Goal: Task Accomplishment & Management: Use online tool/utility

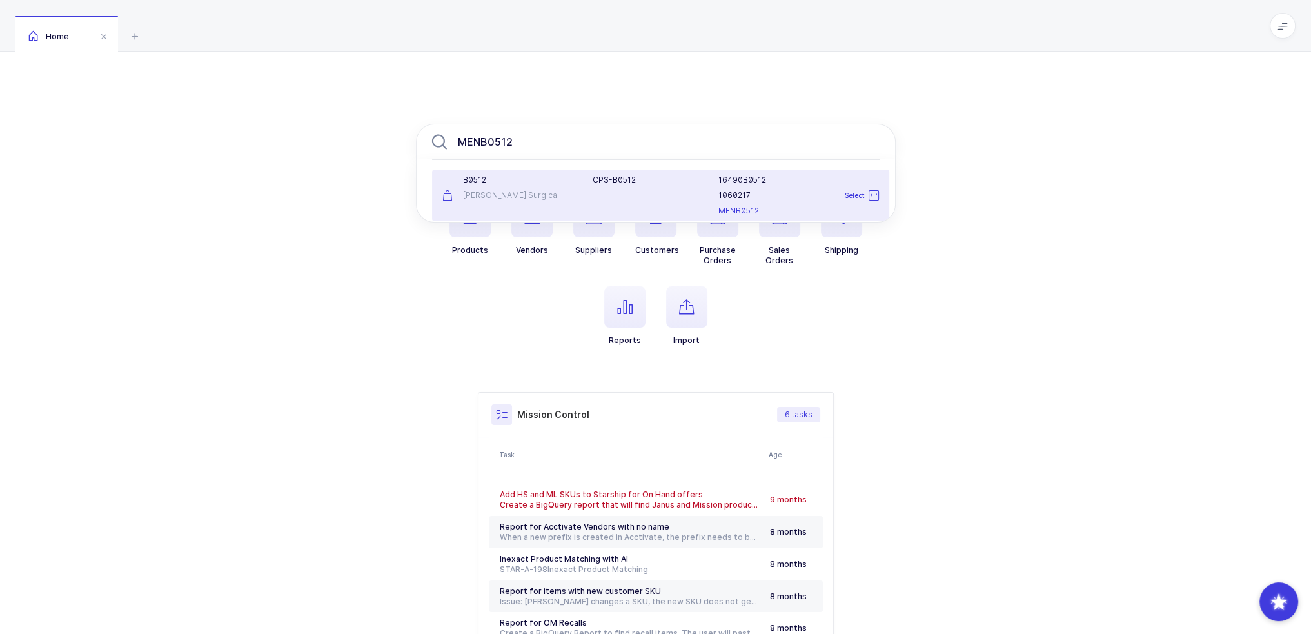
type input "MENB0512"
click at [654, 188] on div "CPS-B0512" at bounding box center [648, 195] width 126 height 41
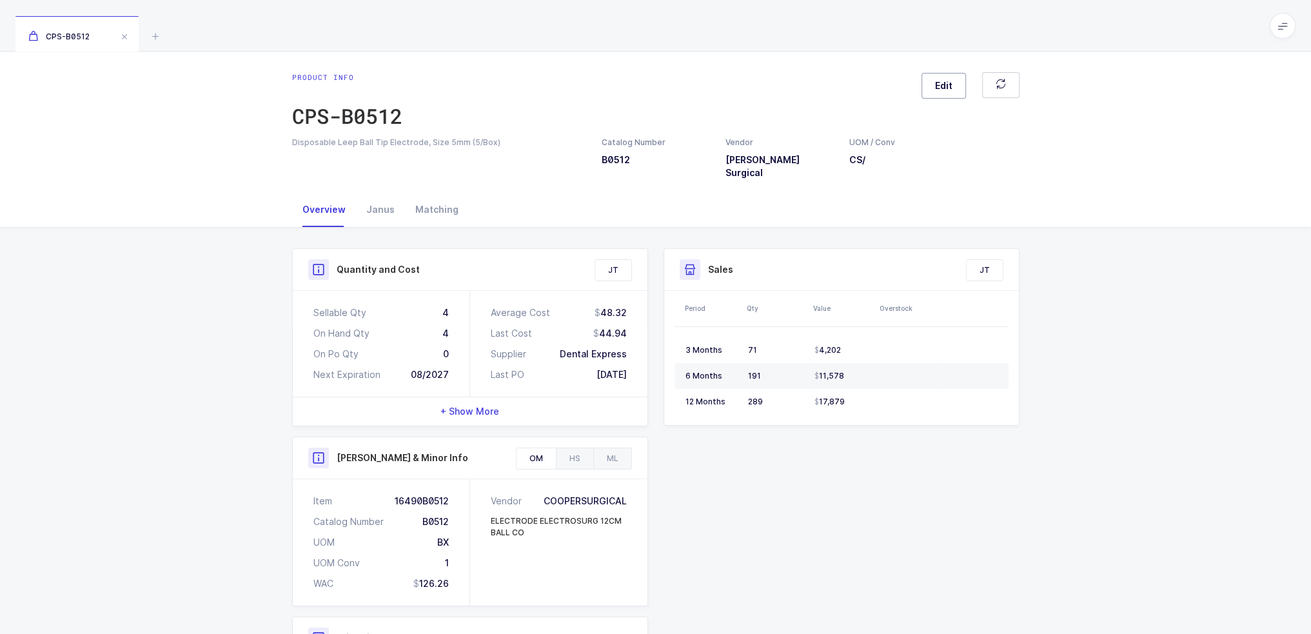
click at [933, 84] on button "Edit" at bounding box center [943, 86] width 44 height 26
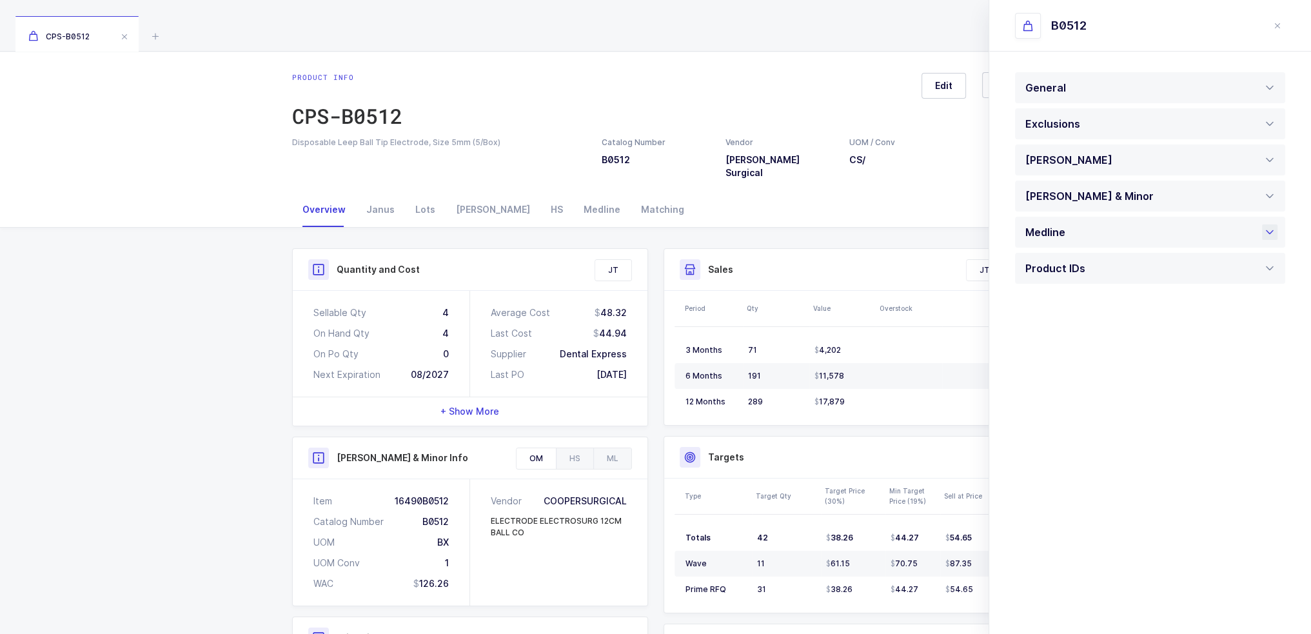
click at [1063, 231] on div "Medline" at bounding box center [1048, 232] width 46 height 31
click at [1070, 370] on div "Active" at bounding box center [1150, 376] width 270 height 31
click at [1068, 436] on li "Pending" at bounding box center [1155, 438] width 268 height 21
type input "Pending"
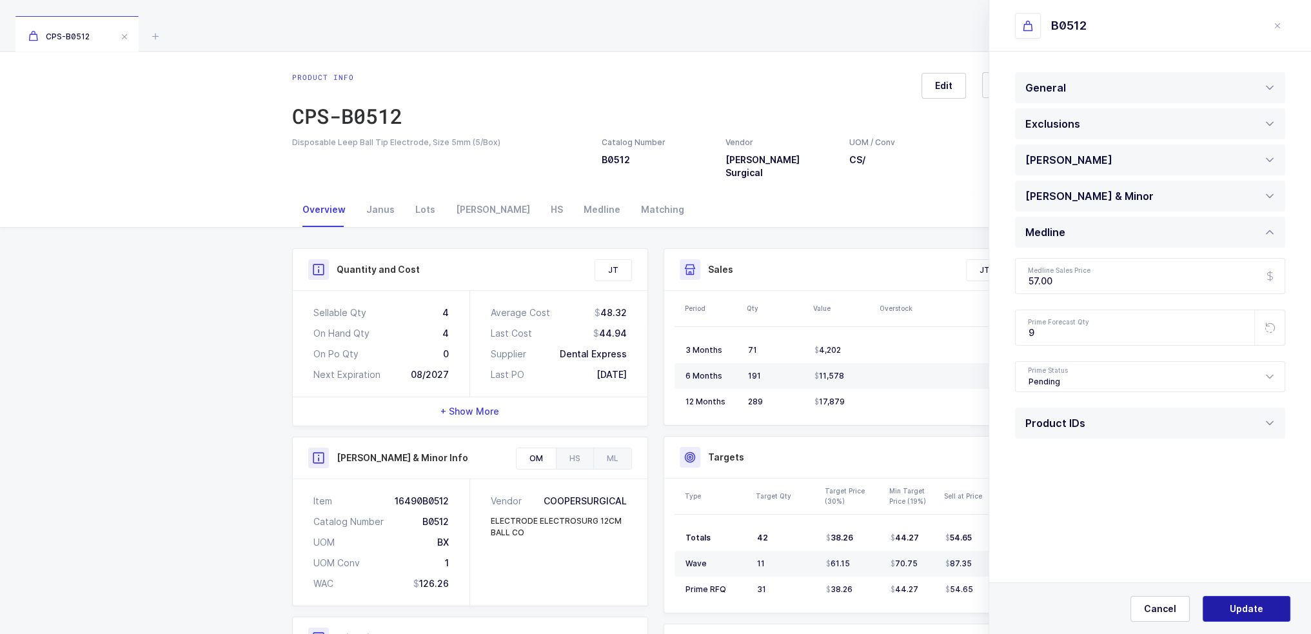
click at [1235, 610] on span "Update" at bounding box center [1247, 608] width 34 height 13
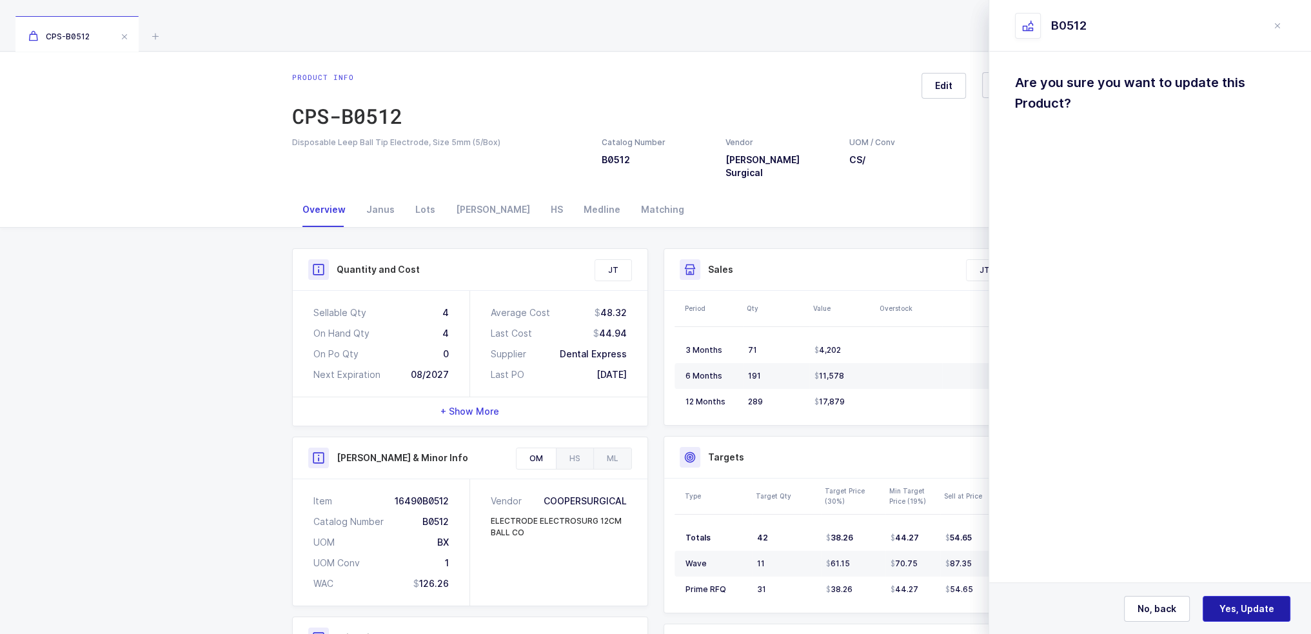
click at [1238, 609] on span "Yes, Update" at bounding box center [1246, 608] width 55 height 13
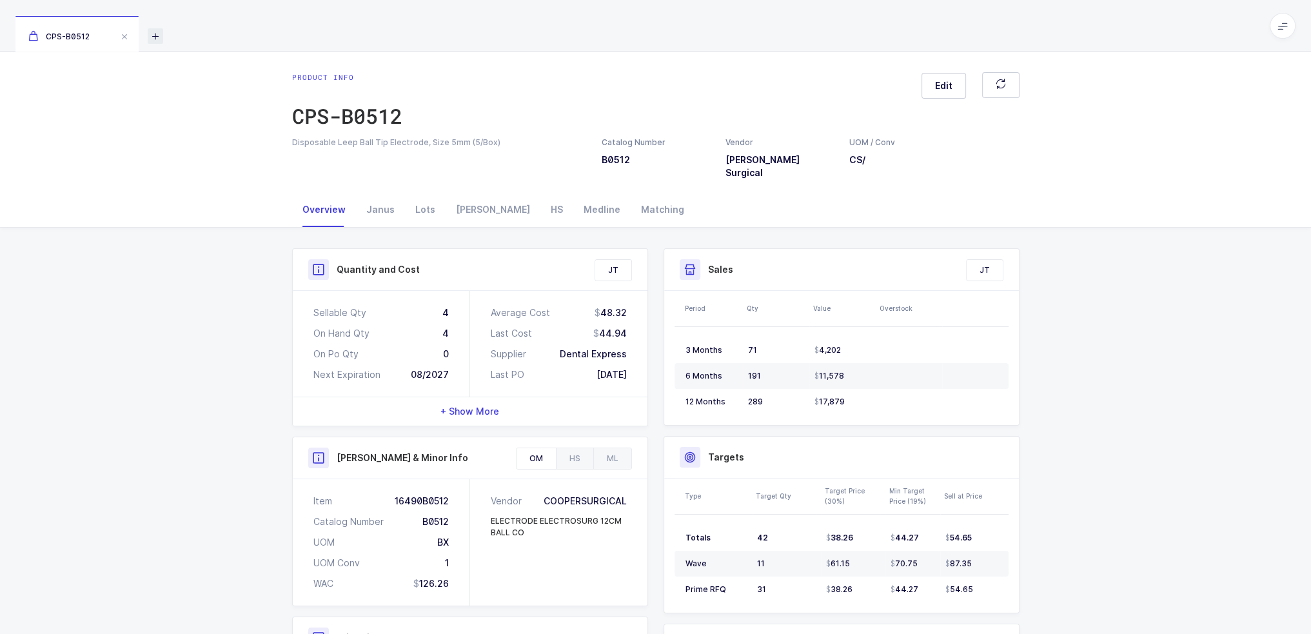
click at [153, 32] on icon at bounding box center [155, 35] width 15 height 15
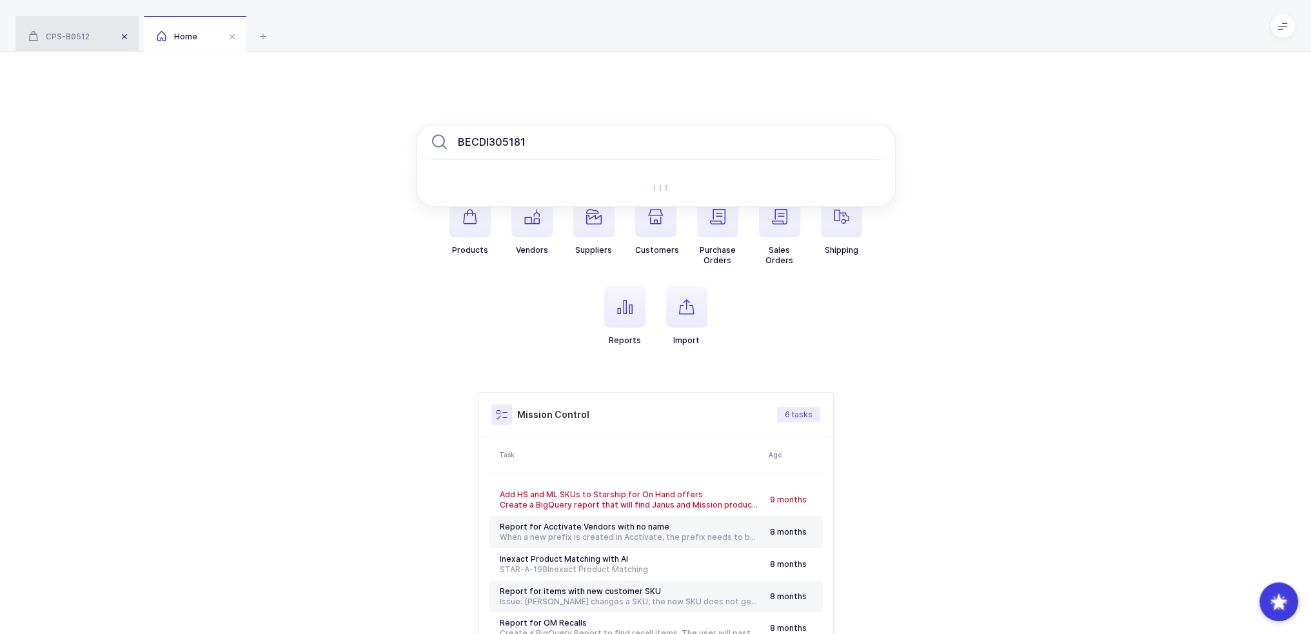
click at [128, 39] on span at bounding box center [124, 36] width 15 height 15
click at [564, 152] on input "BECDI305181" at bounding box center [656, 142] width 480 height 36
drag, startPoint x: 477, startPoint y: 142, endPoint x: 423, endPoint y: 141, distance: 54.2
click at [423, 141] on input "BECDI305181" at bounding box center [656, 142] width 480 height 36
drag, startPoint x: 491, startPoint y: 141, endPoint x: 444, endPoint y: 141, distance: 47.1
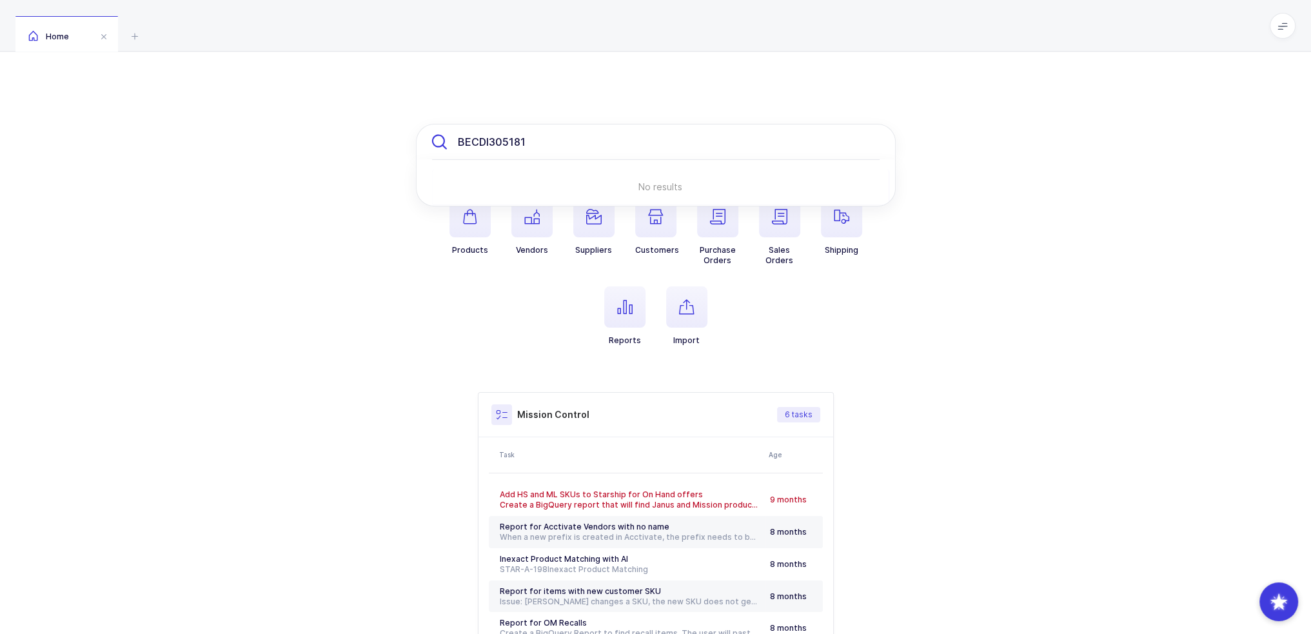
click at [444, 141] on div "BECDI305181" at bounding box center [656, 142] width 480 height 36
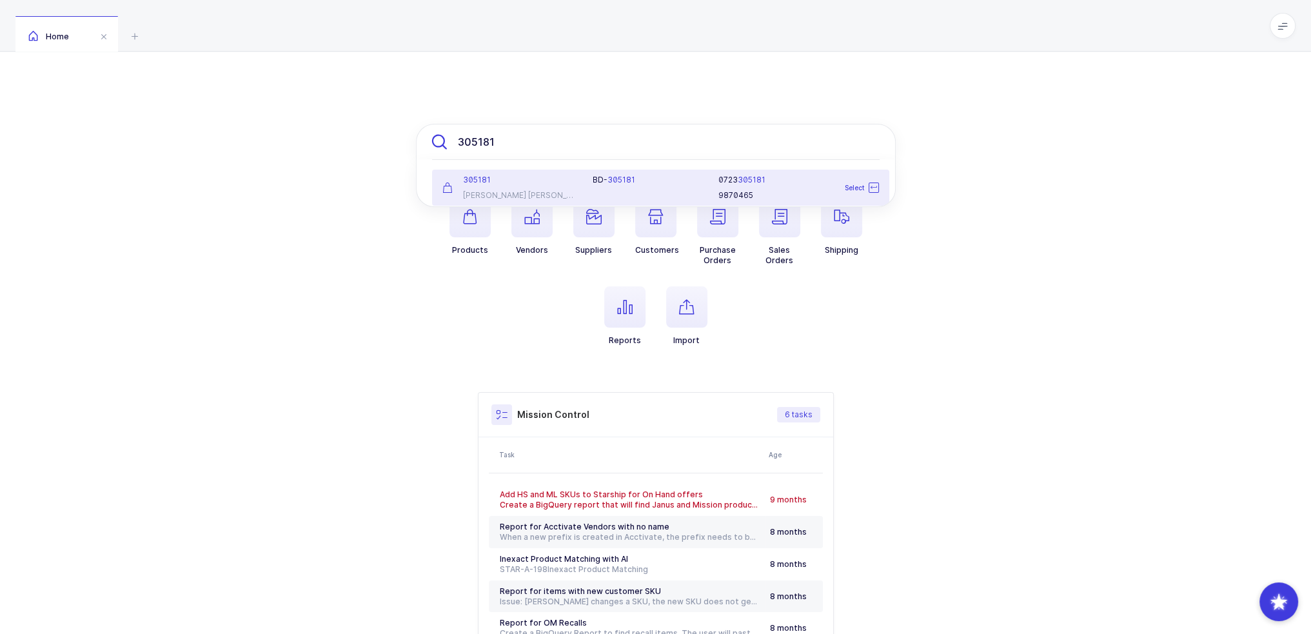
type input "305181"
click at [535, 191] on div "Becton Dickinson" at bounding box center [509, 195] width 135 height 10
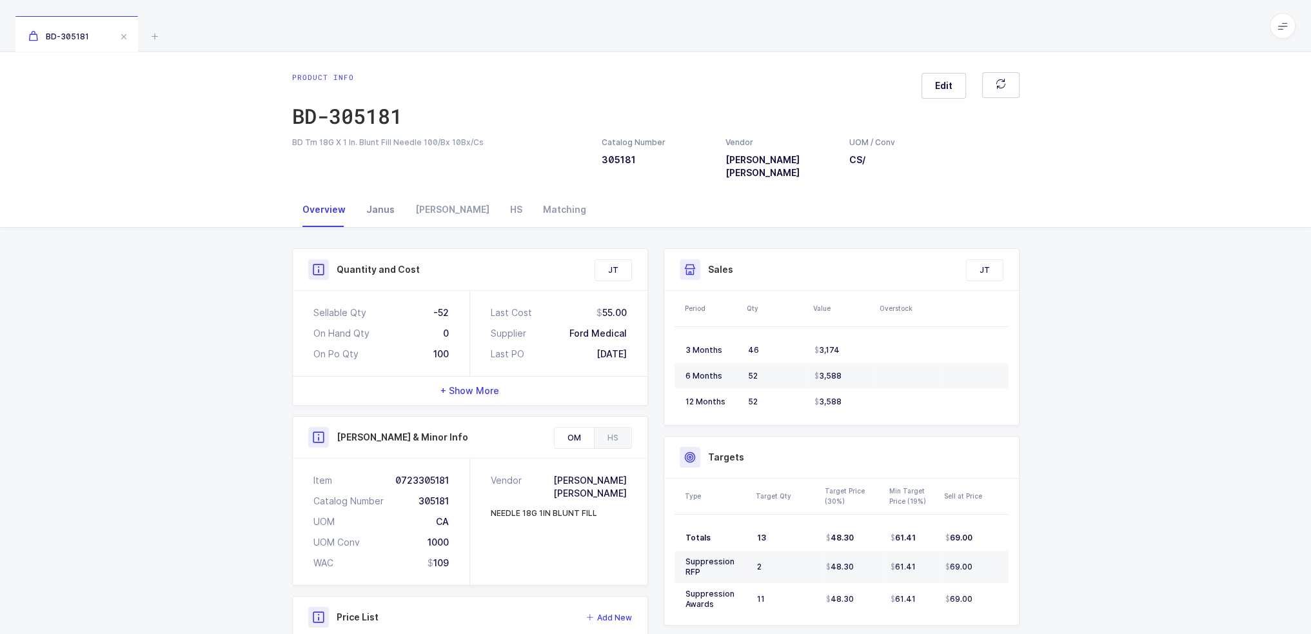
click at [380, 199] on div "Janus" at bounding box center [380, 209] width 49 height 35
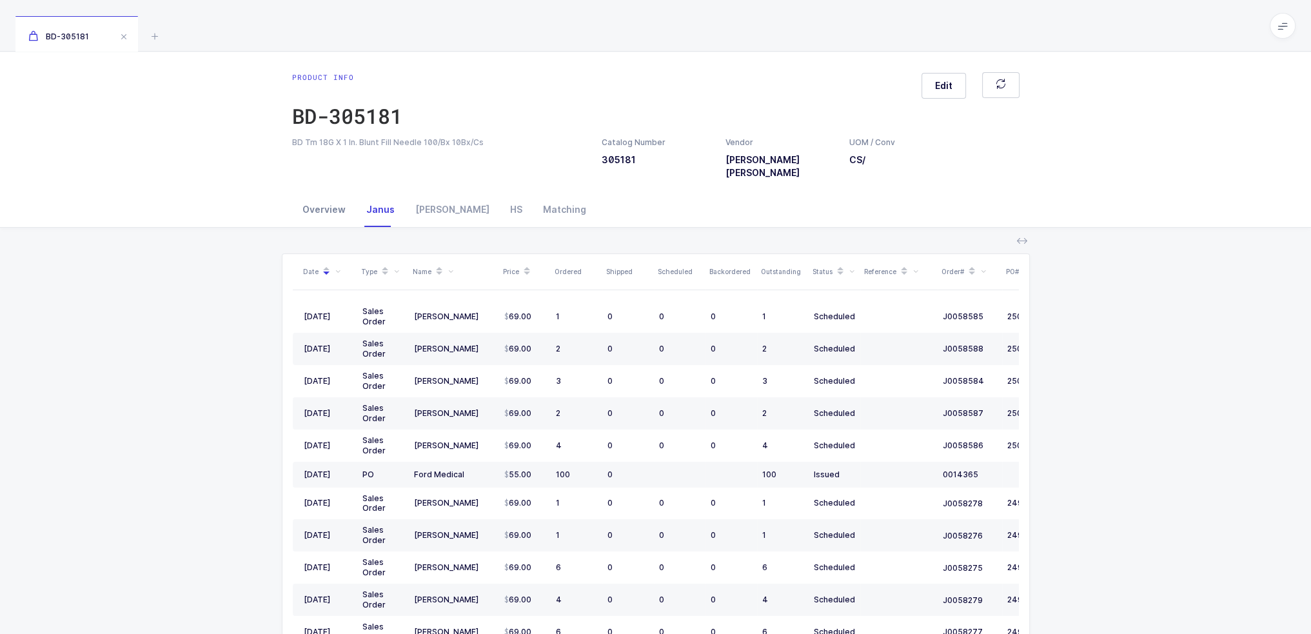
click at [348, 193] on div "Overview" at bounding box center [324, 209] width 64 height 35
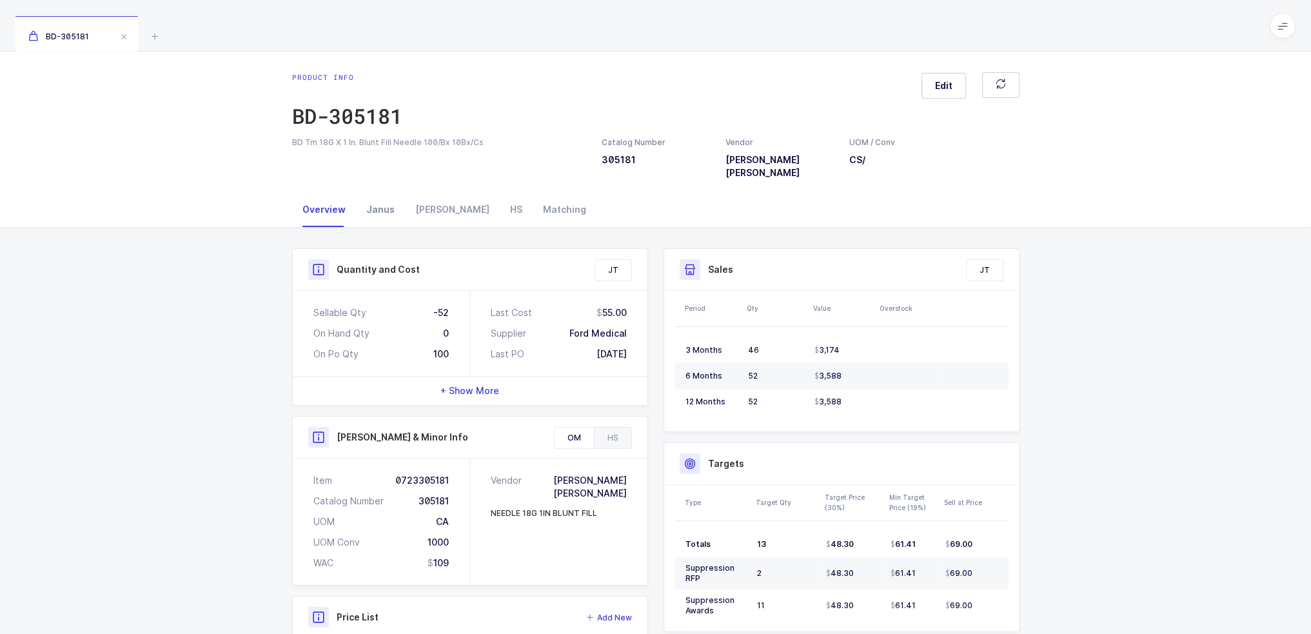
click at [388, 206] on div "Janus" at bounding box center [380, 209] width 49 height 35
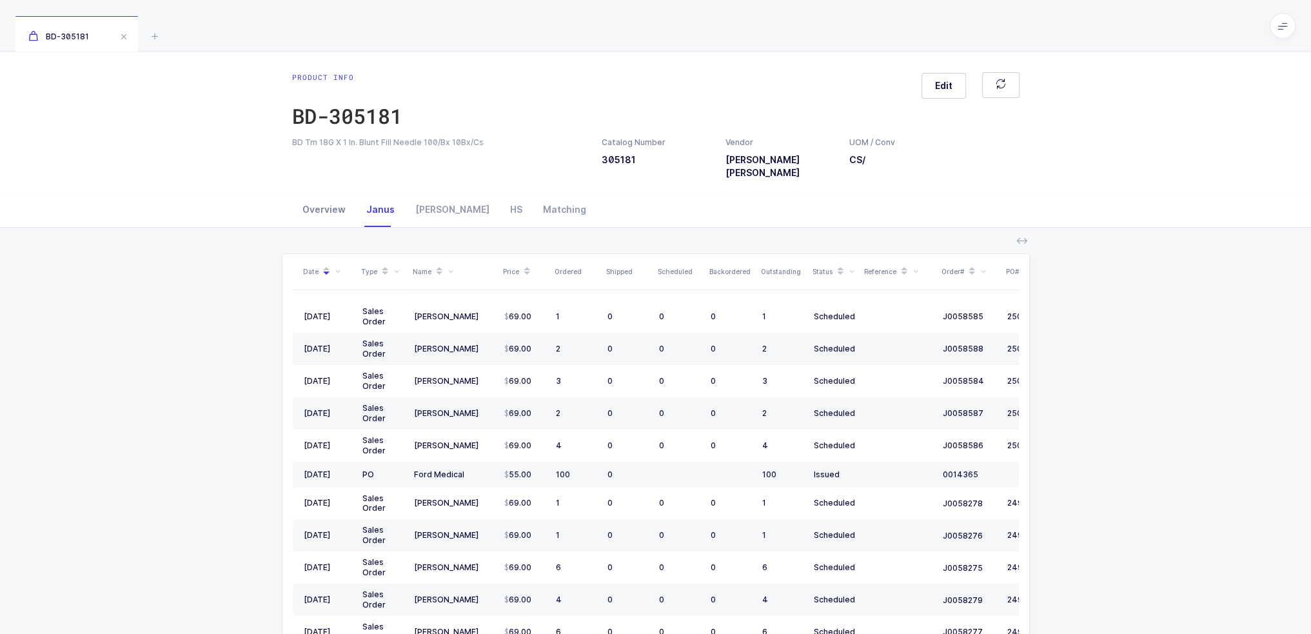
click at [295, 197] on div "Overview" at bounding box center [324, 209] width 64 height 35
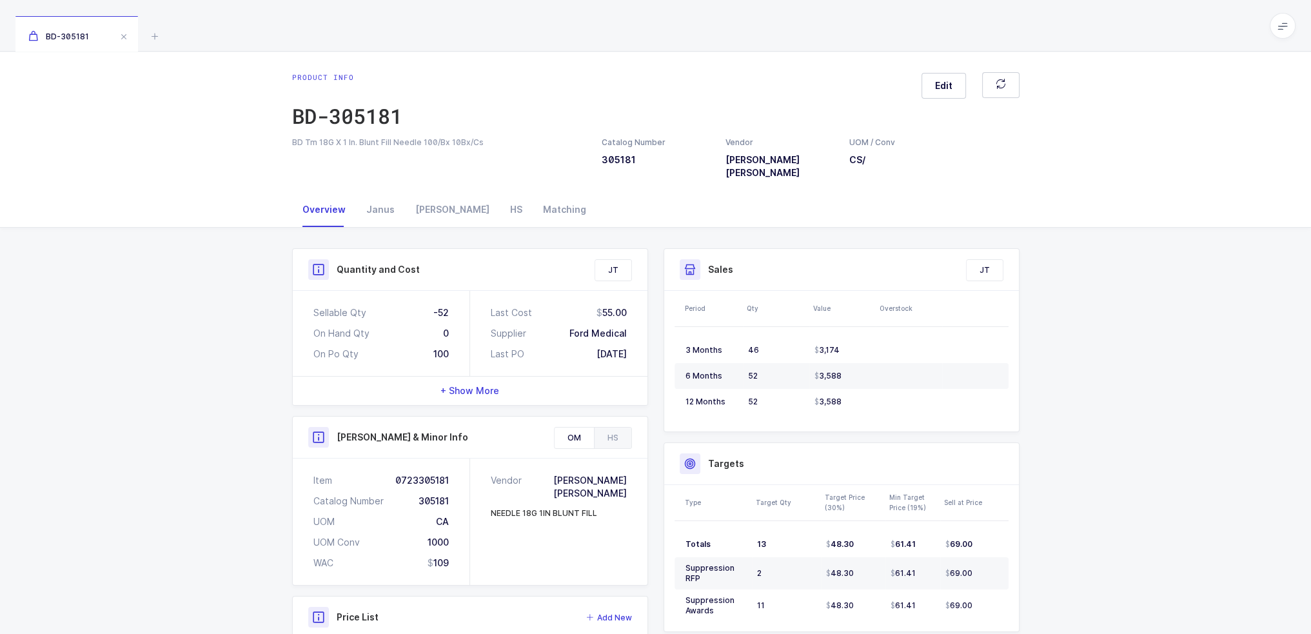
click at [465, 391] on div "+ Show More" at bounding box center [470, 391] width 355 height 28
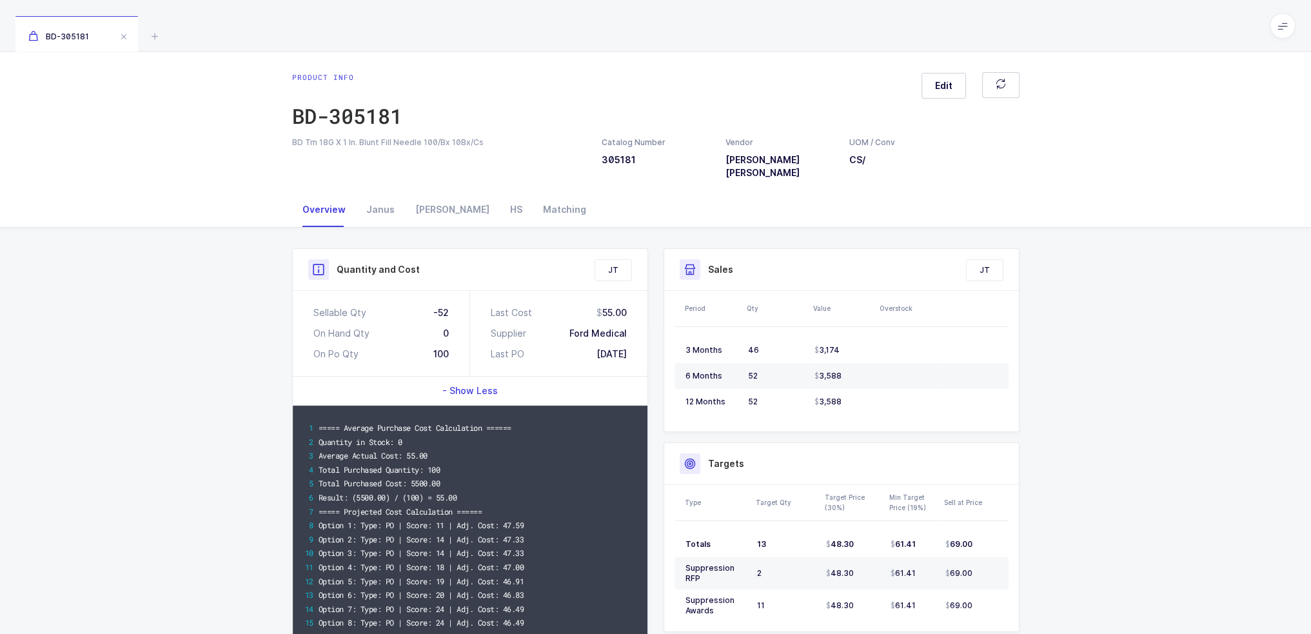
click at [476, 384] on span "- Show Less" at bounding box center [469, 390] width 55 height 13
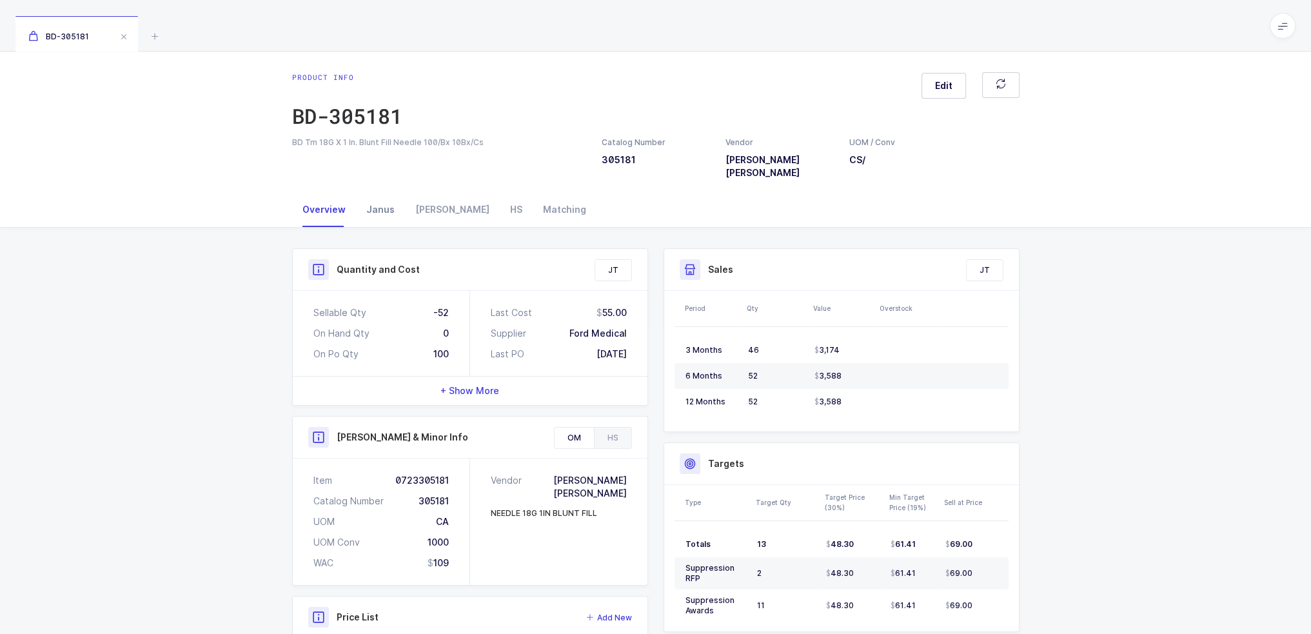
click at [388, 205] on div "Janus" at bounding box center [380, 209] width 49 height 35
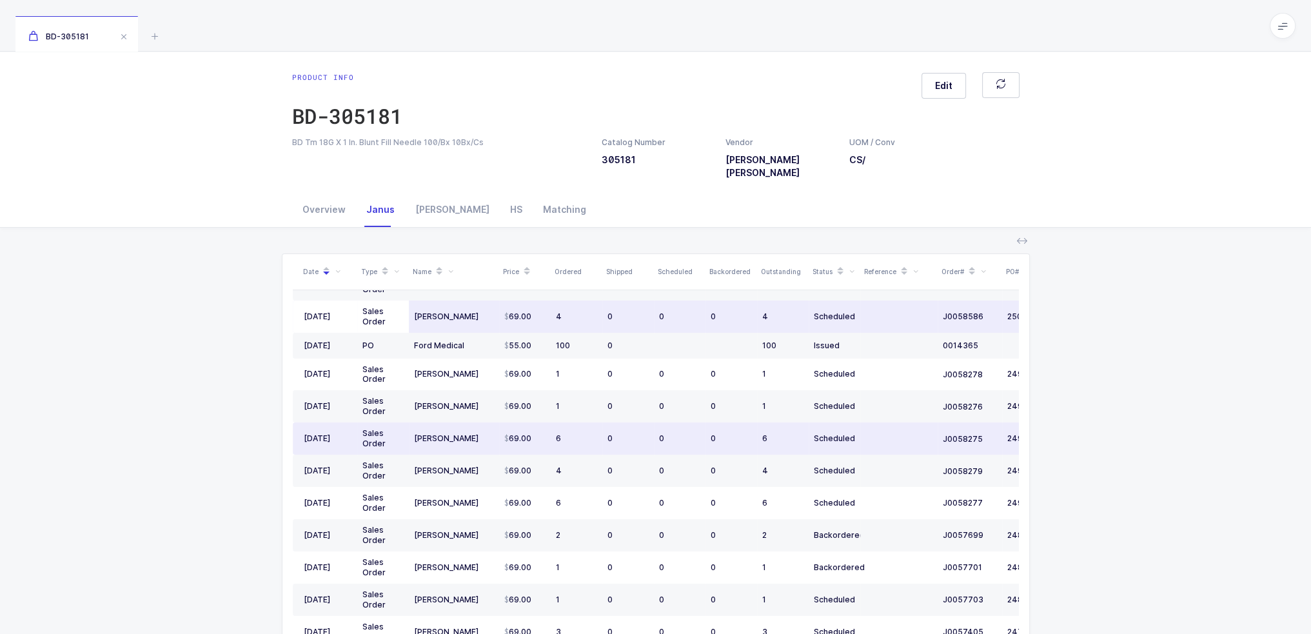
scroll to position [64, 0]
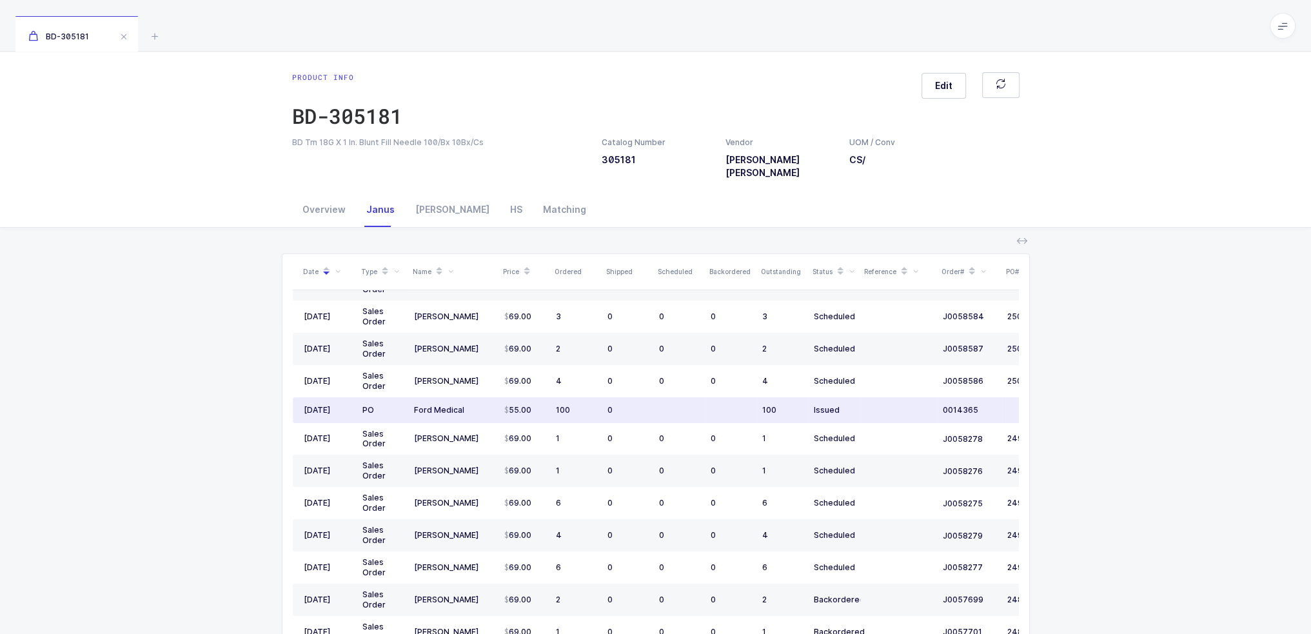
click at [545, 399] on tr "08/18/2025 PO Ford Medical 55.00 100 0 100 Issued 0014365 11/28/2025" at bounding box center [699, 410] width 812 height 26
click at [545, 399] on td "55.00" at bounding box center [525, 410] width 52 height 26
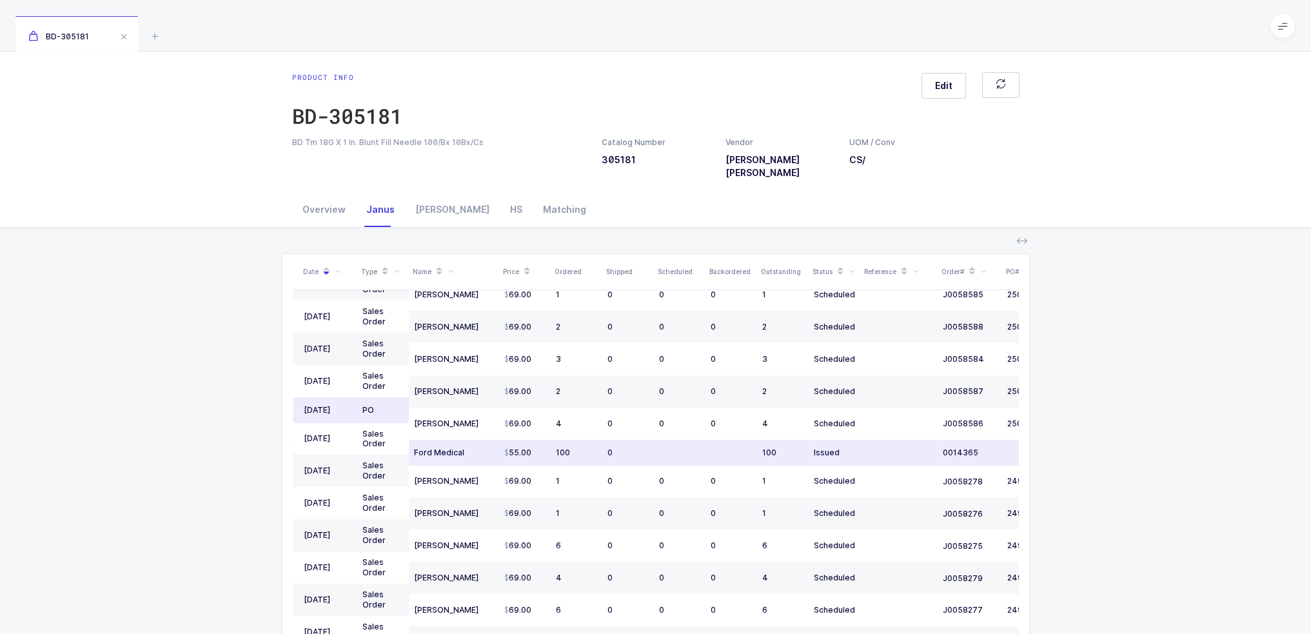
scroll to position [0, 0]
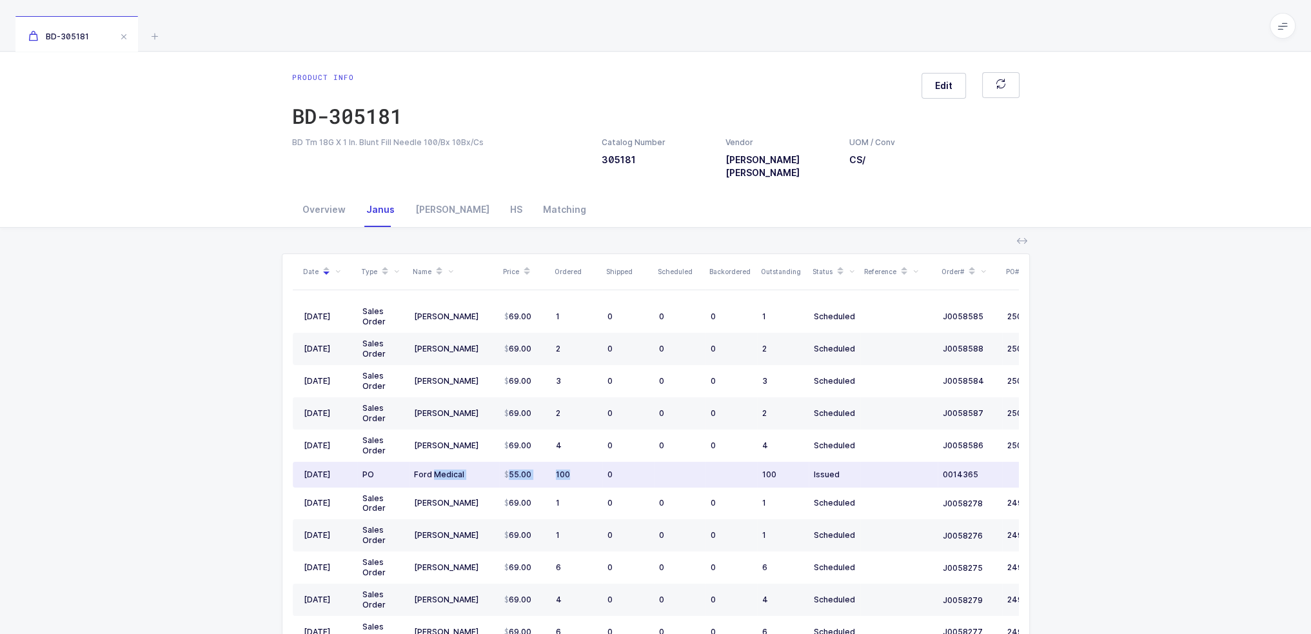
drag, startPoint x: 575, startPoint y: 459, endPoint x: 435, endPoint y: 459, distance: 140.6
click at [435, 462] on tr "08/18/2025 PO Ford Medical 55.00 100 0 100 Issued 0014365 11/28/2025" at bounding box center [699, 475] width 812 height 26
click at [437, 469] on div "Ford Medical" at bounding box center [454, 474] width 80 height 10
click at [346, 195] on div "Overview" at bounding box center [324, 209] width 64 height 35
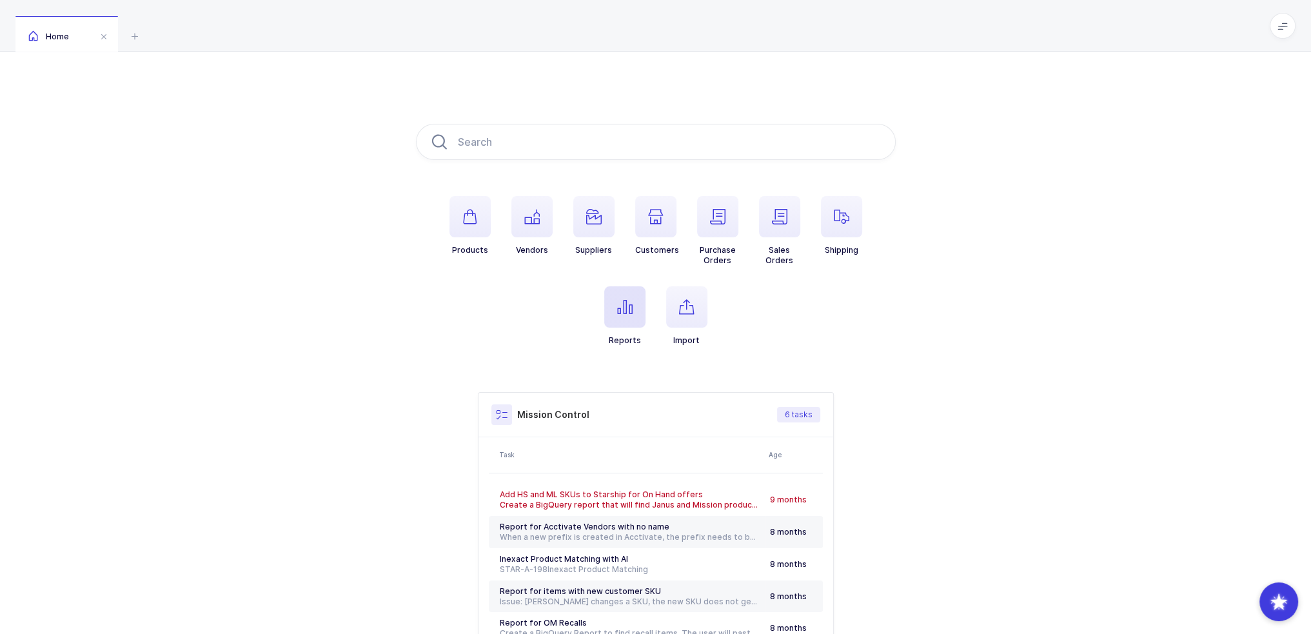
click at [632, 314] on span "button" at bounding box center [624, 306] width 41 height 41
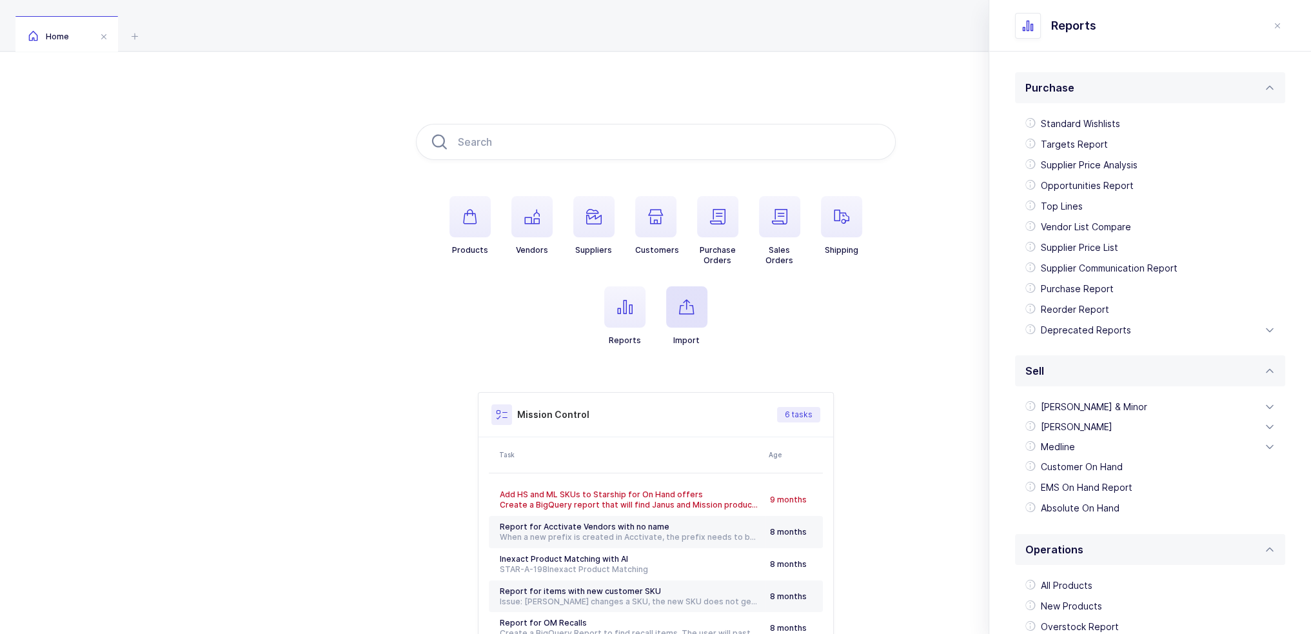
click at [694, 300] on icon "button" at bounding box center [686, 306] width 15 height 15
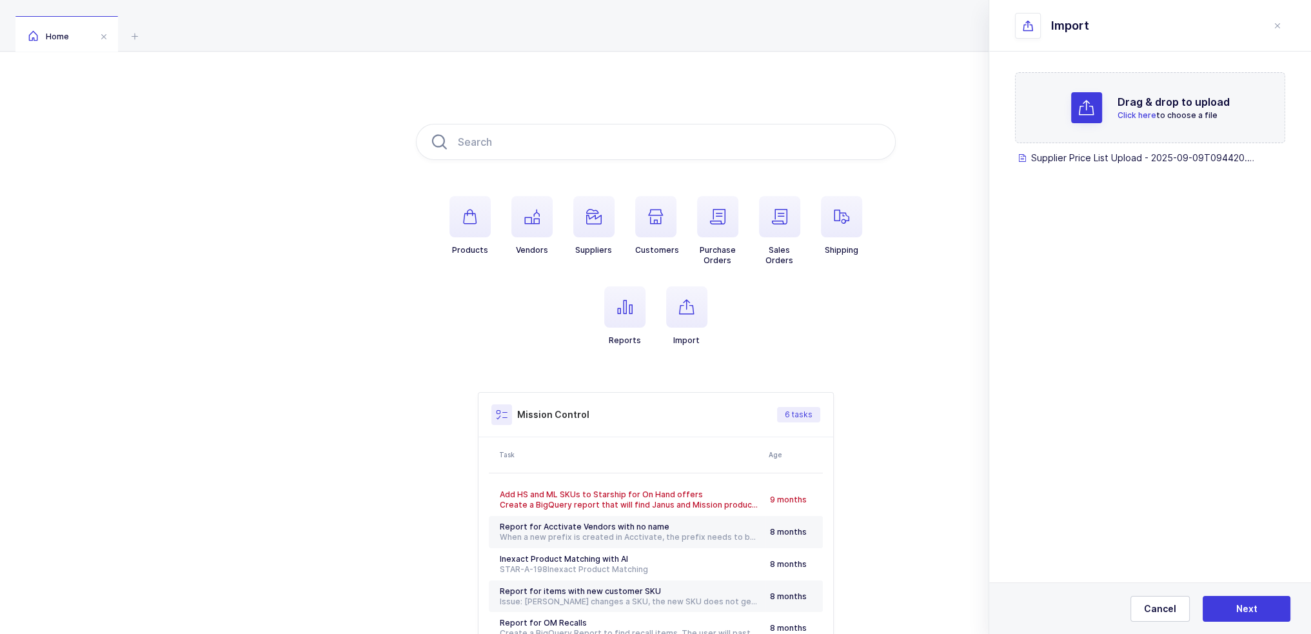
click at [1243, 628] on div "Cancel Next" at bounding box center [1150, 608] width 322 height 52
click at [1243, 615] on span "Next" at bounding box center [1246, 608] width 21 height 13
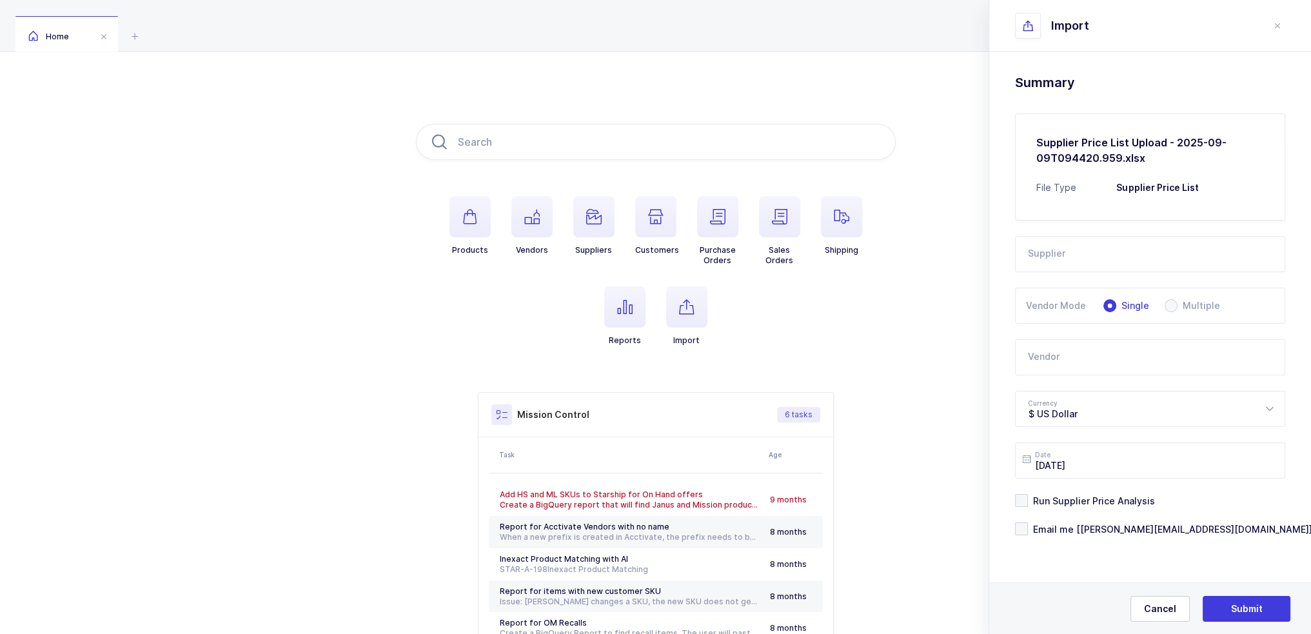
click at [1070, 250] on input "text" at bounding box center [1150, 254] width 270 height 36
click at [1090, 261] on input "text" at bounding box center [1150, 254] width 270 height 36
click at [1085, 337] on span "Euro Medishop" at bounding box center [1061, 338] width 67 height 11
type input "Euro Medishop"
click at [1069, 349] on input "text" at bounding box center [1150, 357] width 270 height 36
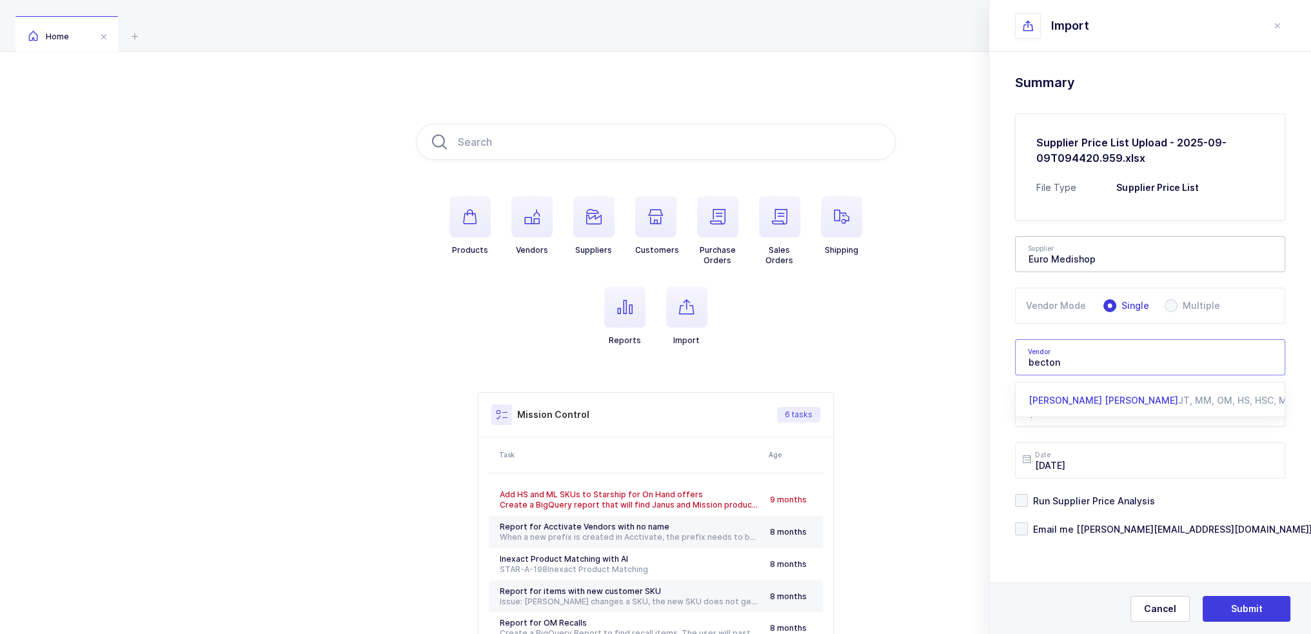
click at [1087, 398] on span "Becton Dickinson" at bounding box center [1103, 400] width 150 height 11
type input "Becton Dickinson"
click at [1037, 397] on div "$ US Dollar" at bounding box center [1150, 409] width 270 height 36
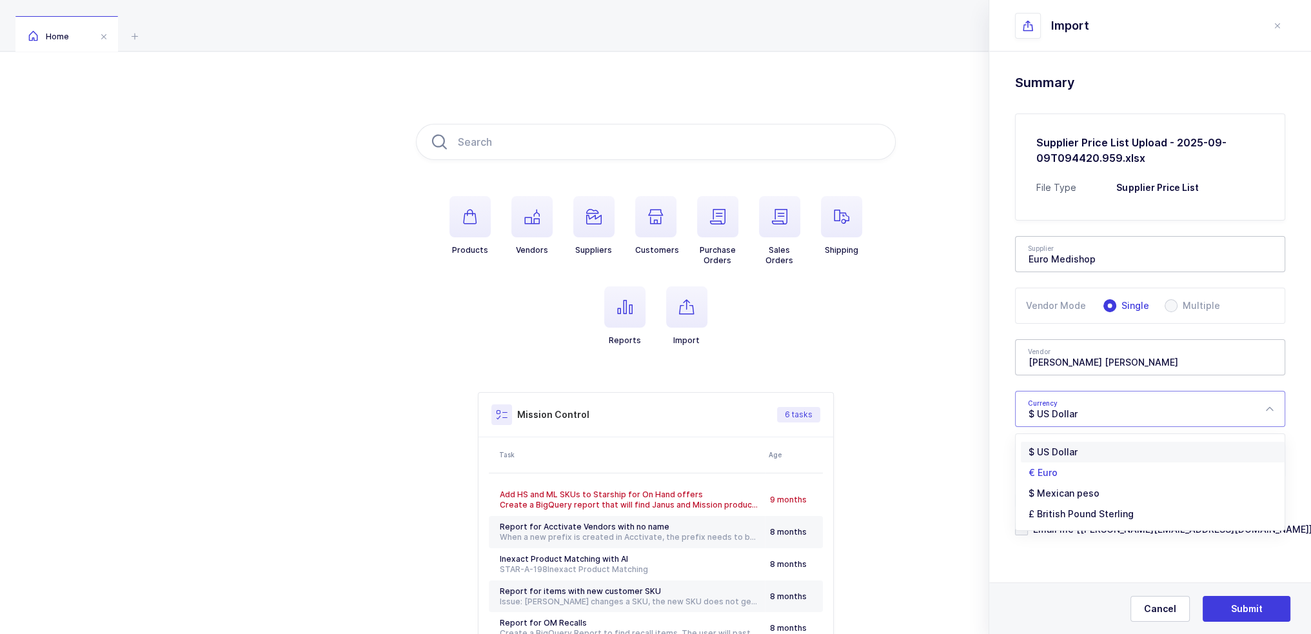
click at [1070, 467] on li "€ Euro" at bounding box center [1155, 472] width 268 height 21
type input "€ Euro"
click at [1085, 530] on span "Email me [joey@janustrade.com]" at bounding box center [1170, 529] width 284 height 12
click at [1028, 522] on input "Email me [joey@janustrade.com]" at bounding box center [1028, 522] width 0 height 0
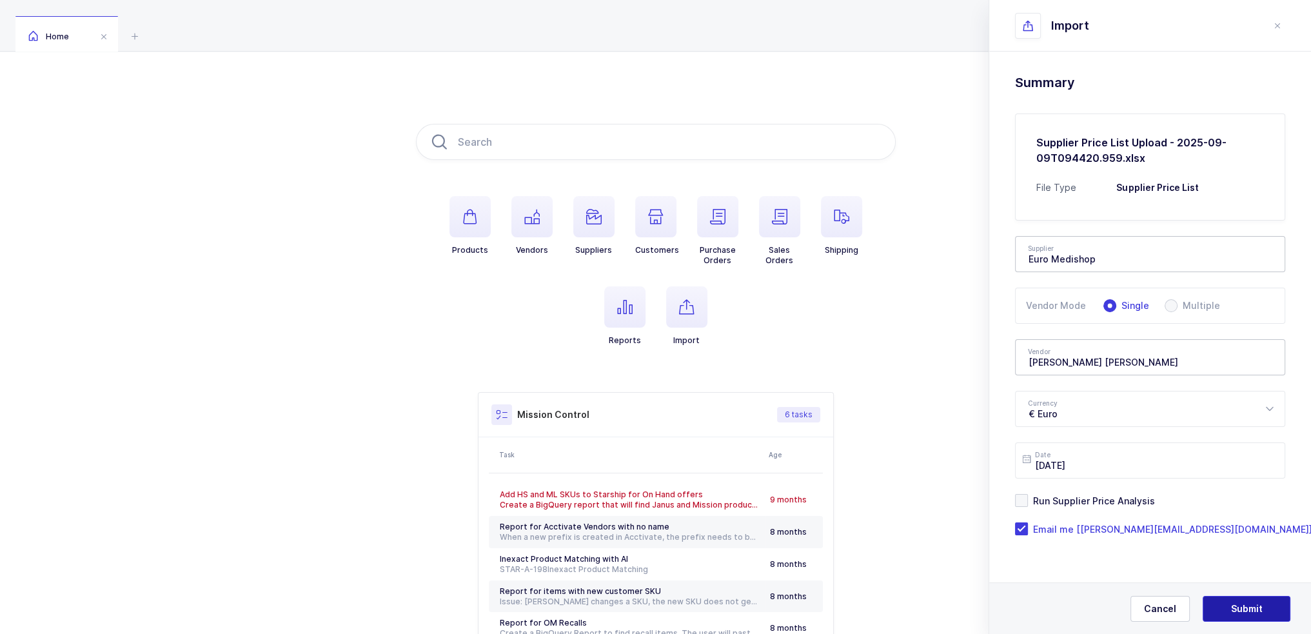
click at [1263, 601] on button "Submit" at bounding box center [1247, 609] width 88 height 26
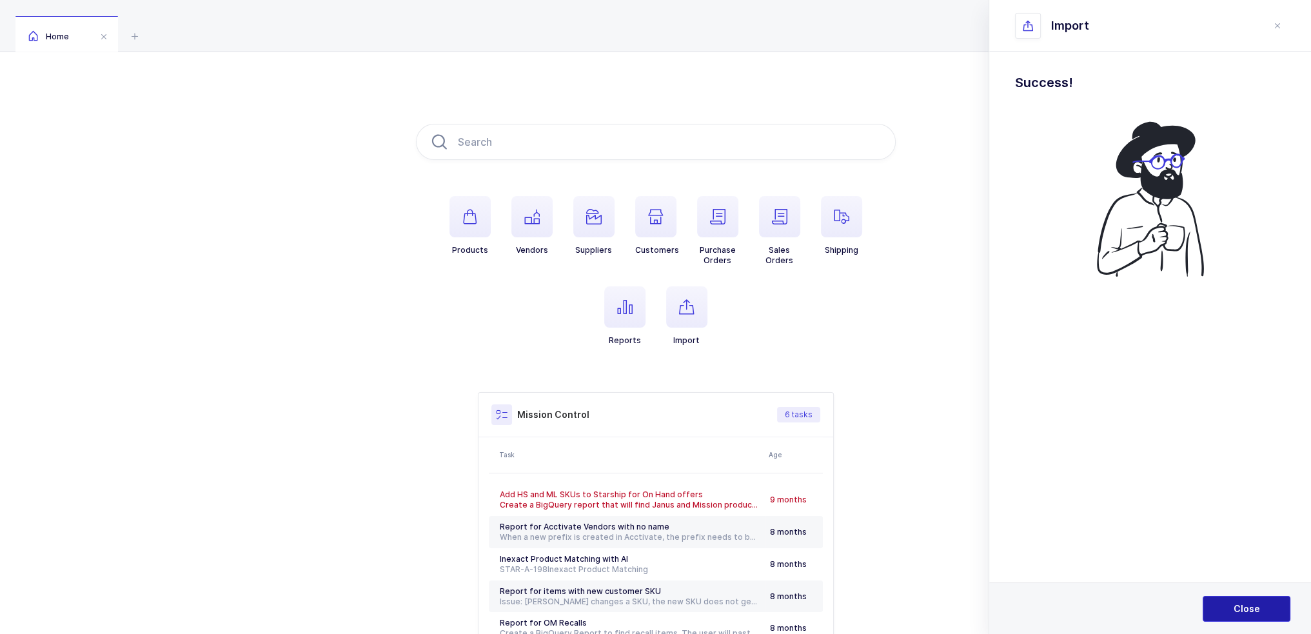
click at [1261, 605] on button "Close" at bounding box center [1247, 609] width 88 height 26
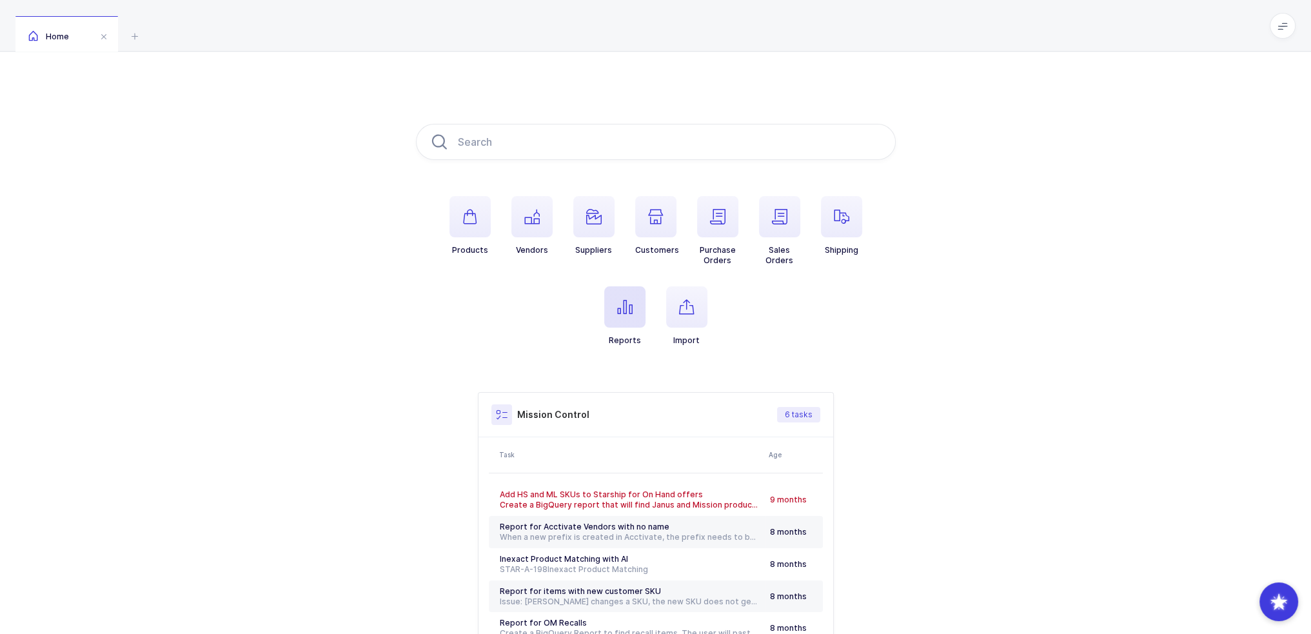
click at [638, 311] on span "button" at bounding box center [624, 306] width 41 height 41
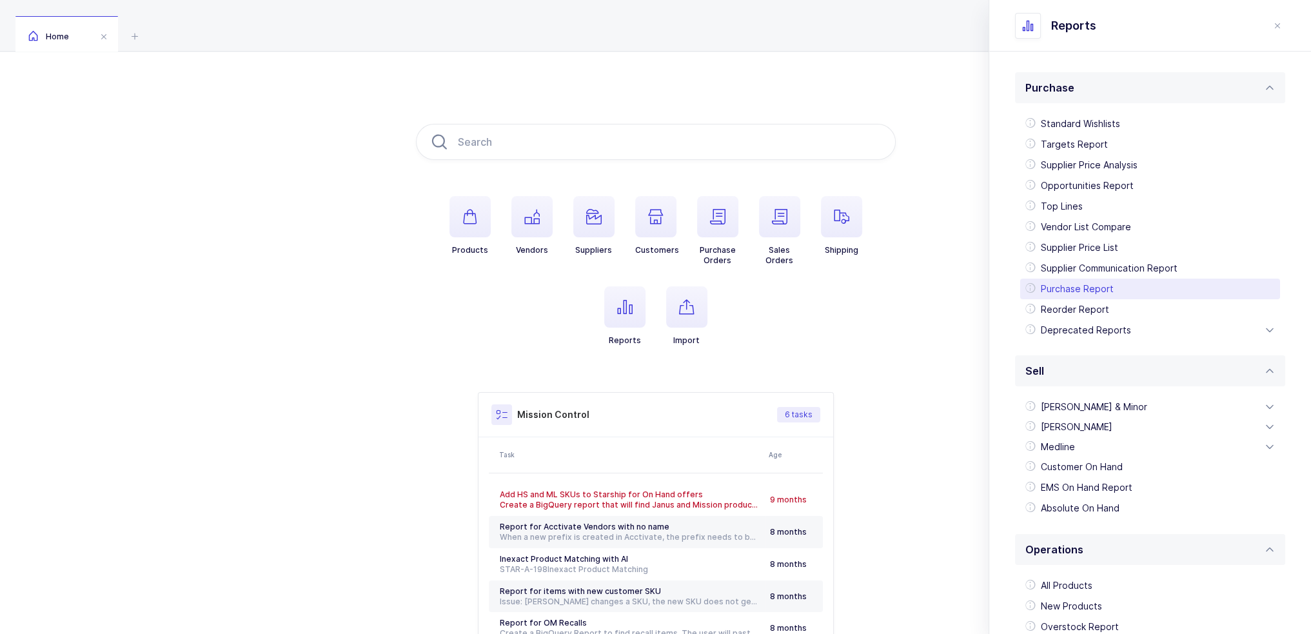
click at [1103, 295] on div "Purchase Report" at bounding box center [1150, 289] width 260 height 21
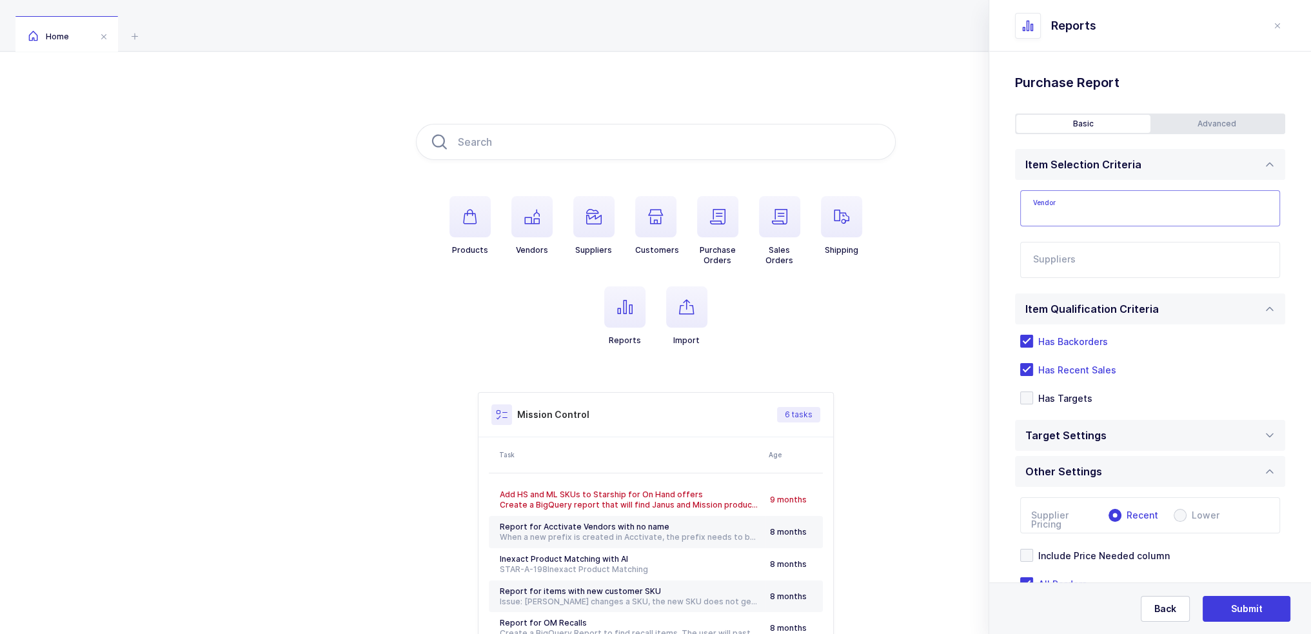
click at [1093, 202] on input "text" at bounding box center [1150, 208] width 260 height 36
click at [1099, 255] on span "[PERSON_NAME] [PERSON_NAME]" at bounding box center [1109, 251] width 150 height 11
type input "[PERSON_NAME] [PERSON_NAME]"
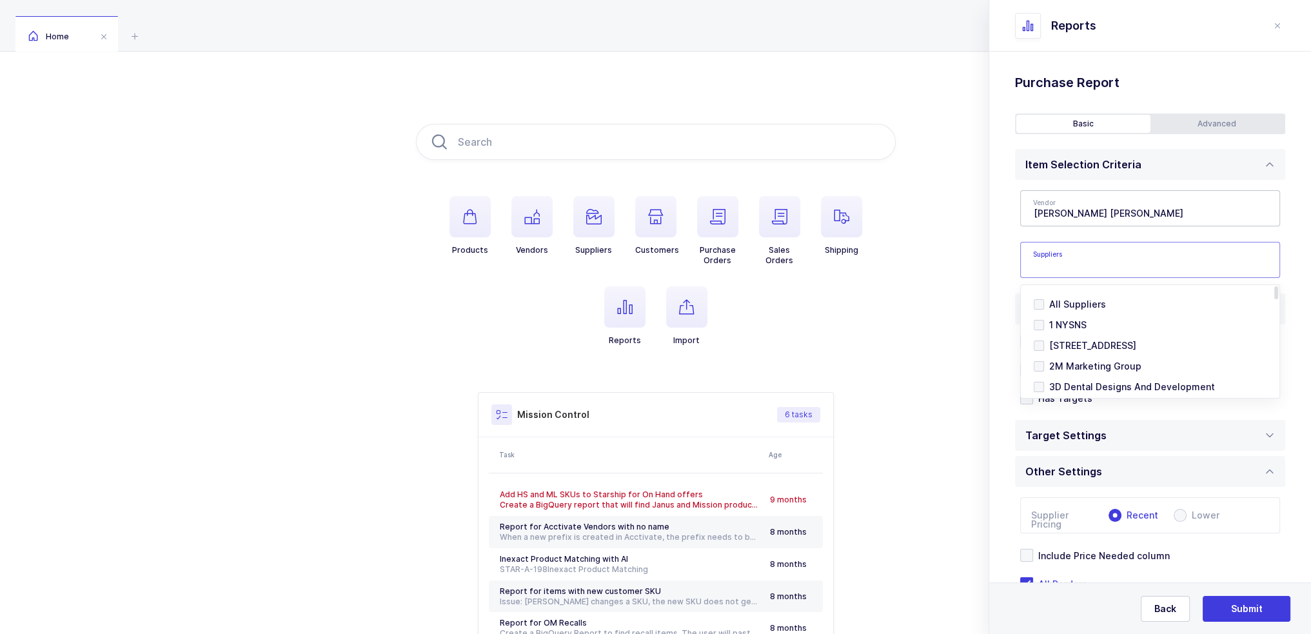
click at [1091, 265] on input "text" at bounding box center [1137, 263] width 208 height 17
type input "euro medi"
click at [1098, 369] on span "Euro Medishop" at bounding box center [1082, 365] width 67 height 11
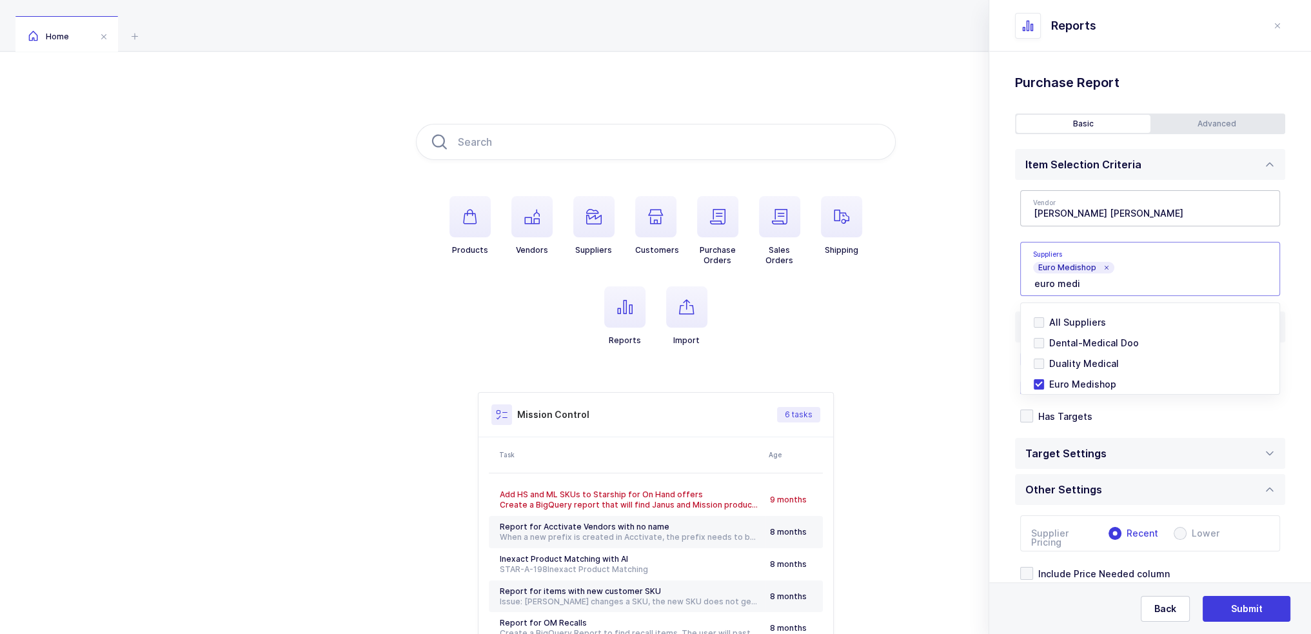
click at [1009, 291] on div "Standard Wishlists Targets Report Supplier Price Analysis Opportunities Report …" at bounding box center [1150, 385] width 322 height 667
click at [1105, 265] on icon at bounding box center [1106, 267] width 6 height 6
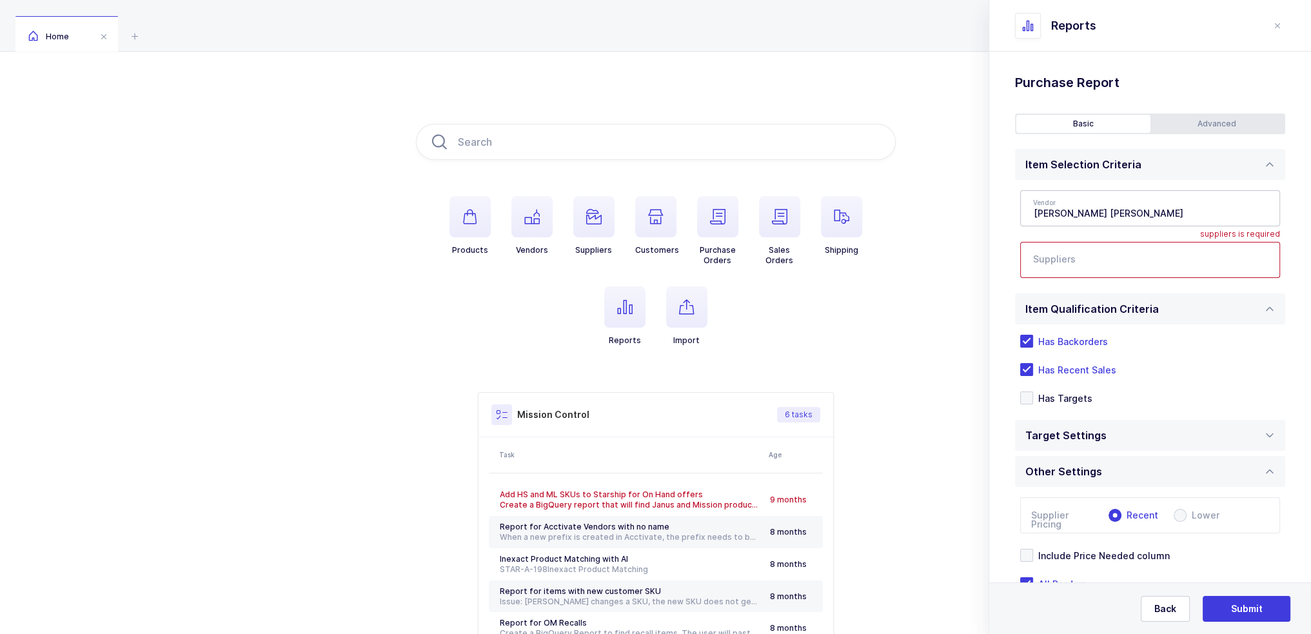
click at [1096, 266] on input "text" at bounding box center [1137, 263] width 208 height 17
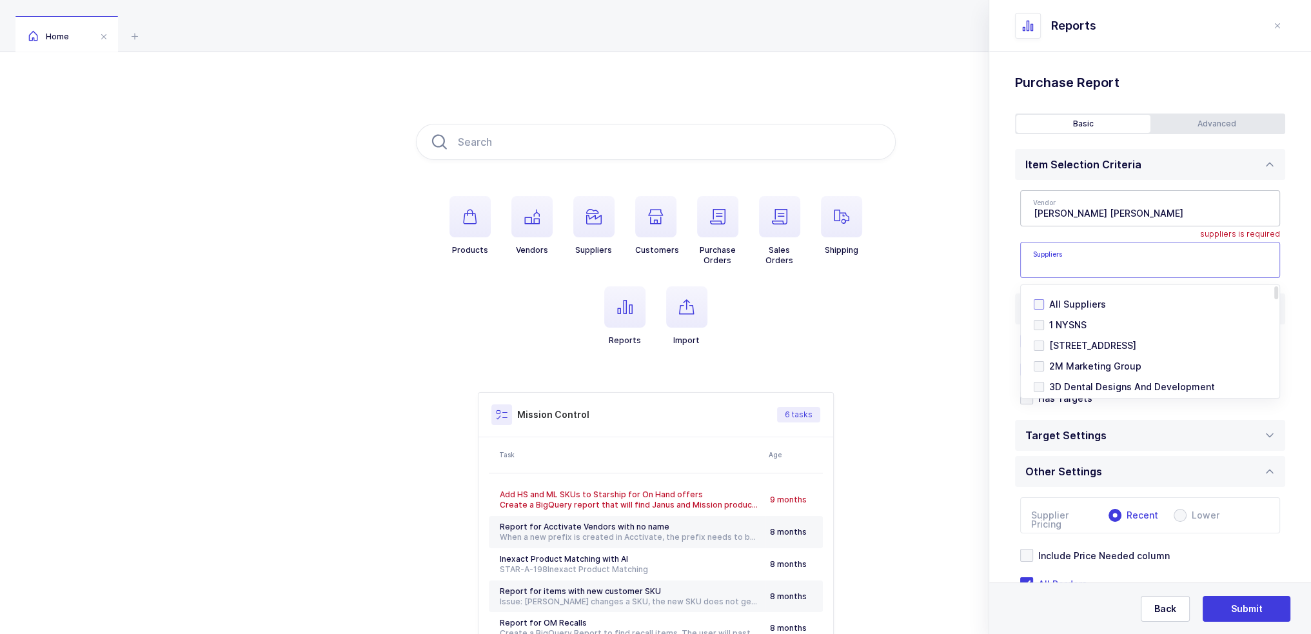
click at [1077, 302] on span "All Suppliers" at bounding box center [1077, 304] width 57 height 11
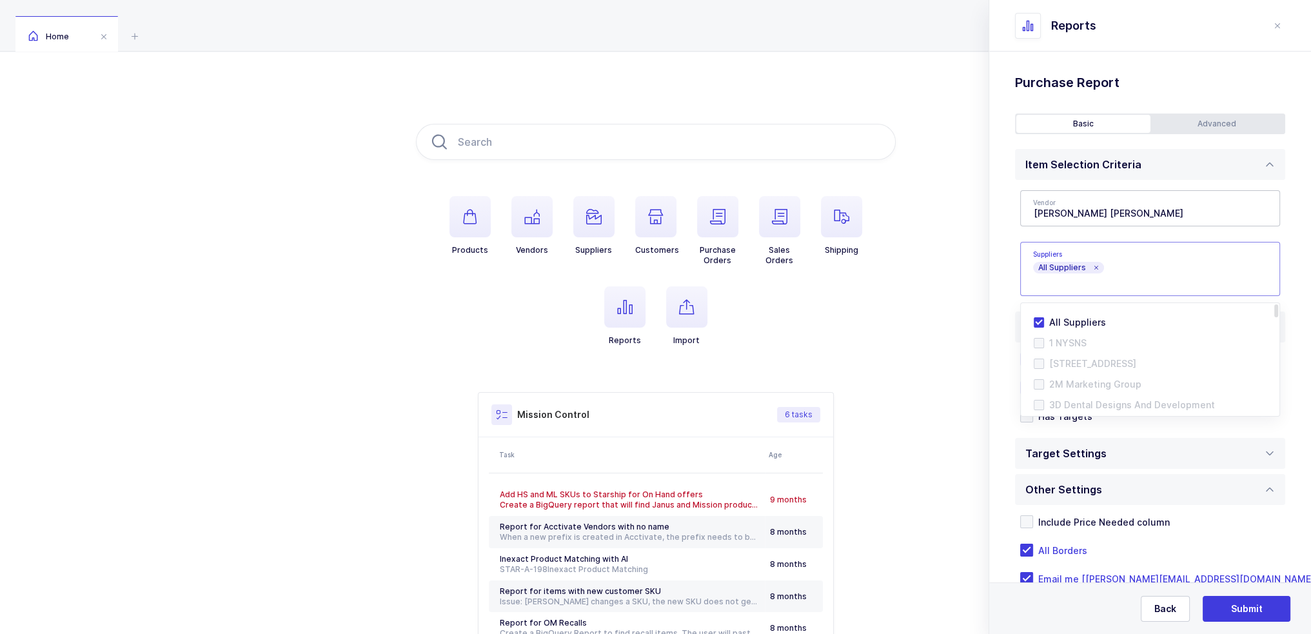
click at [1006, 250] on div "Standard Wishlists Targets Report Supplier Price Analysis Opportunities Report …" at bounding box center [1150, 359] width 322 height 615
click at [1177, 124] on div "Advanced" at bounding box center [1217, 124] width 134 height 18
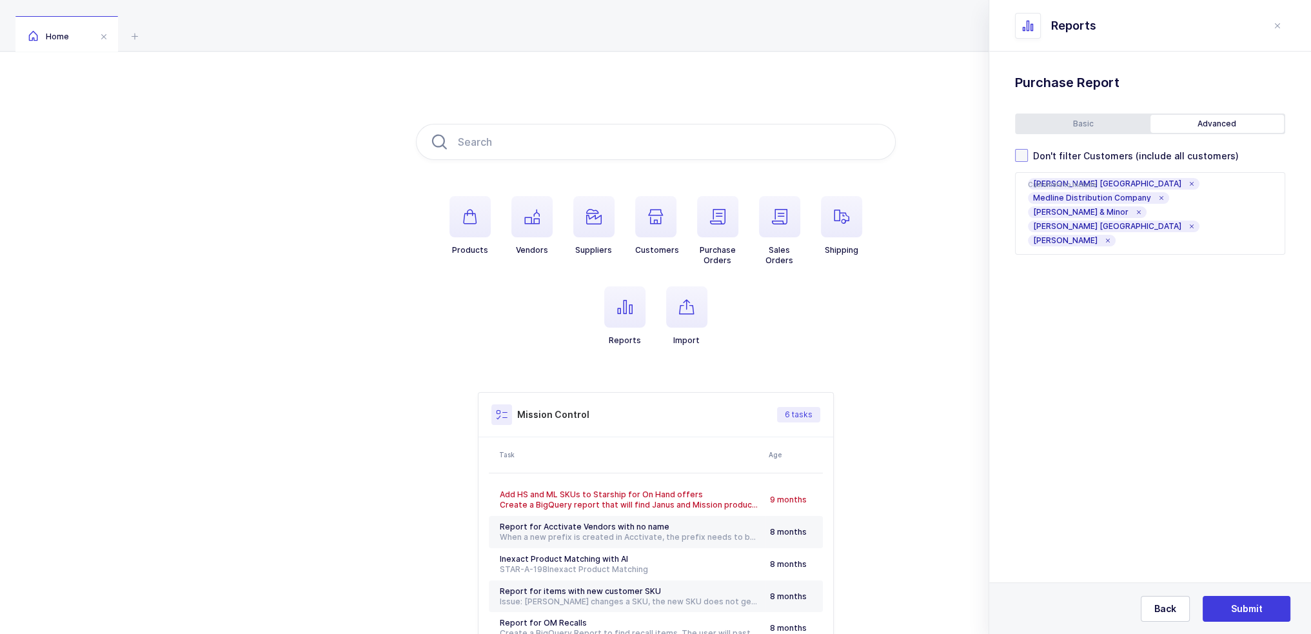
click at [1104, 159] on span "Don't filter Customers (include all customers)" at bounding box center [1133, 156] width 211 height 12
click at [1028, 149] on input "Don't filter Customers (include all customers)" at bounding box center [1028, 149] width 0 height 0
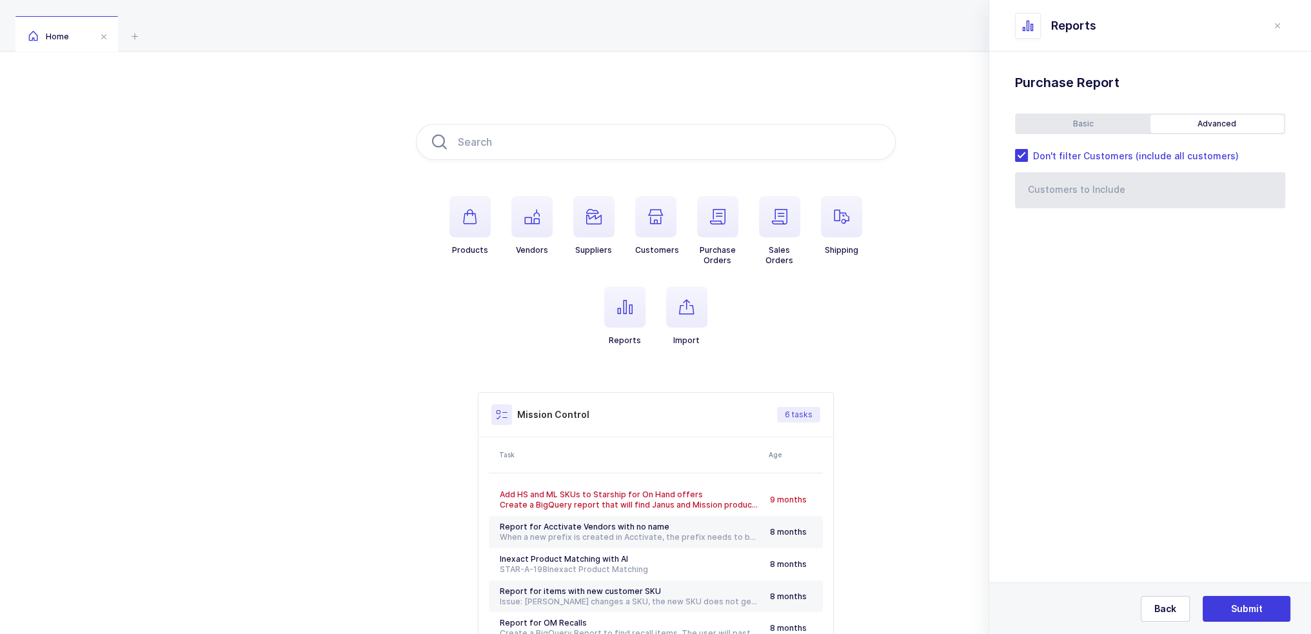
click at [1094, 123] on div "Basic" at bounding box center [1083, 124] width 134 height 18
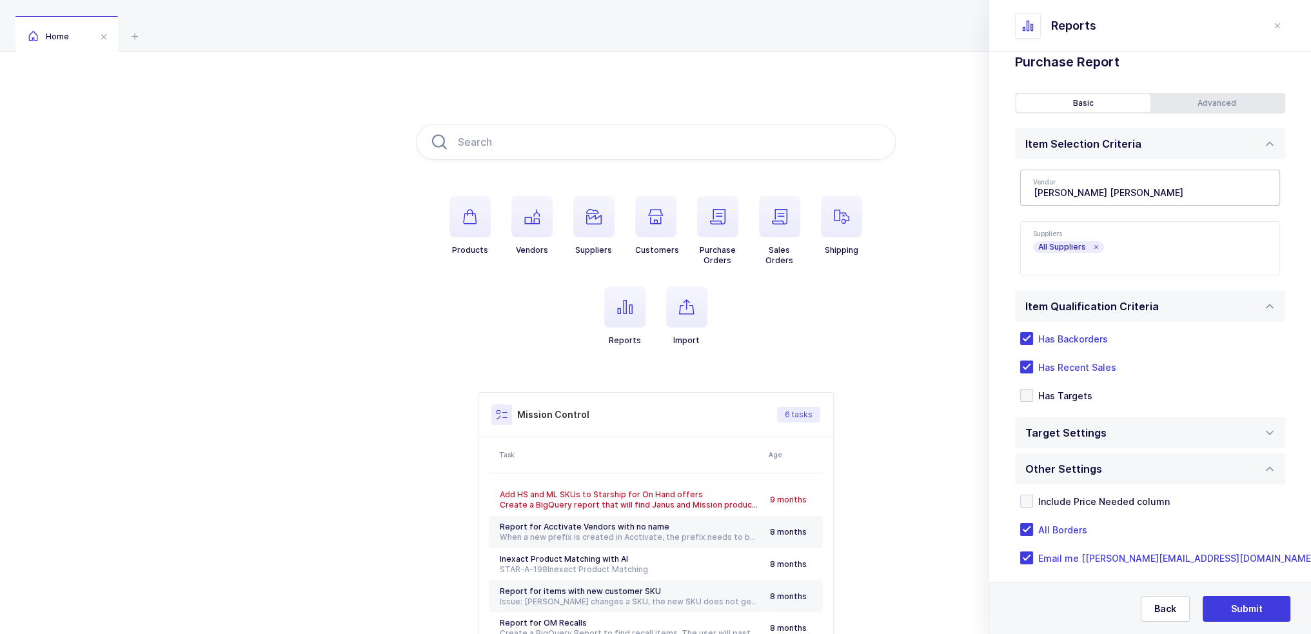
scroll to position [33, 0]
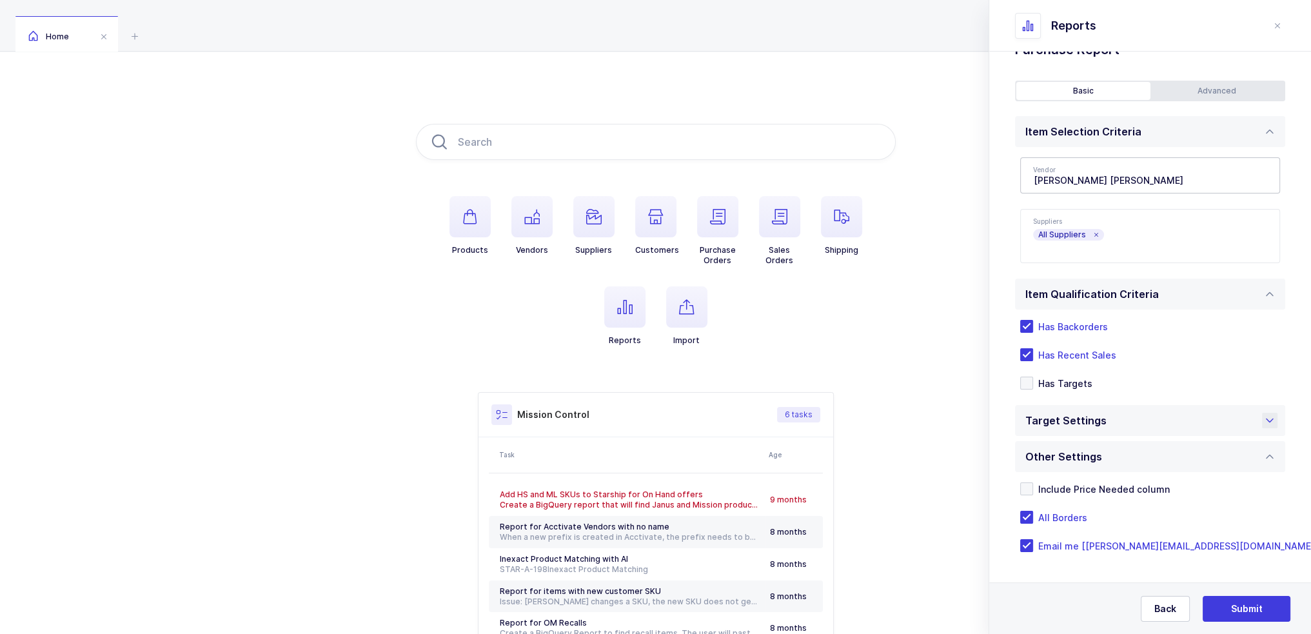
click at [1100, 422] on div "Target Settings" at bounding box center [1069, 420] width 88 height 31
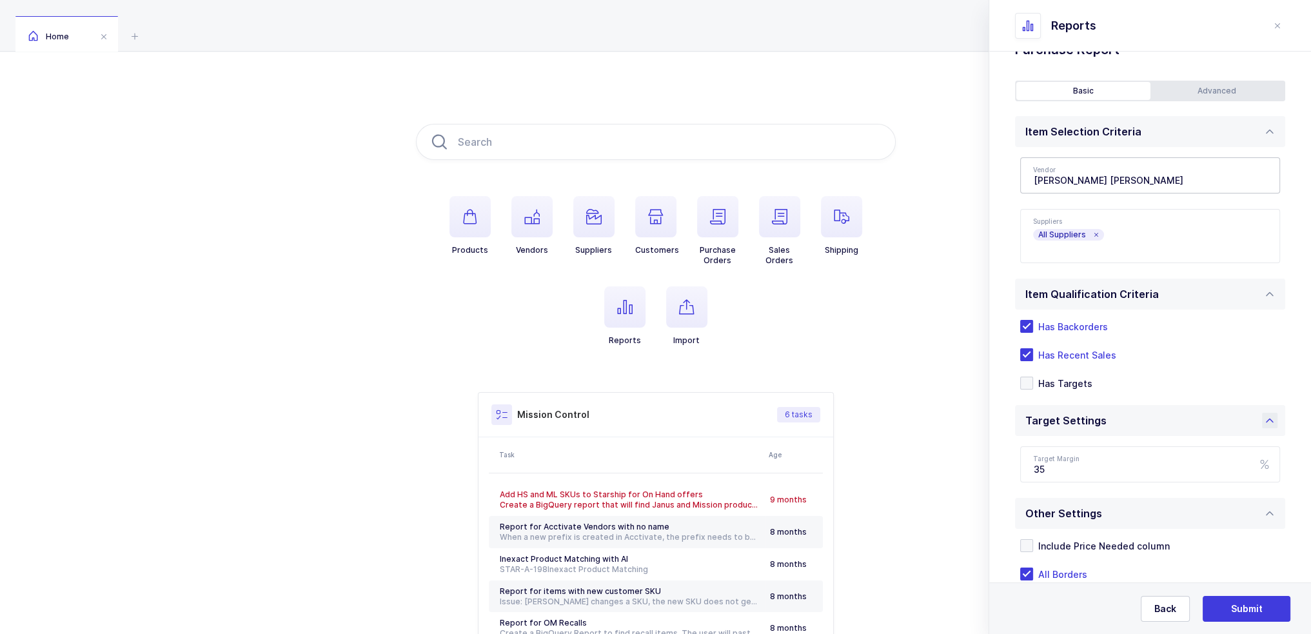
click at [1070, 425] on div "Target Settings" at bounding box center [1065, 420] width 81 height 31
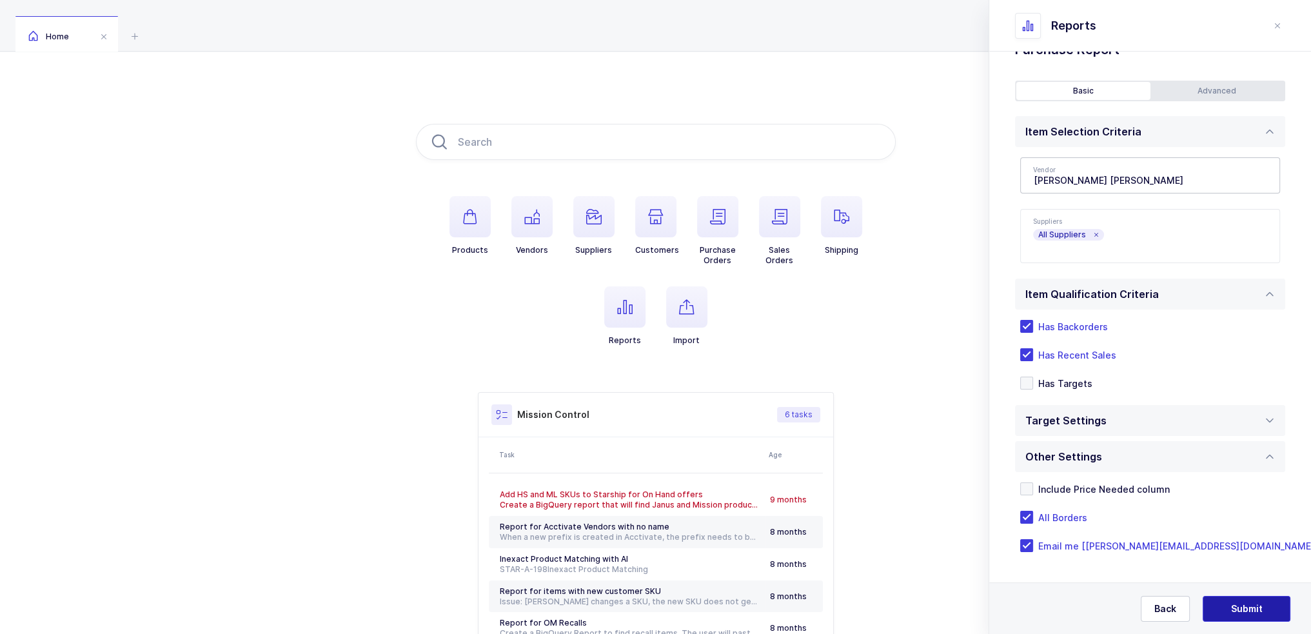
click at [1246, 607] on span "Submit" at bounding box center [1247, 608] width 32 height 13
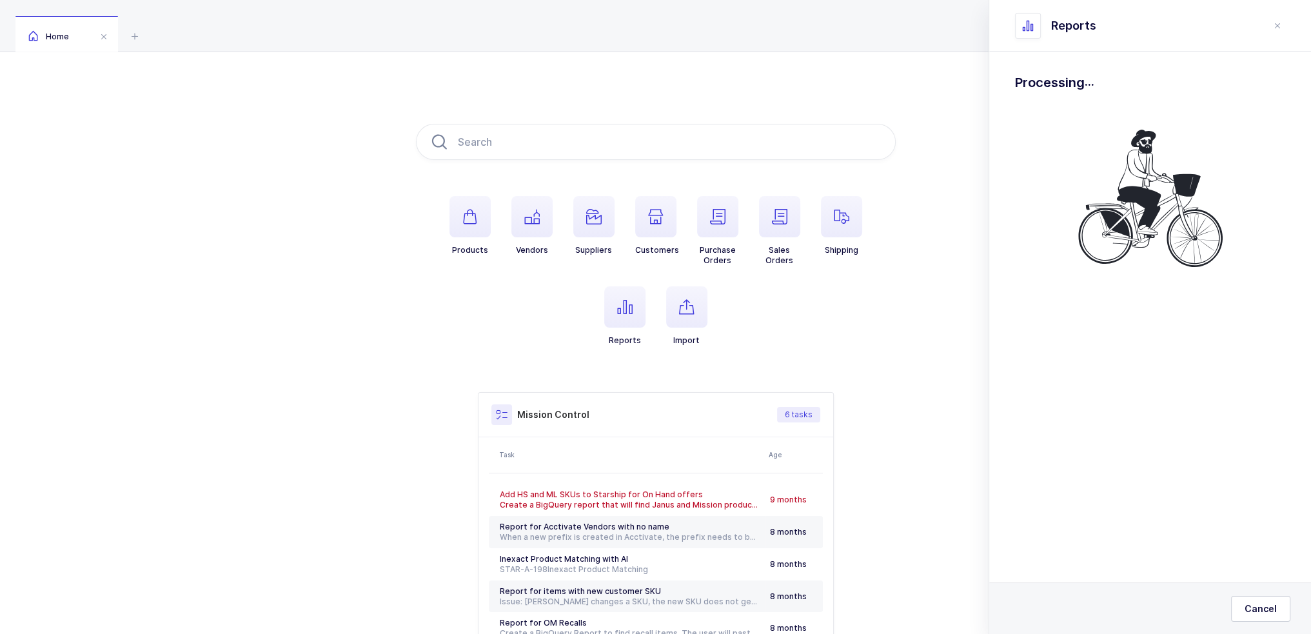
scroll to position [0, 0]
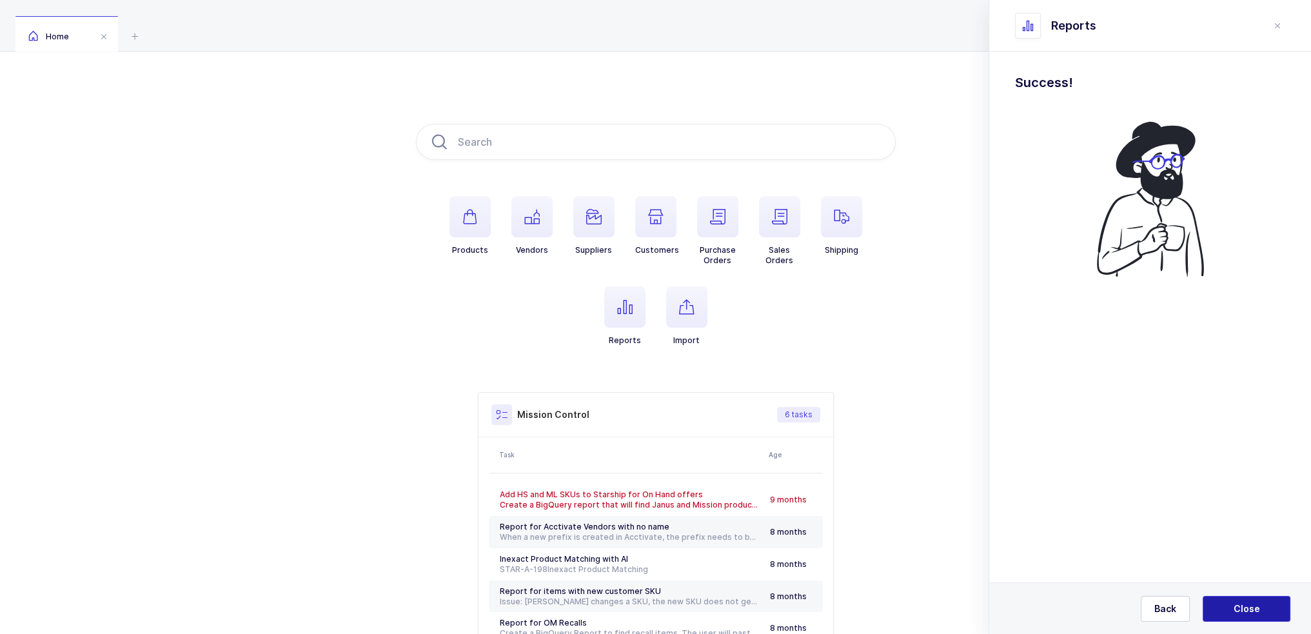
click at [1248, 607] on span "Close" at bounding box center [1247, 608] width 26 height 13
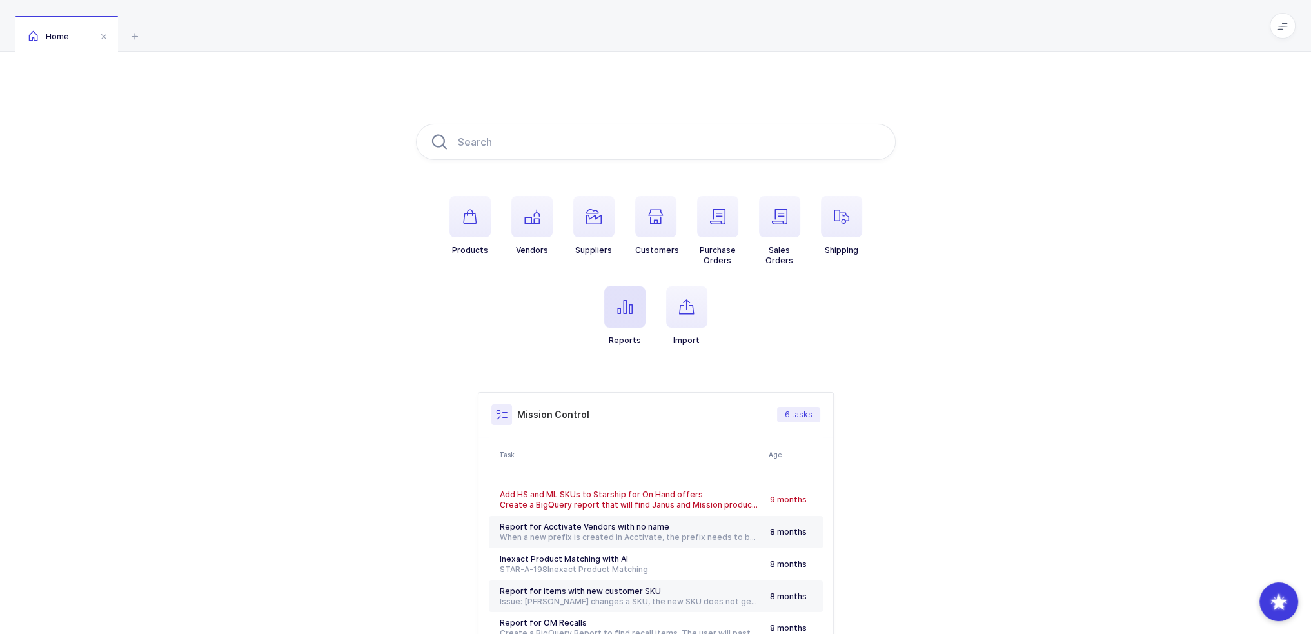
click at [630, 319] on span "button" at bounding box center [624, 306] width 41 height 41
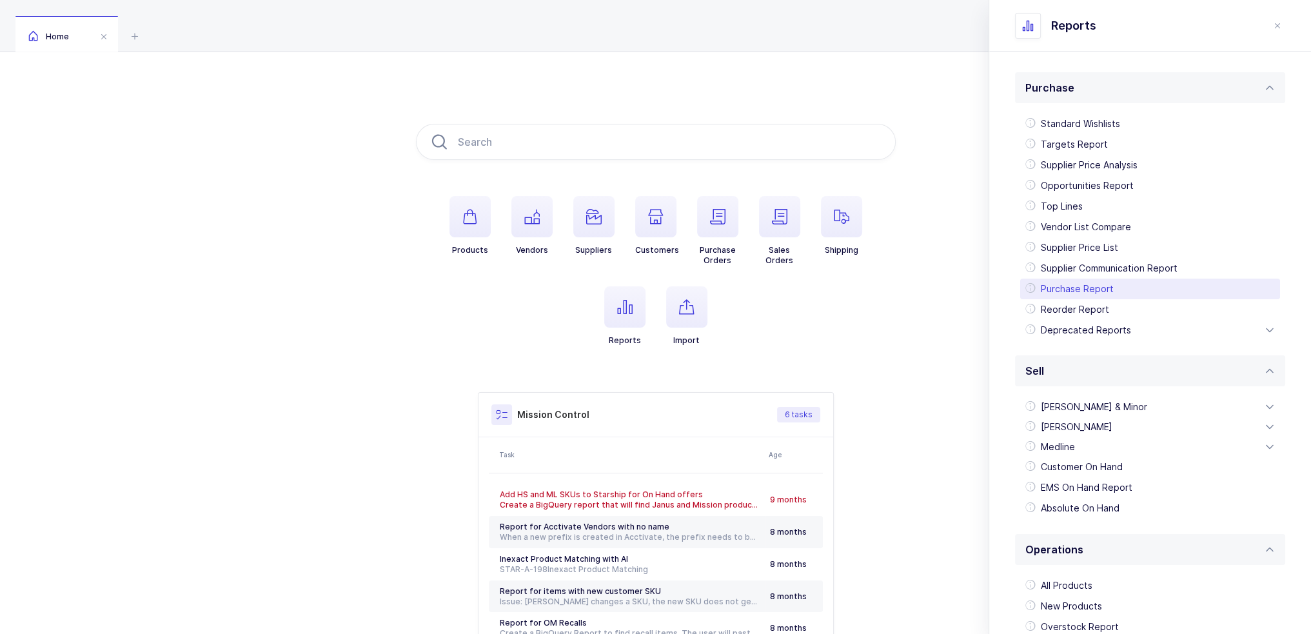
click at [1115, 294] on div "Purchase Report" at bounding box center [1150, 289] width 260 height 21
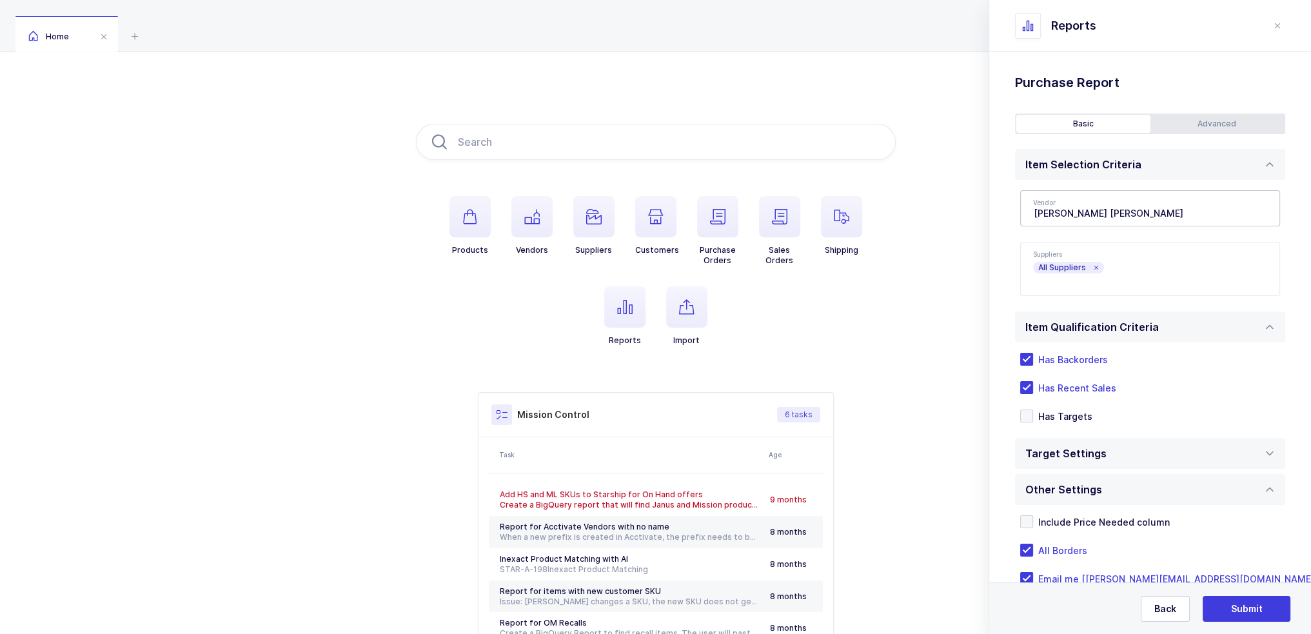
click at [1099, 265] on span "All Suppliers" at bounding box center [1068, 268] width 71 height 12
click at [1096, 266] on icon at bounding box center [1095, 267] width 6 height 6
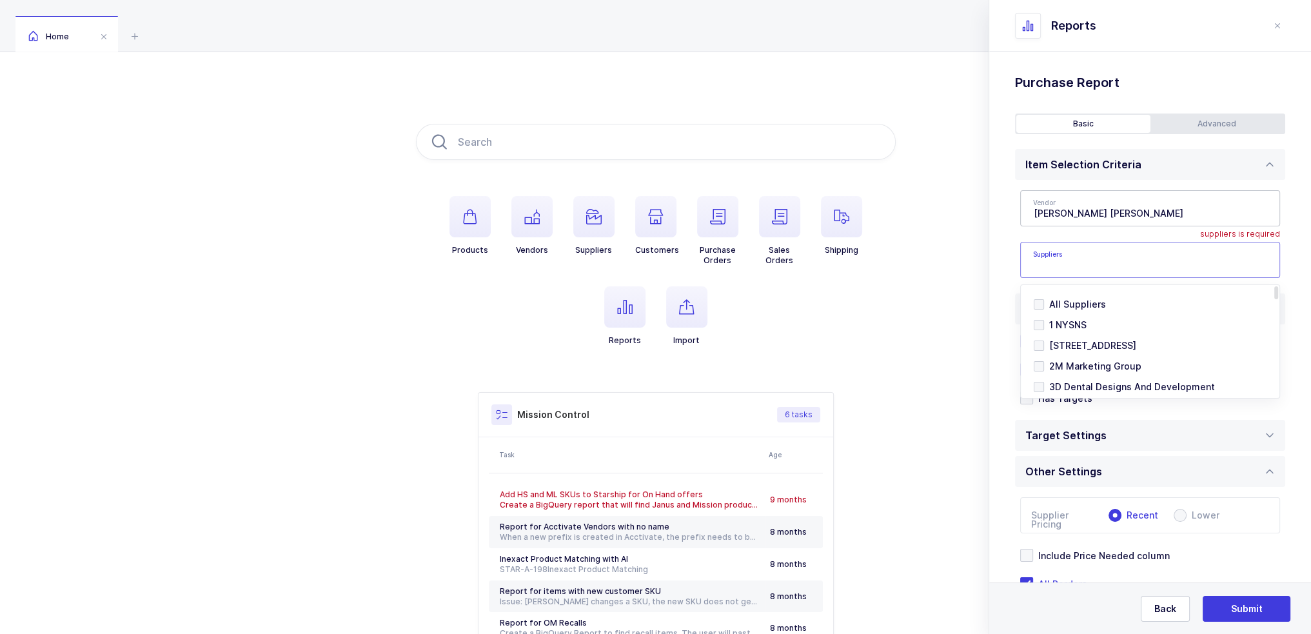
click at [1087, 271] on input "text" at bounding box center [1137, 263] width 208 height 17
type input "euro medi"
click at [1085, 368] on span "Euro Medishop" at bounding box center [1082, 365] width 67 height 11
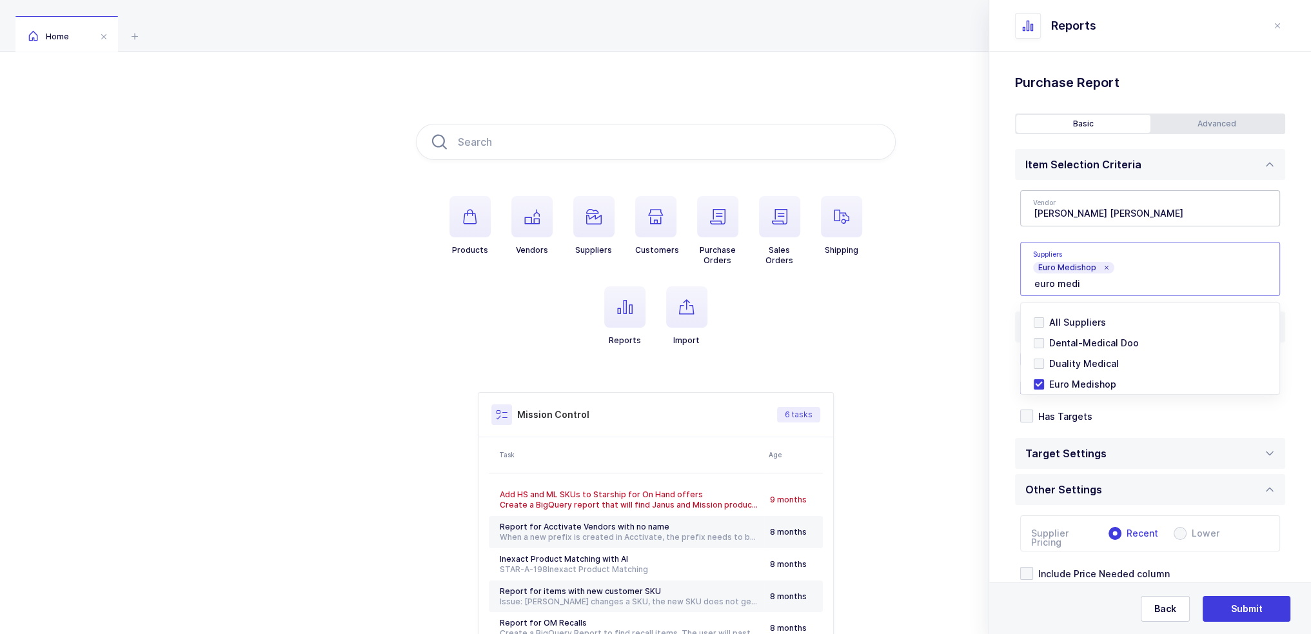
drag, startPoint x: 1116, startPoint y: 280, endPoint x: 1027, endPoint y: 291, distance: 89.6
click at [1032, 291] on div "Euro Medishop euro medi" at bounding box center [1135, 269] width 230 height 50
type input "cydonia"
click at [1091, 342] on span "Cydonia Pharma" at bounding box center [1085, 342] width 72 height 11
drag, startPoint x: 1083, startPoint y: 284, endPoint x: 1034, endPoint y: 287, distance: 49.7
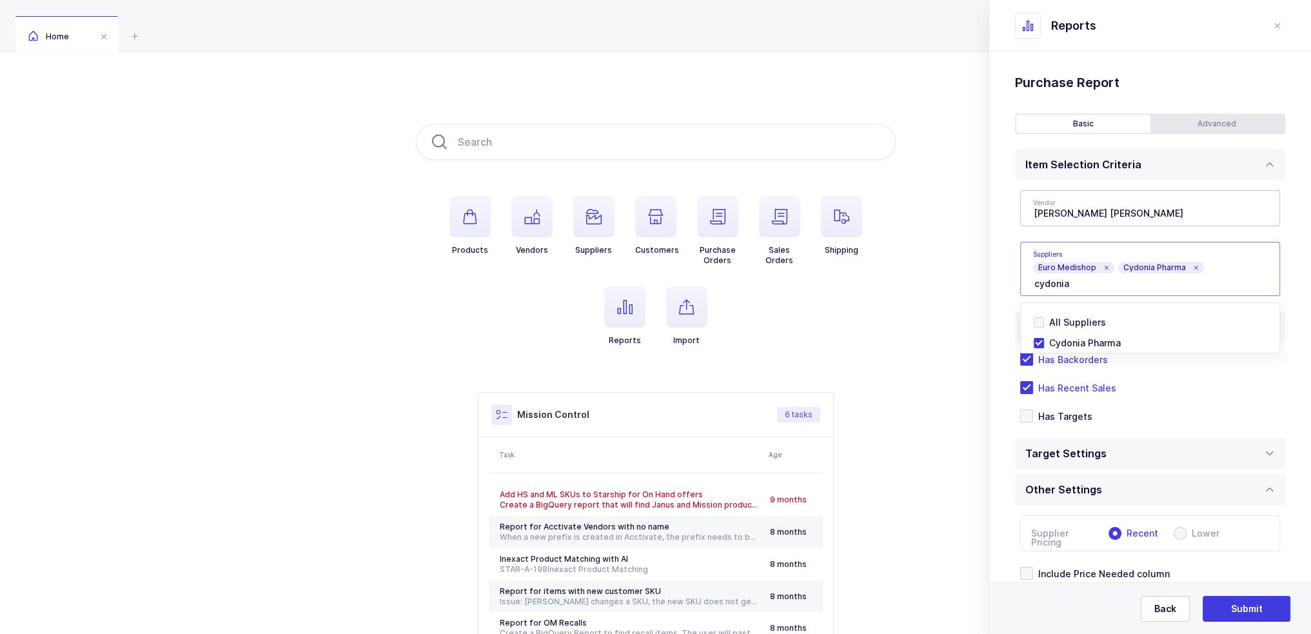
click at [1034, 287] on input "cydonia" at bounding box center [1137, 283] width 206 height 17
click at [1068, 346] on span "Ford Medical" at bounding box center [1077, 342] width 57 height 11
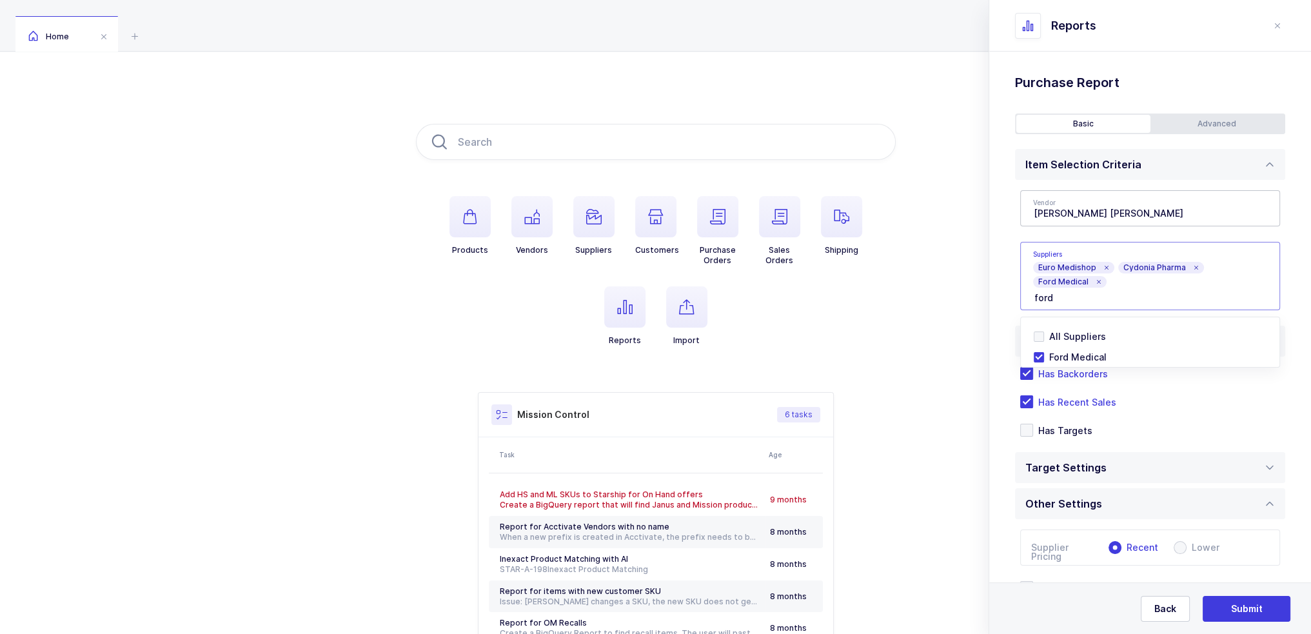
drag, startPoint x: 1070, startPoint y: 302, endPoint x: 1031, endPoint y: 301, distance: 38.7
click at [1031, 301] on div "Euro Medishop Cydonia Pharma Ford Medical ford" at bounding box center [1135, 276] width 230 height 64
type input "comm"
click at [1051, 364] on div at bounding box center [1150, 364] width 256 height 4
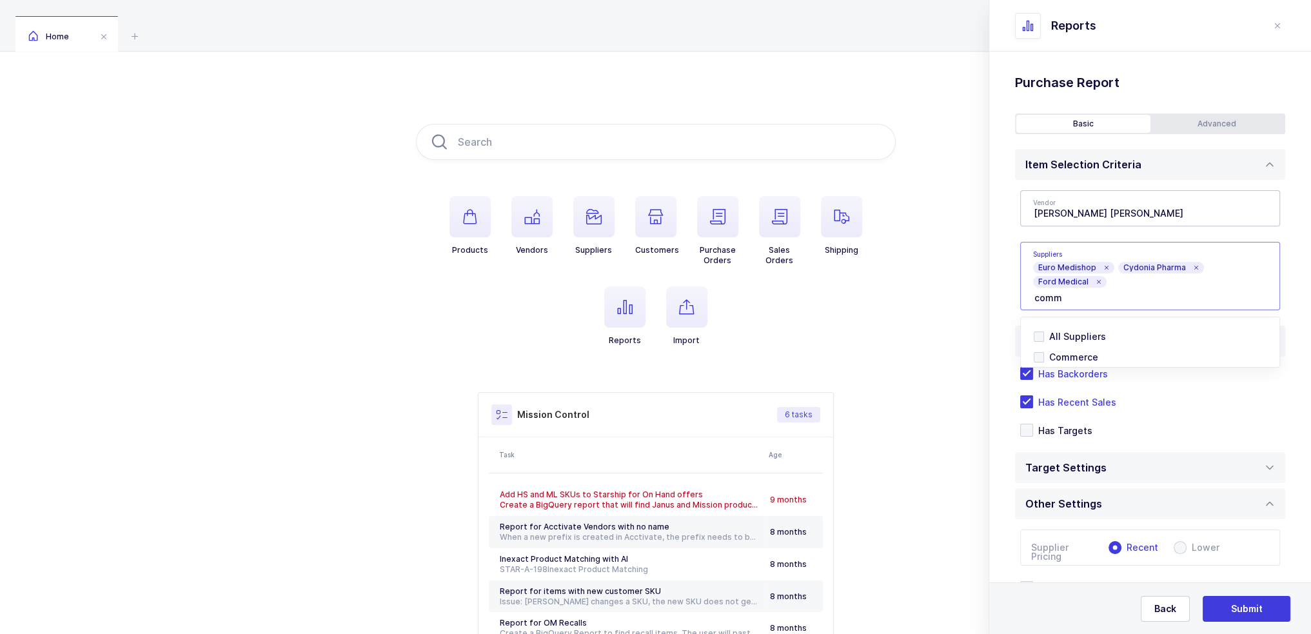
click at [1051, 363] on div at bounding box center [1150, 364] width 256 height 4
click at [1052, 358] on span "Commerce" at bounding box center [1073, 356] width 49 height 11
click at [1018, 293] on div "Vendor Becton Dickinson Medline $1,039,141 Becton Dickinson $889,666 3M $527,67…" at bounding box center [1150, 250] width 270 height 141
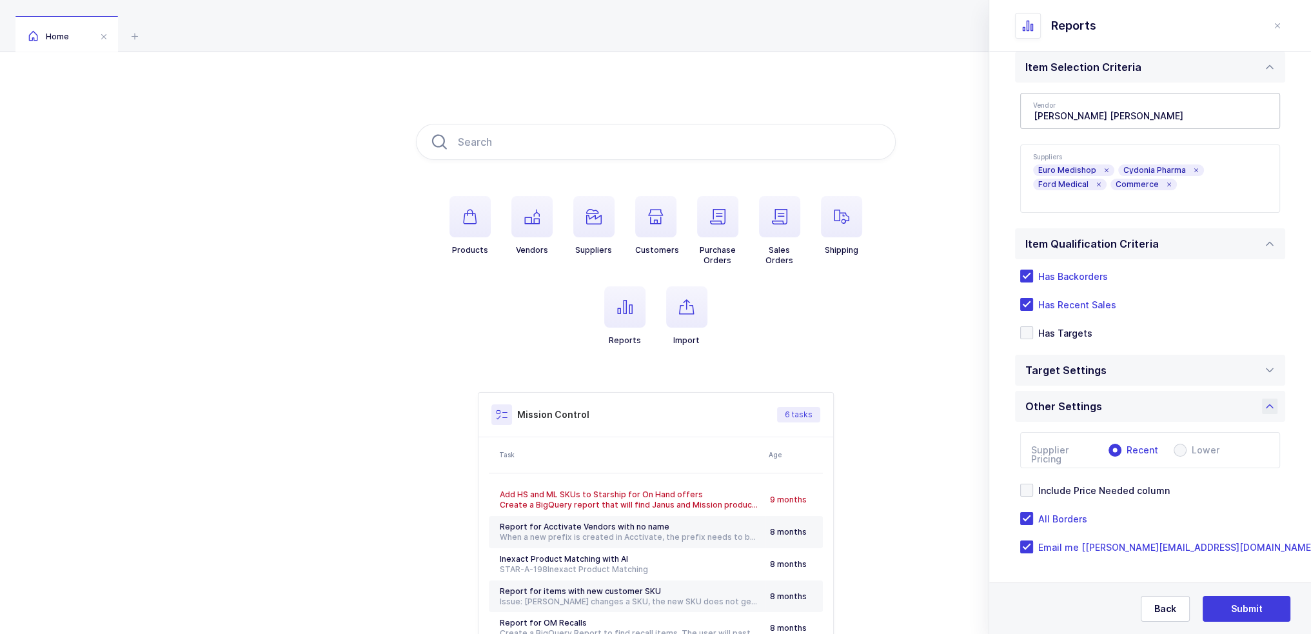
scroll to position [98, 0]
click at [1184, 448] on span at bounding box center [1180, 449] width 13 height 13
click at [1184, 448] on input "Lower" at bounding box center [1180, 449] width 13 height 13
radio input "true"
radio input "false"
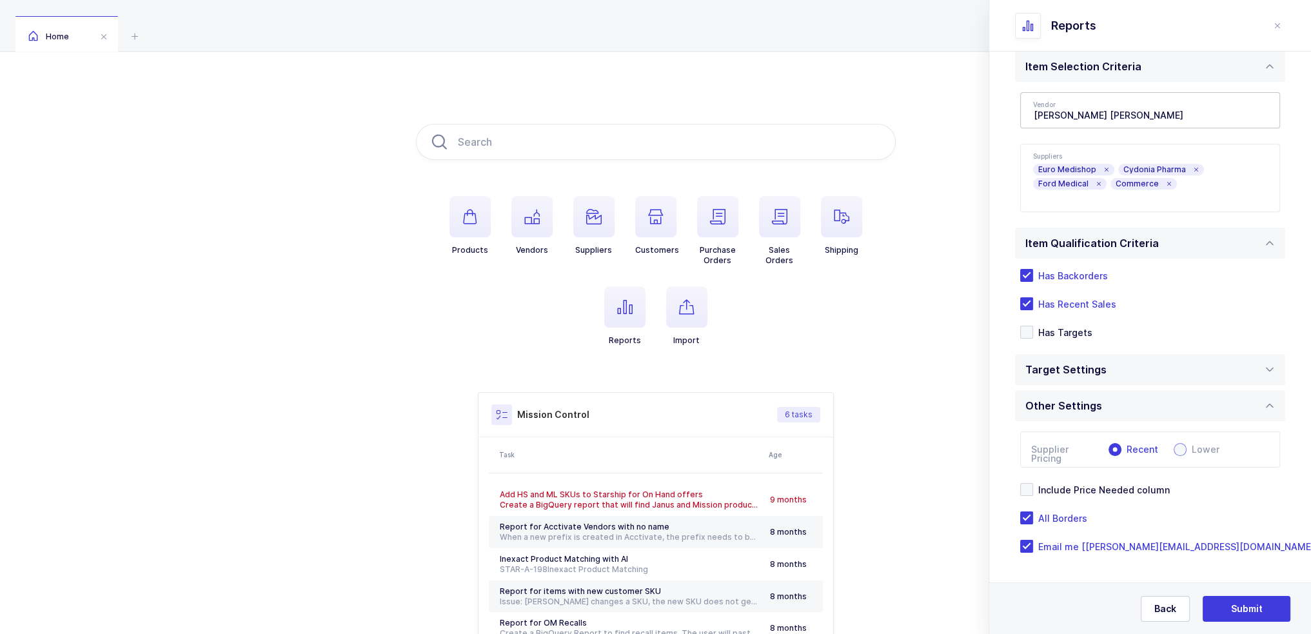
radio input "true"
click at [1254, 606] on span "Submit" at bounding box center [1247, 608] width 32 height 13
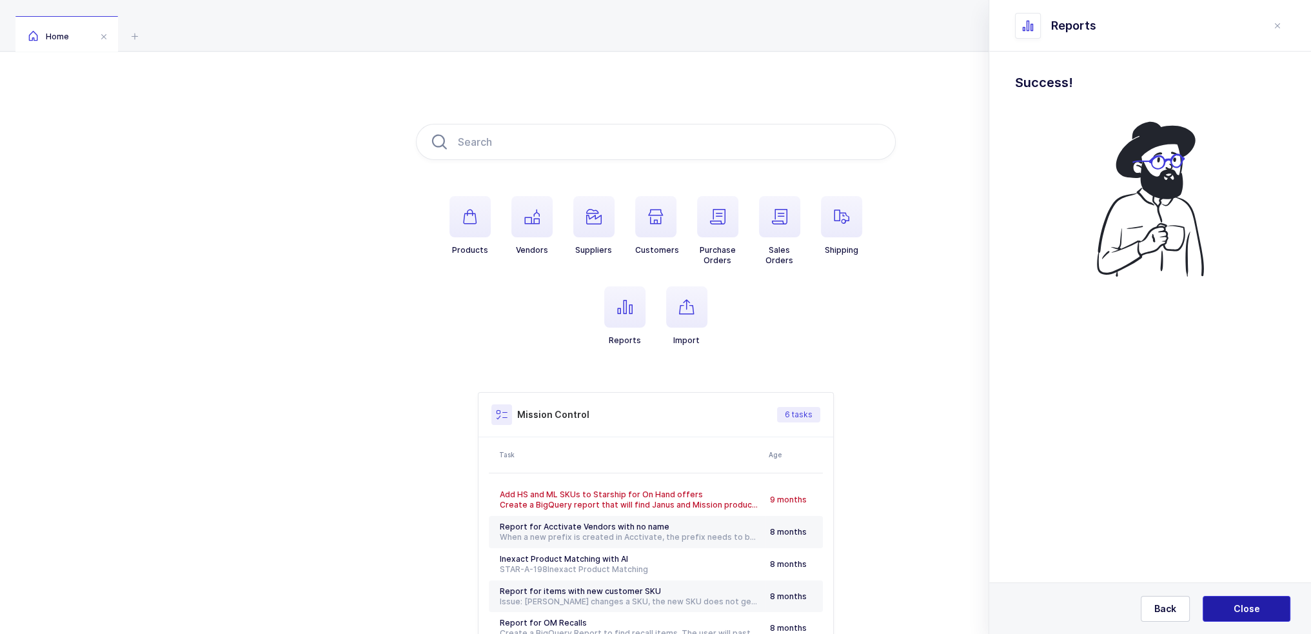
click at [1254, 606] on span "Close" at bounding box center [1247, 608] width 26 height 13
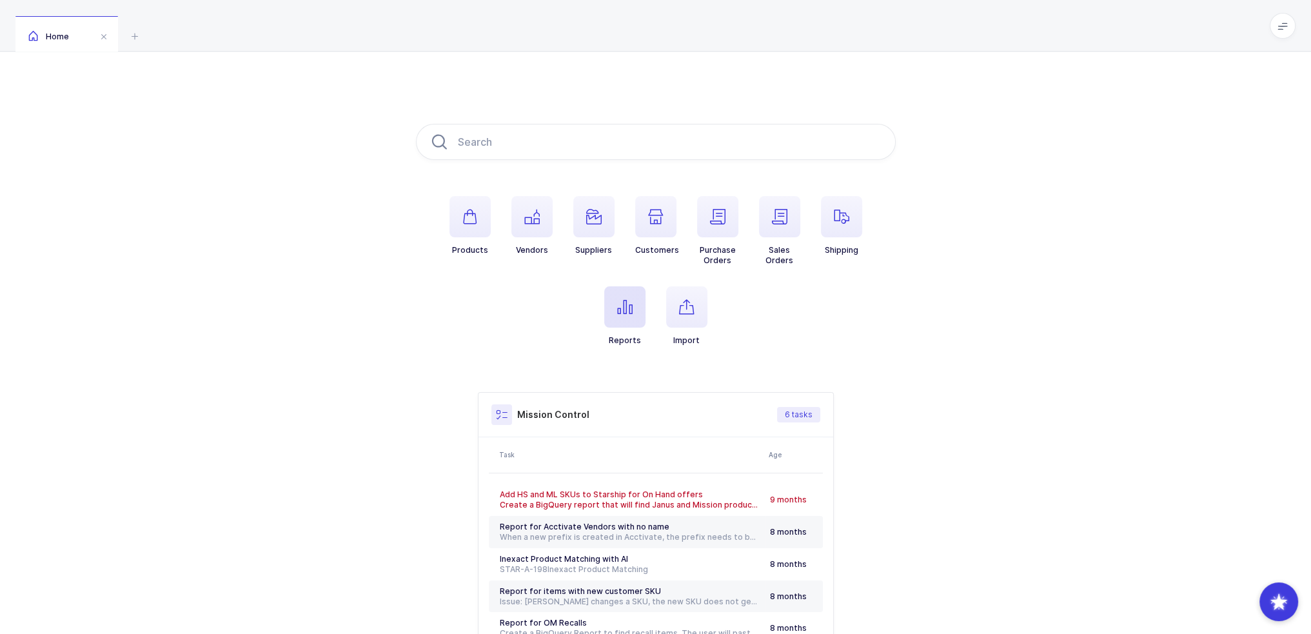
click at [609, 299] on span "button" at bounding box center [624, 306] width 41 height 41
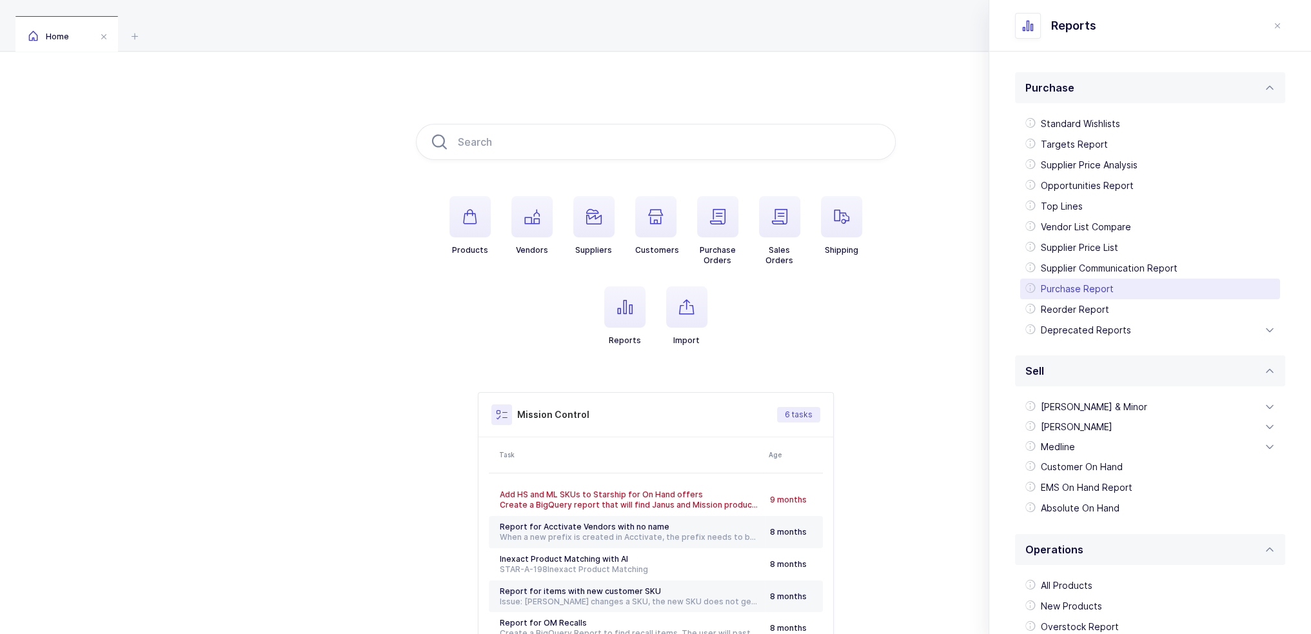
click at [1121, 289] on div "Purchase Report" at bounding box center [1150, 289] width 260 height 21
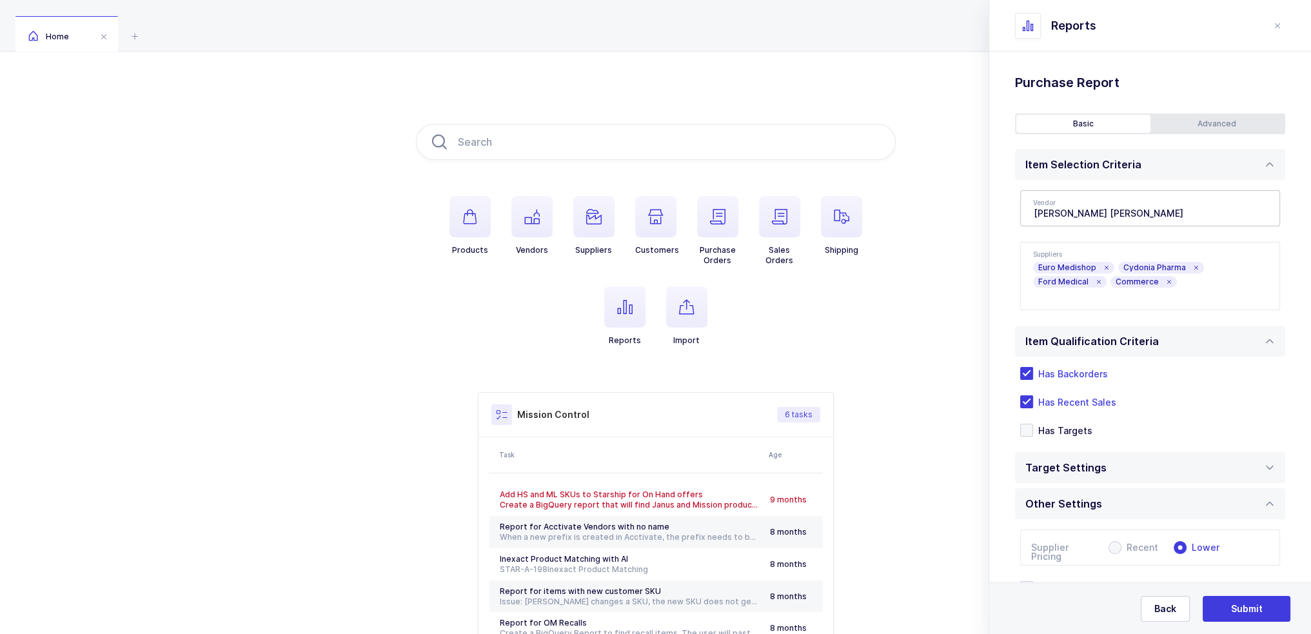
click at [1098, 280] on icon at bounding box center [1098, 282] width 6 height 6
click at [1192, 266] on icon at bounding box center [1195, 267] width 6 height 6
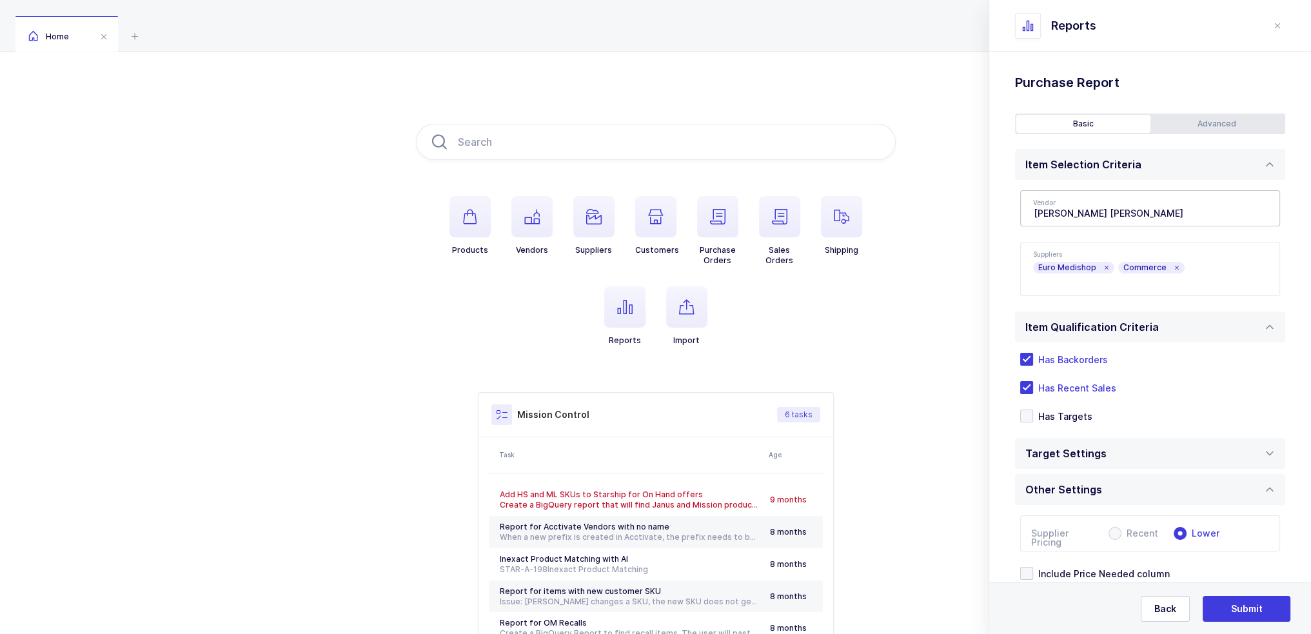
click at [1173, 266] on icon at bounding box center [1176, 267] width 6 height 6
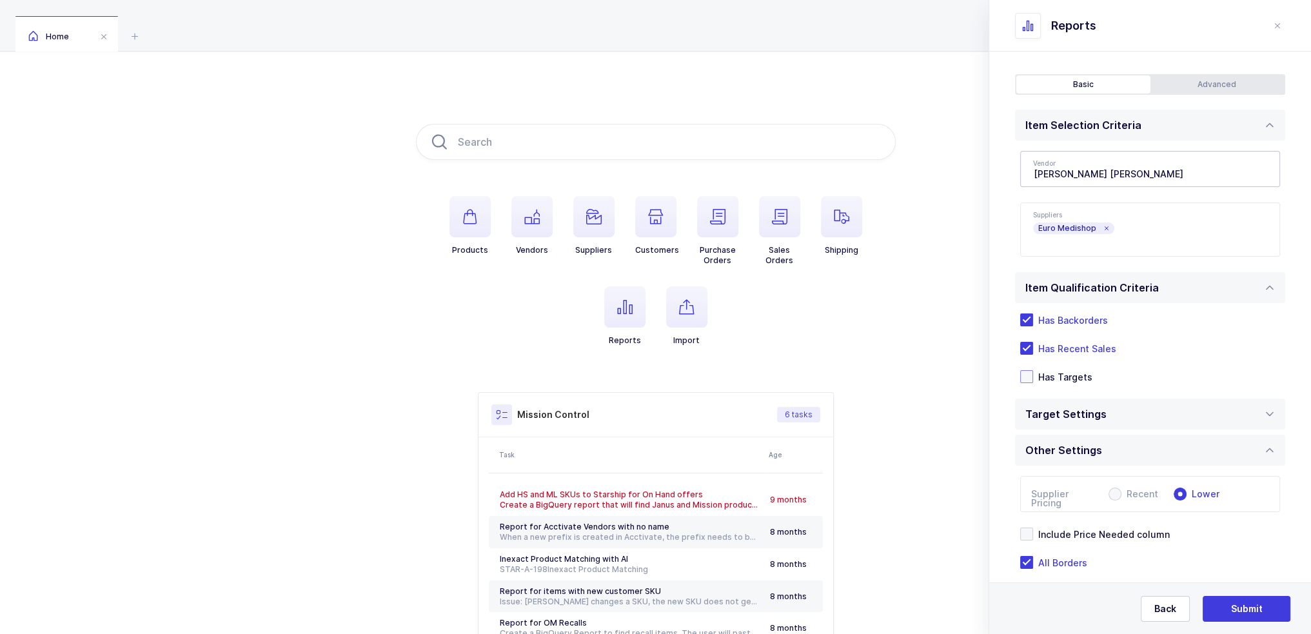
scroll to position [84, 0]
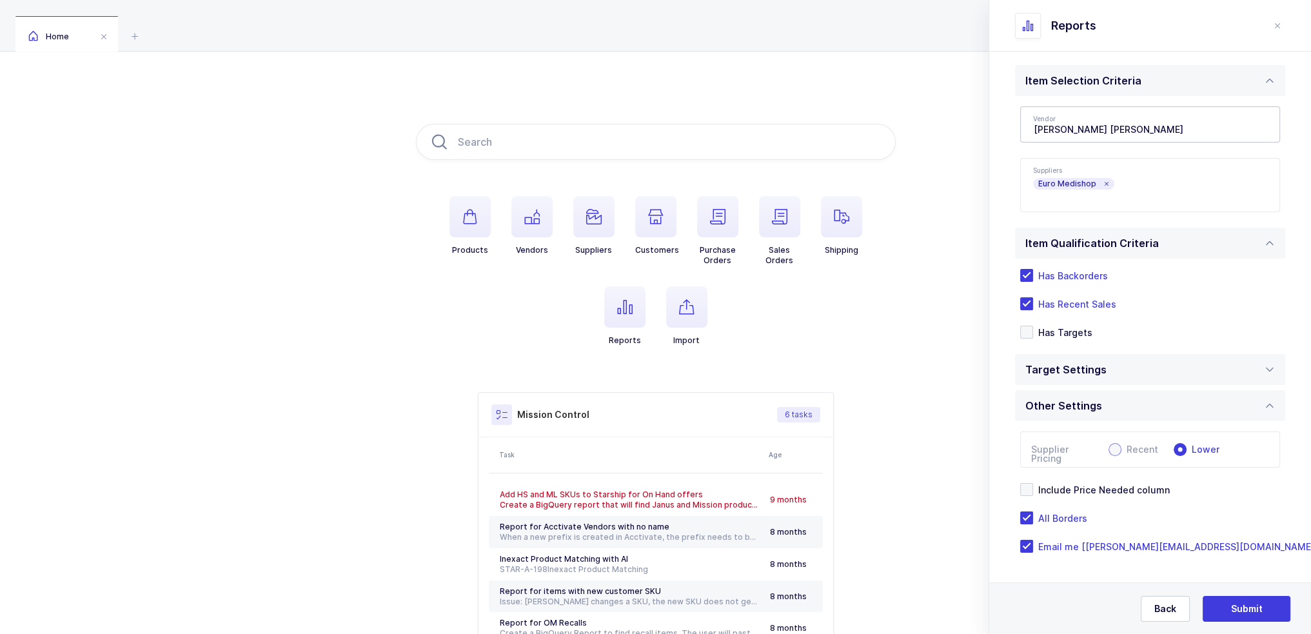
click at [1156, 453] on span "Recent" at bounding box center [1139, 449] width 37 height 9
click at [1121, 453] on input "Recent" at bounding box center [1114, 449] width 13 height 13
radio input "true"
radio input "false"
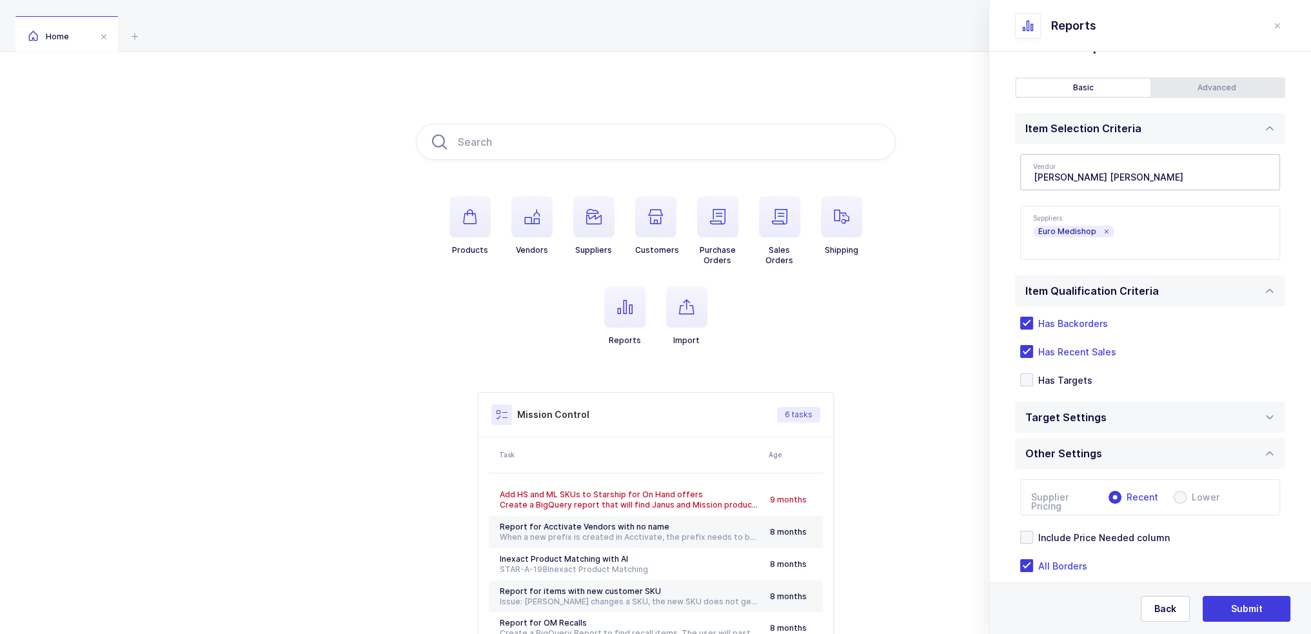
scroll to position [0, 0]
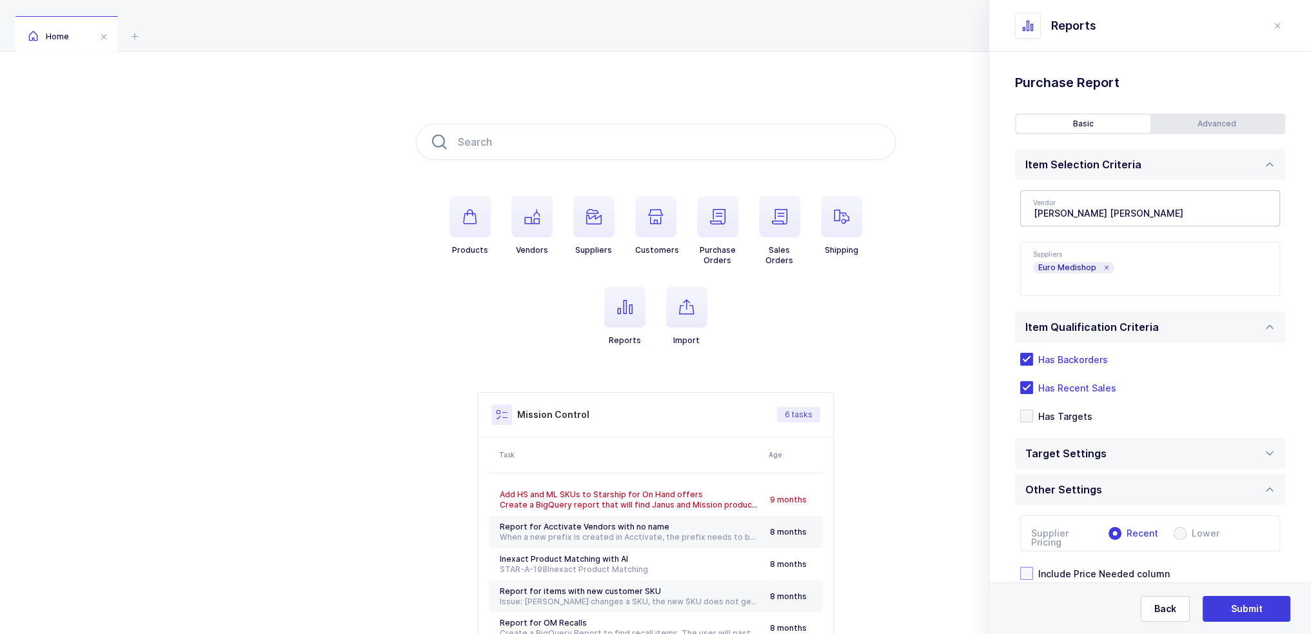
click at [1126, 576] on span "Include Price Needed column" at bounding box center [1101, 573] width 137 height 12
click at [1033, 567] on input "Include Price Needed column" at bounding box center [1033, 567] width 0 height 0
click at [1109, 569] on span "Include Price Needed column" at bounding box center [1101, 573] width 137 height 12
click at [1033, 567] on input "Include Price Needed column" at bounding box center [1033, 567] width 0 height 0
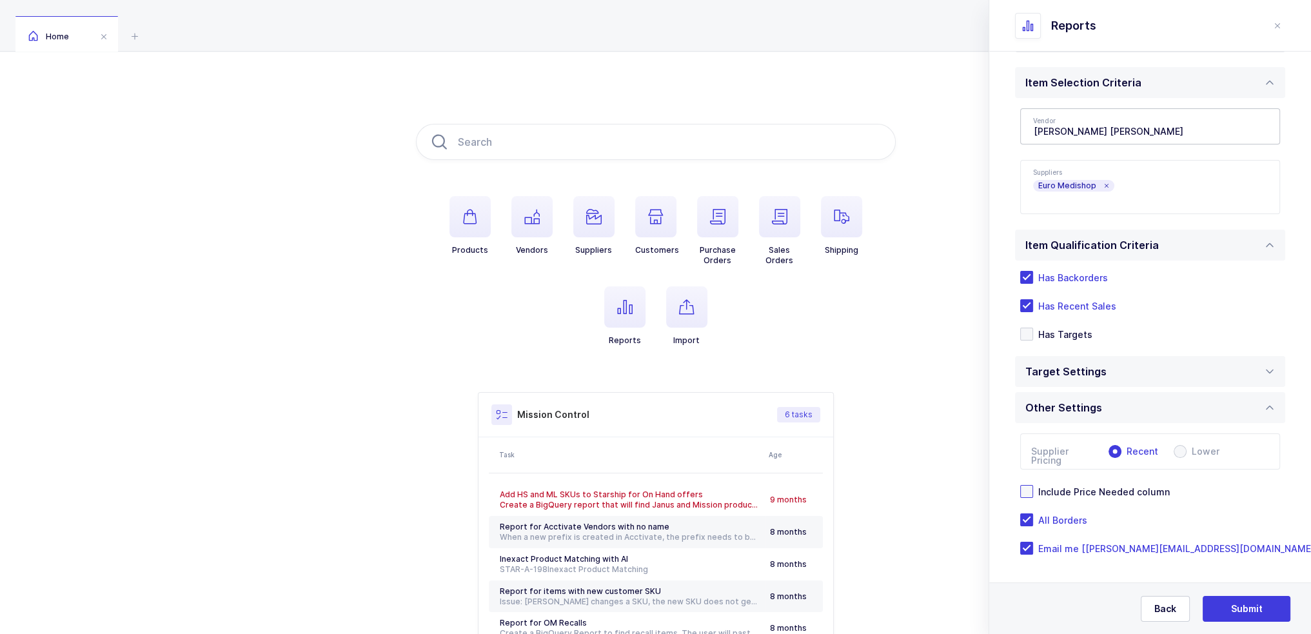
scroll to position [84, 0]
click at [1246, 610] on span "Submit" at bounding box center [1247, 608] width 32 height 13
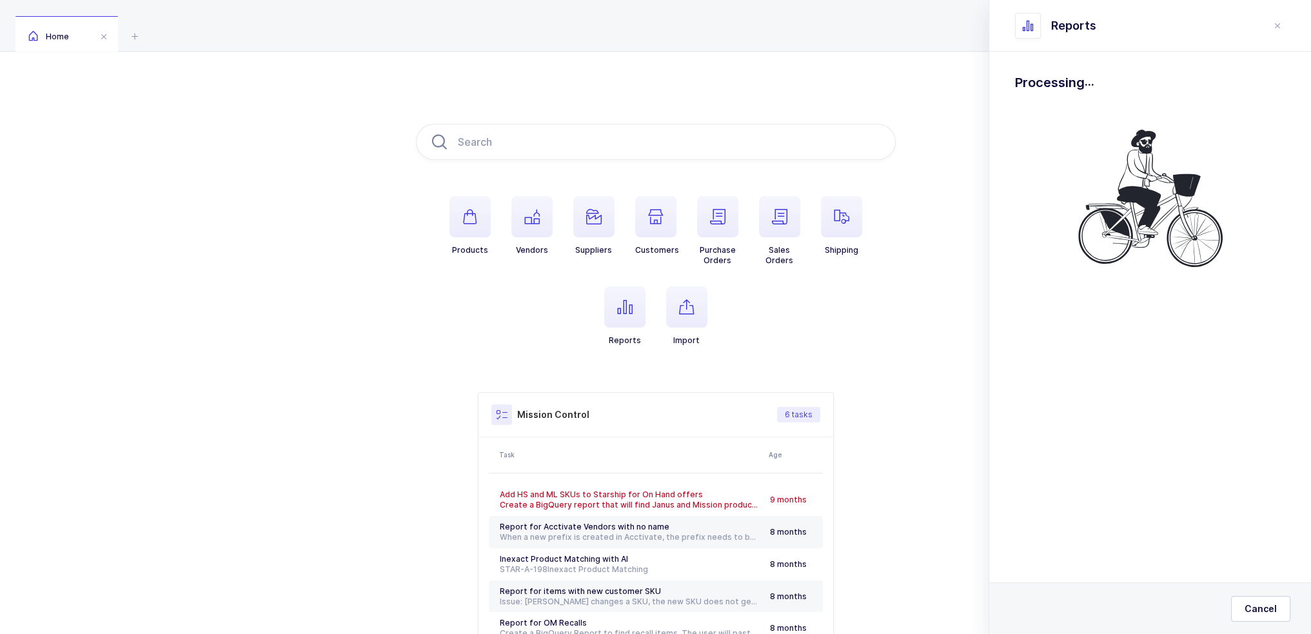
scroll to position [0, 0]
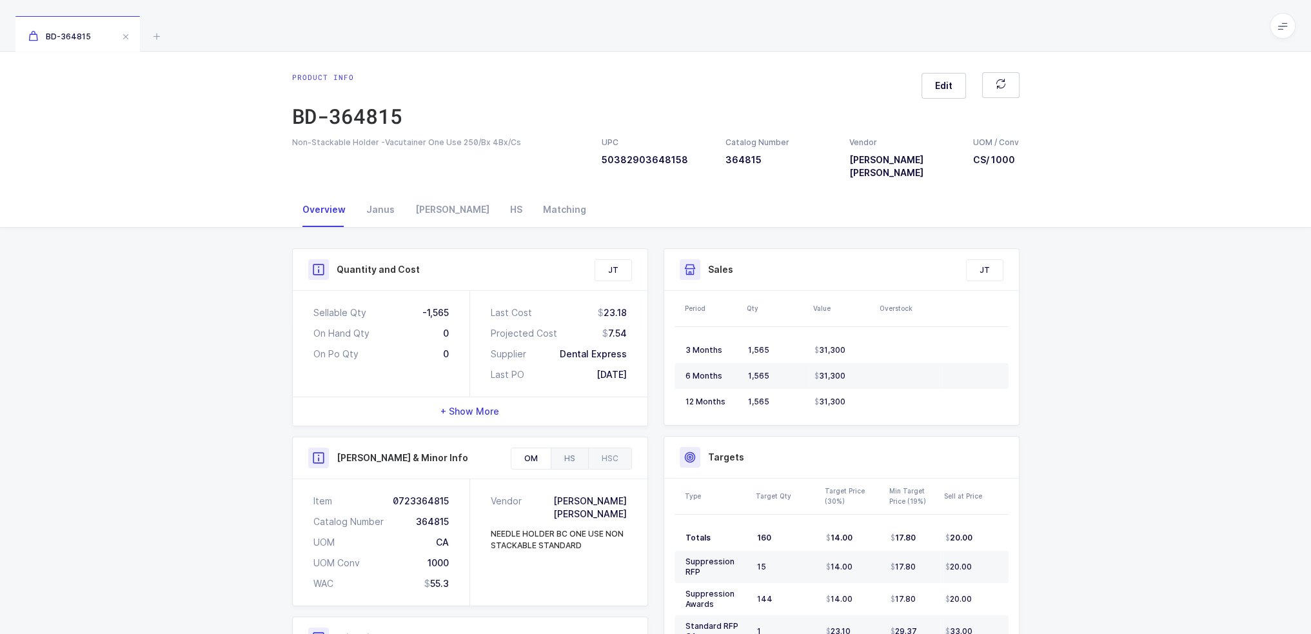
click at [580, 448] on div "HS" at bounding box center [569, 458] width 37 height 21
click at [611, 448] on div "HSC" at bounding box center [609, 458] width 43 height 21
click at [518, 448] on div "OM" at bounding box center [530, 458] width 39 height 21
click at [566, 448] on div "HS" at bounding box center [569, 458] width 37 height 21
click at [609, 448] on div "HSC" at bounding box center [609, 458] width 43 height 21
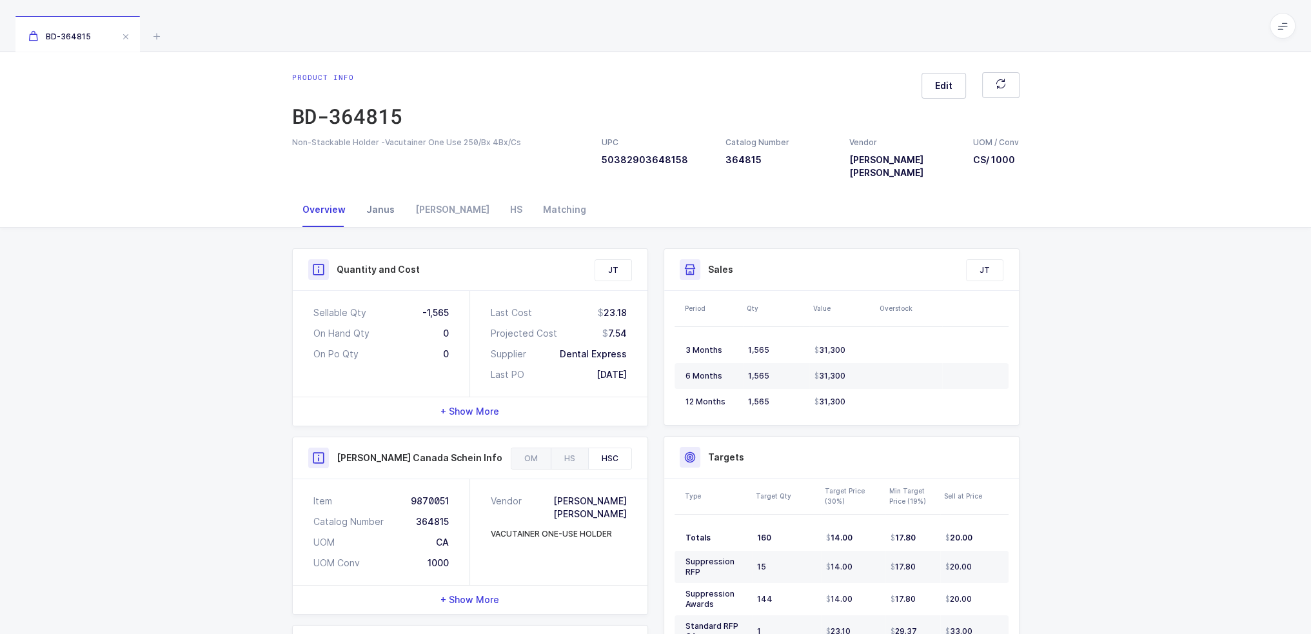
click at [394, 205] on div "Janus" at bounding box center [380, 209] width 49 height 35
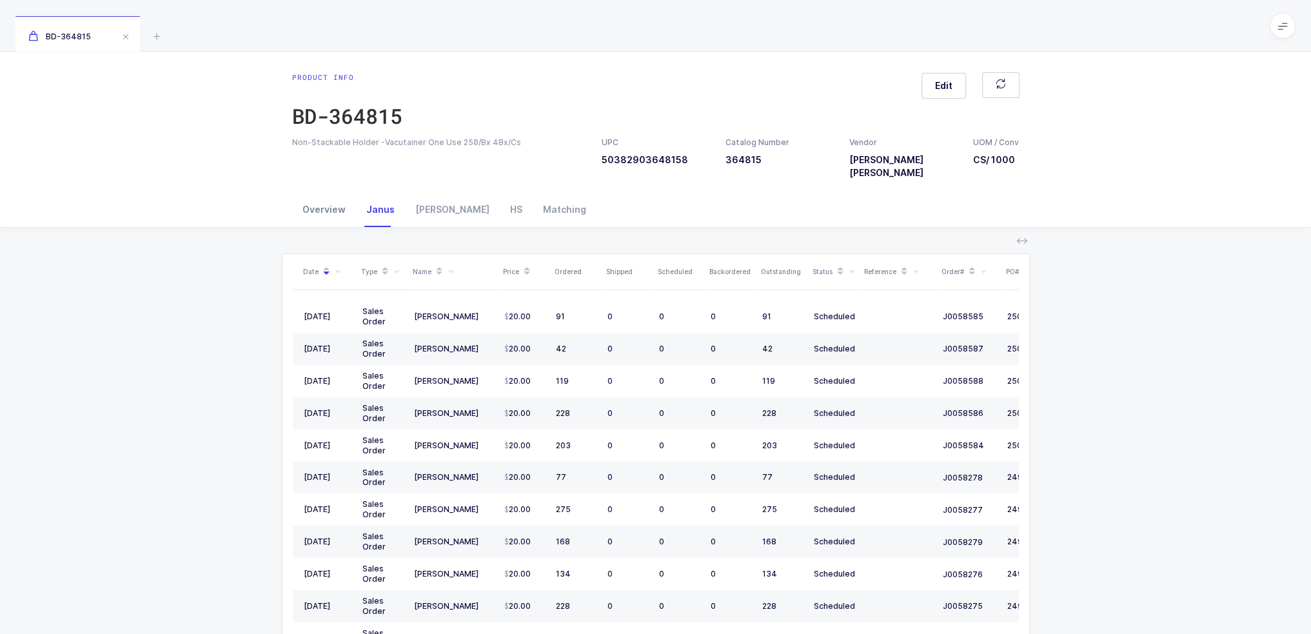
click at [339, 203] on div "Overview" at bounding box center [324, 209] width 64 height 35
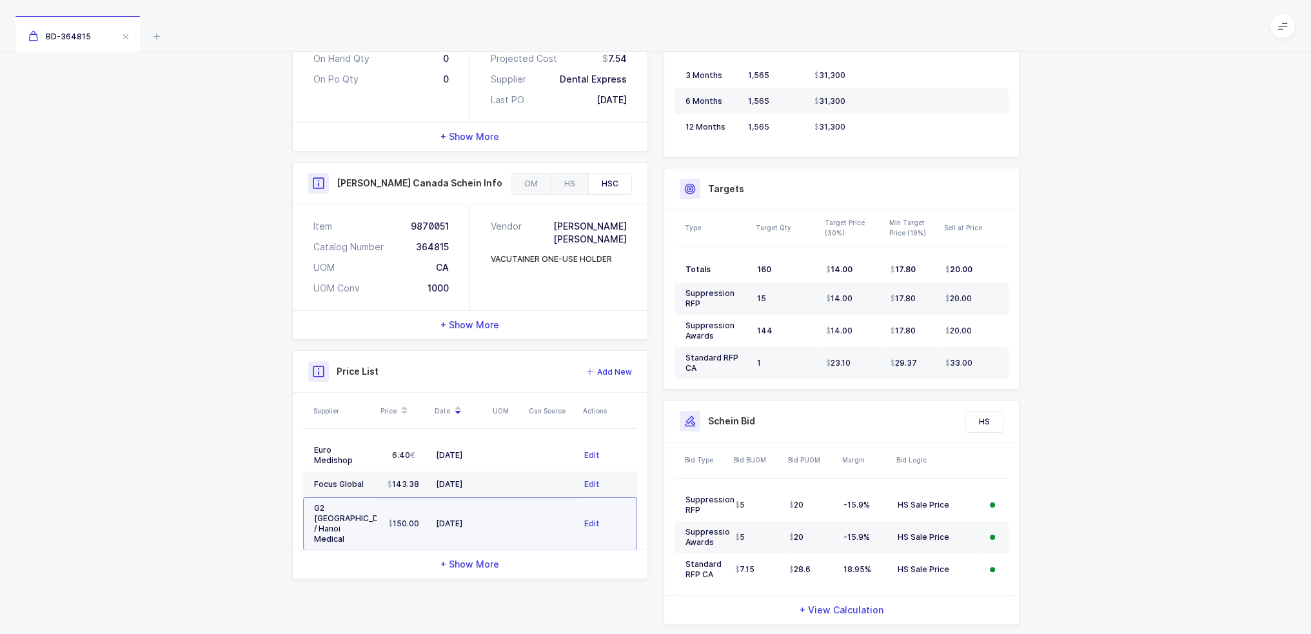
scroll to position [292, 0]
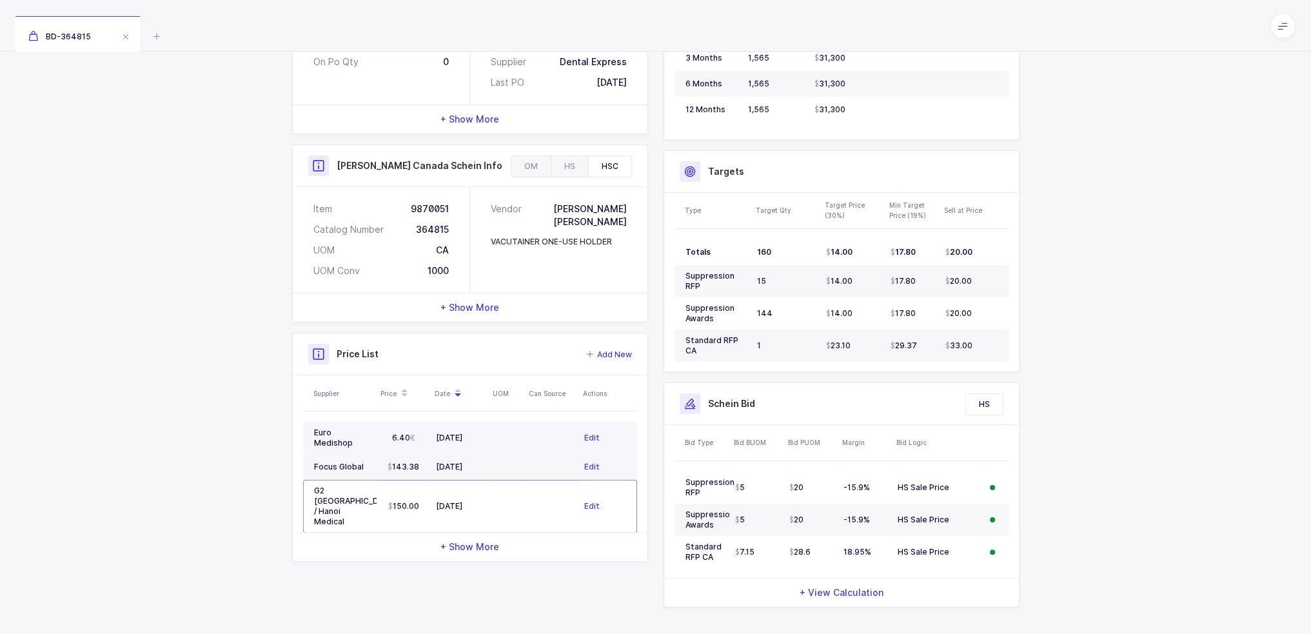
click at [486, 422] on td "09/09/2025" at bounding box center [460, 438] width 58 height 32
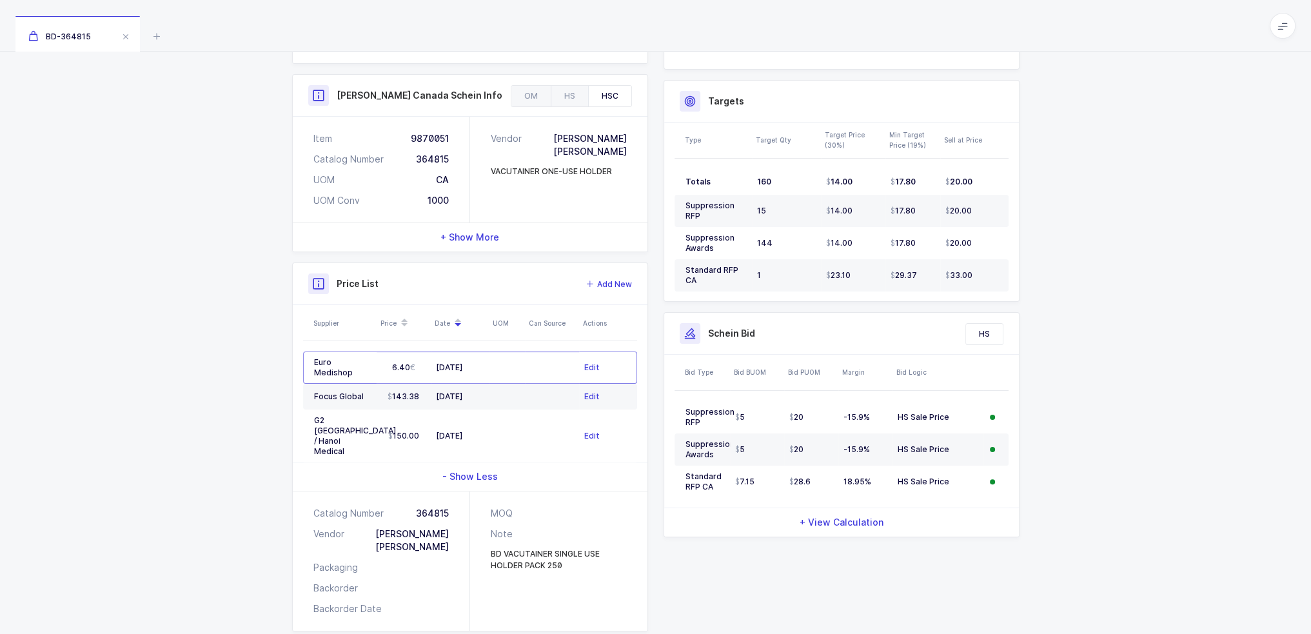
scroll to position [363, 0]
click at [584, 551] on div "BD VACUTAINER SINGLE USE HOLDER PACK 250" at bounding box center [559, 558] width 136 height 23
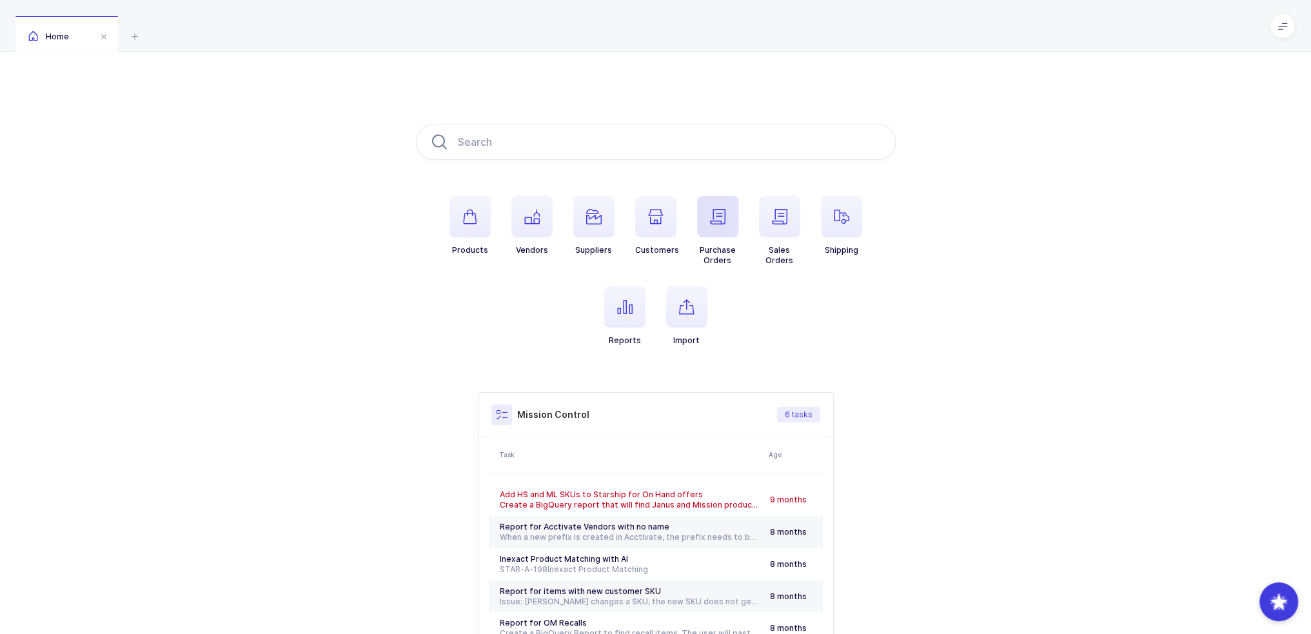
click at [722, 224] on icon "button" at bounding box center [717, 216] width 15 height 15
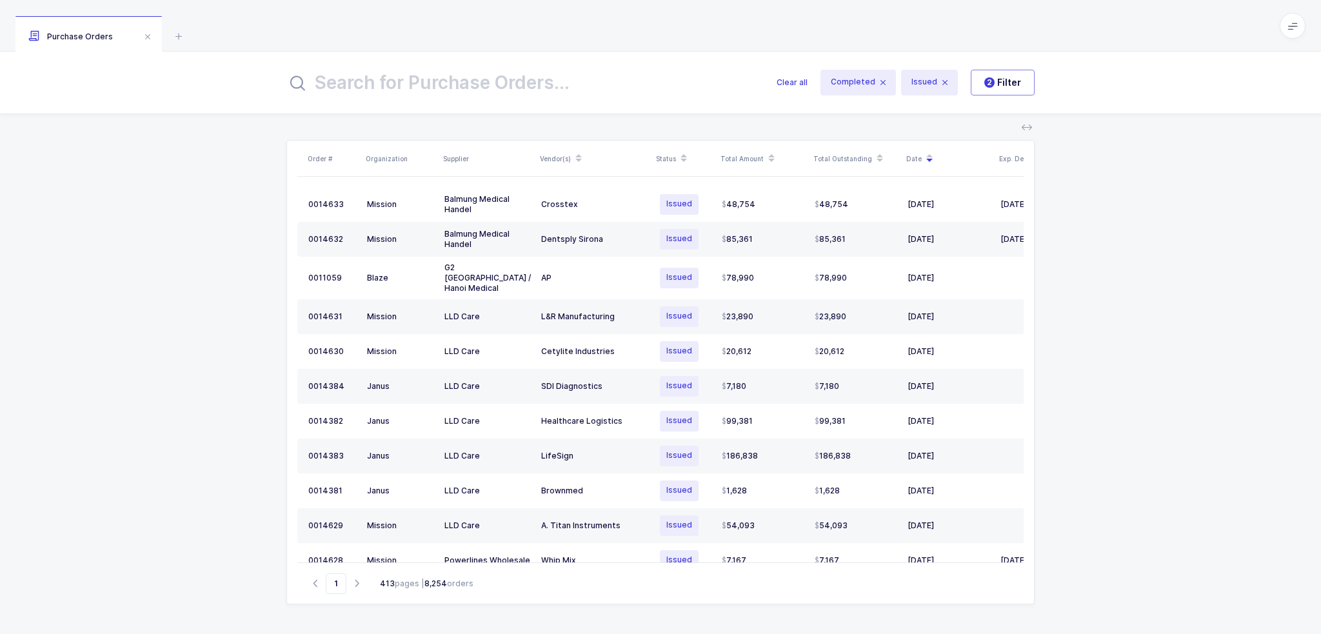
click at [531, 79] on input "text" at bounding box center [523, 82] width 475 height 31
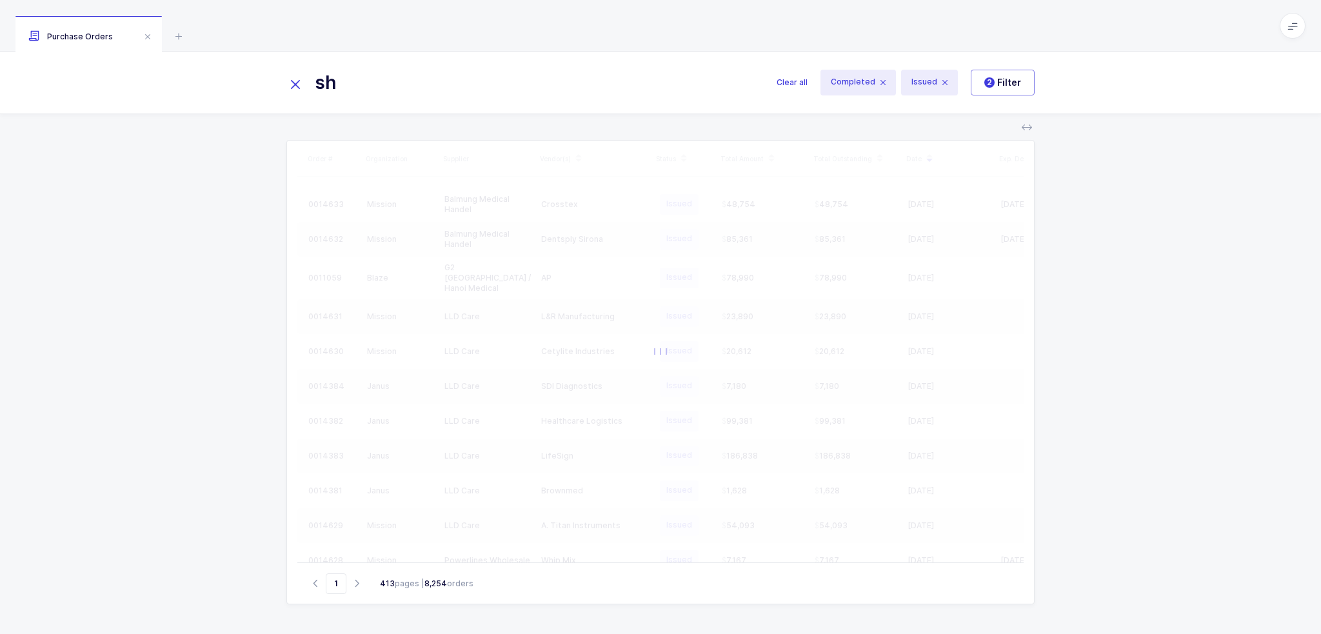
type input "s"
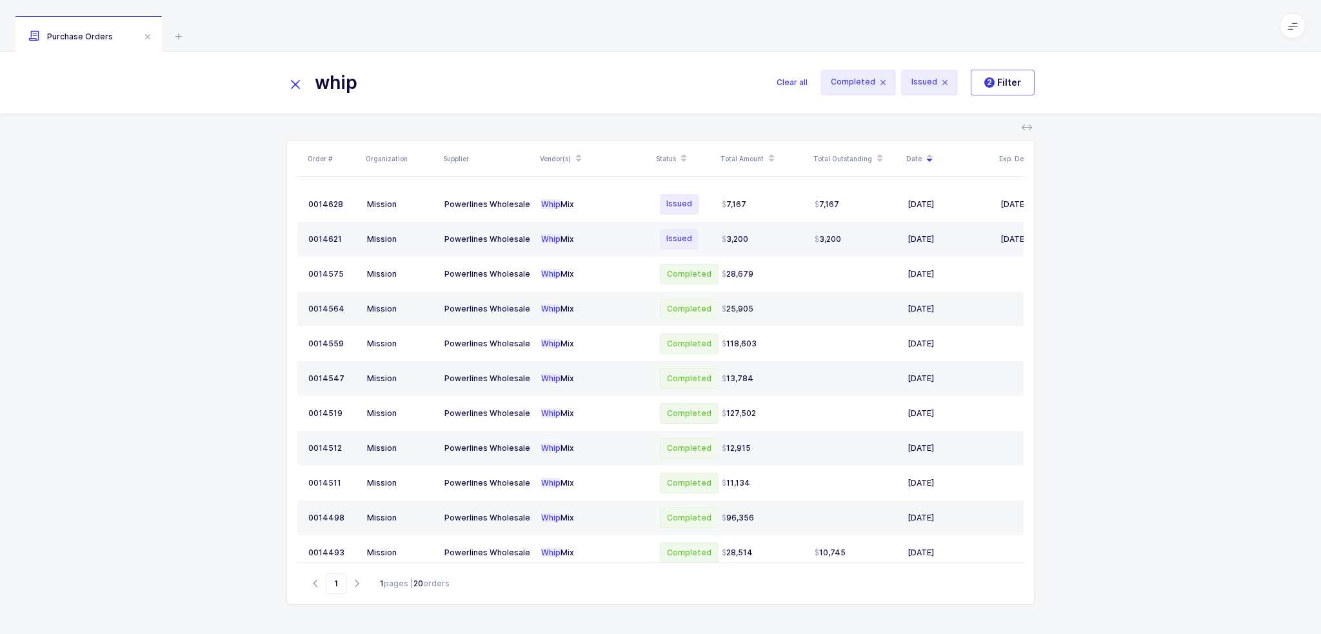
type input "whip"
click at [624, 242] on div "Whip Mix" at bounding box center [594, 239] width 106 height 10
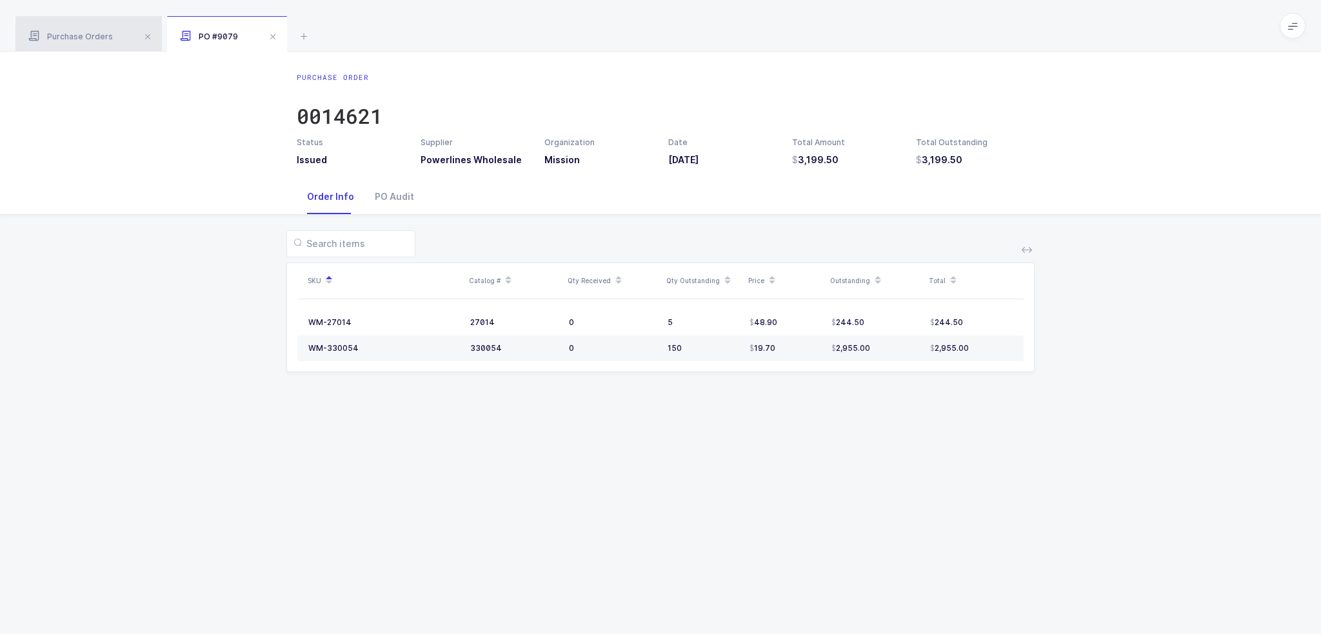
click at [77, 30] on div "Purchase Orders" at bounding box center [88, 34] width 146 height 36
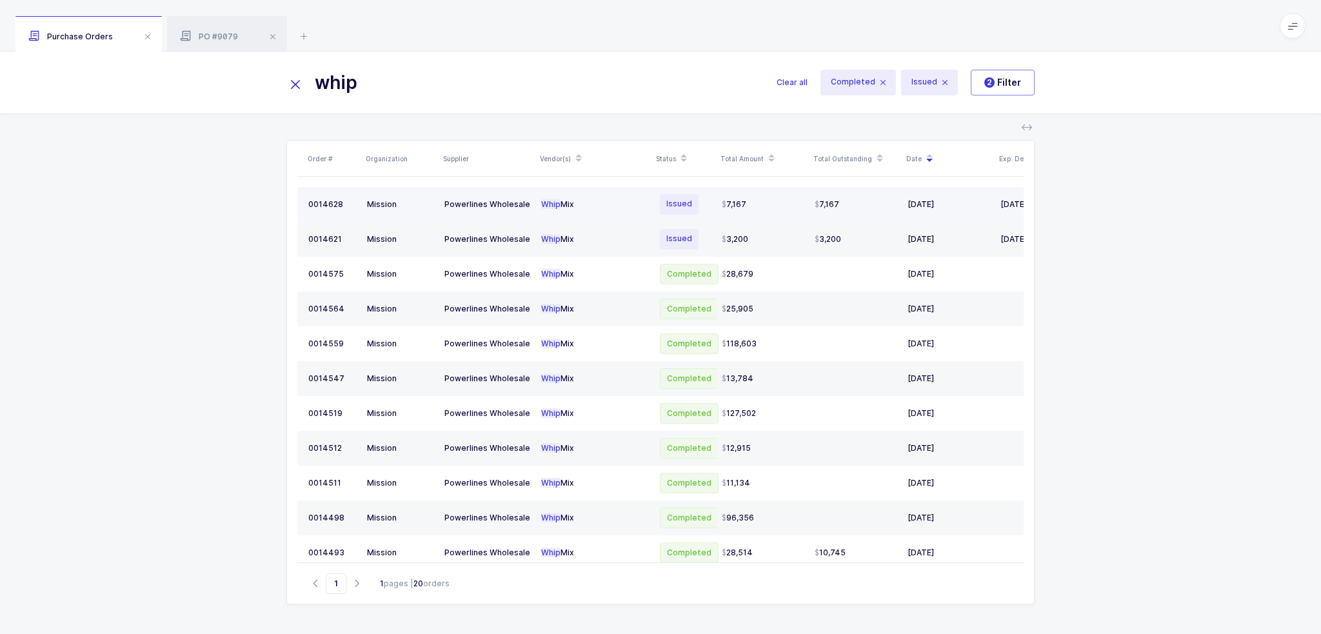
click at [664, 213] on span "Issued" at bounding box center [679, 204] width 39 height 21
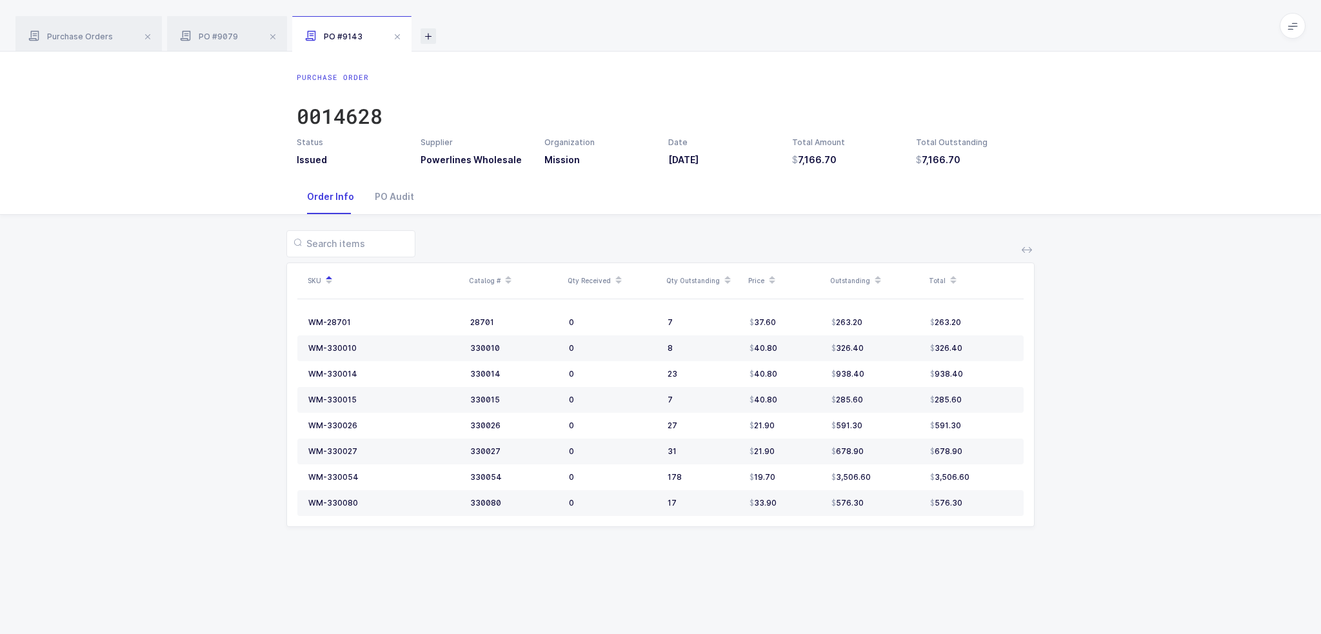
click at [422, 28] on div "Purchase Orders PO #9079 PO #9143" at bounding box center [660, 26] width 1321 height 52
click at [417, 28] on div "Purchase Orders PO #9079 PO #9143" at bounding box center [660, 26] width 1321 height 52
click at [420, 32] on icon at bounding box center [427, 35] width 15 height 15
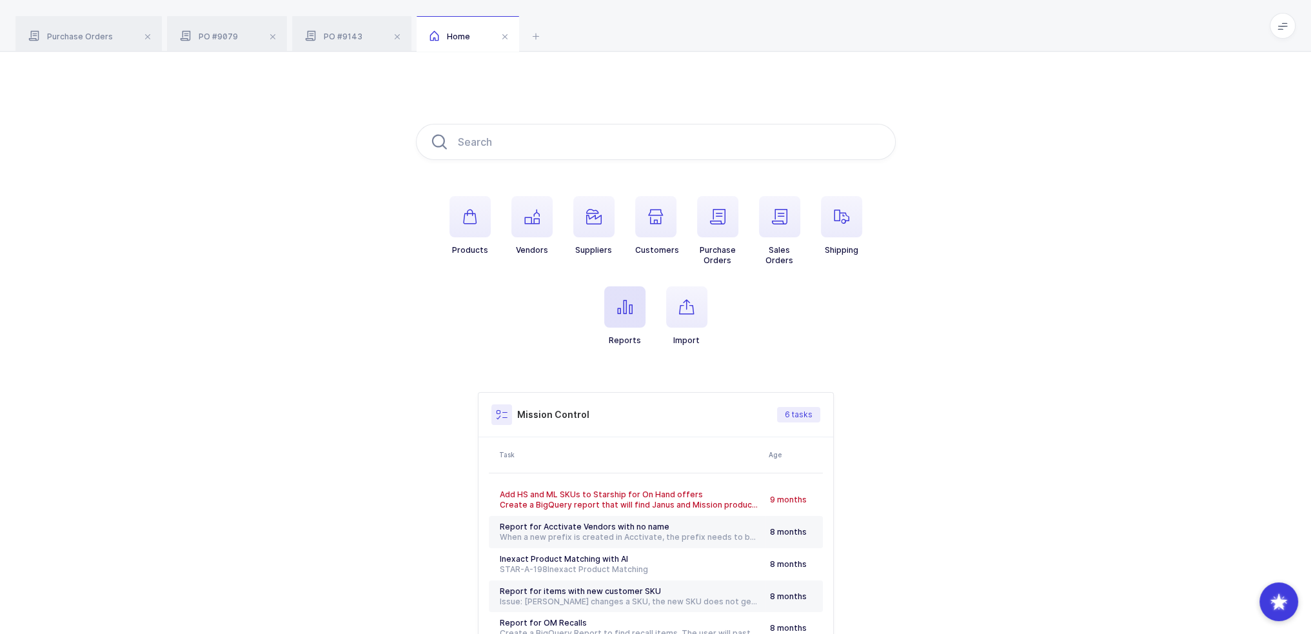
click at [611, 319] on span "button" at bounding box center [624, 306] width 41 height 41
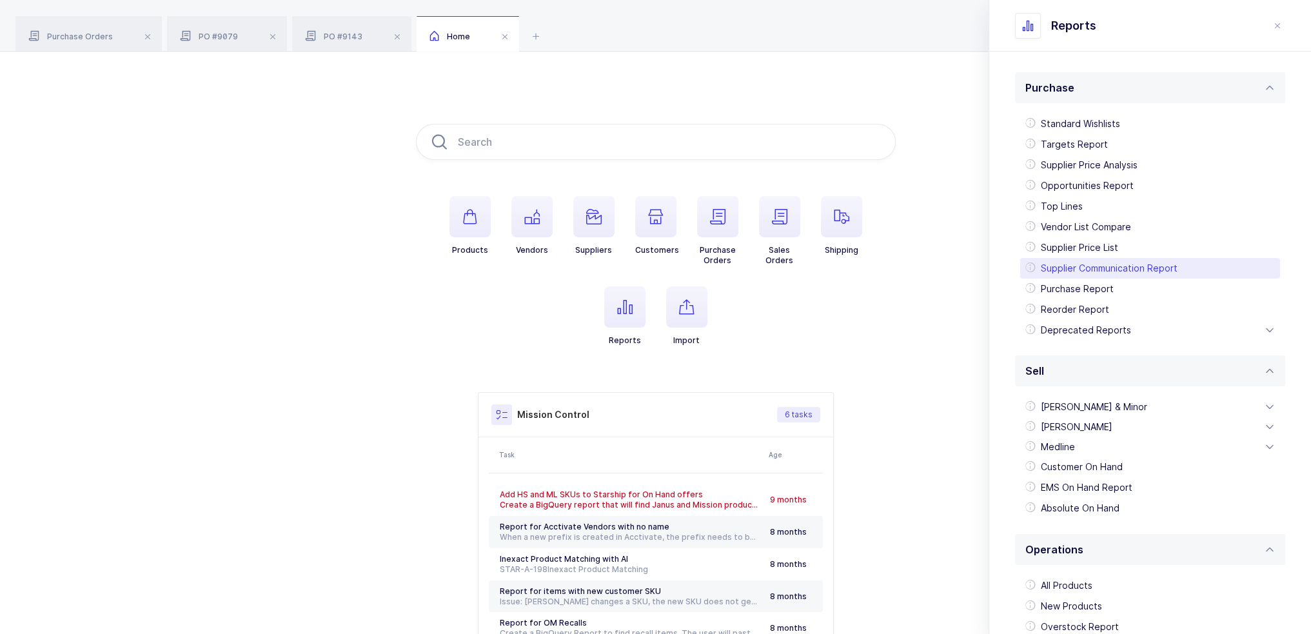
click at [1106, 278] on div "Supplier Communication Report" at bounding box center [1150, 268] width 260 height 21
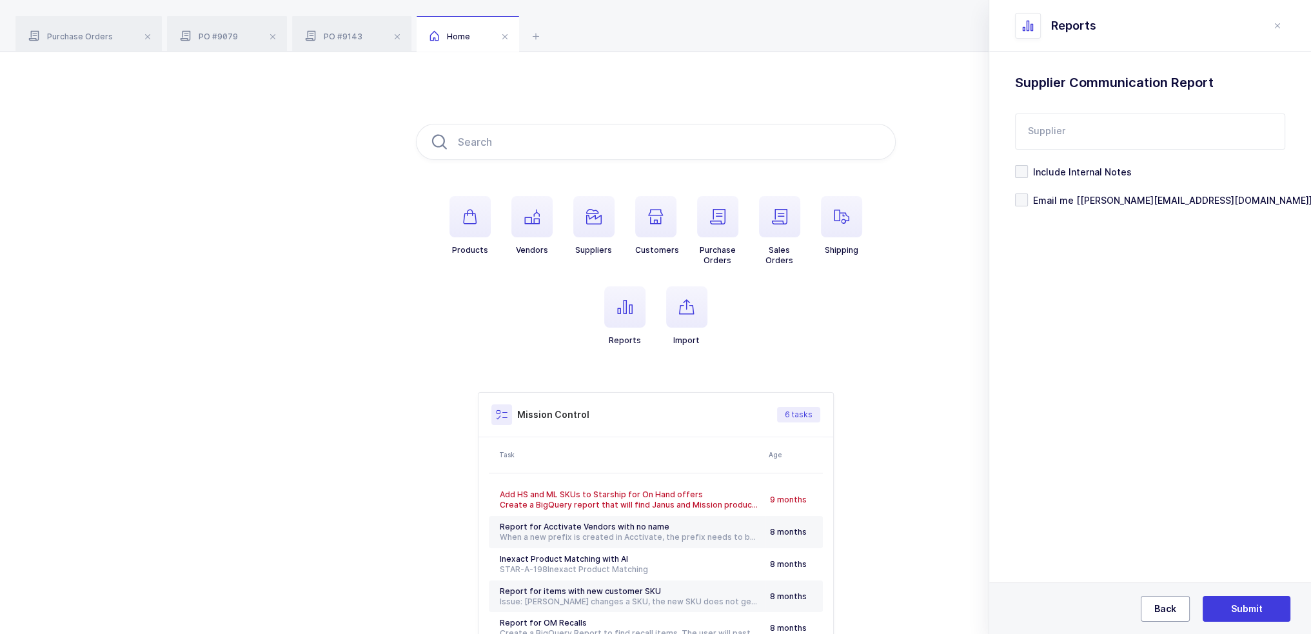
click at [1161, 604] on span "Back" at bounding box center [1165, 608] width 22 height 13
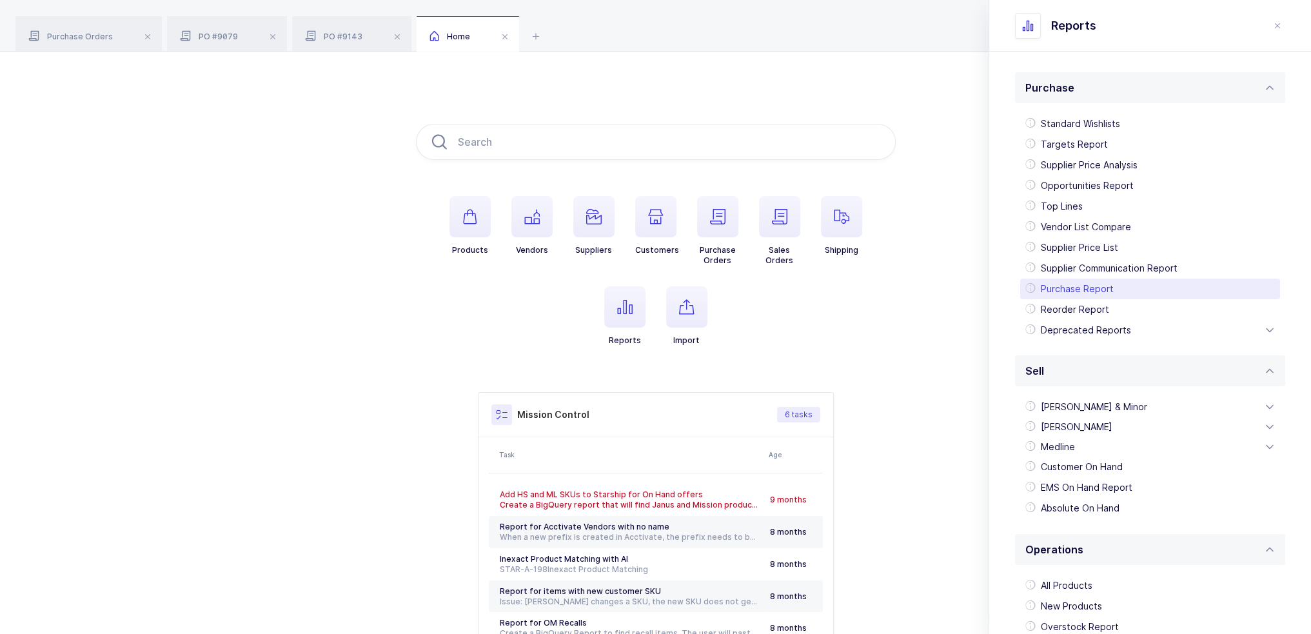
click at [1091, 288] on div "Purchase Report" at bounding box center [1150, 289] width 260 height 21
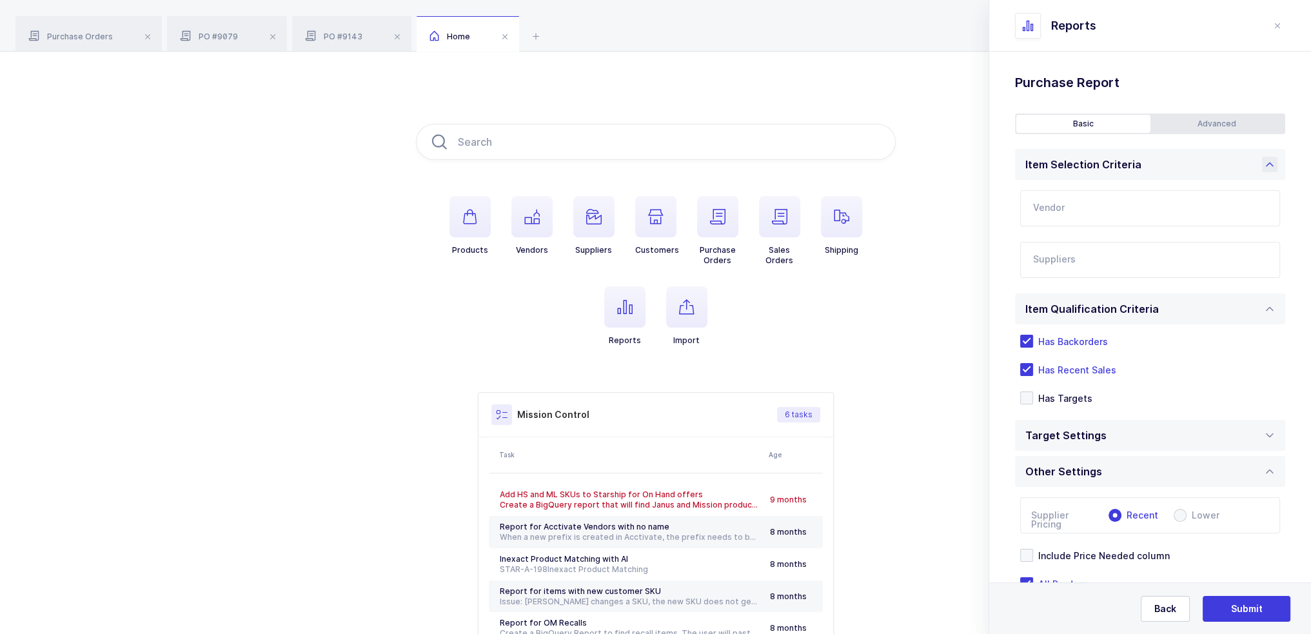
click at [1068, 177] on div "Item Selection Criteria" at bounding box center [1083, 164] width 116 height 31
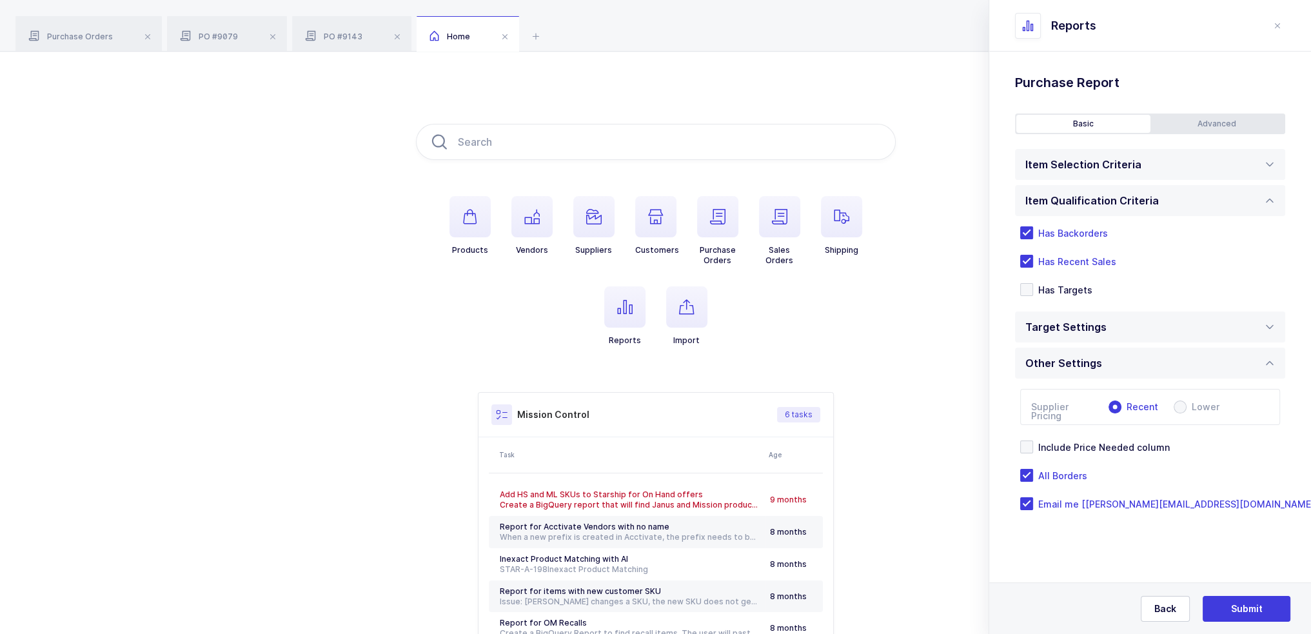
click at [1068, 205] on div "Item Selection Criteria Vendor Loading Suppliers All Suppliers 1 NYSNS 246 Indu…" at bounding box center [1150, 334] width 270 height 371
click at [1083, 159] on div "Item Selection Criteria" at bounding box center [1086, 164] width 123 height 31
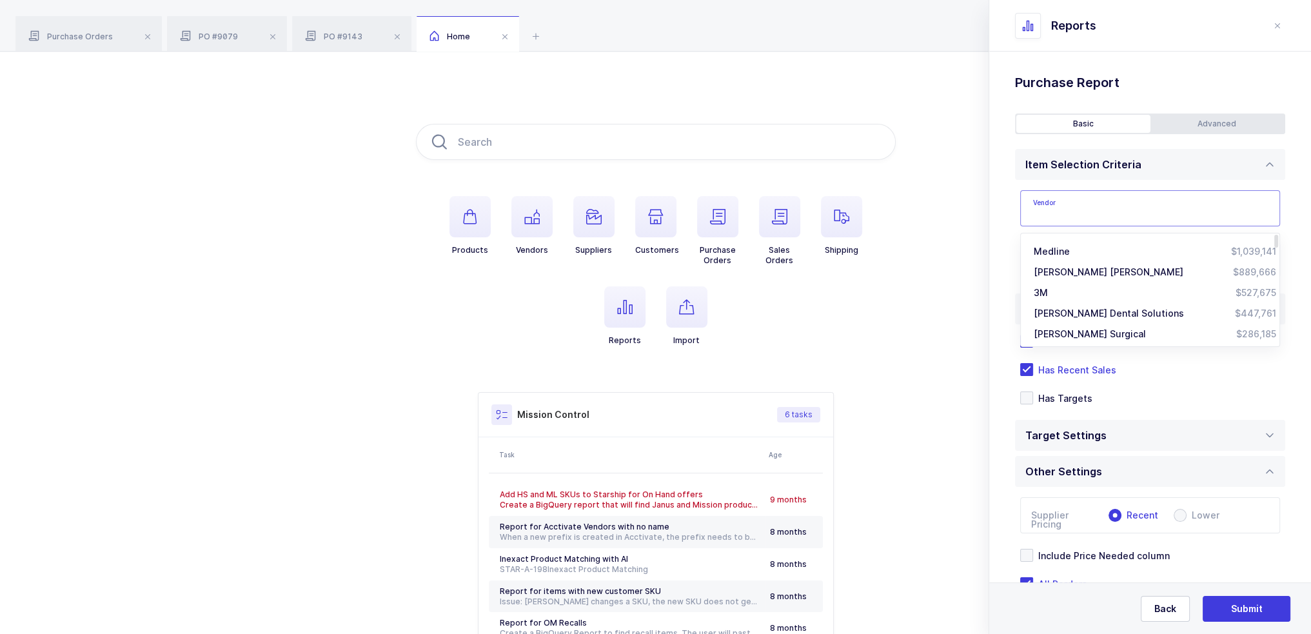
click at [1088, 205] on input "text" at bounding box center [1150, 208] width 260 height 36
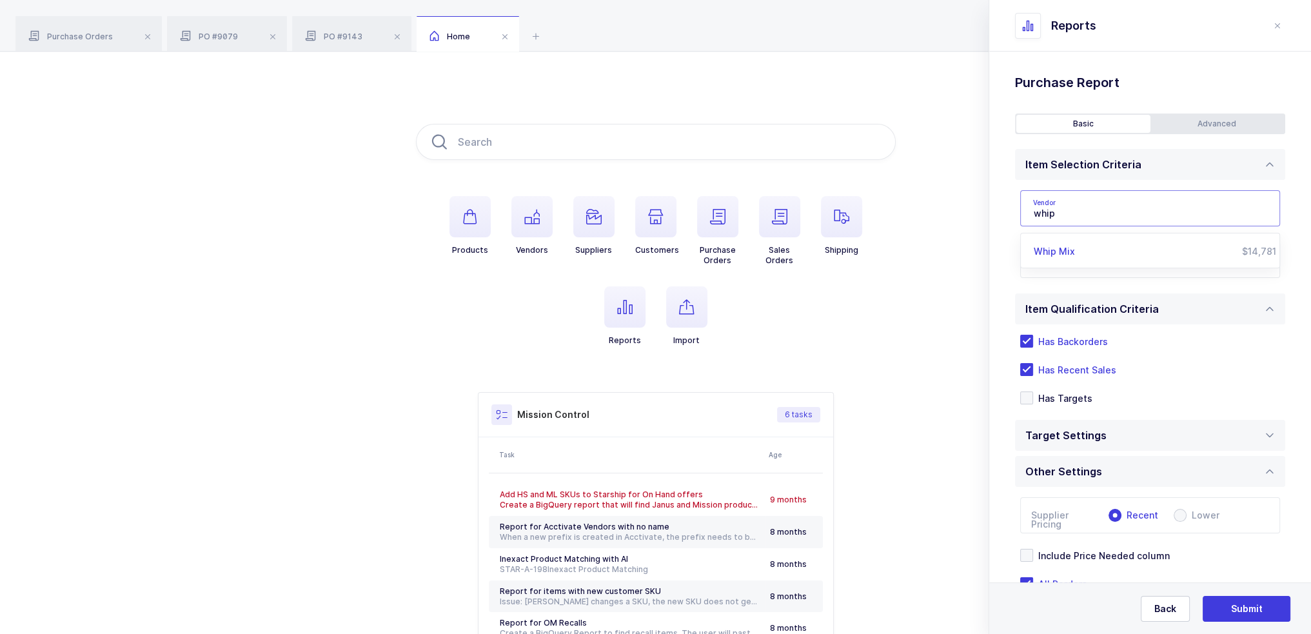
click at [1070, 247] on span "Whip Mix" at bounding box center [1054, 251] width 41 height 11
type input "Whip Mix"
click at [1066, 257] on input "text" at bounding box center [1137, 263] width 208 height 17
type input "powerlines"
click at [1083, 325] on span "Powerlines Wholesale" at bounding box center [1098, 324] width 99 height 11
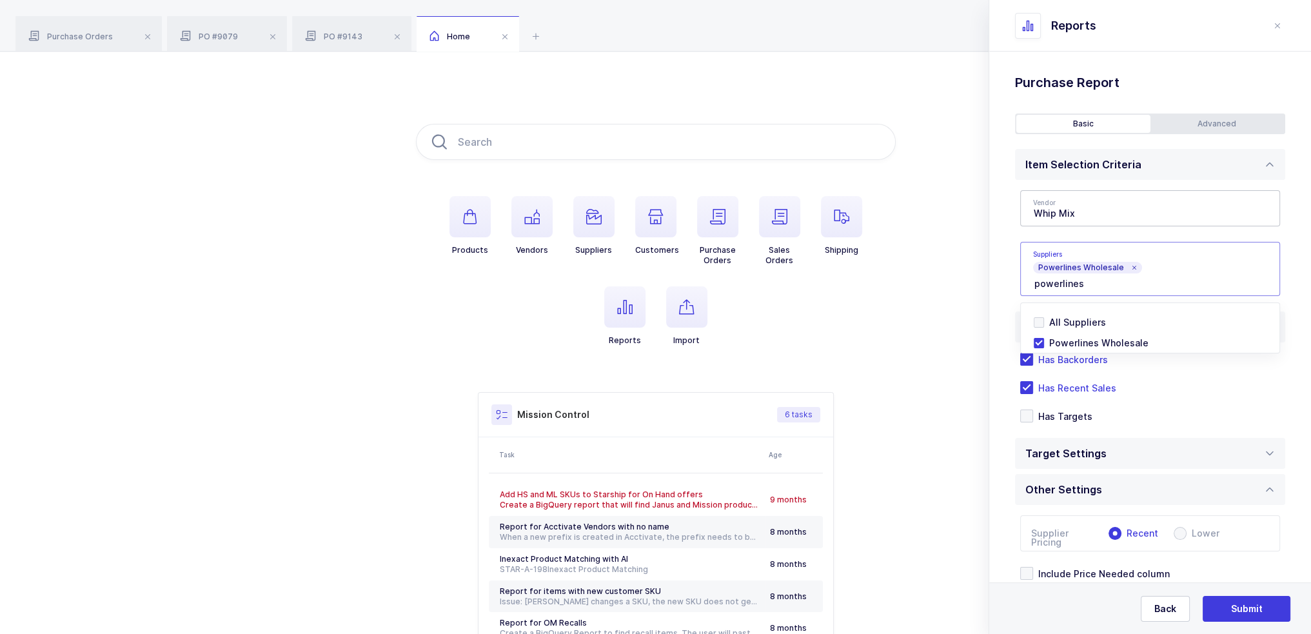
click at [1008, 263] on div "Standard Wishlists Targets Report Supplier Price Analysis Opportunities Report …" at bounding box center [1150, 385] width 322 height 667
click at [1198, 117] on div "Advanced" at bounding box center [1217, 124] width 134 height 18
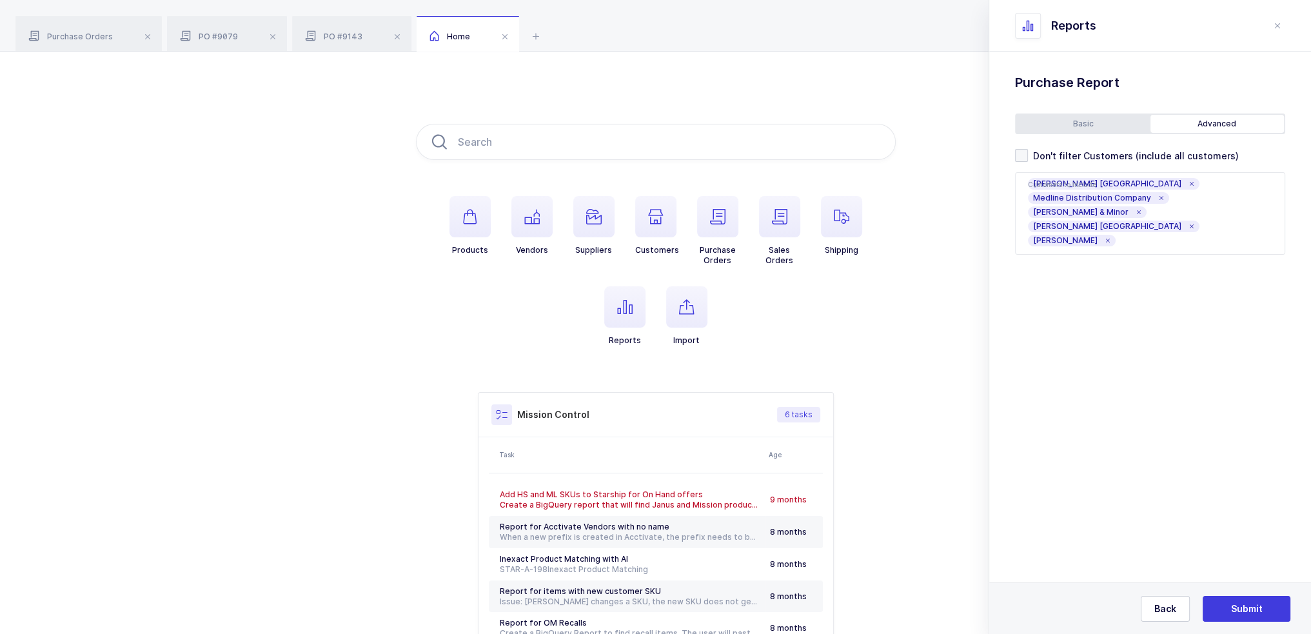
click at [1103, 121] on div "Basic" at bounding box center [1083, 124] width 134 height 18
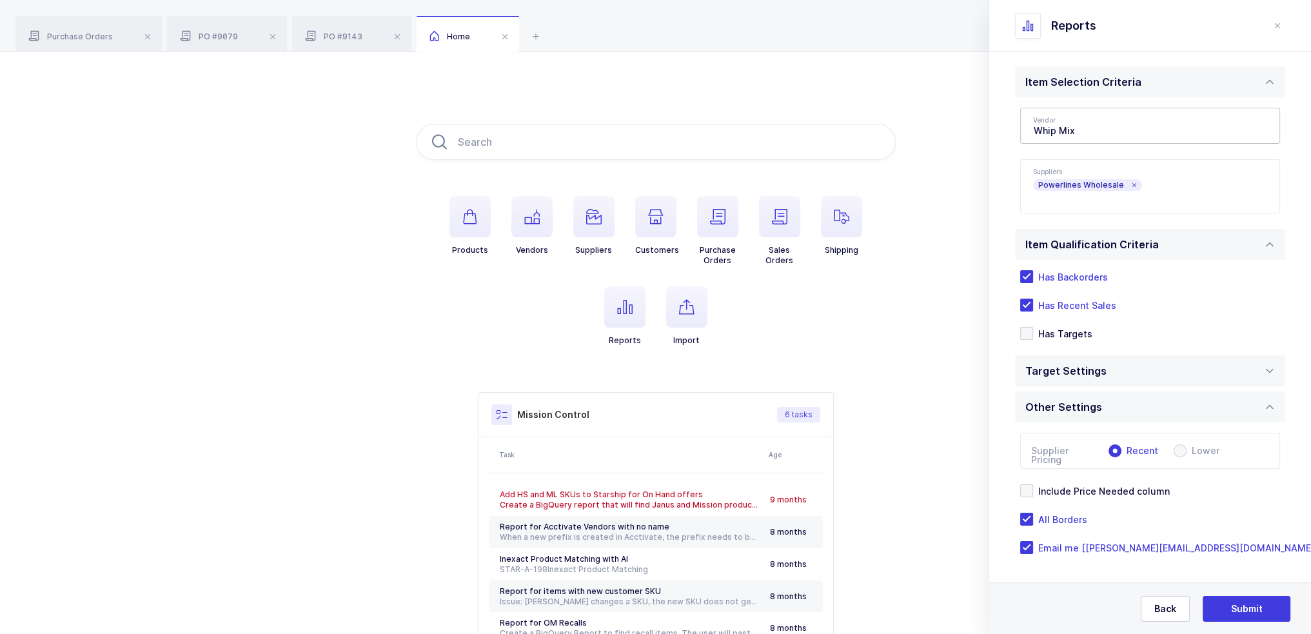
scroll to position [84, 0]
click at [1256, 607] on span "Submit" at bounding box center [1247, 608] width 32 height 13
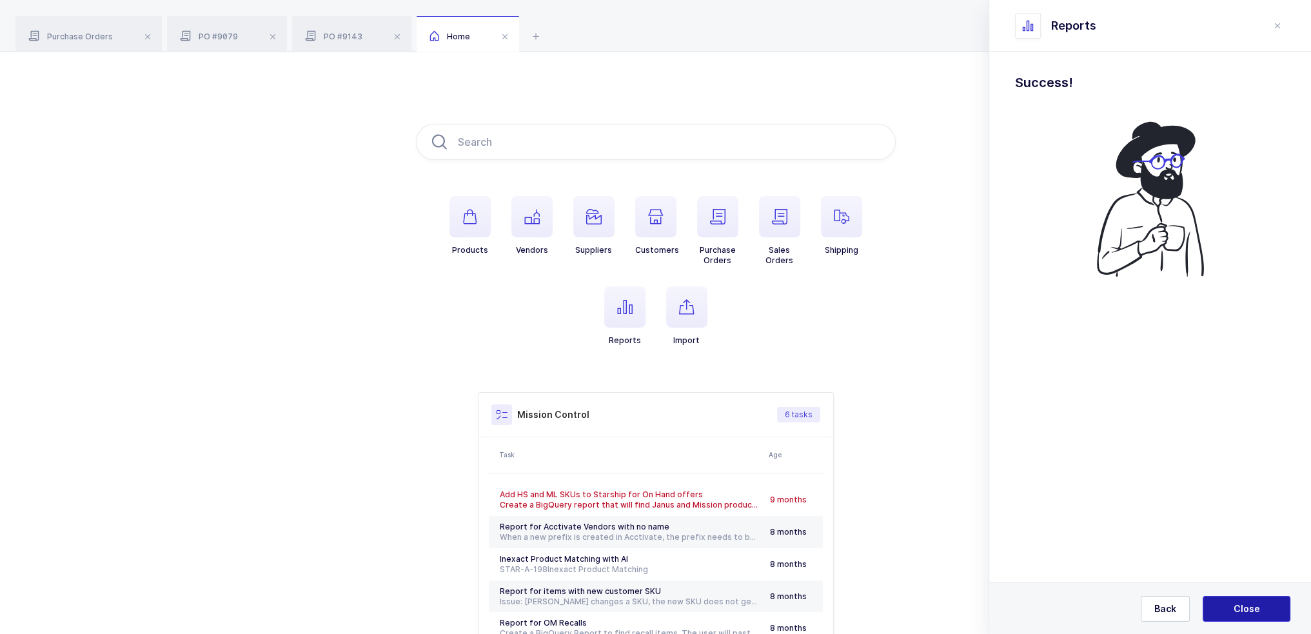
click at [1256, 607] on span "Close" at bounding box center [1247, 608] width 26 height 13
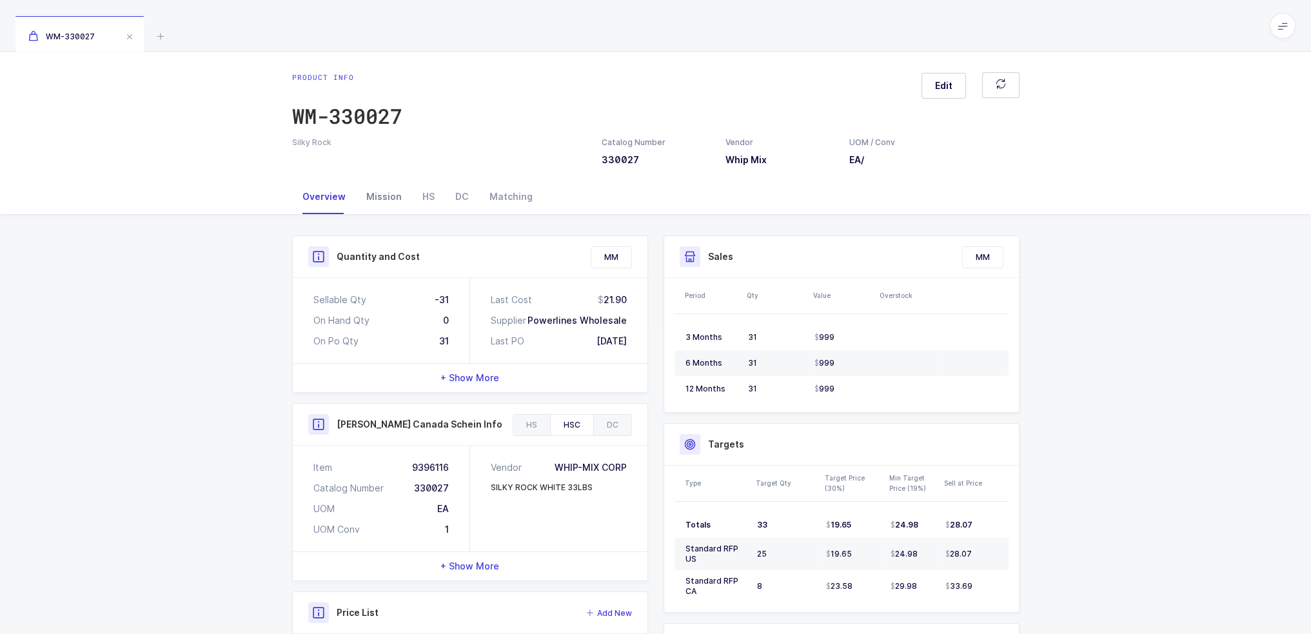
click at [379, 182] on div "Mission" at bounding box center [384, 196] width 56 height 35
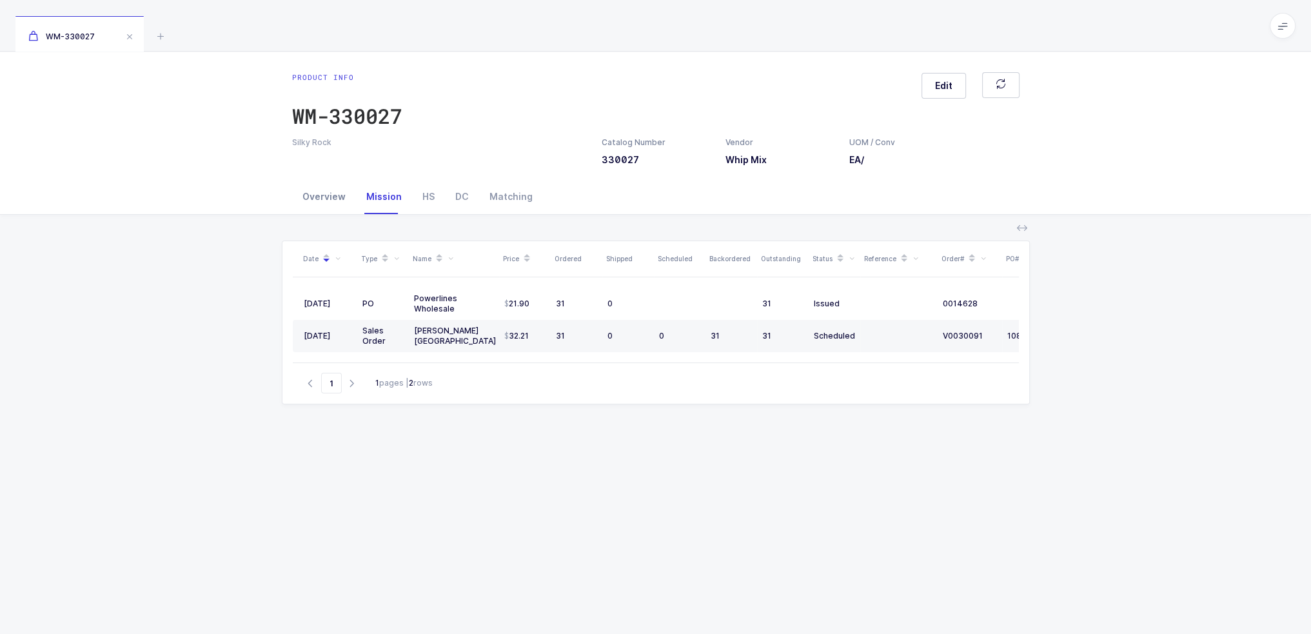
click at [333, 199] on div "Overview" at bounding box center [324, 196] width 64 height 35
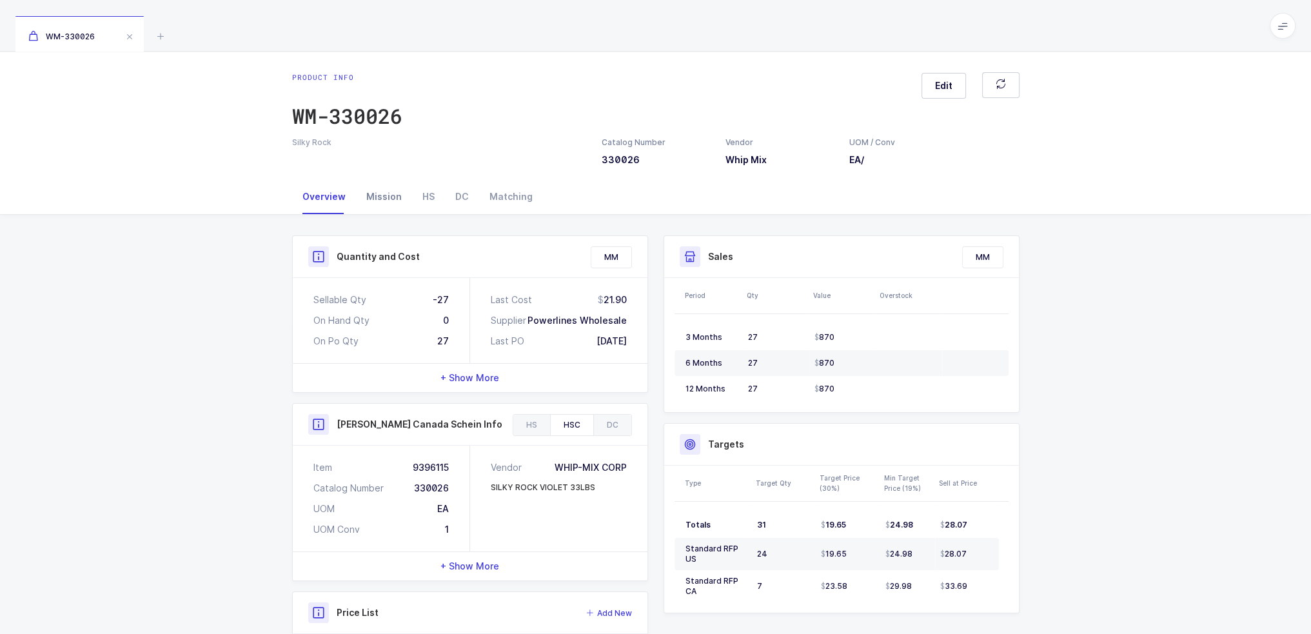
click at [387, 197] on div "Mission" at bounding box center [384, 196] width 56 height 35
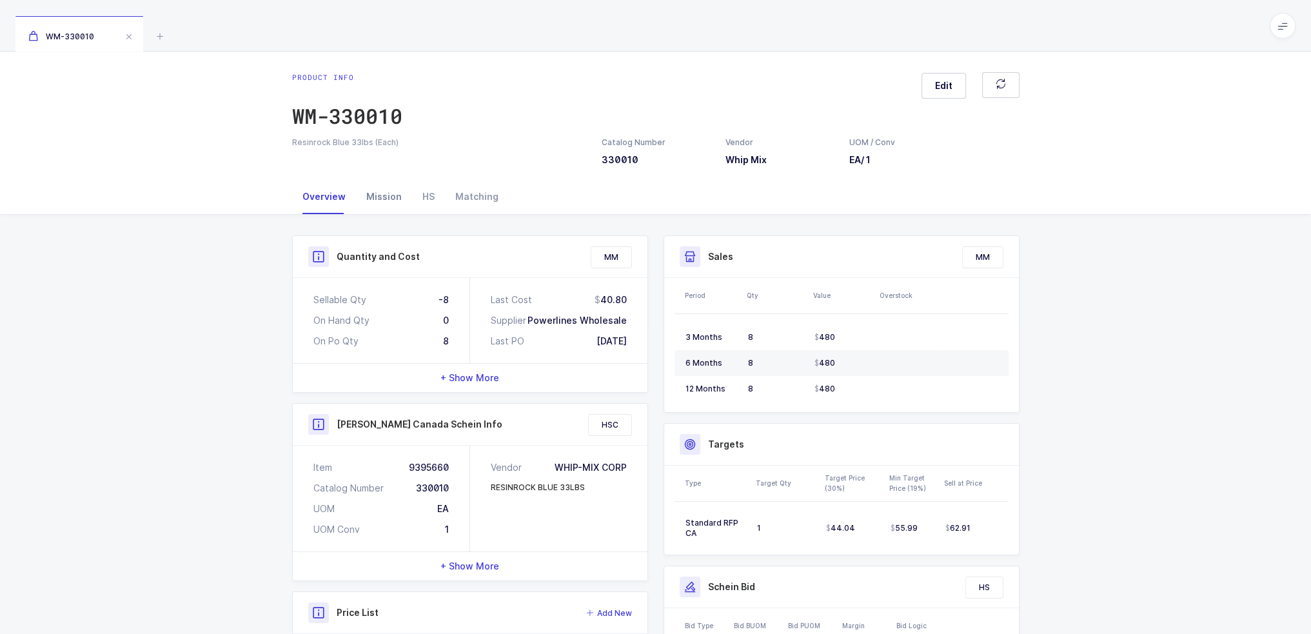
click at [377, 193] on div "Mission" at bounding box center [384, 196] width 56 height 35
click at [394, 192] on div "Mission" at bounding box center [384, 196] width 56 height 35
click at [401, 194] on div "Mission" at bounding box center [384, 196] width 56 height 35
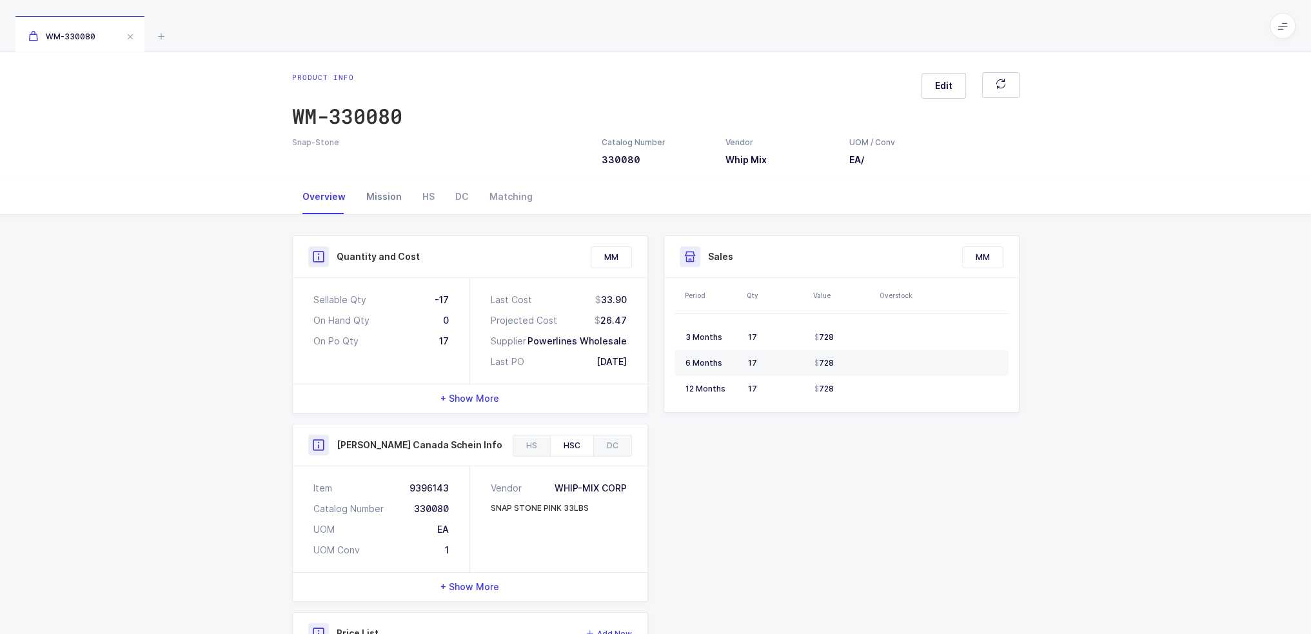
click at [368, 184] on div "Mission" at bounding box center [384, 196] width 56 height 35
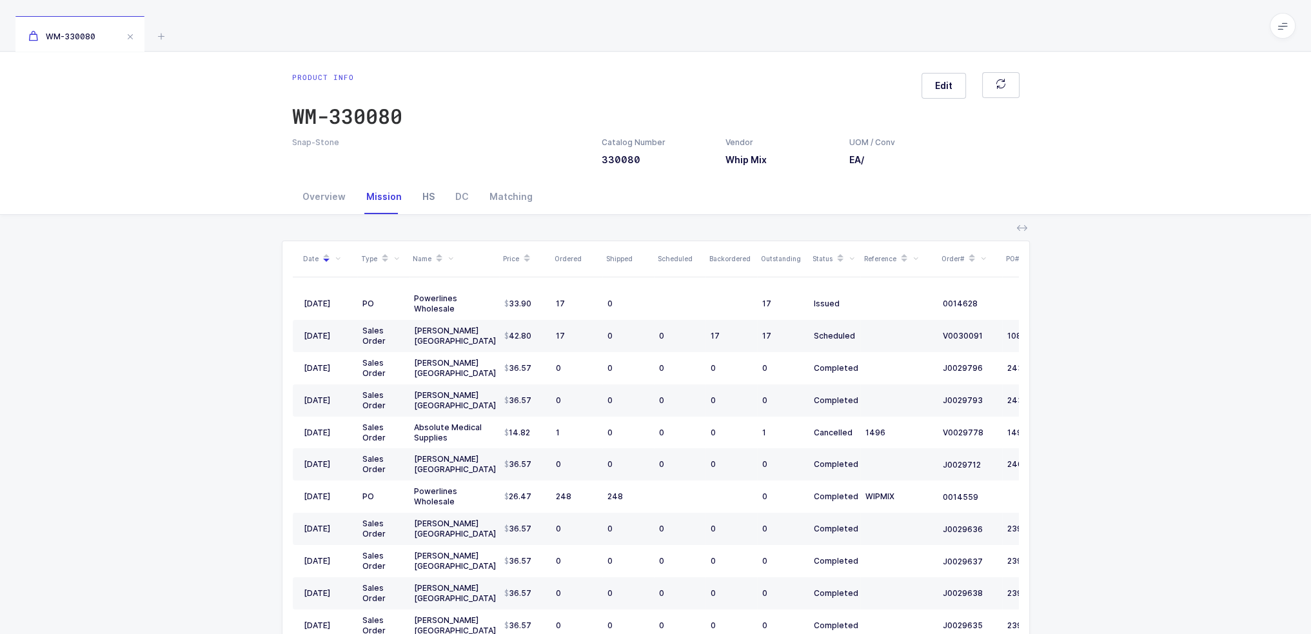
click at [440, 195] on div "HS" at bounding box center [428, 196] width 33 height 35
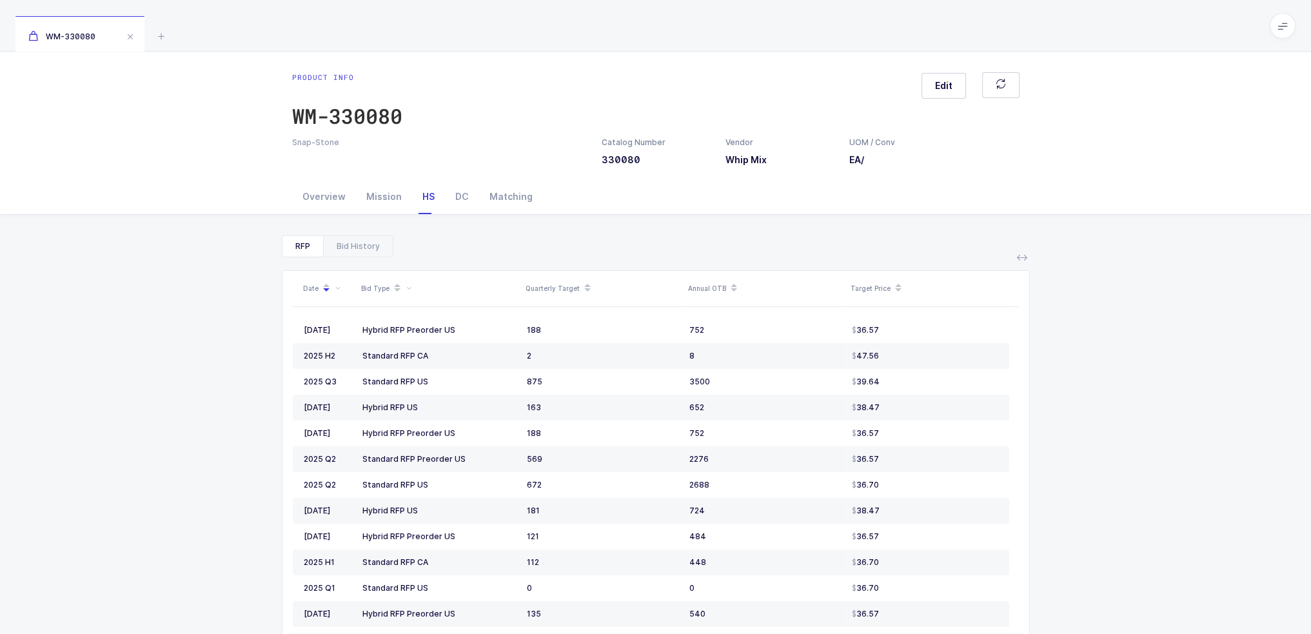
click at [426, 196] on div "HS" at bounding box center [428, 196] width 33 height 35
drag, startPoint x: 364, startPoint y: 332, endPoint x: 904, endPoint y: 326, distance: 540.4
click at [904, 326] on tr "2025 July Hybrid RFP Preorder US 188 752 36.57" at bounding box center [651, 330] width 716 height 26
click at [904, 326] on div "36.57" at bounding box center [925, 330] width 146 height 10
drag, startPoint x: 912, startPoint y: 331, endPoint x: 929, endPoint y: 325, distance: 18.0
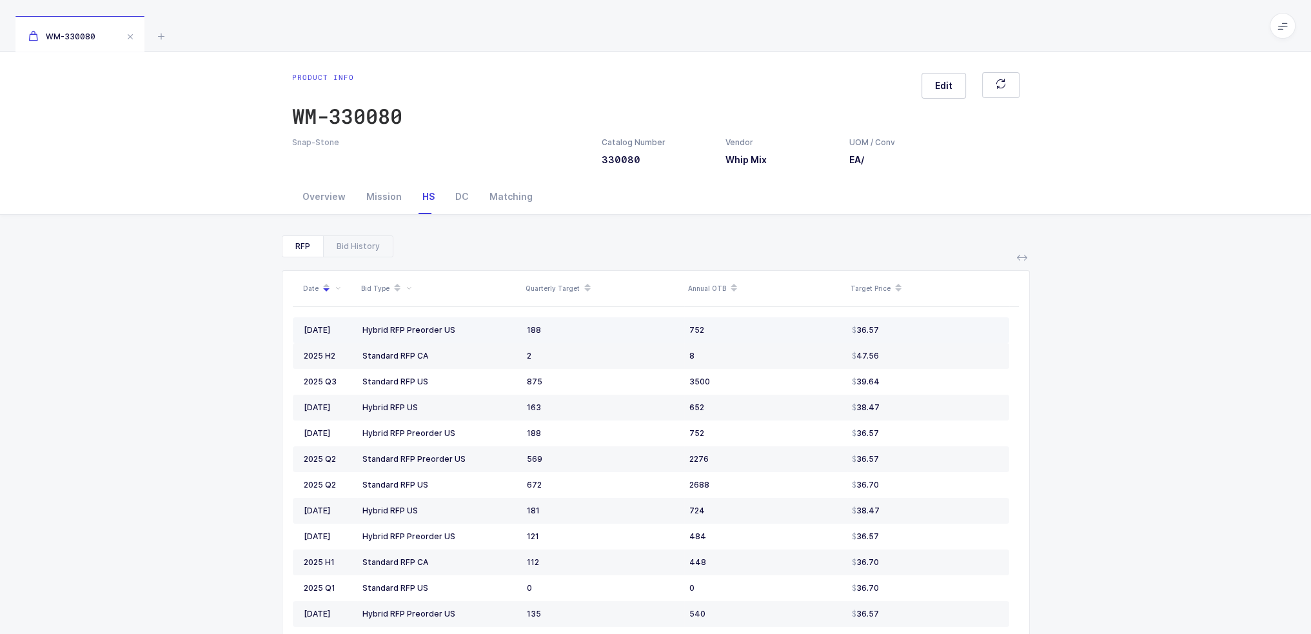
click at [929, 325] on div "36.57" at bounding box center [925, 330] width 146 height 10
click at [375, 206] on div "Mission" at bounding box center [384, 196] width 56 height 35
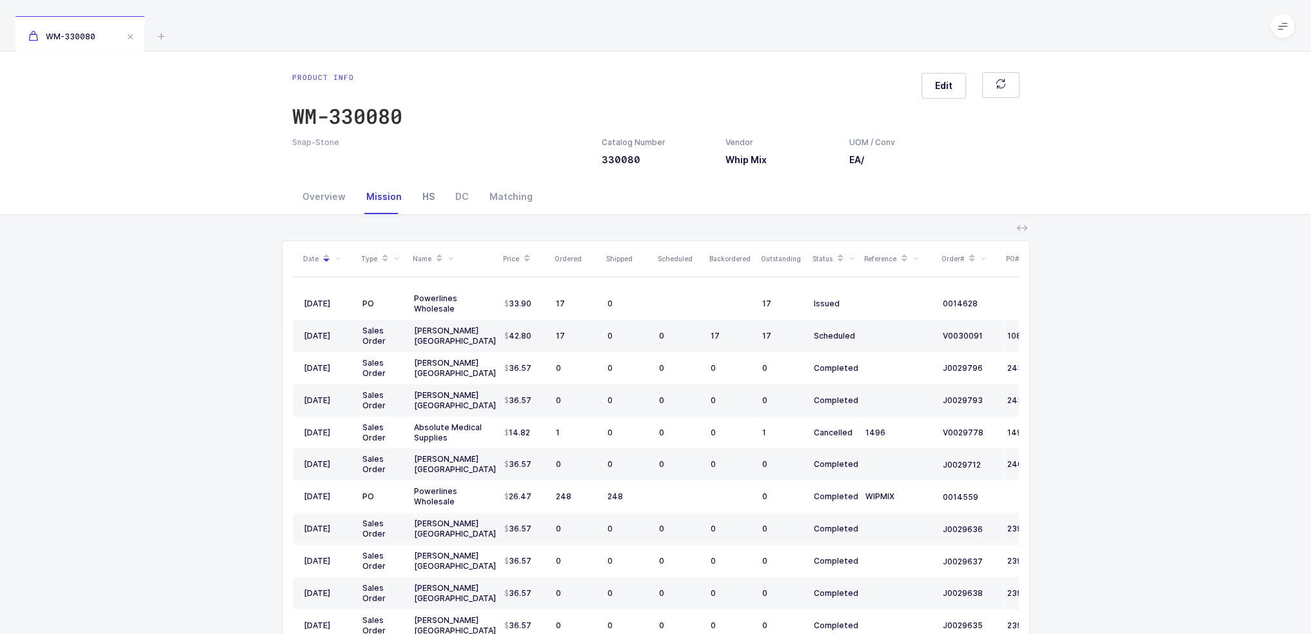
click at [418, 195] on div "HS" at bounding box center [428, 196] width 33 height 35
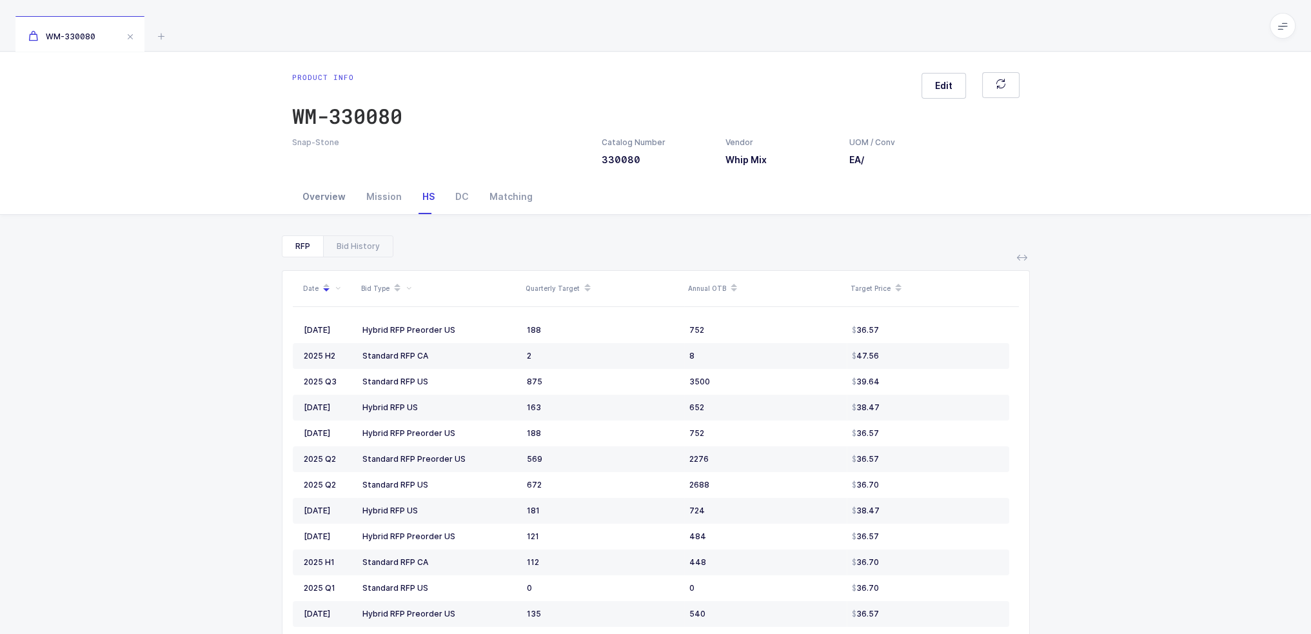
click at [304, 197] on div "Overview" at bounding box center [324, 196] width 64 height 35
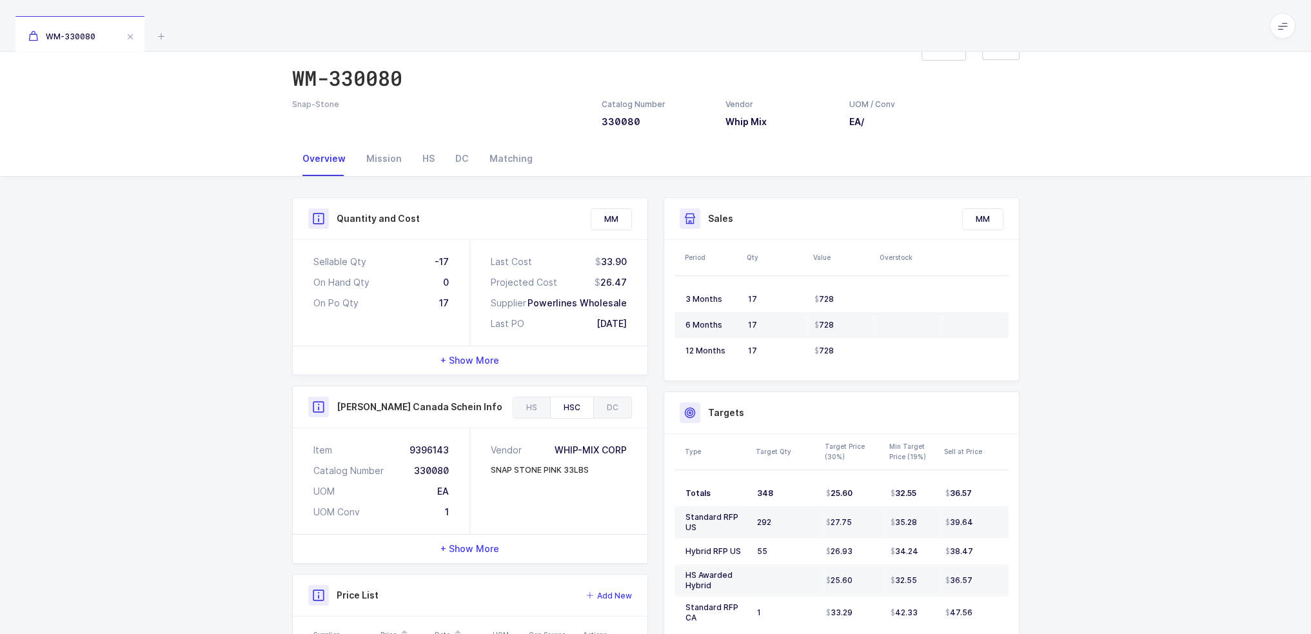
scroll to position [37, 0]
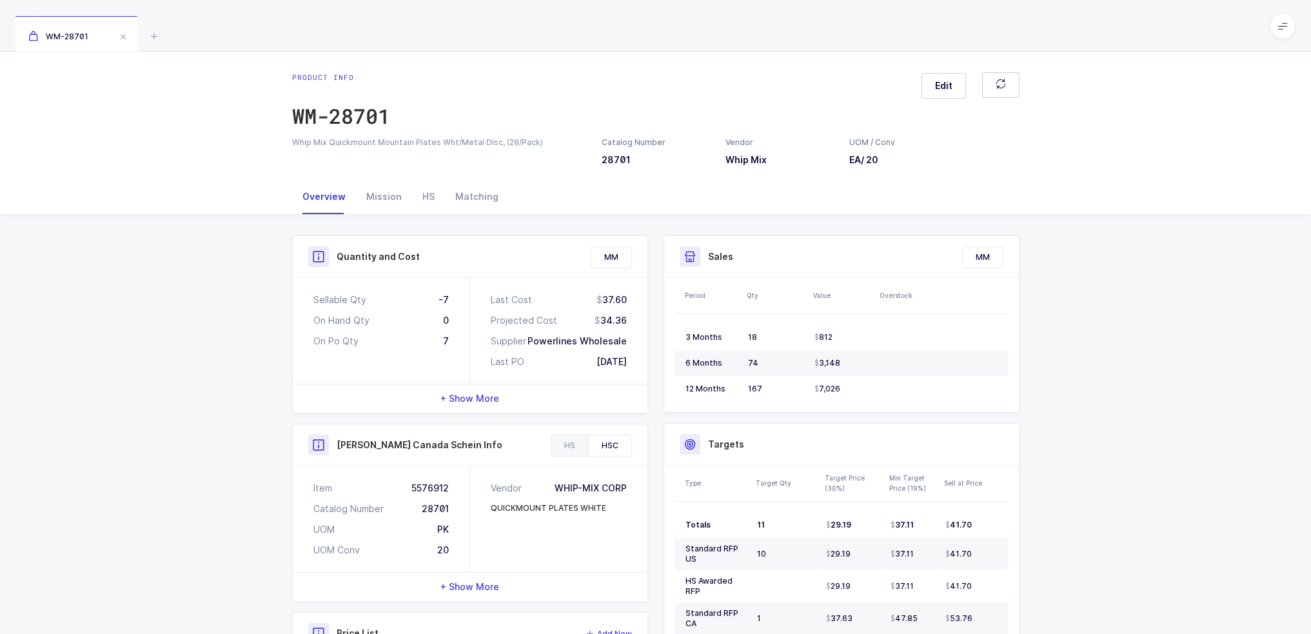
drag, startPoint x: 433, startPoint y: 286, endPoint x: 631, endPoint y: 360, distance: 211.6
click at [631, 360] on div "Sellable Qty -7 On Hand Qty 0 On Po Qty 7 Last Cost 37.60 Projected Cost 34.36 …" at bounding box center [470, 331] width 355 height 106
click at [631, 360] on div "Last Cost 37.60 Projected Cost 34.36 Supplier Powerlines Wholesale Last PO [DAT…" at bounding box center [558, 331] width 177 height 106
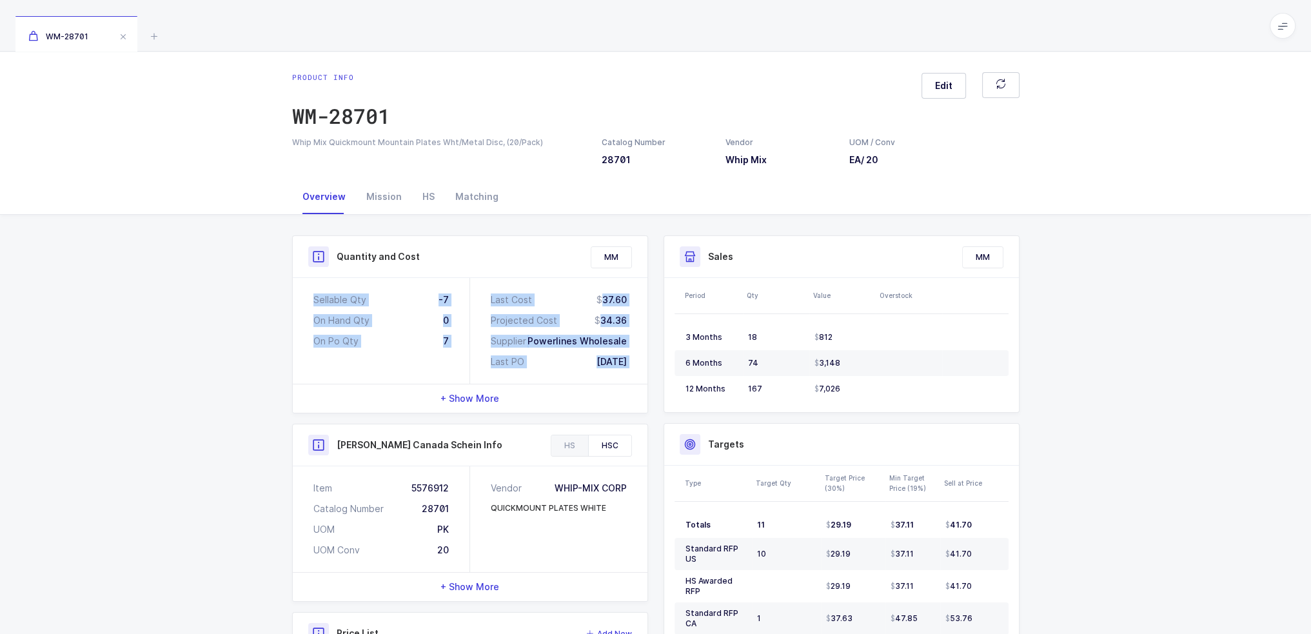
drag, startPoint x: 631, startPoint y: 360, endPoint x: 282, endPoint y: 295, distance: 355.5
click at [282, 298] on div "Quantity and Cost MM Sellable Qty -7 On Hand Qty 0 On Po Qty 7 Last Cost 37.60 …" at bounding box center [656, 573] width 748 height 716
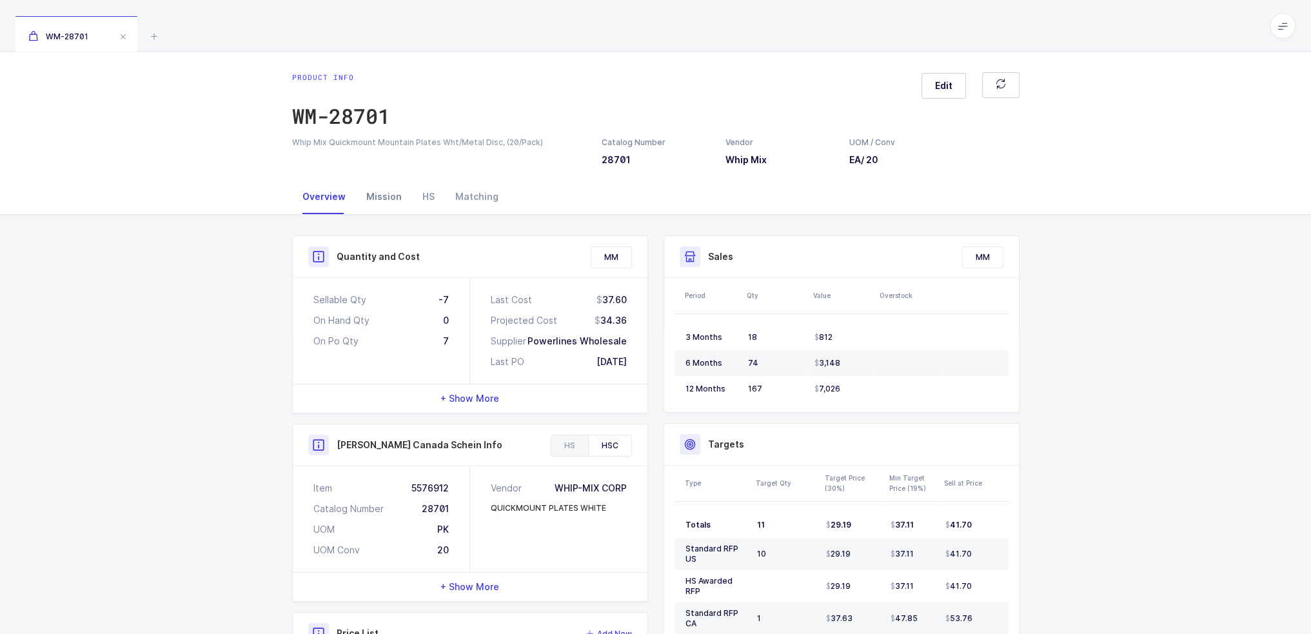
click at [369, 193] on div "Mission" at bounding box center [384, 196] width 56 height 35
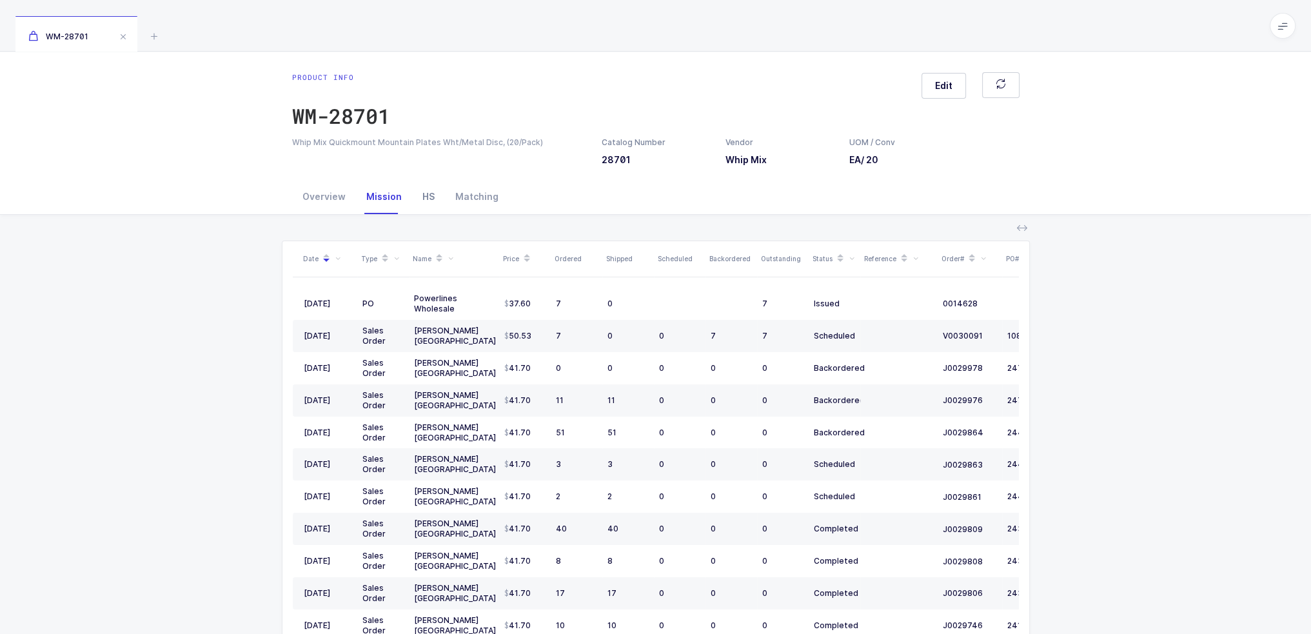
click at [415, 185] on div "HS" at bounding box center [428, 196] width 33 height 35
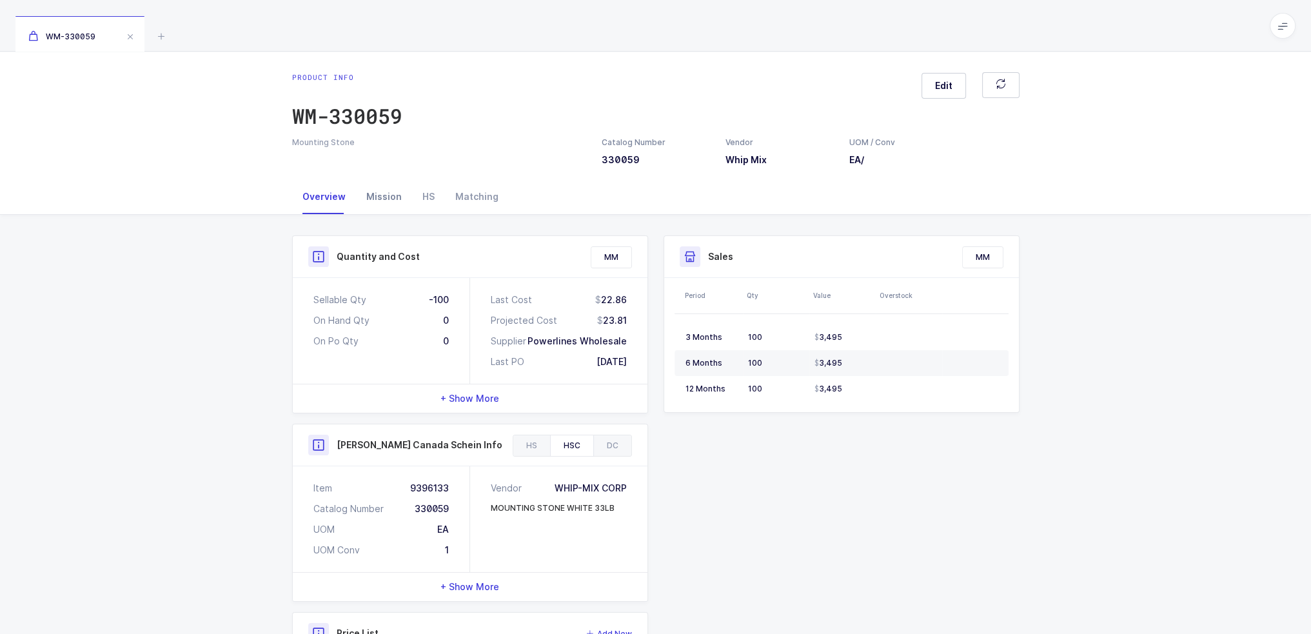
click at [373, 203] on div "Mission" at bounding box center [384, 196] width 56 height 35
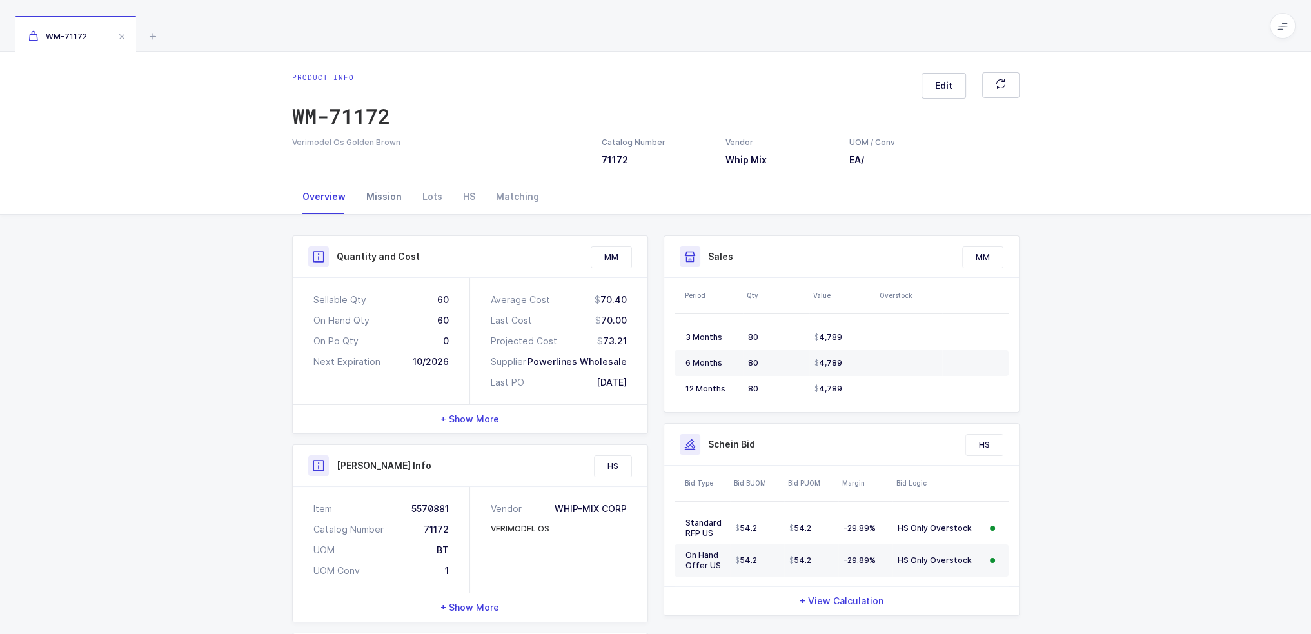
click at [401, 202] on div "Mission" at bounding box center [384, 196] width 56 height 35
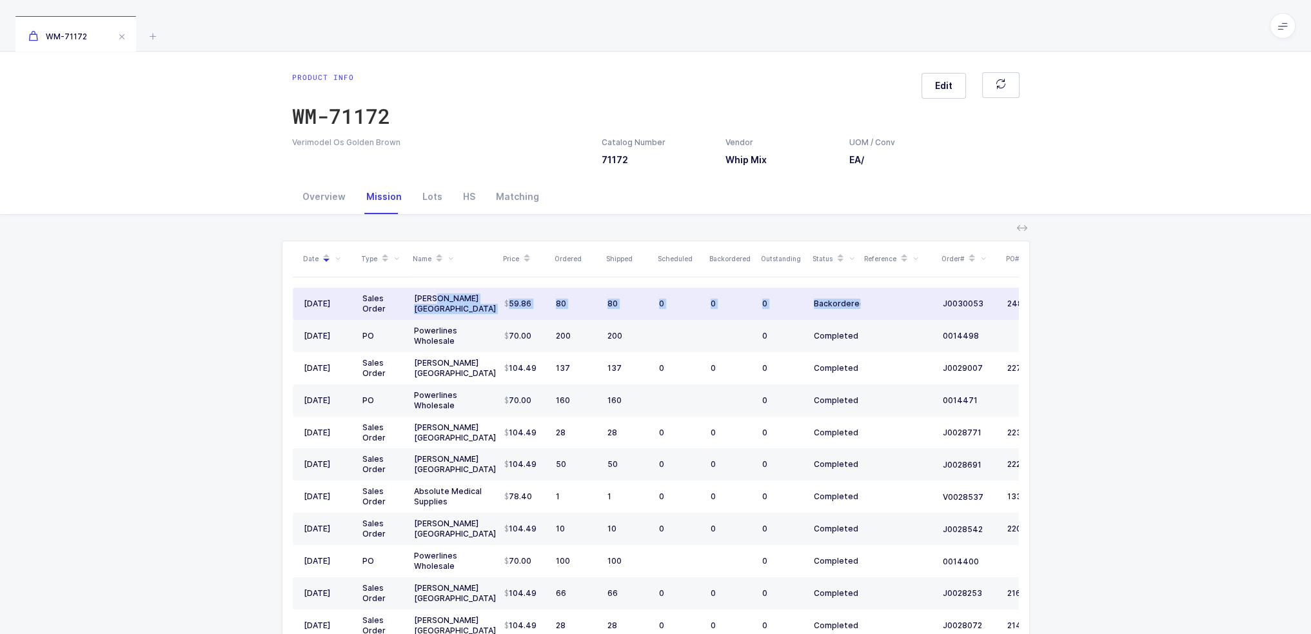
drag, startPoint x: 436, startPoint y: 303, endPoint x: 892, endPoint y: 299, distance: 455.9
click at [892, 299] on tr "[DATE] Sales Order [PERSON_NAME] [GEOGRAPHIC_DATA] 59.86 80 80 0 0 0 Backordere…" at bounding box center [699, 304] width 812 height 32
click at [892, 299] on td at bounding box center [898, 304] width 77 height 32
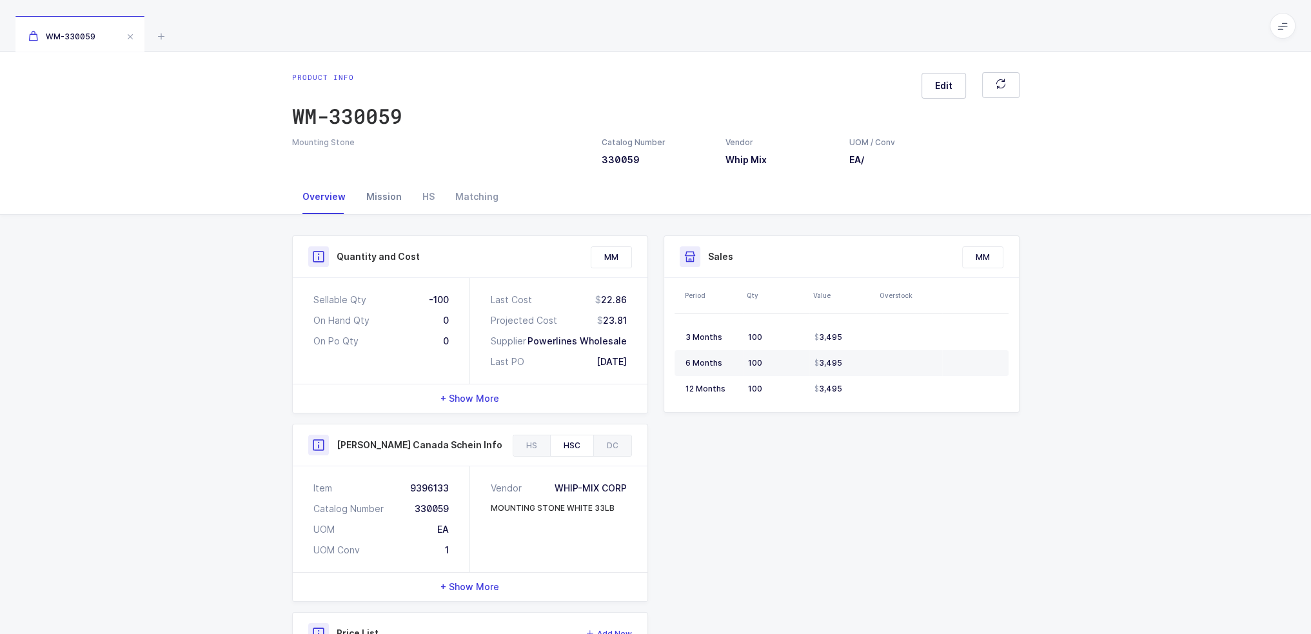
click at [394, 196] on div "Mission" at bounding box center [384, 196] width 56 height 35
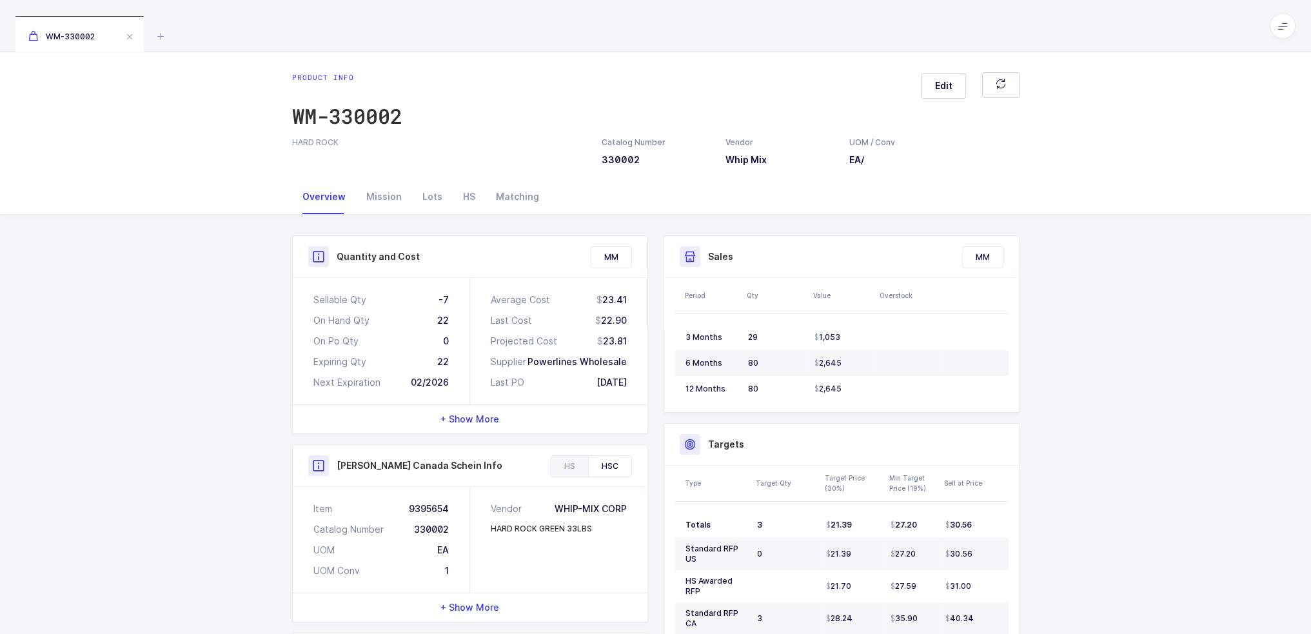
drag, startPoint x: 460, startPoint y: 360, endPoint x: 449, endPoint y: 357, distance: 12.2
click at [449, 357] on div "Sellable Qty -7 On Hand Qty 22 On Po Qty 0 Expiring Qty 22 Next Expiration 02/2…" at bounding box center [381, 341] width 177 height 126
drag, startPoint x: 455, startPoint y: 364, endPoint x: 300, endPoint y: 299, distance: 168.7
click at [300, 299] on div "Sellable Qty -7 On Hand Qty 22 On Po Qty 0 Expiring Qty 22 Next Expiration 02/2…" at bounding box center [381, 341] width 177 height 126
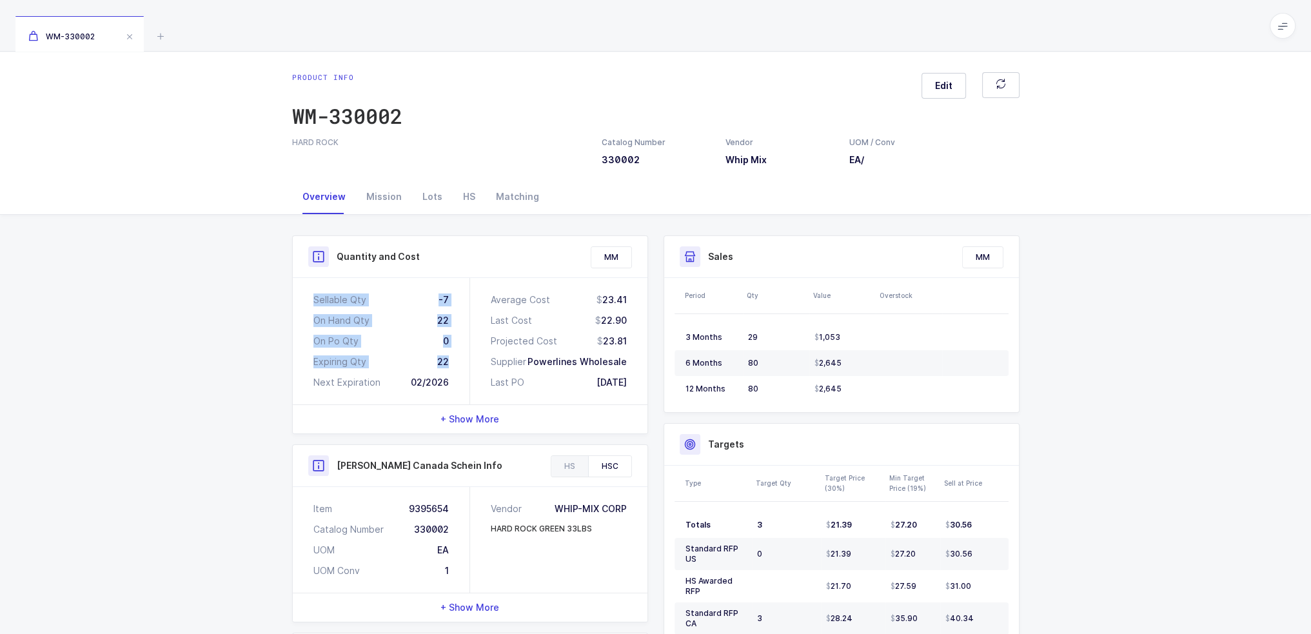
click at [302, 296] on div "Sellable Qty -7 On Hand Qty 22 On Po Qty 0 Expiring Qty 22 Next Expiration 02/2…" at bounding box center [381, 341] width 177 height 126
click at [388, 192] on div "Mission" at bounding box center [384, 196] width 56 height 35
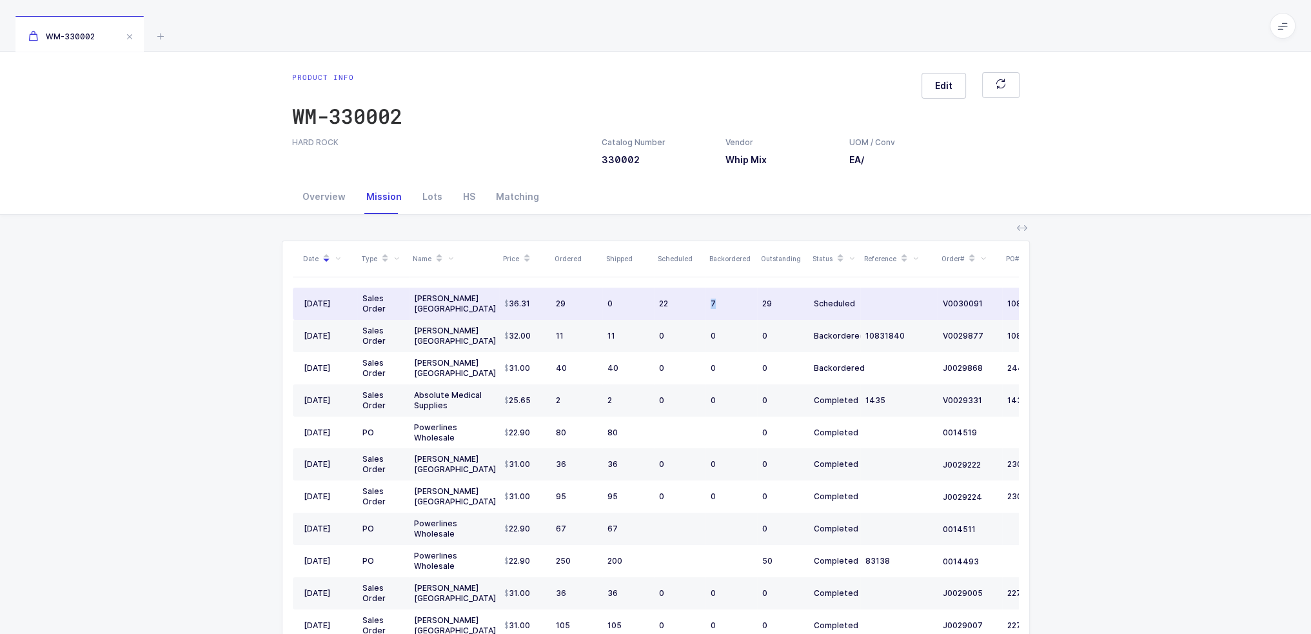
drag, startPoint x: 709, startPoint y: 308, endPoint x: 749, endPoint y: 306, distance: 40.0
click at [749, 306] on td "7" at bounding box center [731, 304] width 52 height 32
click at [749, 306] on div "7" at bounding box center [731, 304] width 41 height 10
click at [806, 304] on td "29" at bounding box center [783, 304] width 52 height 32
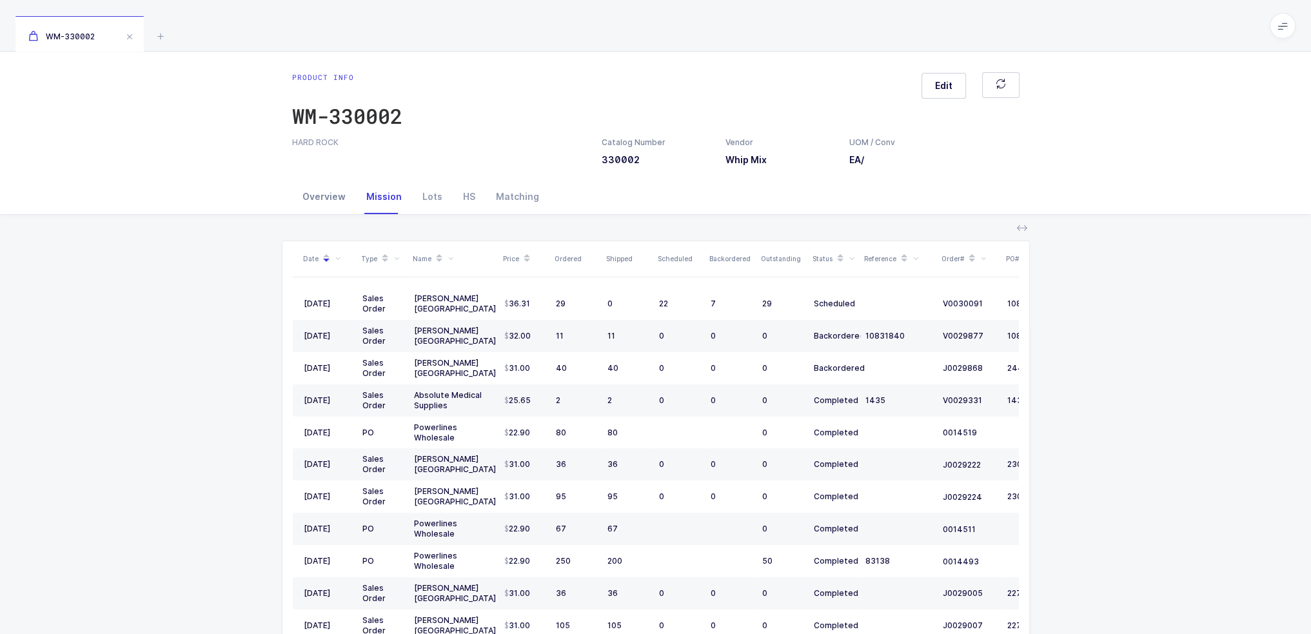
click at [338, 190] on div "Overview" at bounding box center [324, 196] width 64 height 35
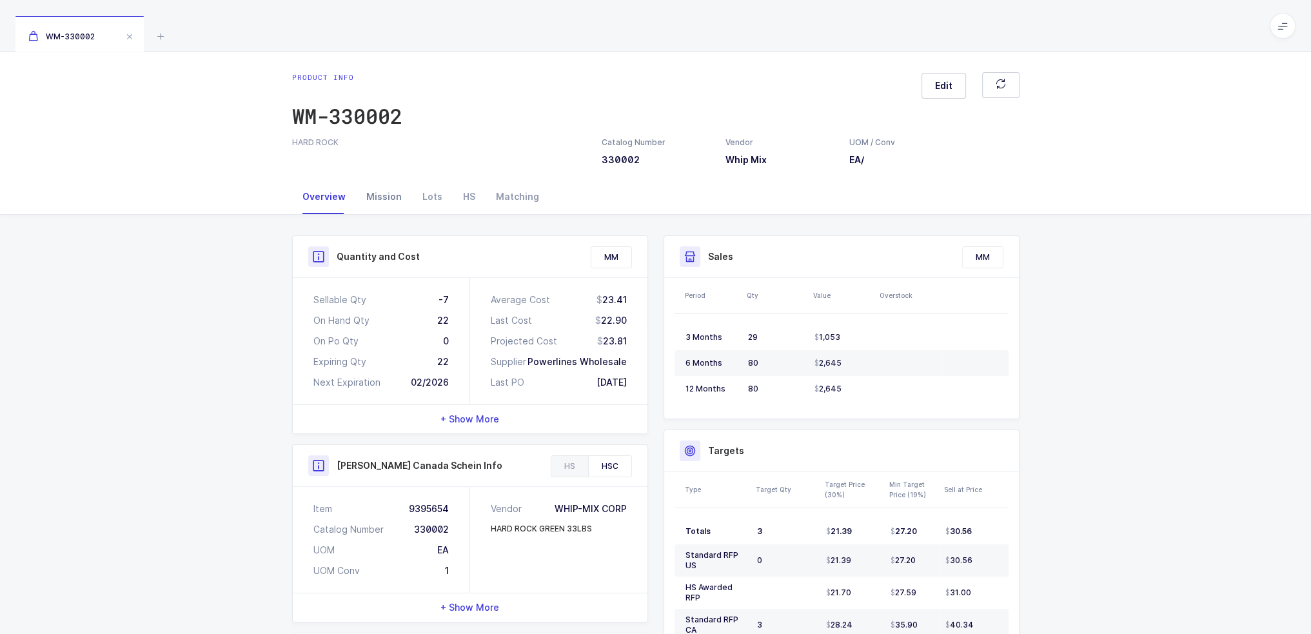
click at [381, 190] on div "Mission" at bounding box center [384, 196] width 56 height 35
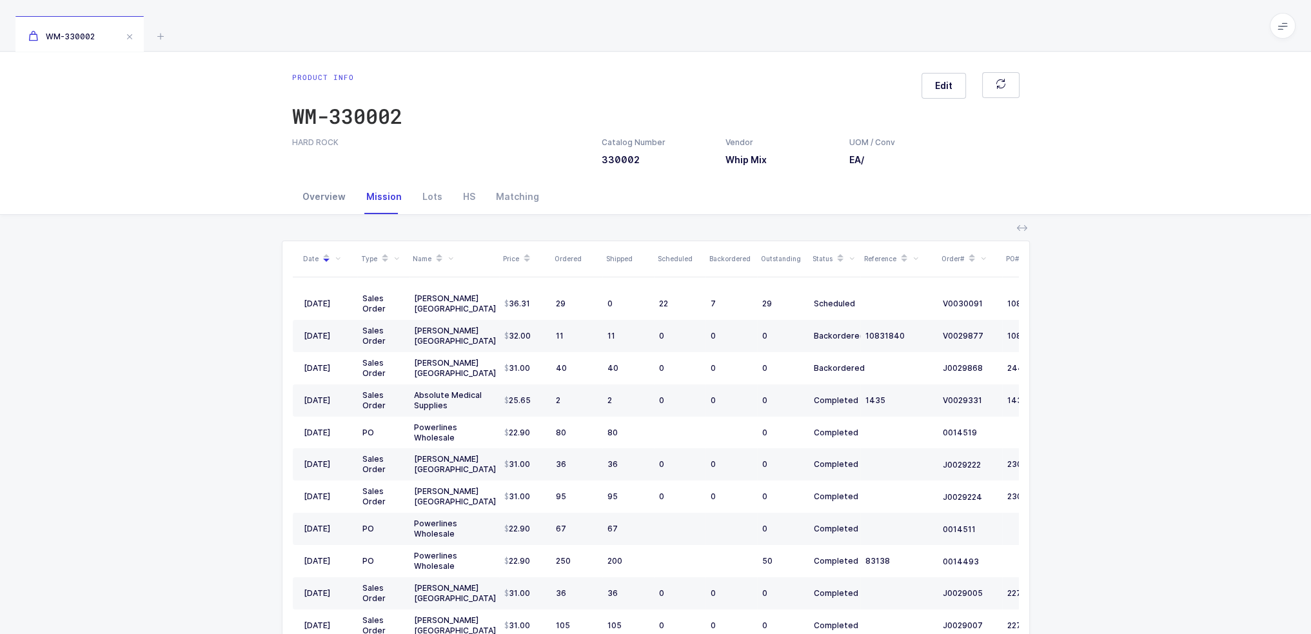
click at [315, 195] on div "Overview" at bounding box center [324, 196] width 64 height 35
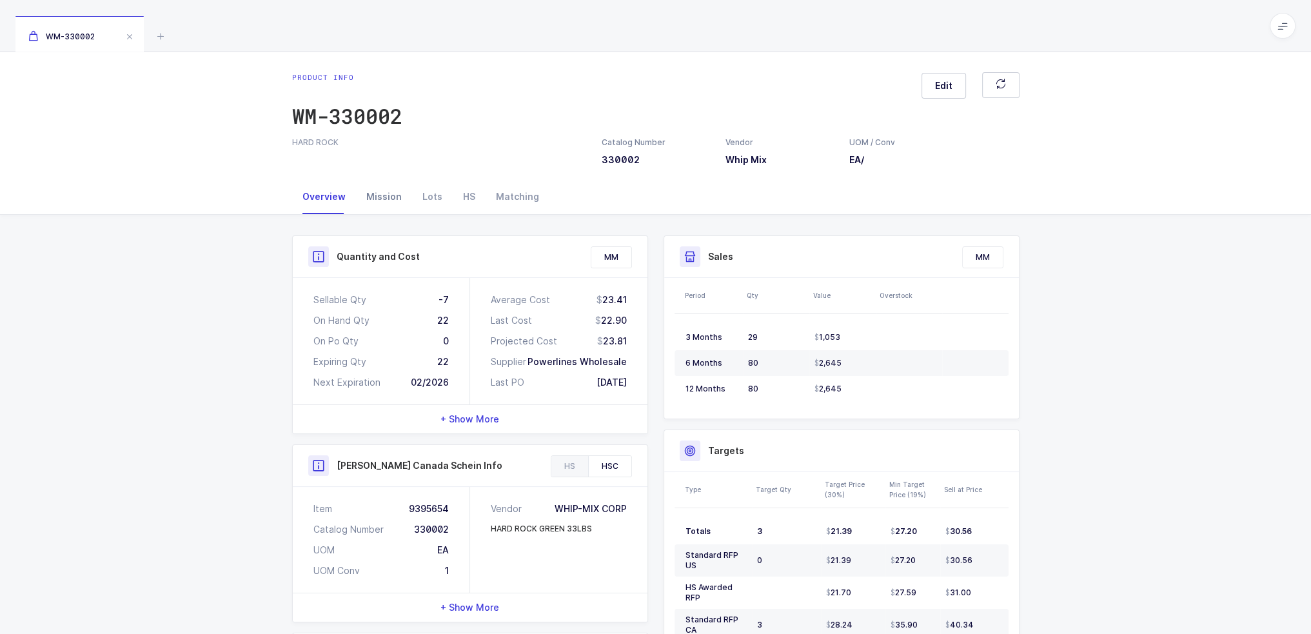
click at [384, 198] on div "Mission" at bounding box center [384, 196] width 56 height 35
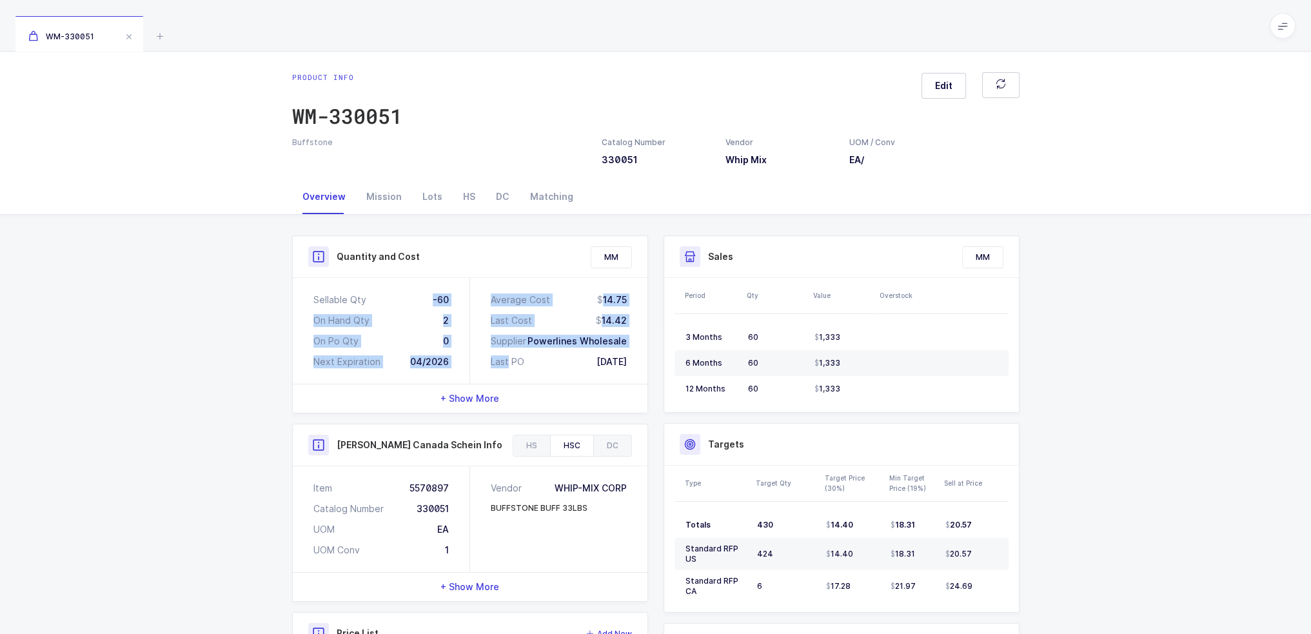
drag, startPoint x: 426, startPoint y: 293, endPoint x: 507, endPoint y: 365, distance: 108.2
click at [507, 365] on div "Sellable Qty -60 On Hand Qty 2 On Po Qty 0 Next Expiration 04/2026 Average Cost…" at bounding box center [470, 331] width 355 height 106
click at [507, 365] on div "Last PO" at bounding box center [508, 361] width 34 height 13
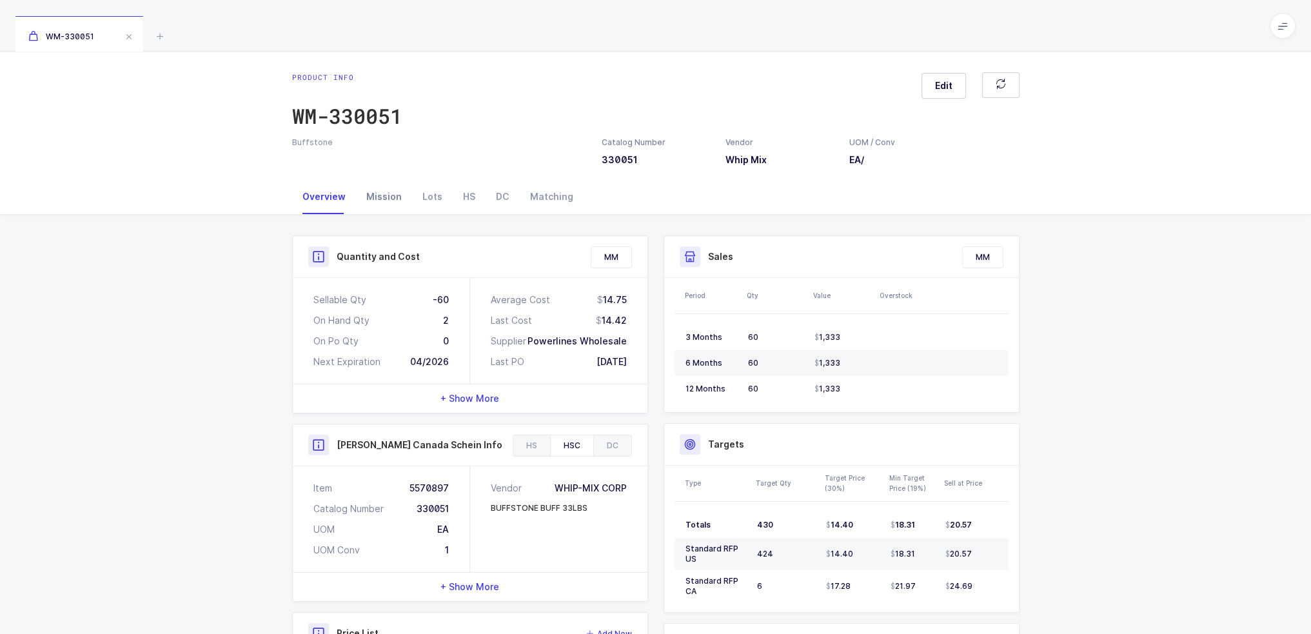
click at [399, 205] on div "Mission" at bounding box center [384, 196] width 56 height 35
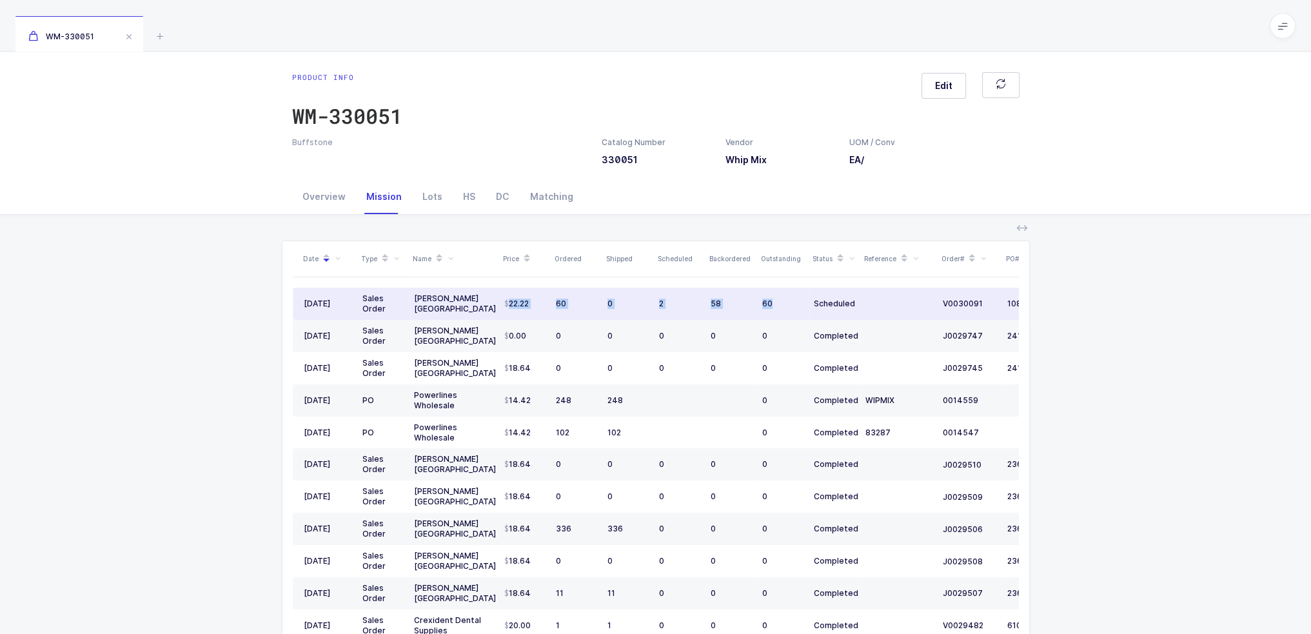
drag, startPoint x: 503, startPoint y: 304, endPoint x: 800, endPoint y: 313, distance: 297.4
click at [800, 313] on tr "[DATE] Sales Order [PERSON_NAME] [GEOGRAPHIC_DATA] 22.22 60 0 2 58 60 Scheduled…" at bounding box center [699, 304] width 812 height 32
click at [800, 313] on td "60" at bounding box center [783, 304] width 52 height 32
drag, startPoint x: 838, startPoint y: 304, endPoint x: 487, endPoint y: 311, distance: 350.9
click at [487, 311] on tr "[DATE] Sales Order [PERSON_NAME] [GEOGRAPHIC_DATA] 22.22 60 0 2 58 60 Scheduled…" at bounding box center [699, 304] width 812 height 32
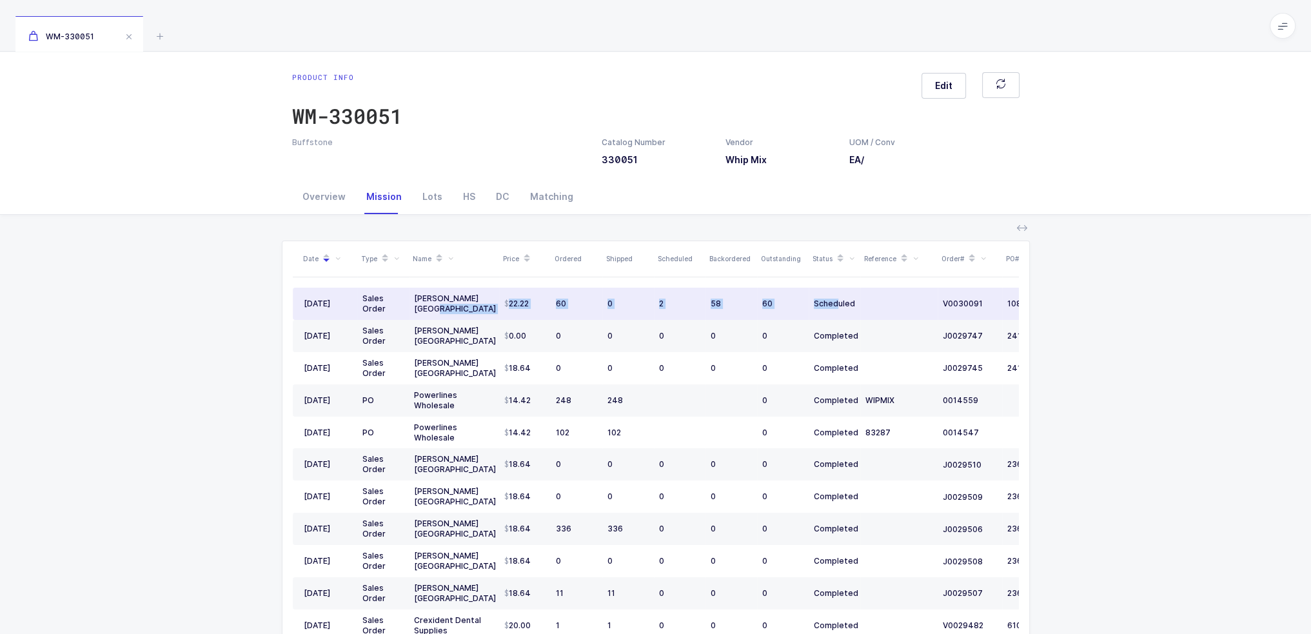
click at [487, 311] on div "[PERSON_NAME] [GEOGRAPHIC_DATA]" at bounding box center [454, 303] width 80 height 21
drag, startPoint x: 487, startPoint y: 309, endPoint x: 736, endPoint y: 308, distance: 248.3
click at [736, 308] on tr "[DATE] Sales Order [PERSON_NAME] [GEOGRAPHIC_DATA] 22.22 60 0 2 58 60 Scheduled…" at bounding box center [699, 304] width 812 height 32
click at [736, 308] on div "58" at bounding box center [731, 304] width 41 height 10
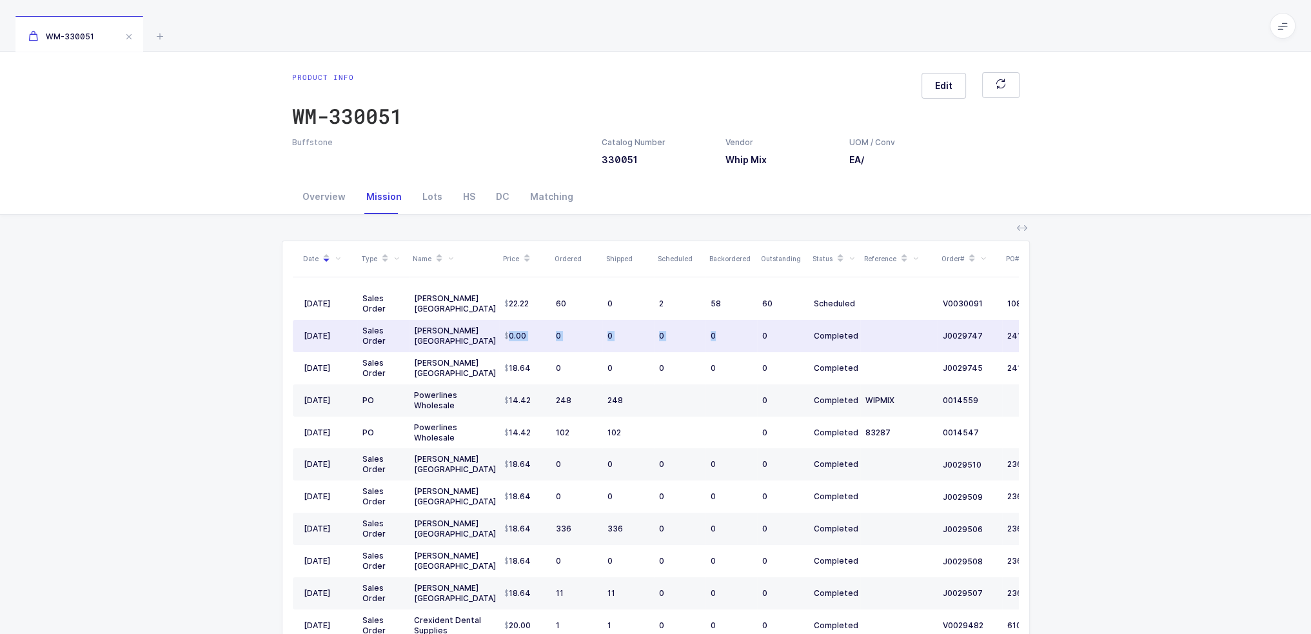
drag, startPoint x: 727, startPoint y: 337, endPoint x: 500, endPoint y: 336, distance: 226.3
click at [500, 336] on tr "12/10/2024 Sales Order Henry Schein USA 0.00 0 0 0 0 0 Completed J0029747 24176…" at bounding box center [699, 336] width 812 height 32
click at [500, 336] on td "0.00" at bounding box center [525, 336] width 52 height 32
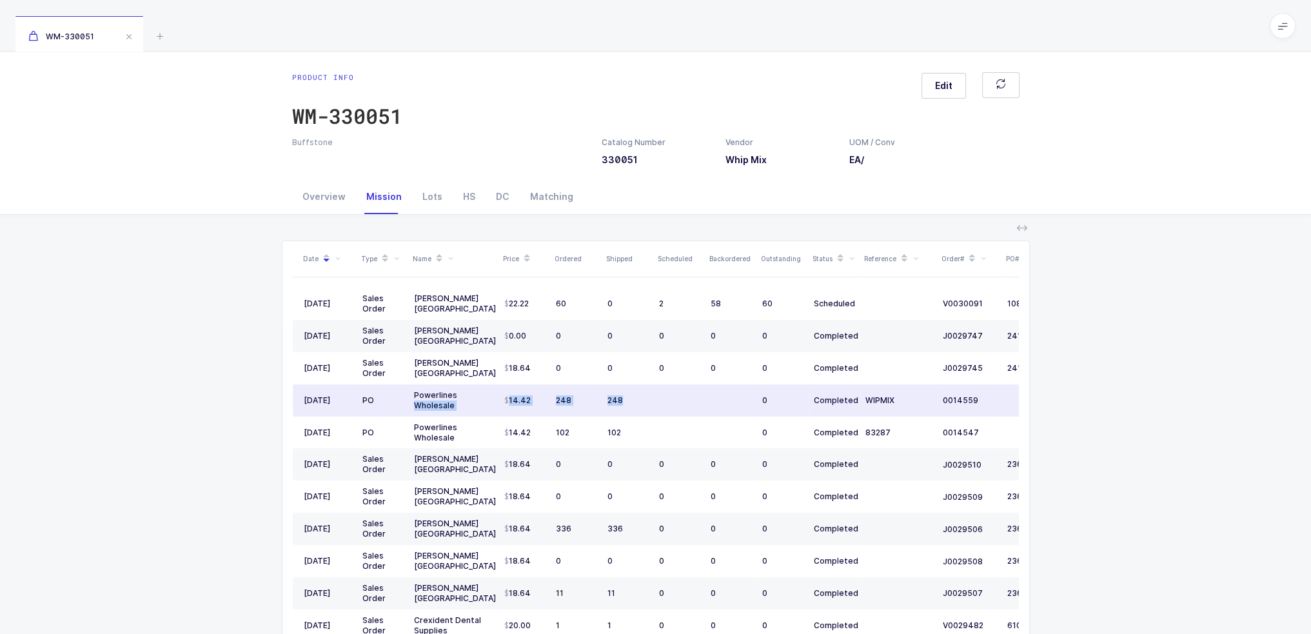
drag, startPoint x: 495, startPoint y: 388, endPoint x: 680, endPoint y: 412, distance: 186.6
click at [680, 412] on tr "10/28/2024 PO Powerlines Wholesale 14.42 248 248 0 Completed WIPMIX 0014559" at bounding box center [699, 400] width 812 height 32
click at [680, 412] on td at bounding box center [680, 400] width 52 height 32
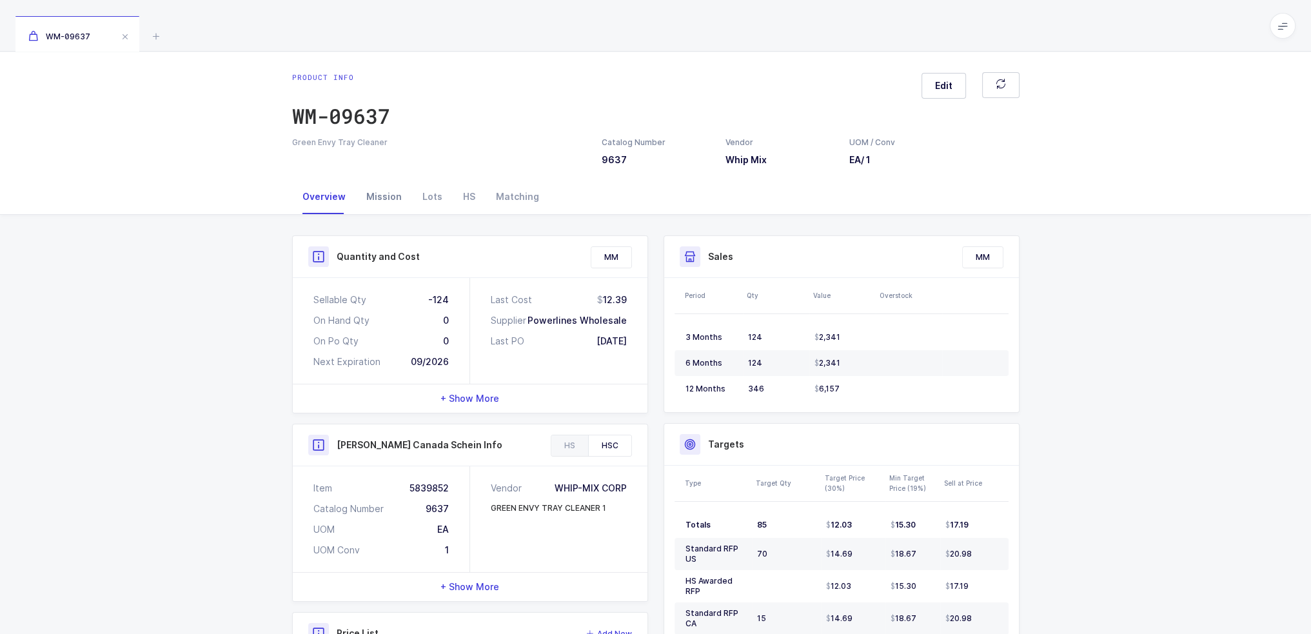
click at [367, 210] on div "Mission" at bounding box center [384, 196] width 56 height 35
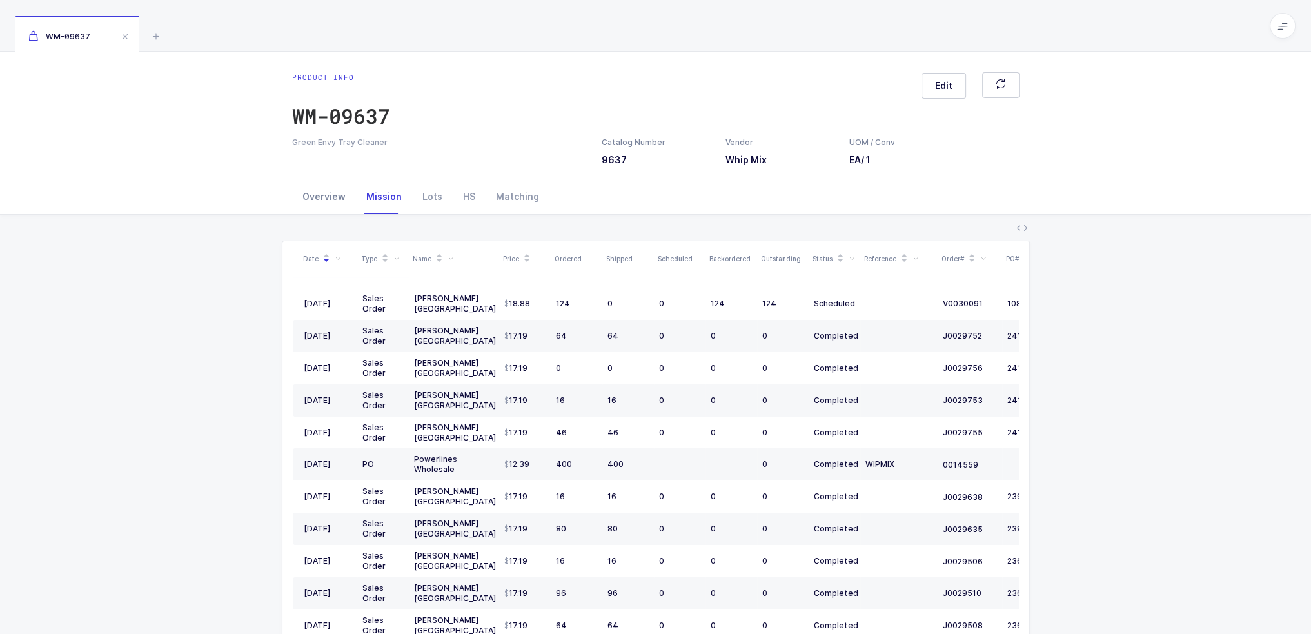
click at [322, 198] on div "Overview" at bounding box center [324, 196] width 64 height 35
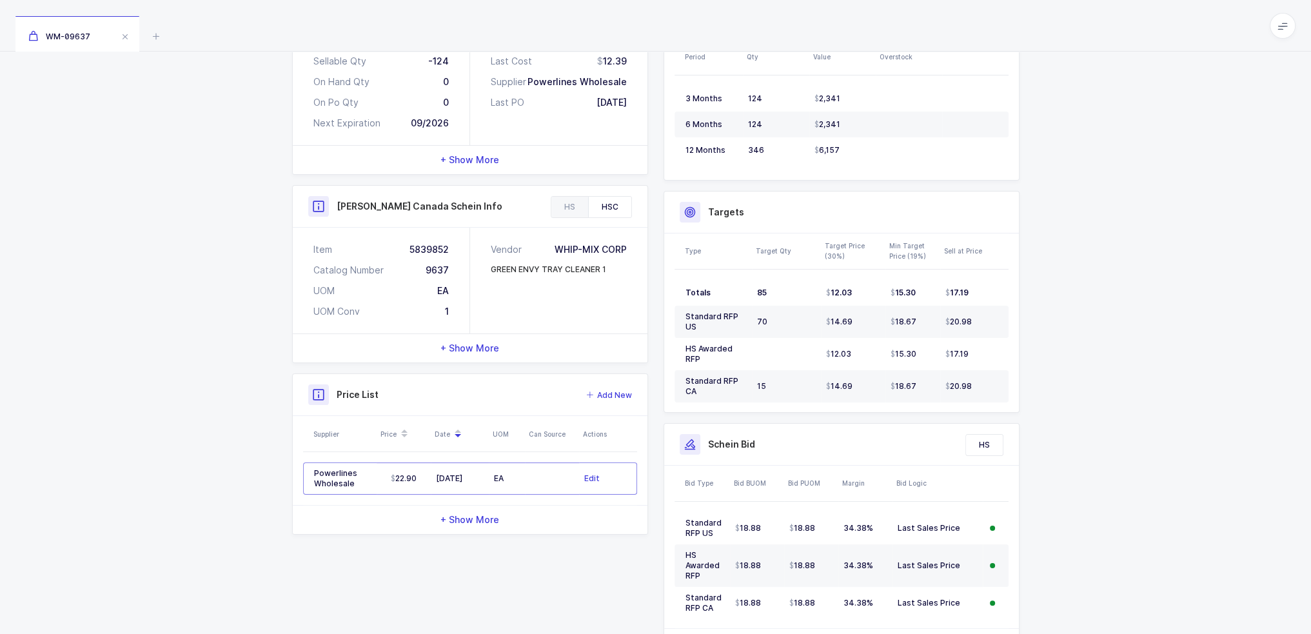
scroll to position [302, 0]
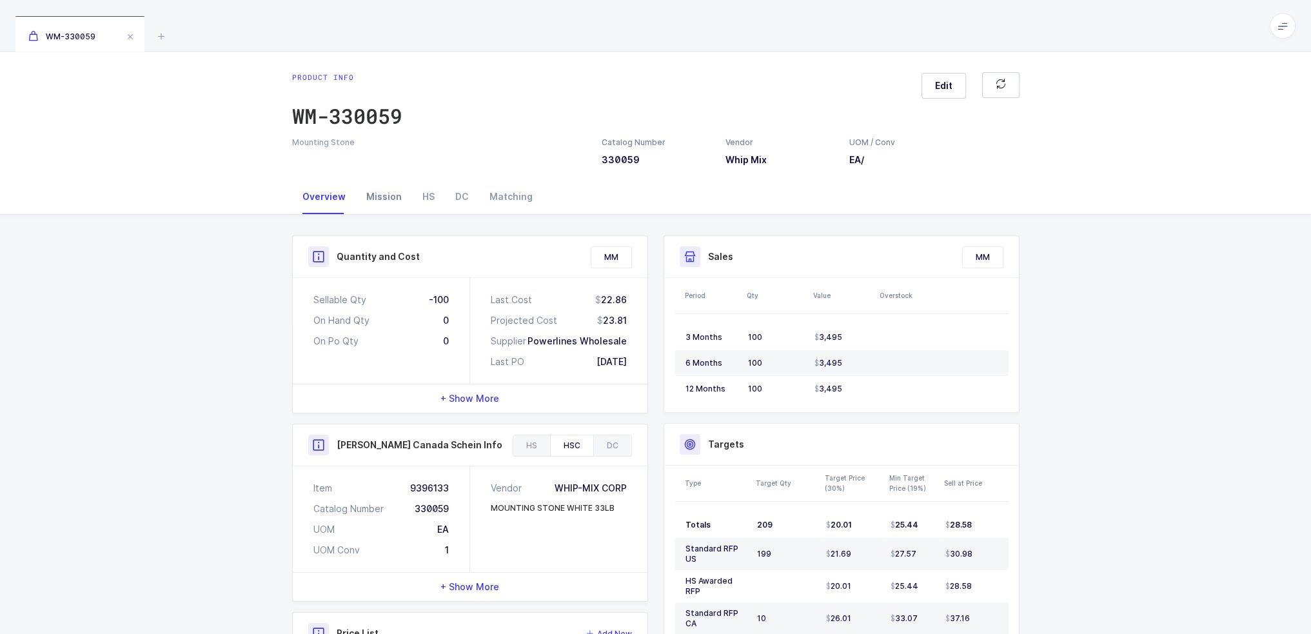
click at [374, 192] on div "Mission" at bounding box center [384, 196] width 56 height 35
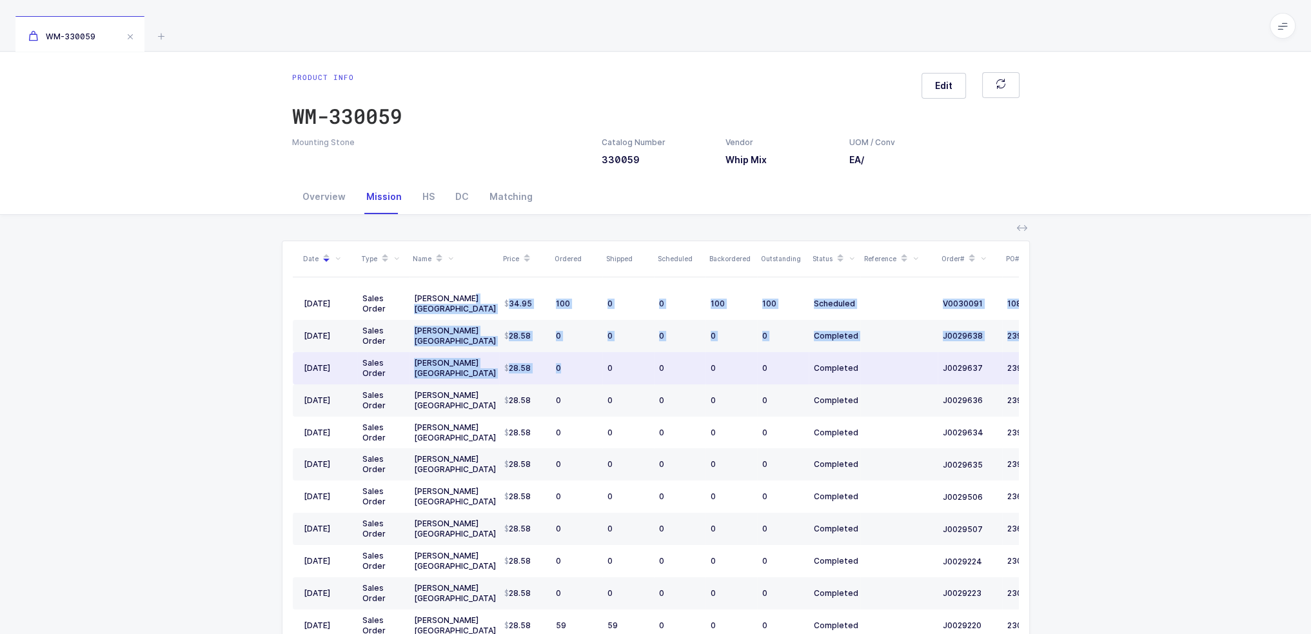
drag, startPoint x: 498, startPoint y: 299, endPoint x: 563, endPoint y: 377, distance: 101.1
click at [563, 375] on tbody "08/22/2025 Sales Order Henry Schein Canada 34.95 100 0 0 100 100 Scheduled V003…" at bounding box center [699, 610] width 812 height 644
click at [563, 377] on td "0" at bounding box center [577, 368] width 52 height 32
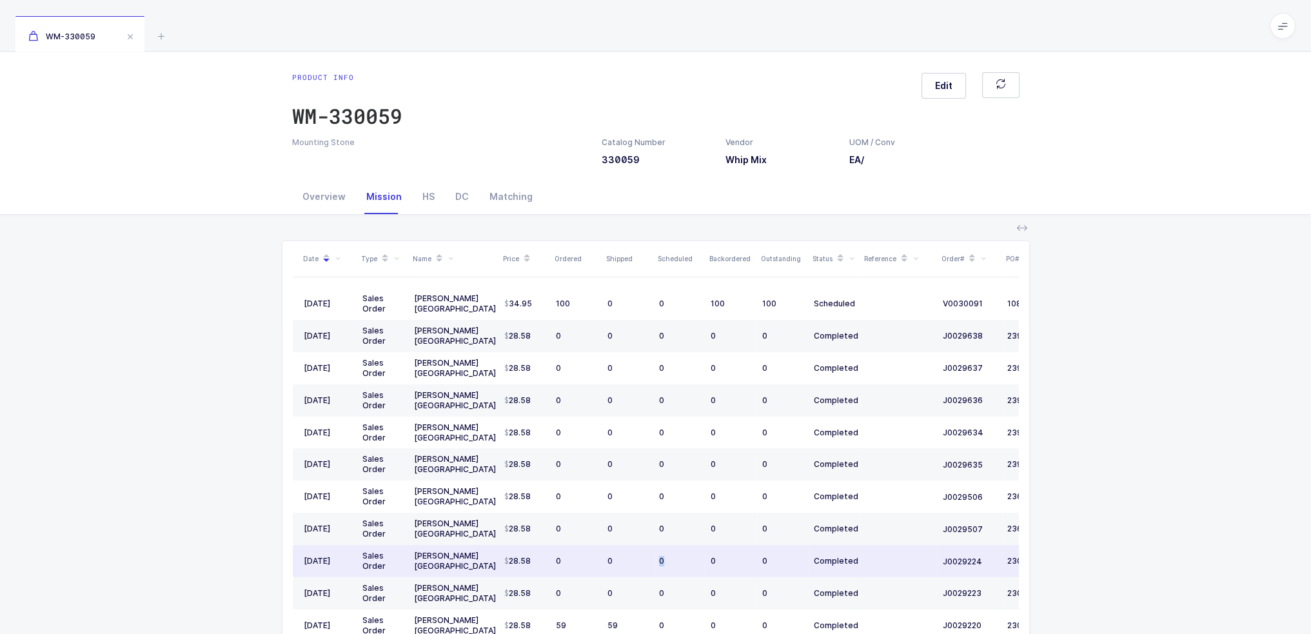
drag, startPoint x: 686, startPoint y: 549, endPoint x: 647, endPoint y: 548, distance: 38.7
click at [647, 547] on tr "12/26/2023 Sales Order Henry Schein USA 28.58 0 0 0 0 0 Completed J0029224 2301…" at bounding box center [699, 561] width 812 height 32
click at [647, 548] on td "0" at bounding box center [628, 561] width 52 height 32
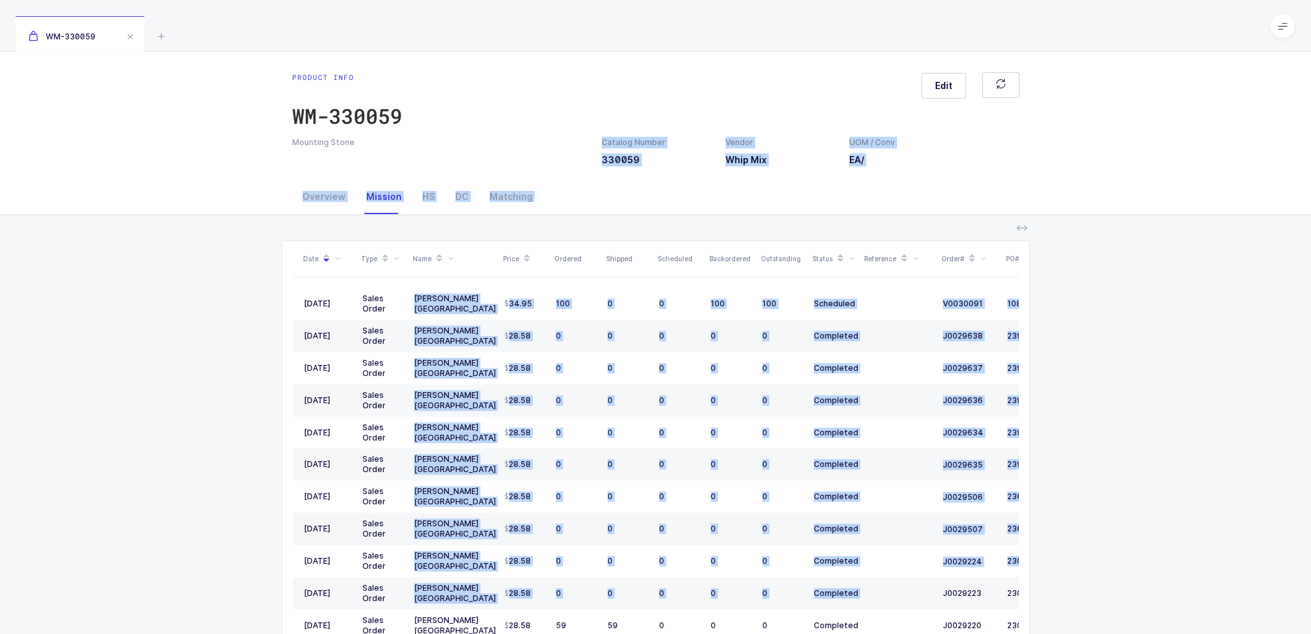
drag, startPoint x: 943, startPoint y: 577, endPoint x: 515, endPoint y: 172, distance: 589.3
click at [515, 172] on div "Product info WM-330059 Edit Mounting Stone Catalog Number 330059 Vendor Whip Mi…" at bounding box center [655, 407] width 1311 height 710
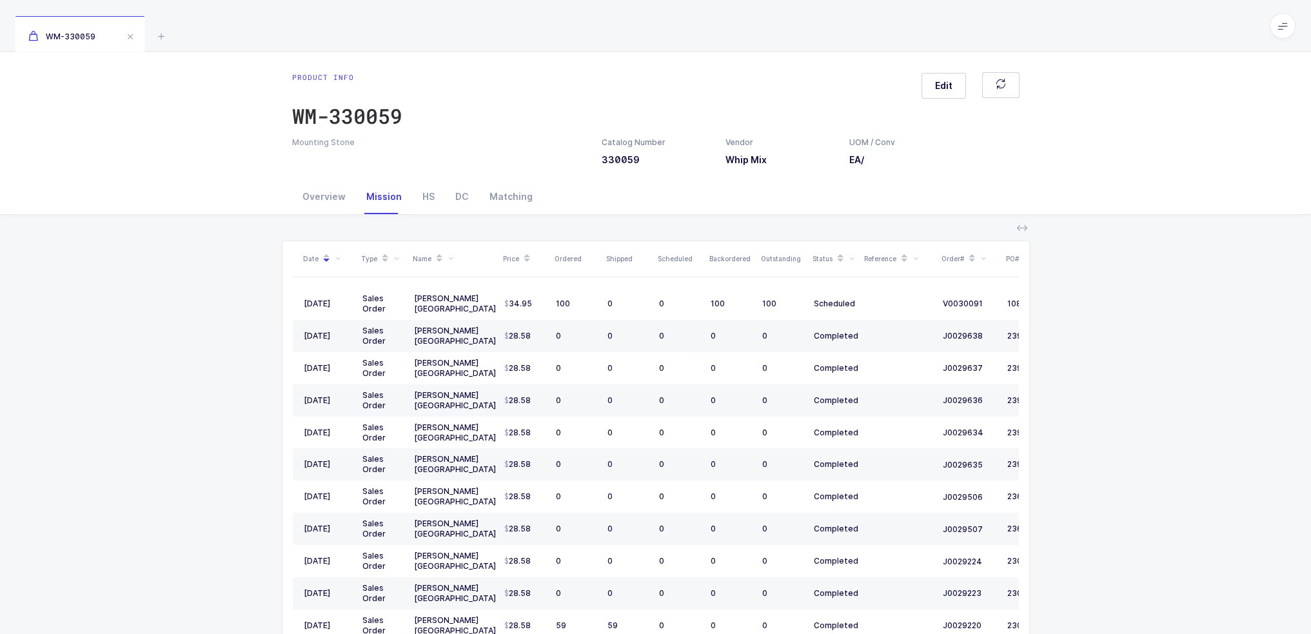
click at [498, 123] on div "Product info WM-330059 Edit" at bounding box center [655, 104] width 727 height 64
click at [308, 198] on div "Overview" at bounding box center [324, 196] width 64 height 35
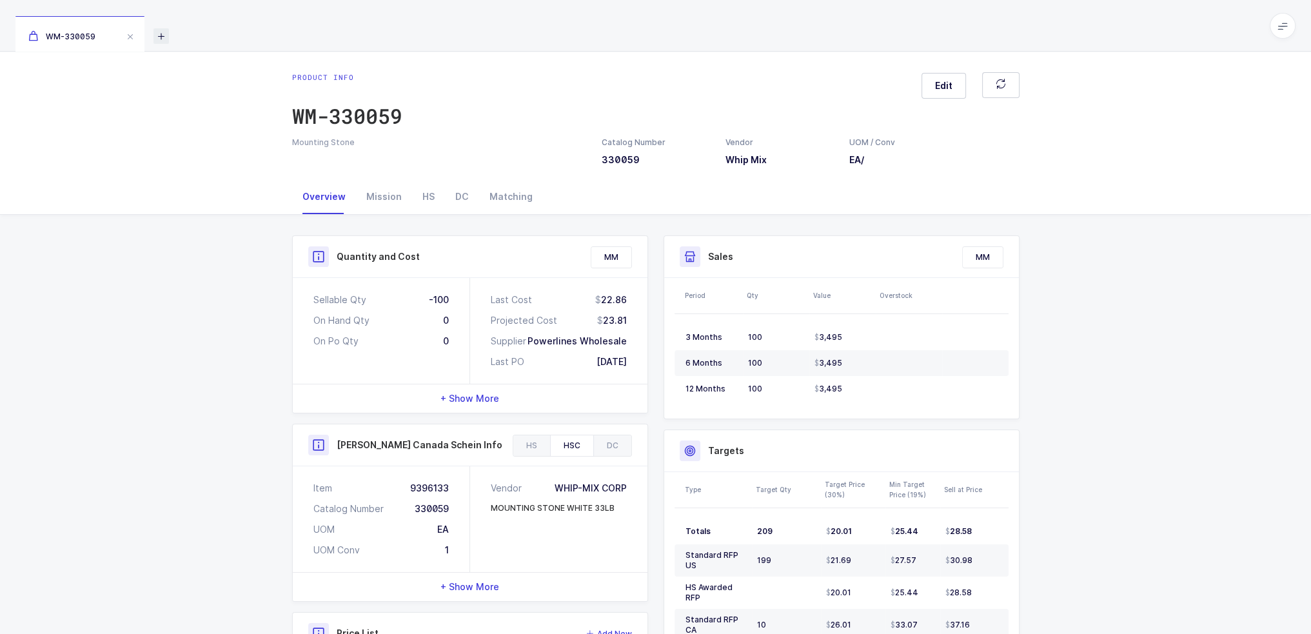
click at [161, 39] on icon at bounding box center [160, 35] width 15 height 15
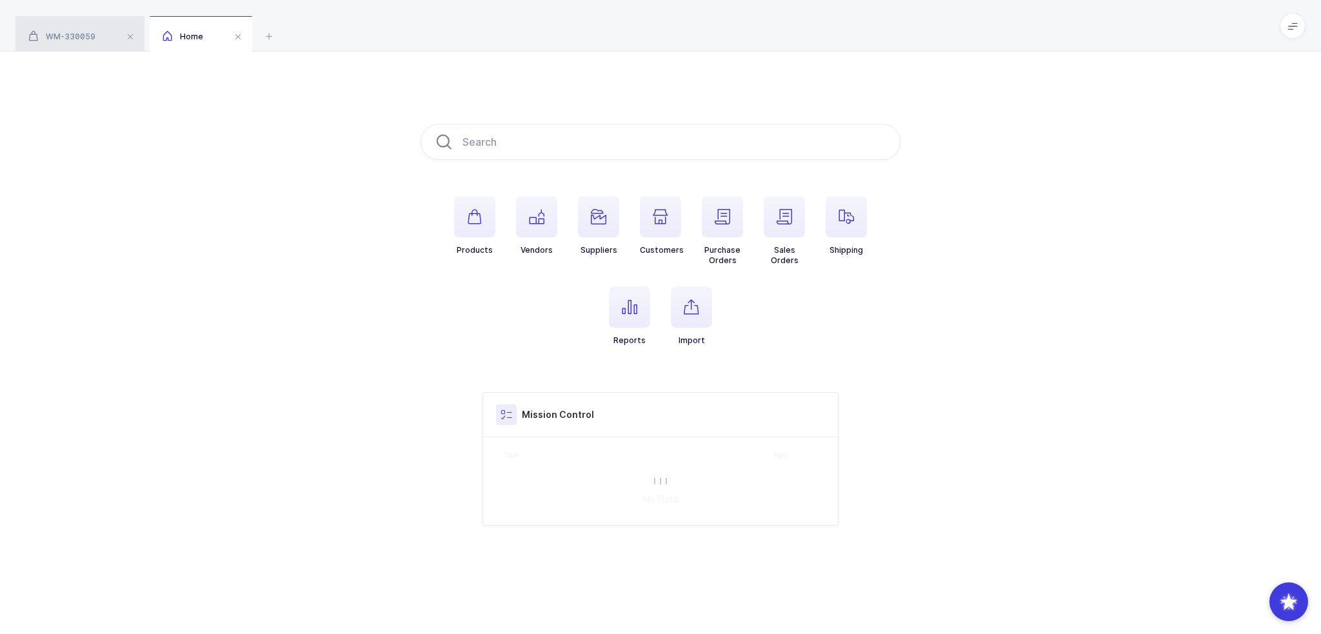
click at [139, 32] on div "WM-330059" at bounding box center [79, 34] width 129 height 36
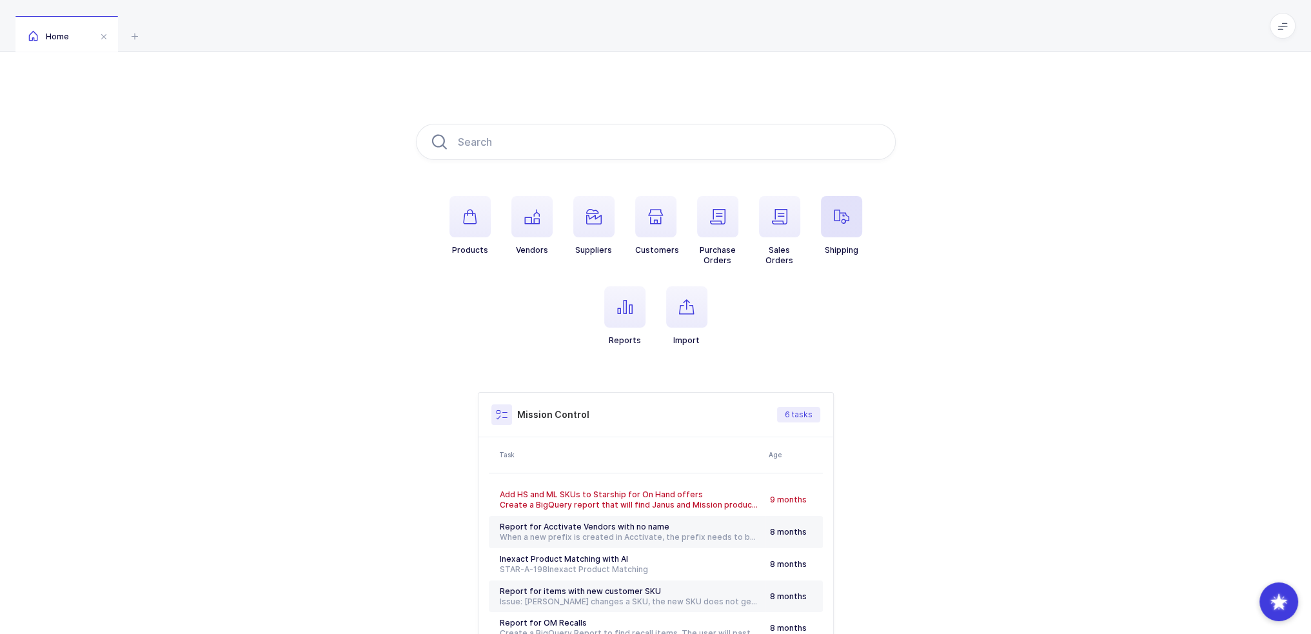
click at [828, 208] on span "button" at bounding box center [841, 216] width 41 height 41
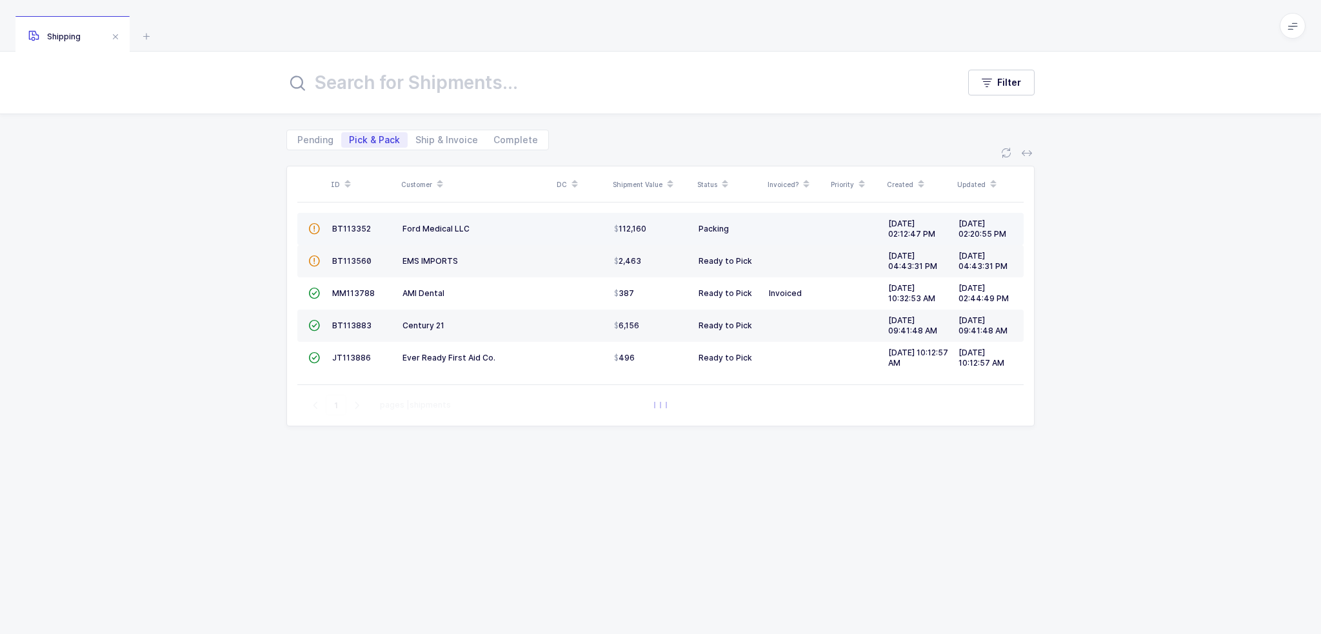
click at [944, 241] on td "[DATE] 02:12:47 PM" at bounding box center [918, 229] width 70 height 32
click at [356, 227] on span "BT113352" at bounding box center [351, 229] width 39 height 10
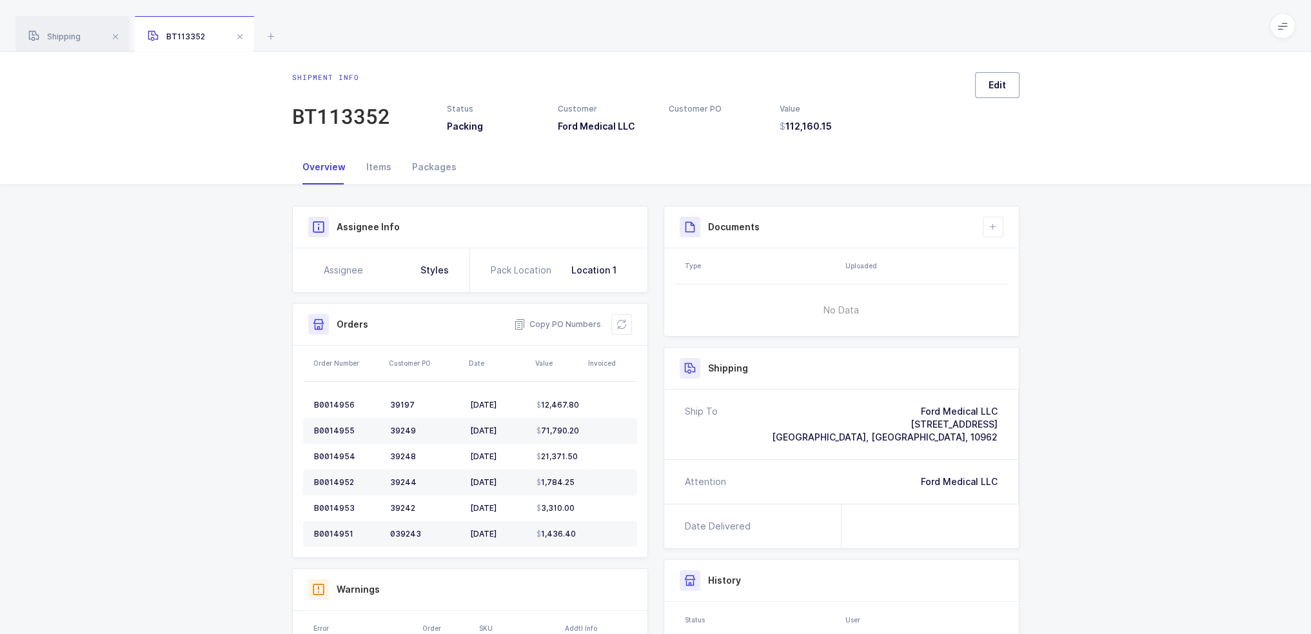
click at [987, 79] on button "Edit" at bounding box center [997, 85] width 44 height 26
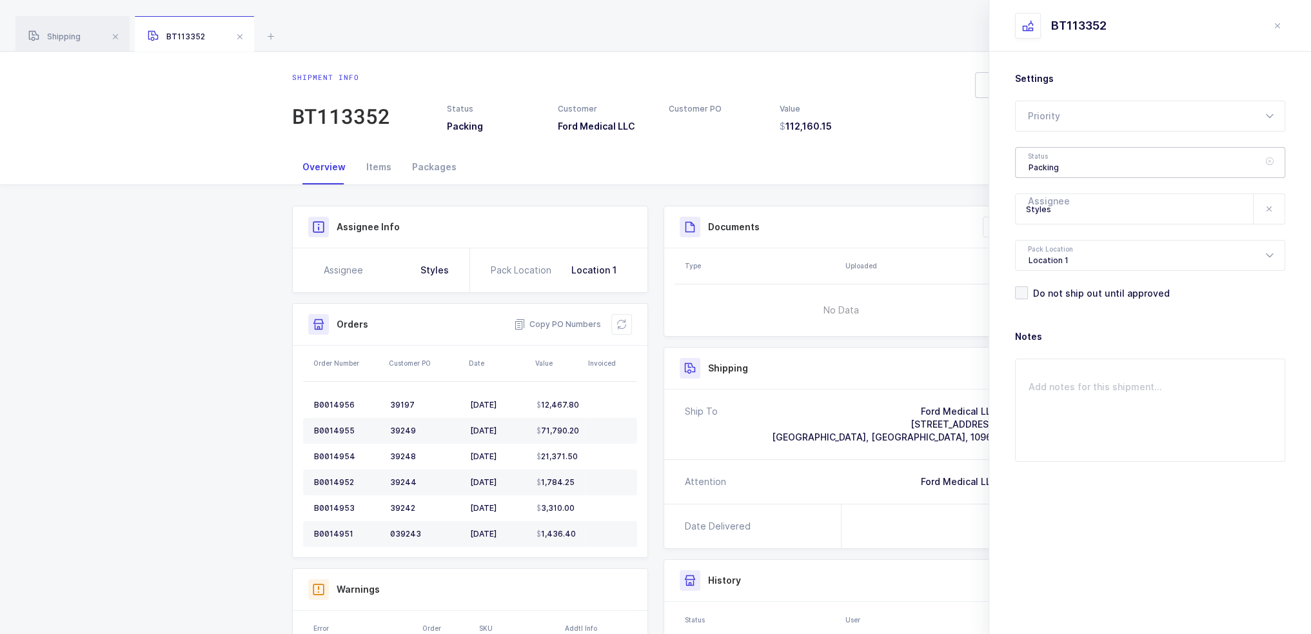
click at [1065, 147] on div "Packing" at bounding box center [1150, 162] width 270 height 31
click at [271, 29] on icon at bounding box center [270, 35] width 15 height 15
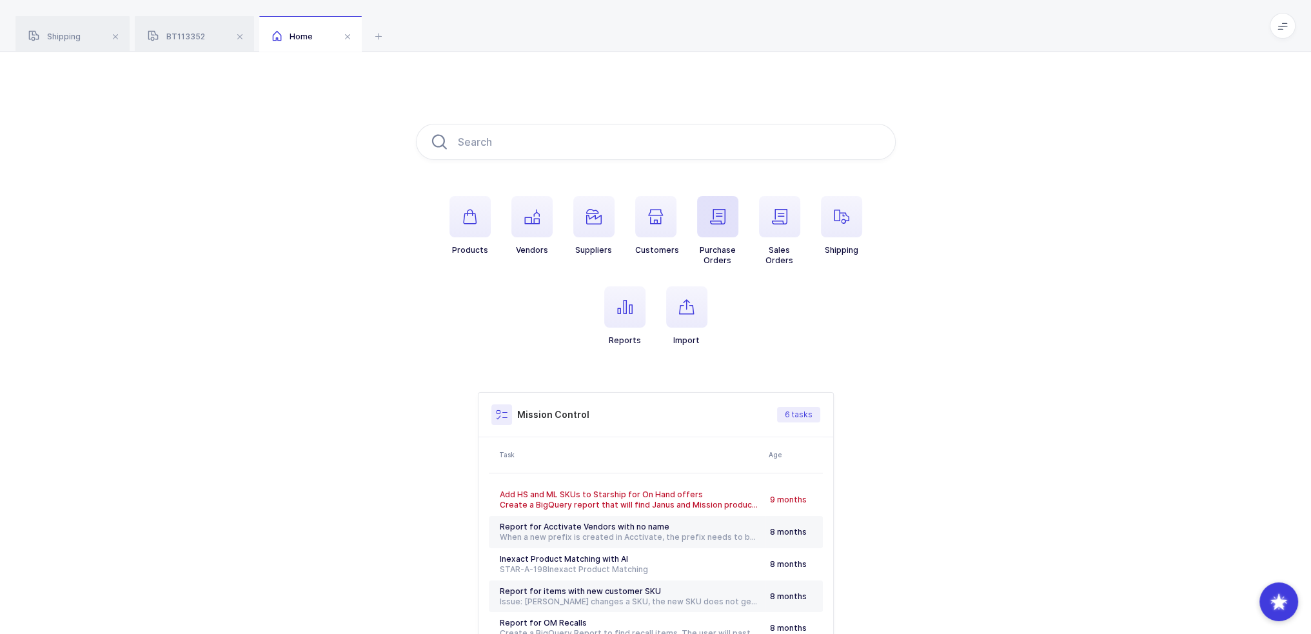
click at [727, 213] on span "button" at bounding box center [717, 216] width 41 height 41
click at [670, 311] on span "button" at bounding box center [686, 306] width 41 height 41
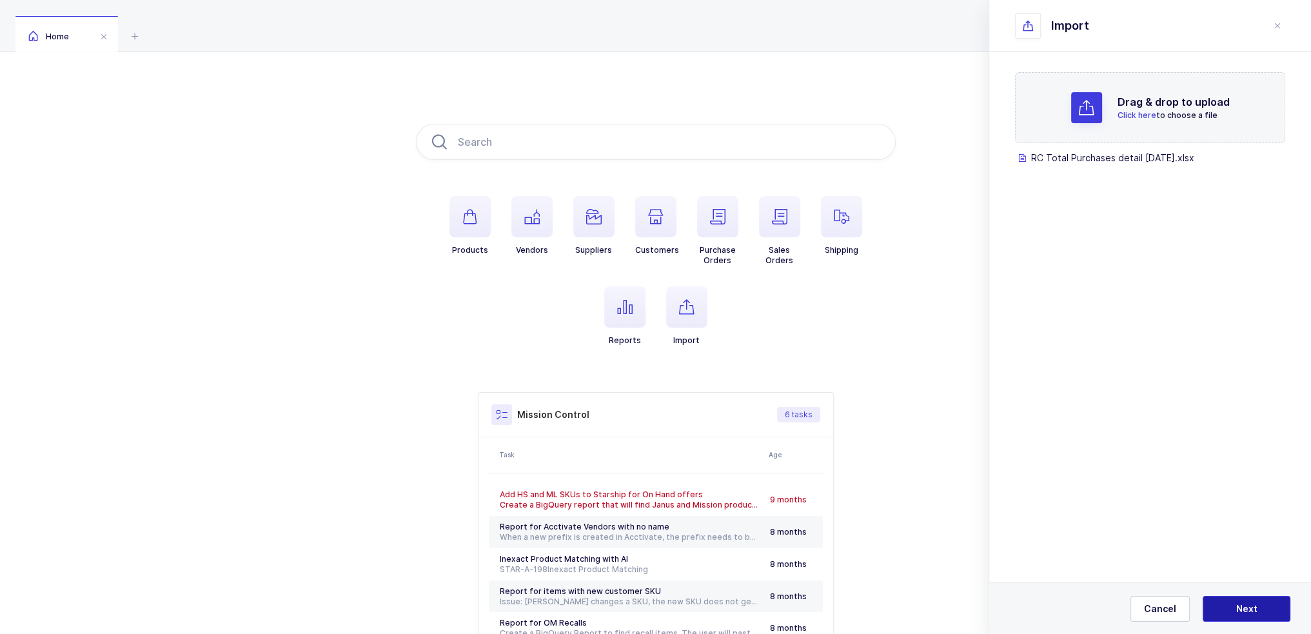
click at [1259, 606] on button "Next" at bounding box center [1247, 609] width 88 height 26
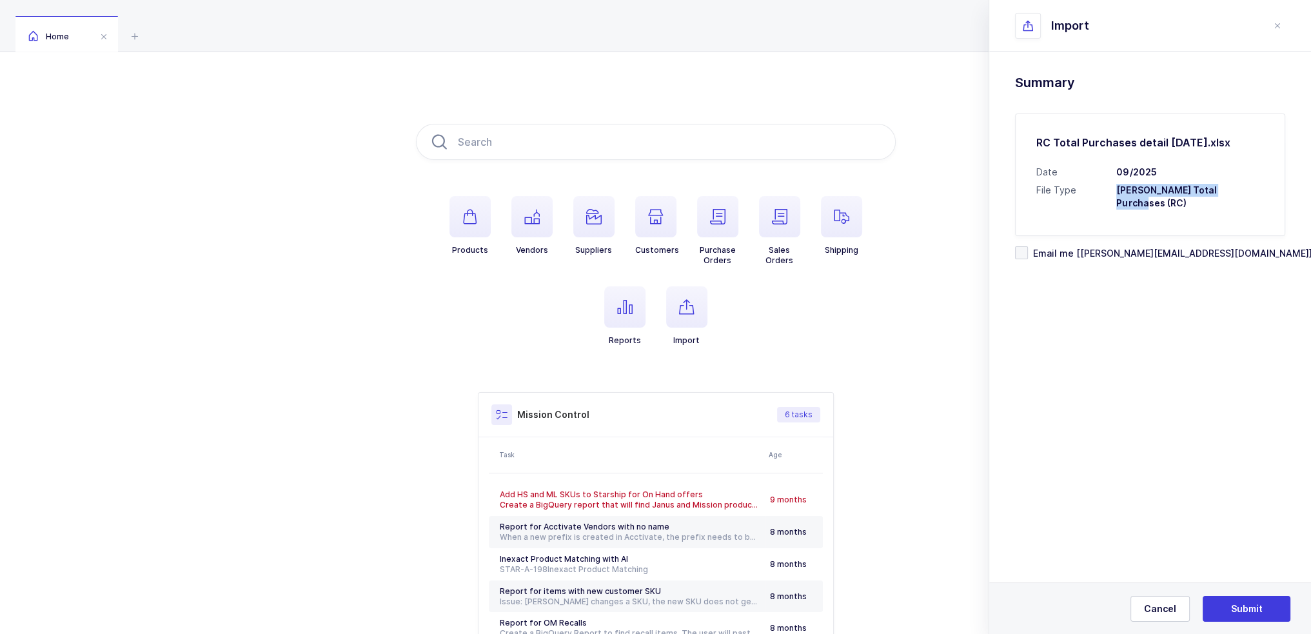
drag, startPoint x: 1110, startPoint y: 190, endPoint x: 1292, endPoint y: 191, distance: 181.8
click at [1292, 191] on div "Drag & drop to upload Click here to choose a file RC Total Purchases detail [DA…" at bounding box center [1150, 199] width 322 height 295
drag, startPoint x: 1232, startPoint y: 193, endPoint x: 1210, endPoint y: 105, distance: 90.4
click at [1210, 105] on div "Summary RC Total Purchases detail [DATE].xlsx Date 09/2025 File Type [PERSON_NA…" at bounding box center [1150, 154] width 270 height 164
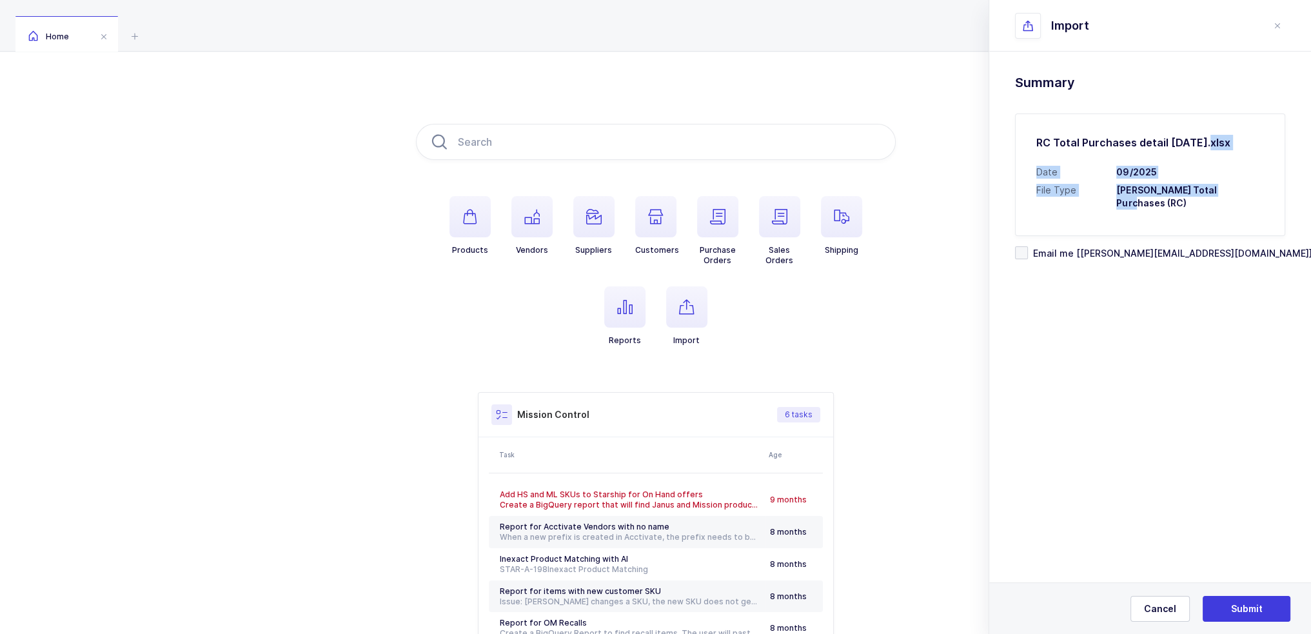
click at [1210, 105] on div "Summary RC Total Purchases detail [DATE].xlsx Date 09/2025 File Type [PERSON_NA…" at bounding box center [1150, 154] width 270 height 164
click at [1088, 247] on span "Email me [[PERSON_NAME][EMAIL_ADDRESS][DOMAIN_NAME]]" at bounding box center [1170, 253] width 284 height 12
click at [1028, 246] on input "Email me [[PERSON_NAME][EMAIL_ADDRESS][DOMAIN_NAME]]" at bounding box center [1028, 246] width 0 height 0
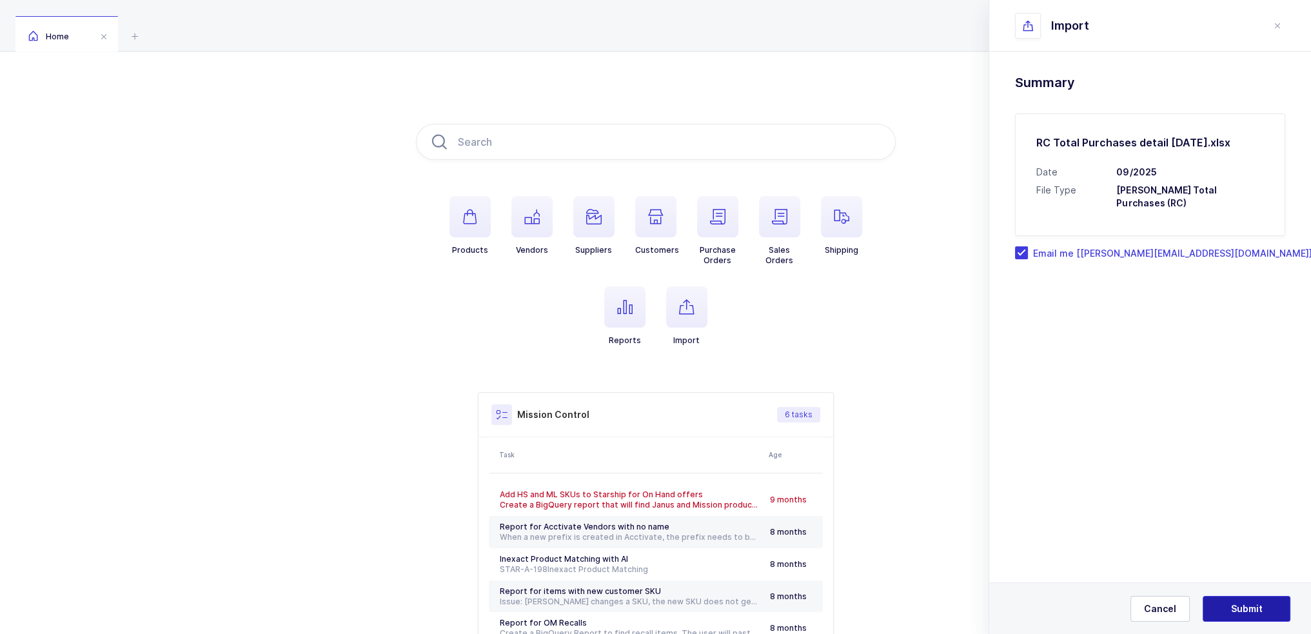
click at [1258, 615] on span "Submit" at bounding box center [1247, 608] width 32 height 13
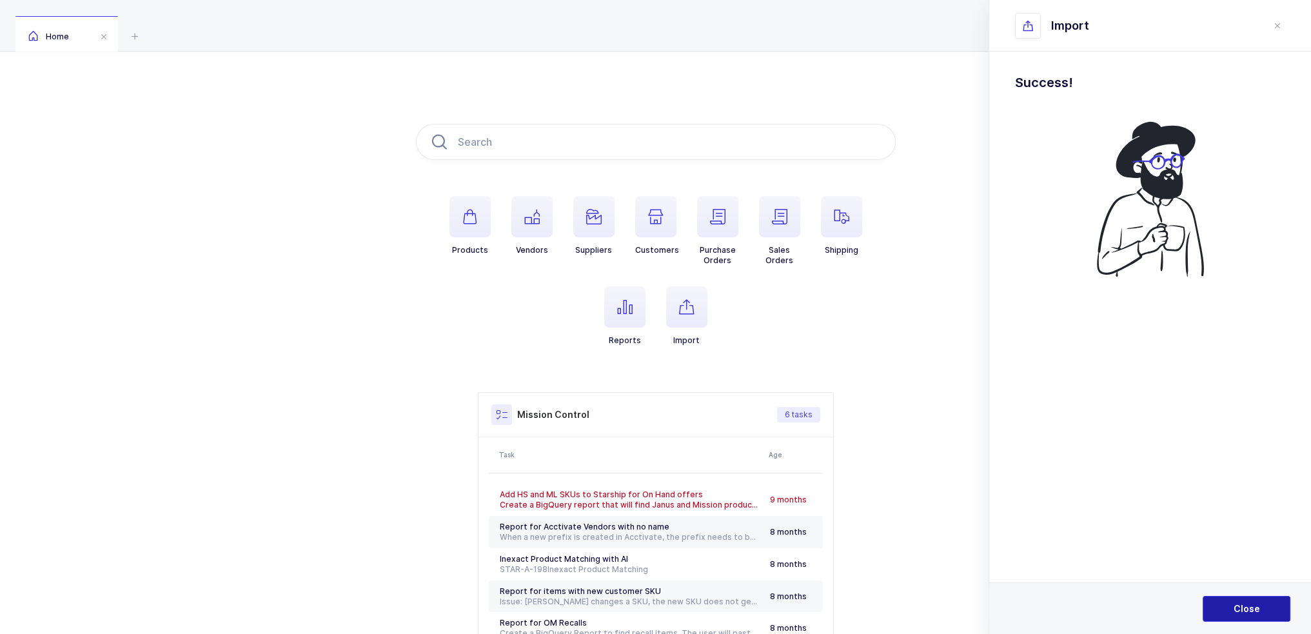
click at [1263, 604] on button "Close" at bounding box center [1247, 609] width 88 height 26
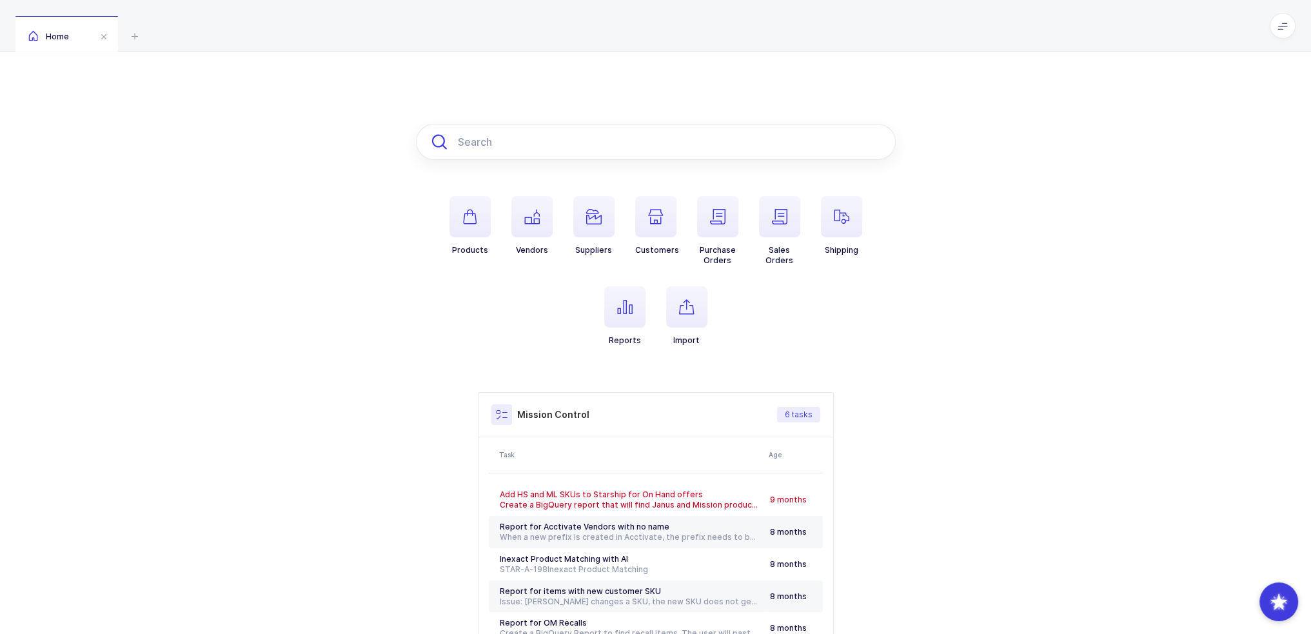
click at [524, 148] on input "text" at bounding box center [656, 142] width 480 height 36
paste input "0065BB20244"
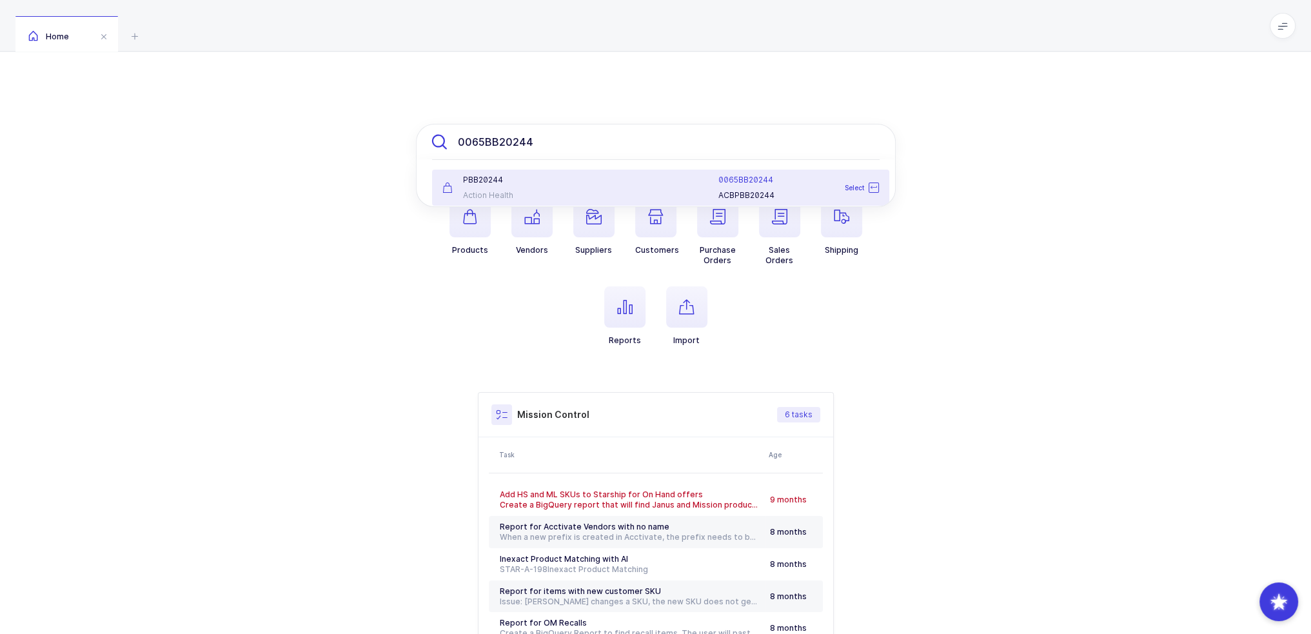
type input "0065BB20244"
click at [534, 182] on div "PBB20244" at bounding box center [509, 180] width 135 height 10
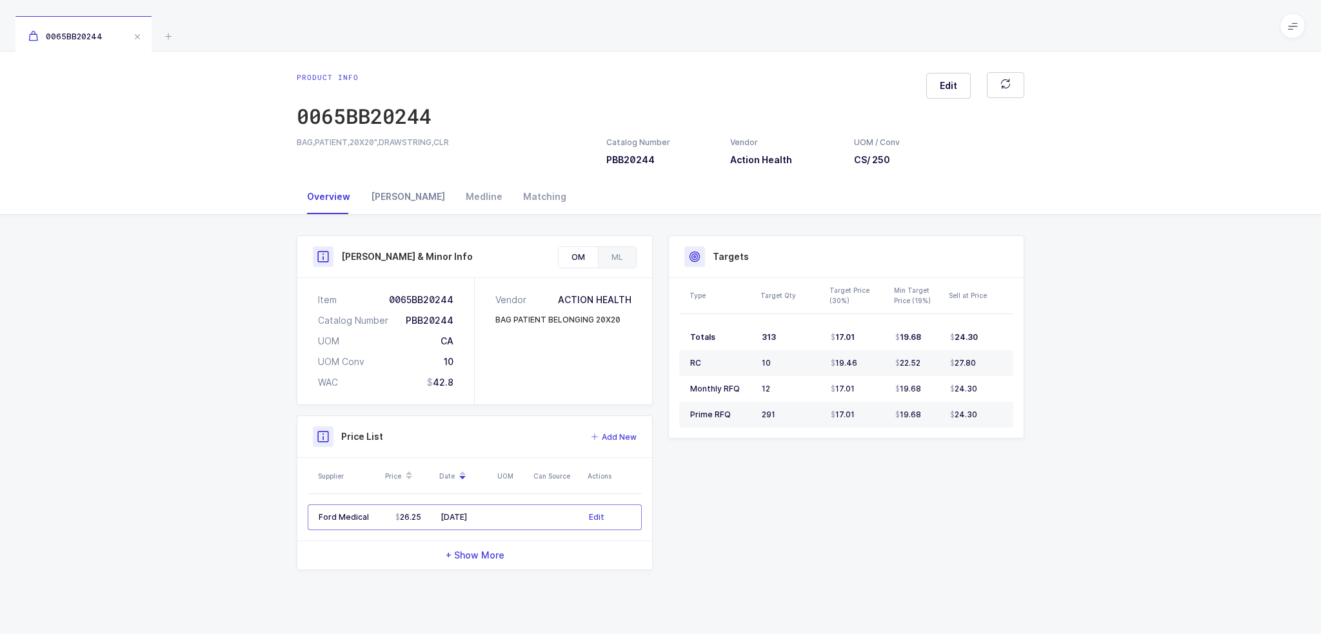
click at [399, 191] on div "[PERSON_NAME]" at bounding box center [407, 196] width 95 height 35
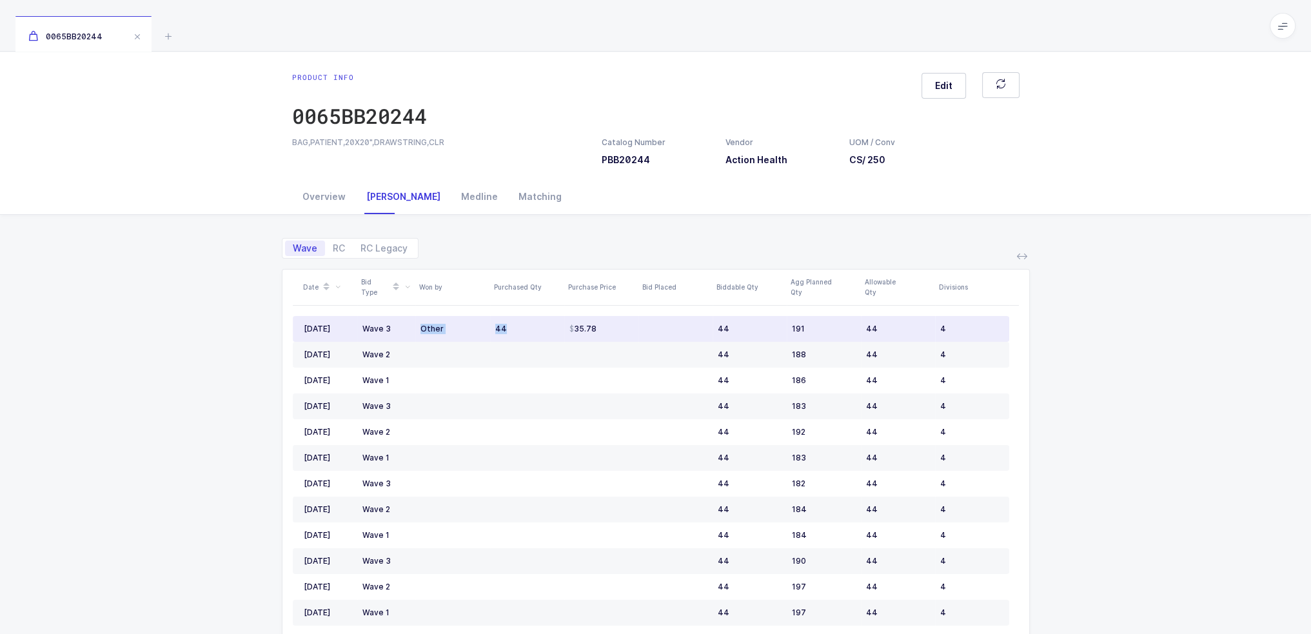
drag, startPoint x: 399, startPoint y: 332, endPoint x: 560, endPoint y: 330, distance: 160.6
click at [560, 330] on tr "May 2023 Wave 3 Other 44 35.78 44 191 44 4" at bounding box center [651, 329] width 716 height 26
click at [560, 330] on td "44" at bounding box center [527, 329] width 74 height 26
drag, startPoint x: 649, startPoint y: 327, endPoint x: 385, endPoint y: 322, distance: 264.4
click at [385, 322] on tr "May 2023 Wave 3 Other 44 35.78 44 191 44 4" at bounding box center [651, 329] width 716 height 26
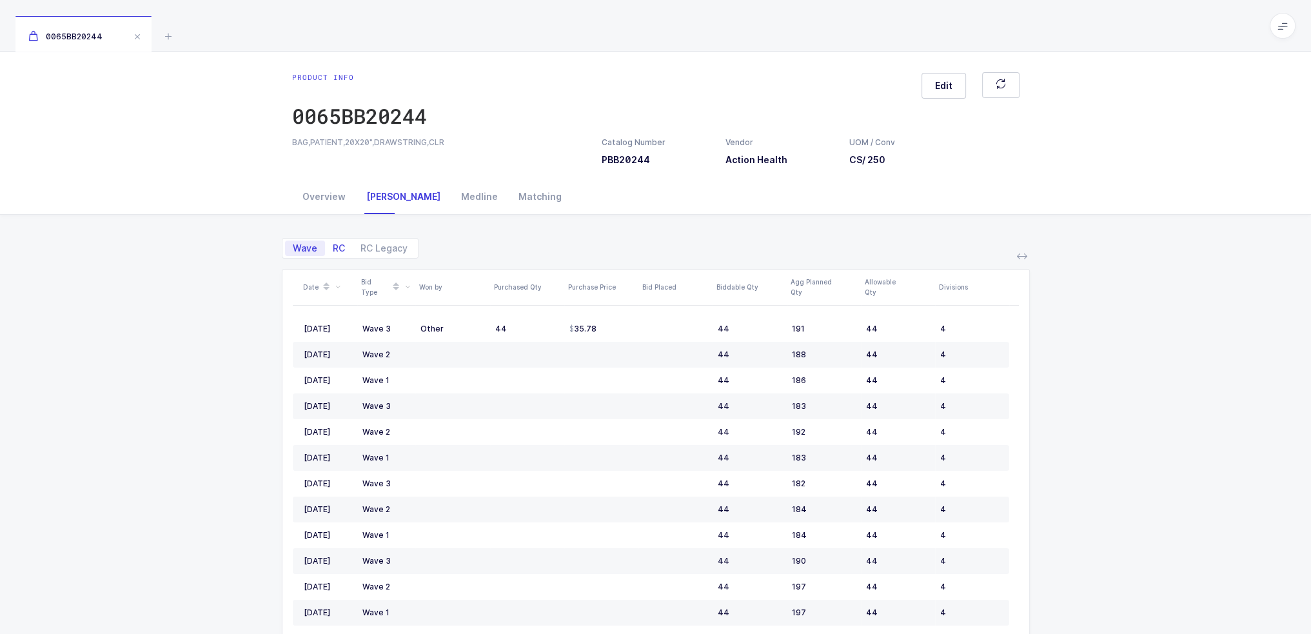
click at [339, 242] on span "RC" at bounding box center [339, 248] width 28 height 15
click at [333, 242] on input "RC" at bounding box center [329, 245] width 8 height 8
radio input "true"
radio input "false"
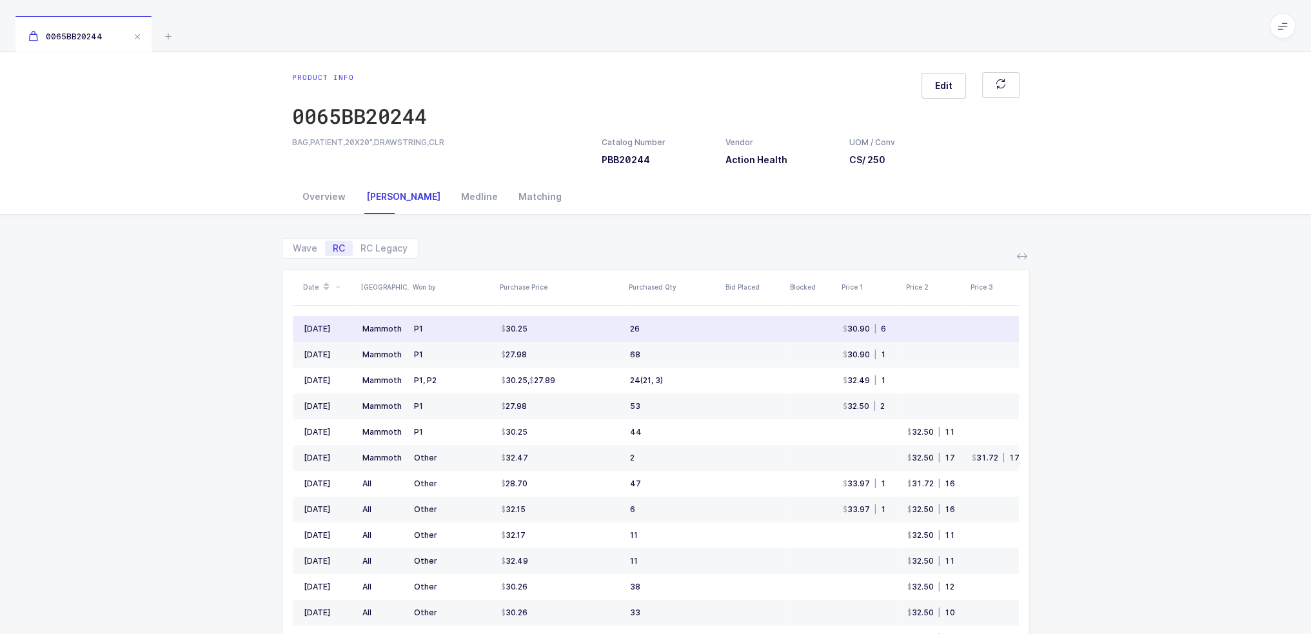
drag, startPoint x: 366, startPoint y: 331, endPoint x: 940, endPoint y: 331, distance: 573.9
click at [940, 331] on tr "Sep 2025 Mammoth P1 30.25 26 30.90 | 6 30.26 | 26 27.99 | 52 7" at bounding box center [849, 329] width 1112 height 26
click at [940, 331] on td at bounding box center [934, 329] width 64 height 26
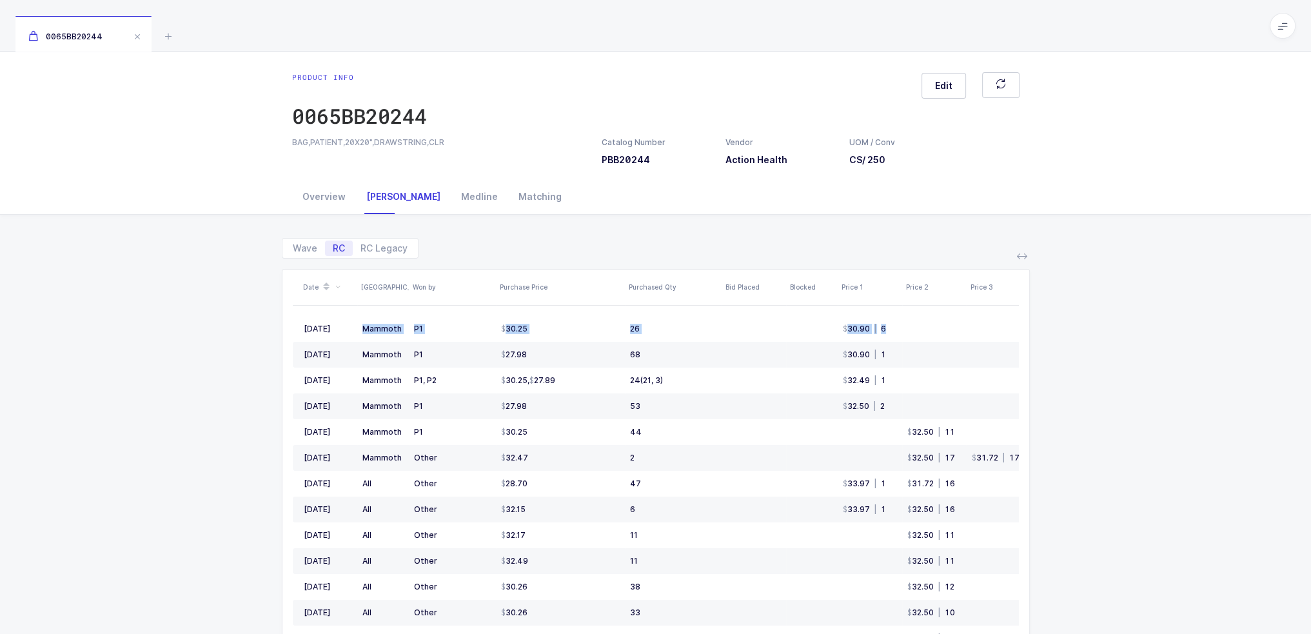
drag, startPoint x: 975, startPoint y: 327, endPoint x: 232, endPoint y: 324, distance: 742.8
click at [232, 324] on div "Wave RC RC Legacy Date ASV Won by Purchase Price Purchased Qty Bid Placed Block…" at bounding box center [655, 500] width 1290 height 570
click at [226, 324] on div "Wave RC RC Legacy Date ASV Won by Purchase Price Purchased Qty Bid Placed Block…" at bounding box center [655, 500] width 1290 height 570
click at [1277, 35] on span at bounding box center [1283, 26] width 26 height 26
click at [1225, 168] on li "Purchasing" at bounding box center [1234, 173] width 96 height 10
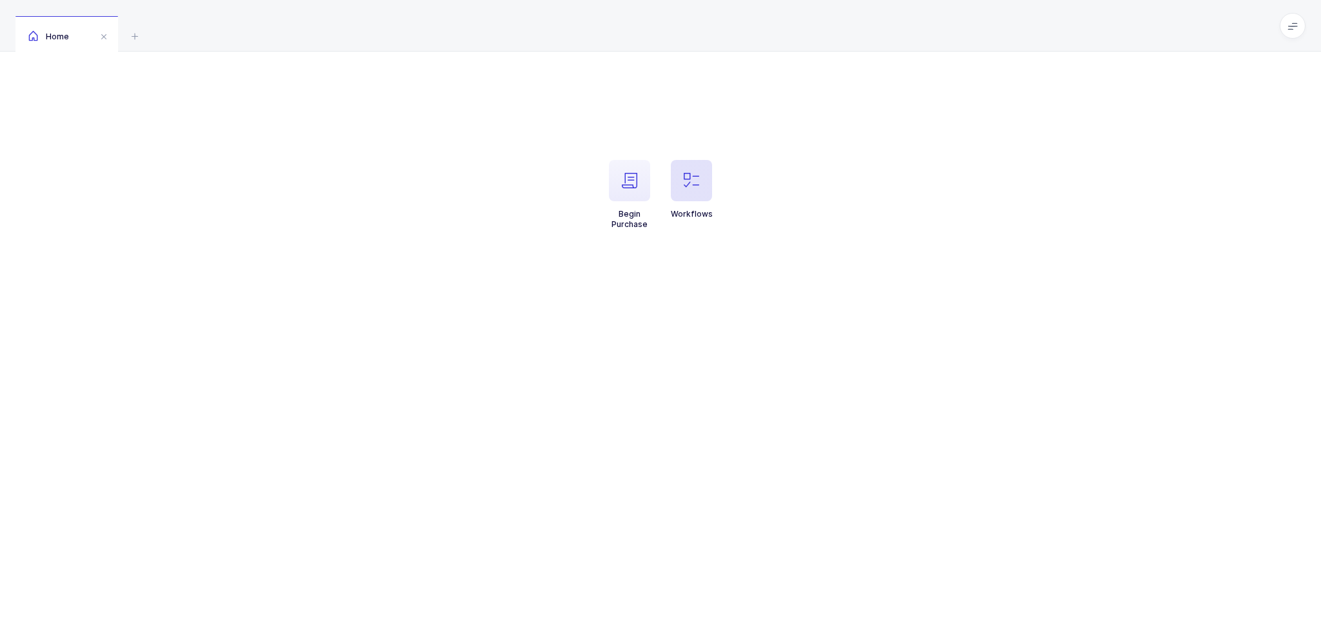
click at [679, 185] on span "button" at bounding box center [691, 180] width 41 height 41
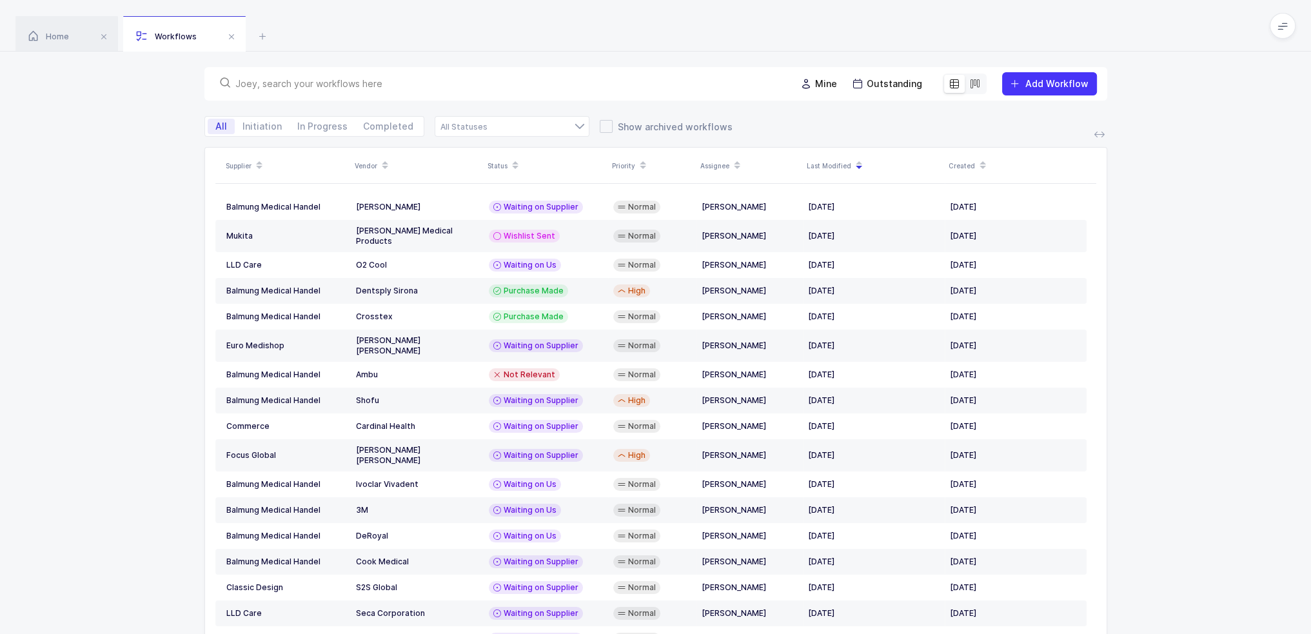
click at [596, 88] on input "text" at bounding box center [507, 83] width 545 height 13
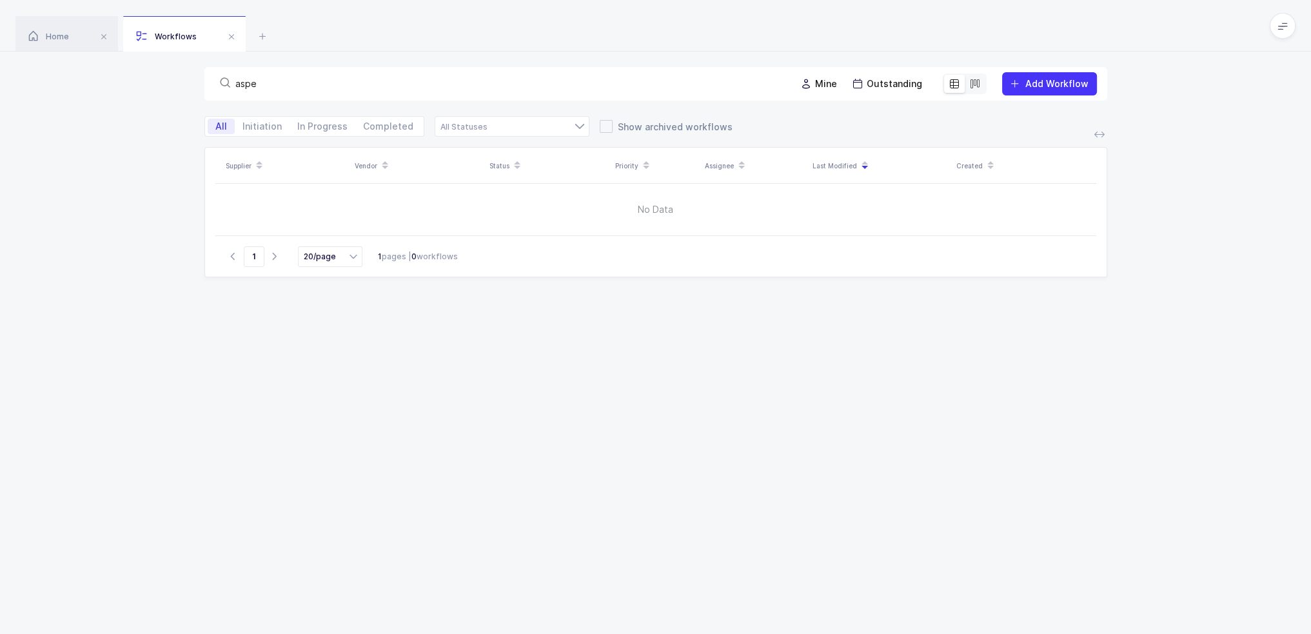
type input "aspe"
click at [1039, 96] on div "aspe Mine Outstanding Add Workflow" at bounding box center [655, 84] width 903 height 34
click at [1043, 86] on span "Add Workflow" at bounding box center [1056, 83] width 63 height 11
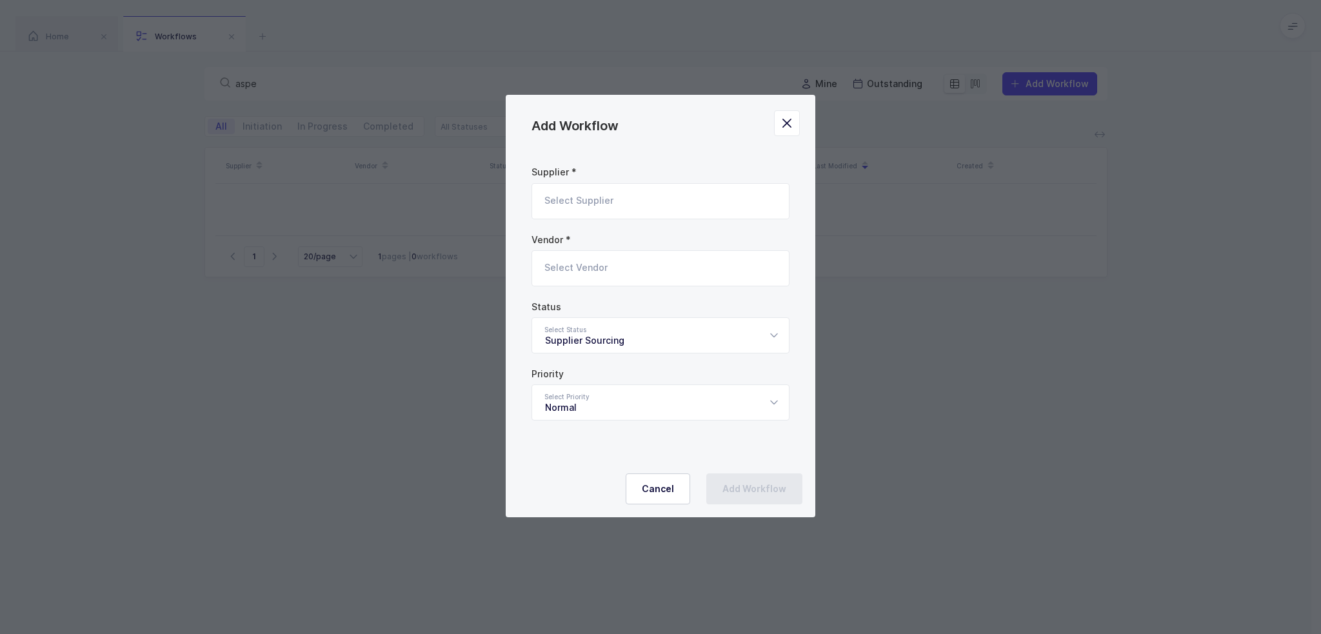
click at [664, 206] on input "Add Workflow" at bounding box center [660, 201] width 258 height 36
click at [640, 252] on li "Balmung Medical Handel" at bounding box center [665, 244] width 256 height 21
type input "Balmung Medical Handel"
click at [635, 264] on input "Add Workflow" at bounding box center [660, 268] width 258 height 36
click at [613, 314] on span "Aspen Medical Products" at bounding box center [600, 311] width 110 height 11
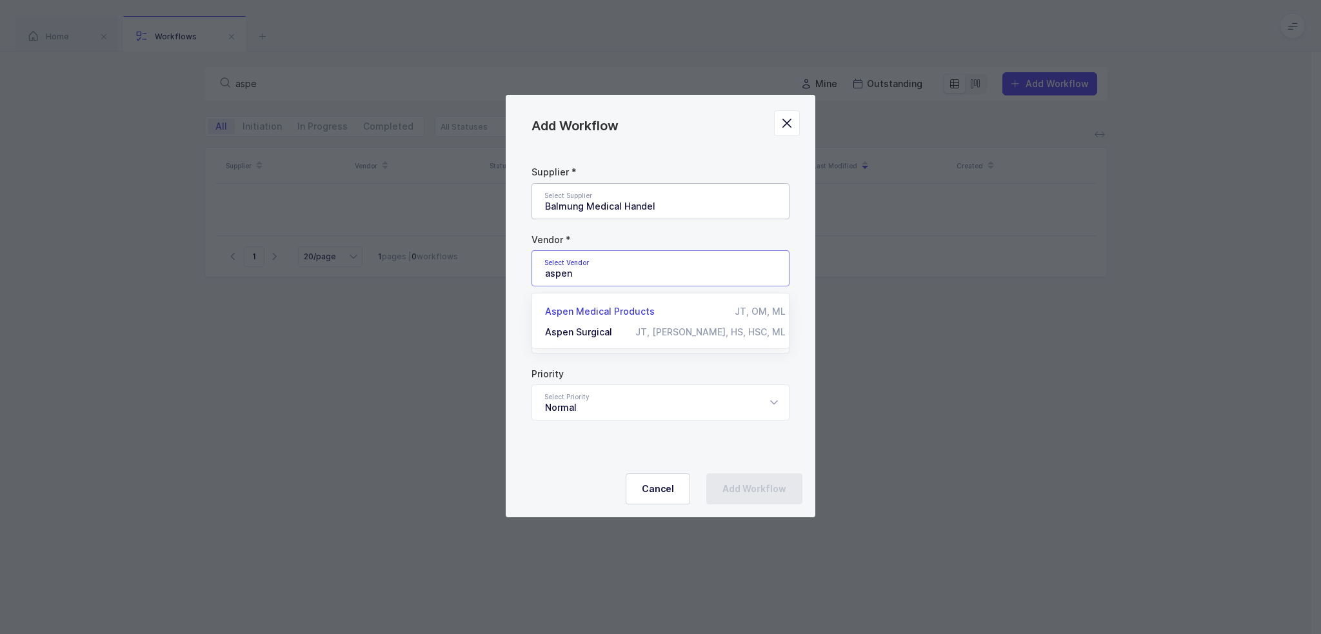
type input "Aspen Medical Products"
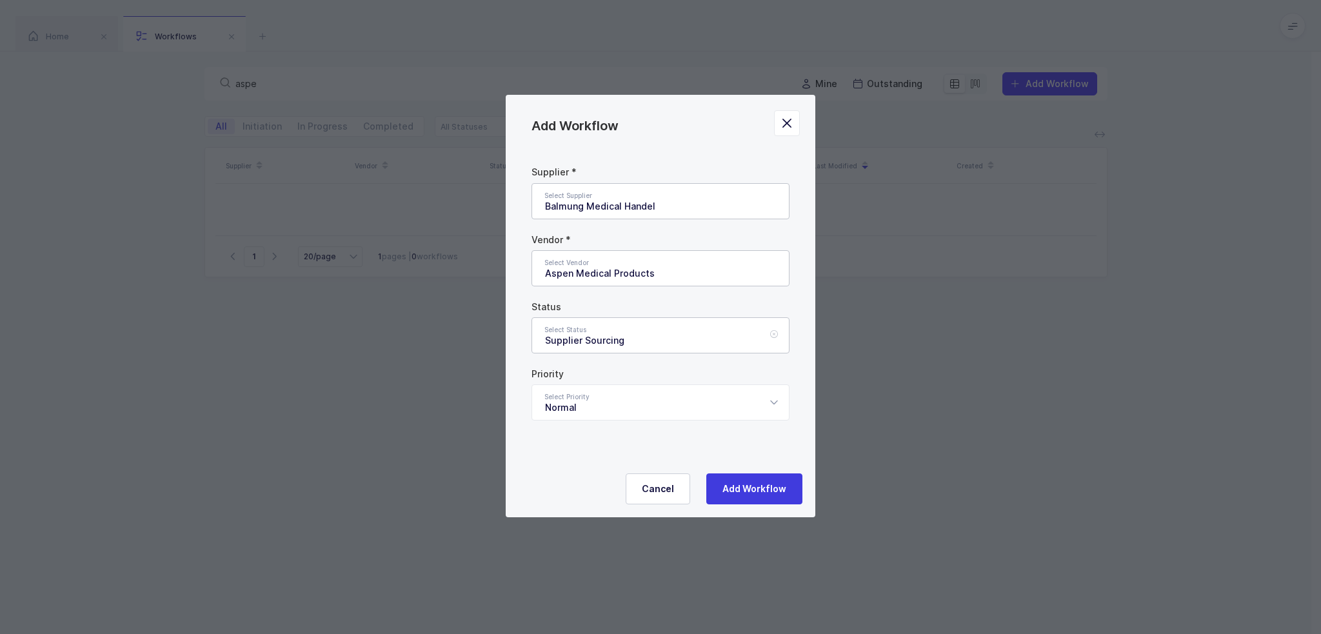
click at [609, 329] on div "Supplier Sourcing" at bounding box center [660, 335] width 258 height 36
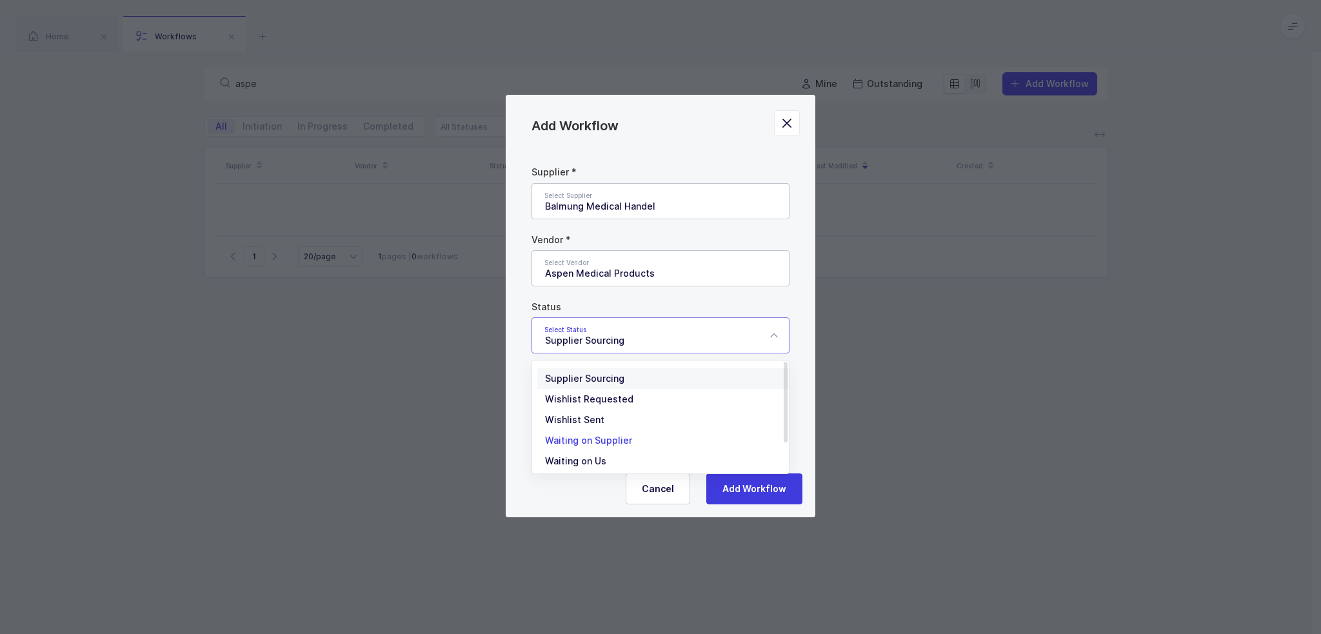
click at [605, 438] on span "Waiting on Supplier" at bounding box center [588, 440] width 87 height 11
type input "Waiting on Supplier"
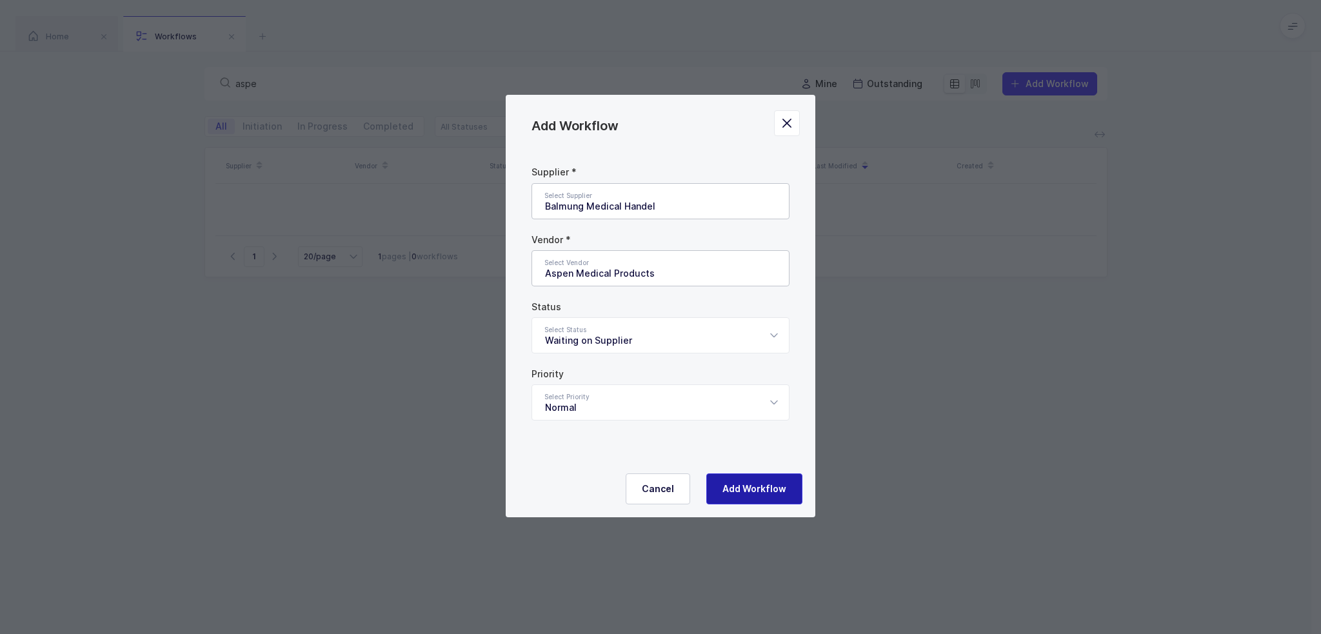
click at [753, 491] on span "Add Workflow" at bounding box center [754, 488] width 64 height 13
type input "Supplier Sourcing"
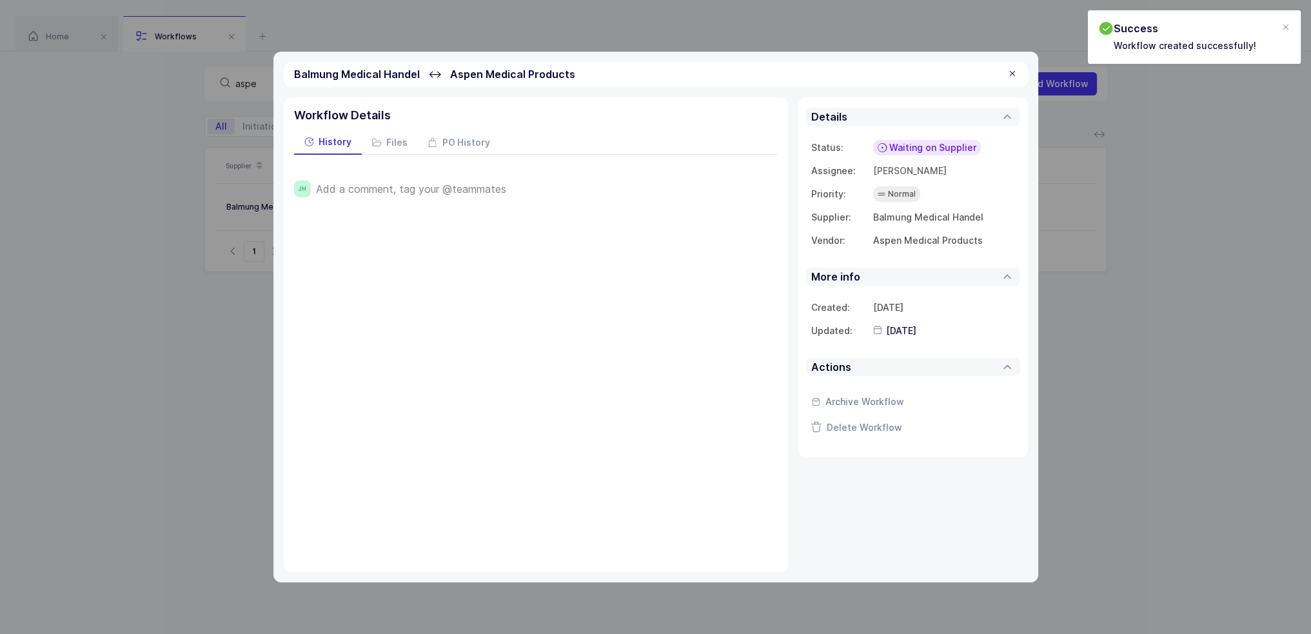
click at [468, 194] on span "Add a comment, tag your @teammates" at bounding box center [411, 189] width 190 height 12
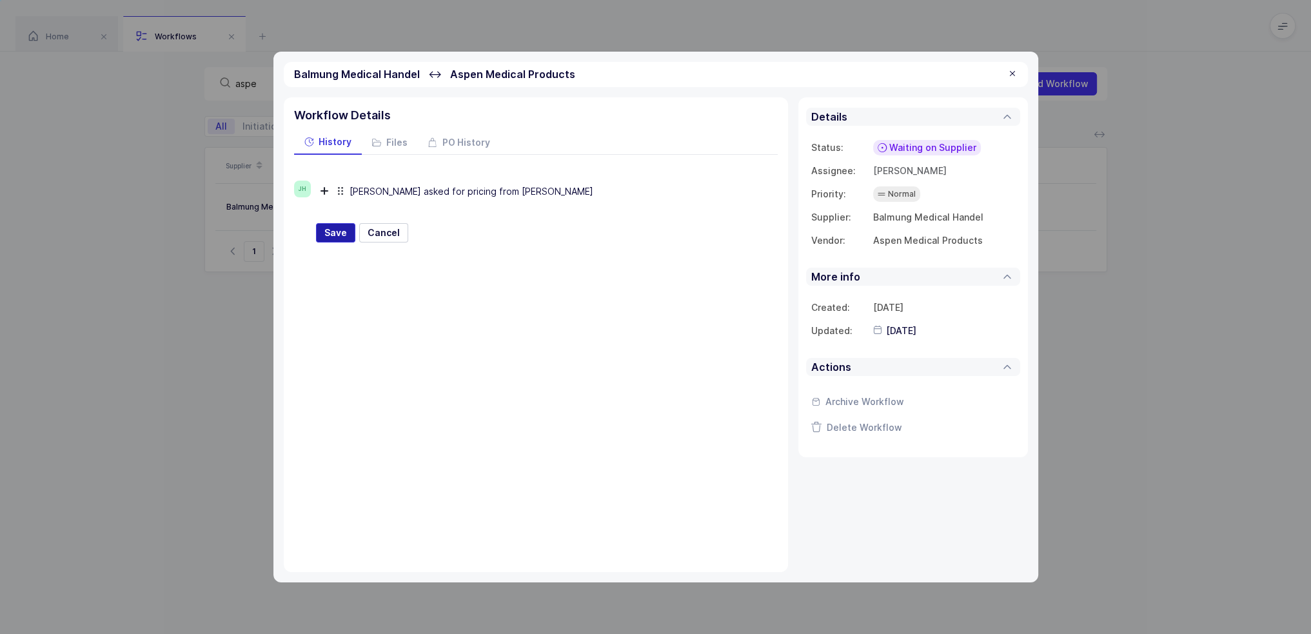
click at [335, 230] on span "Save" at bounding box center [335, 232] width 23 height 13
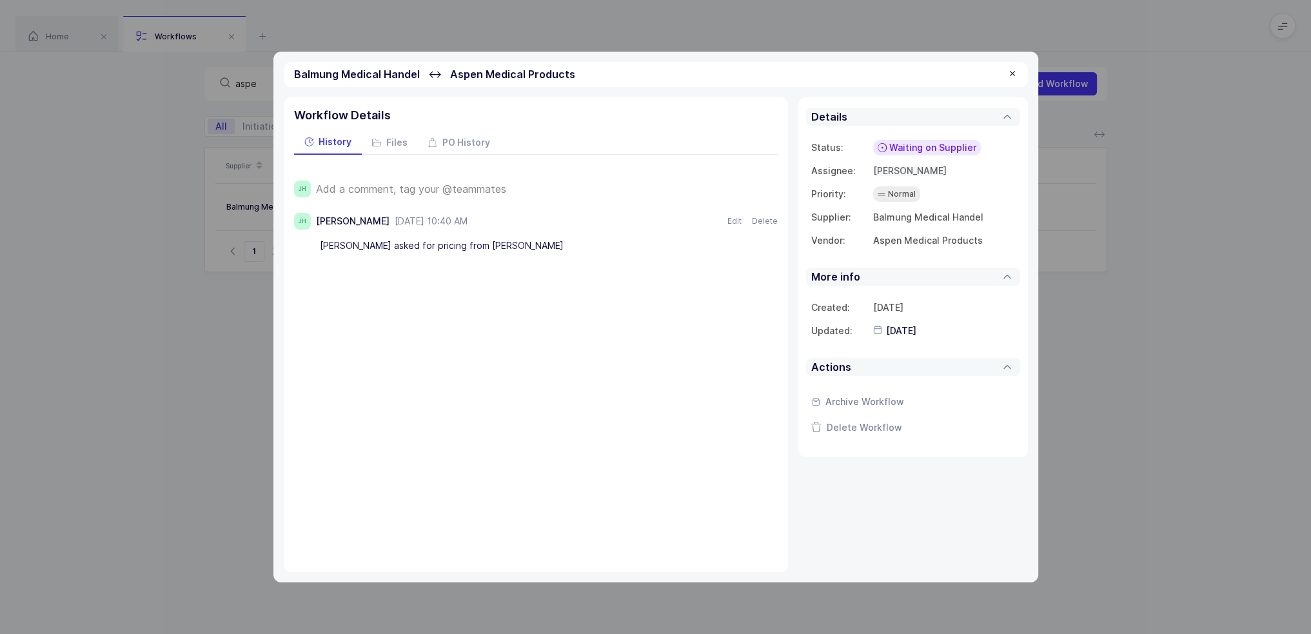
click at [892, 171] on span "[PERSON_NAME]" at bounding box center [910, 170] width 74 height 11
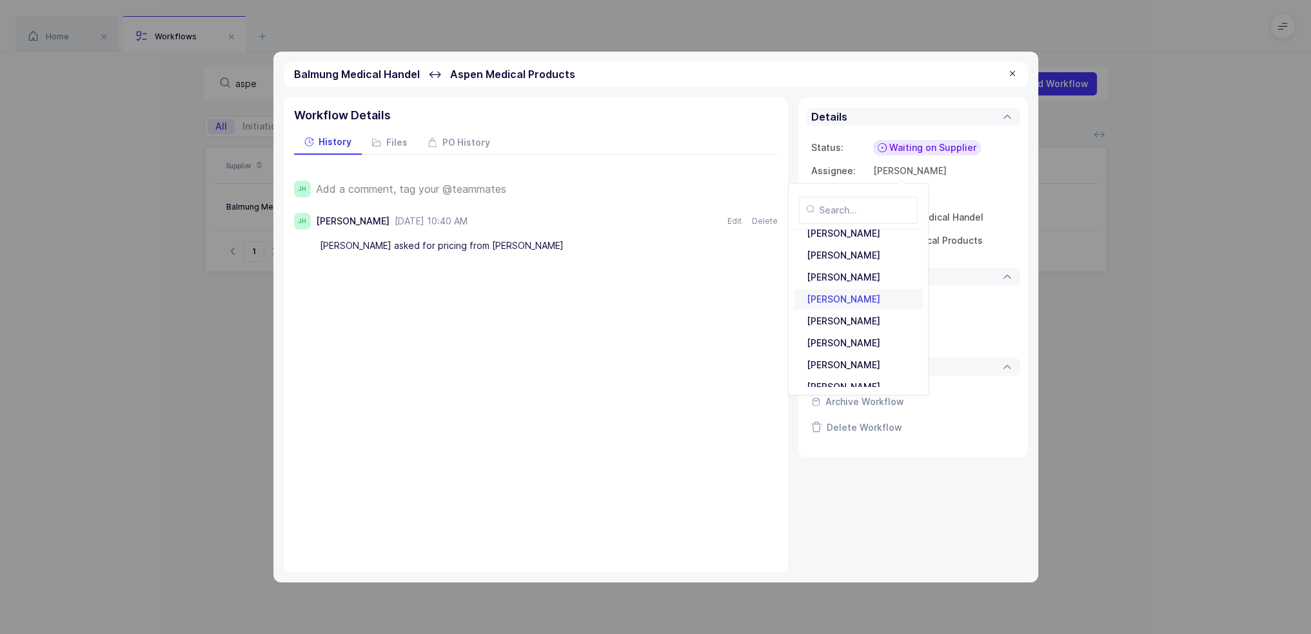
scroll to position [280, 0]
click at [857, 349] on div "[PERSON_NAME]" at bounding box center [858, 354] width 113 height 21
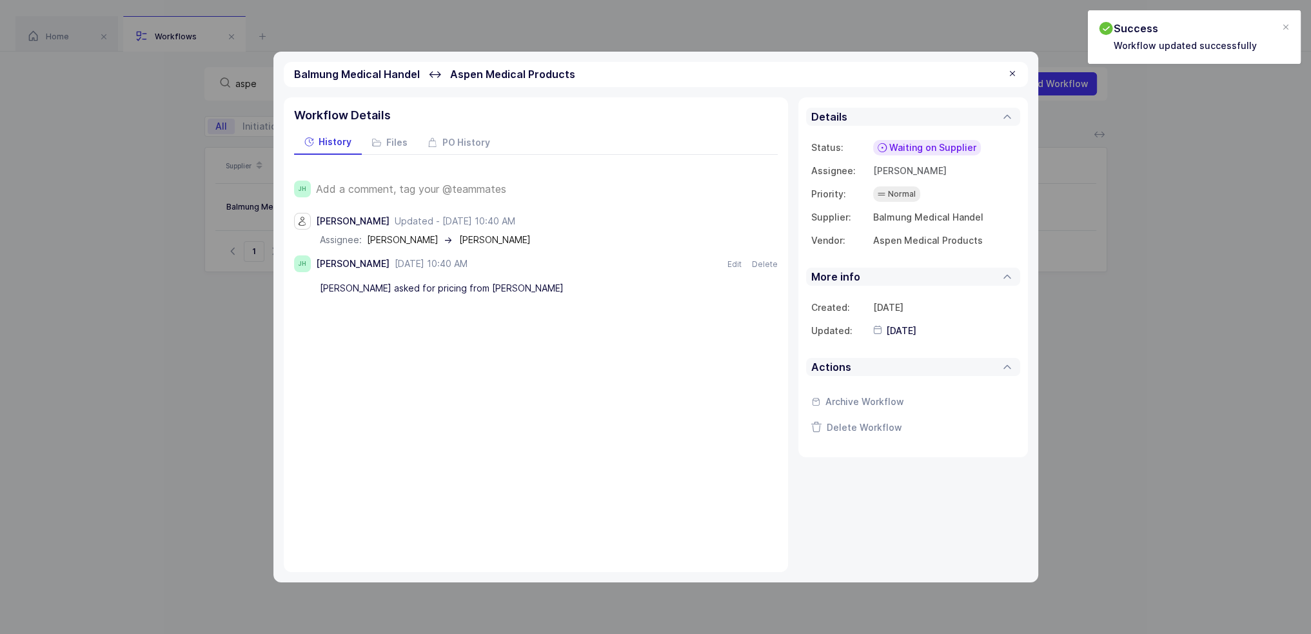
click at [1010, 74] on div at bounding box center [1012, 74] width 10 height 12
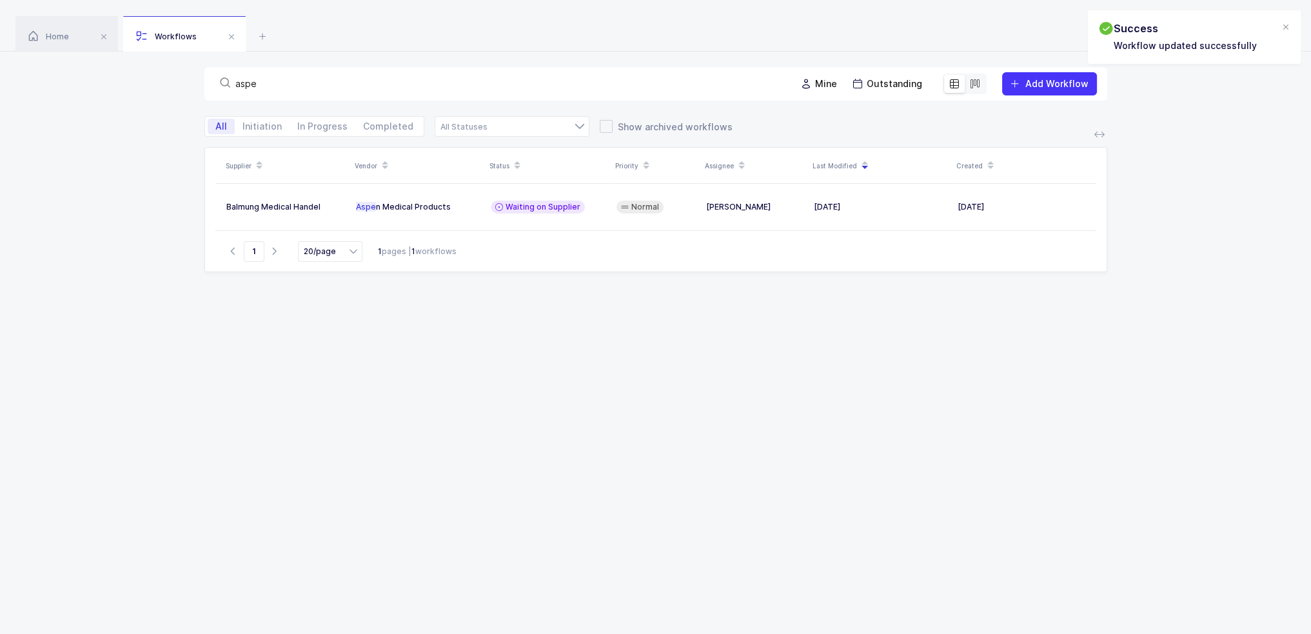
drag, startPoint x: 282, startPoint y: 87, endPoint x: 224, endPoint y: 90, distance: 58.8
click at [224, 90] on div "aspe" at bounding box center [500, 84] width 571 height 18
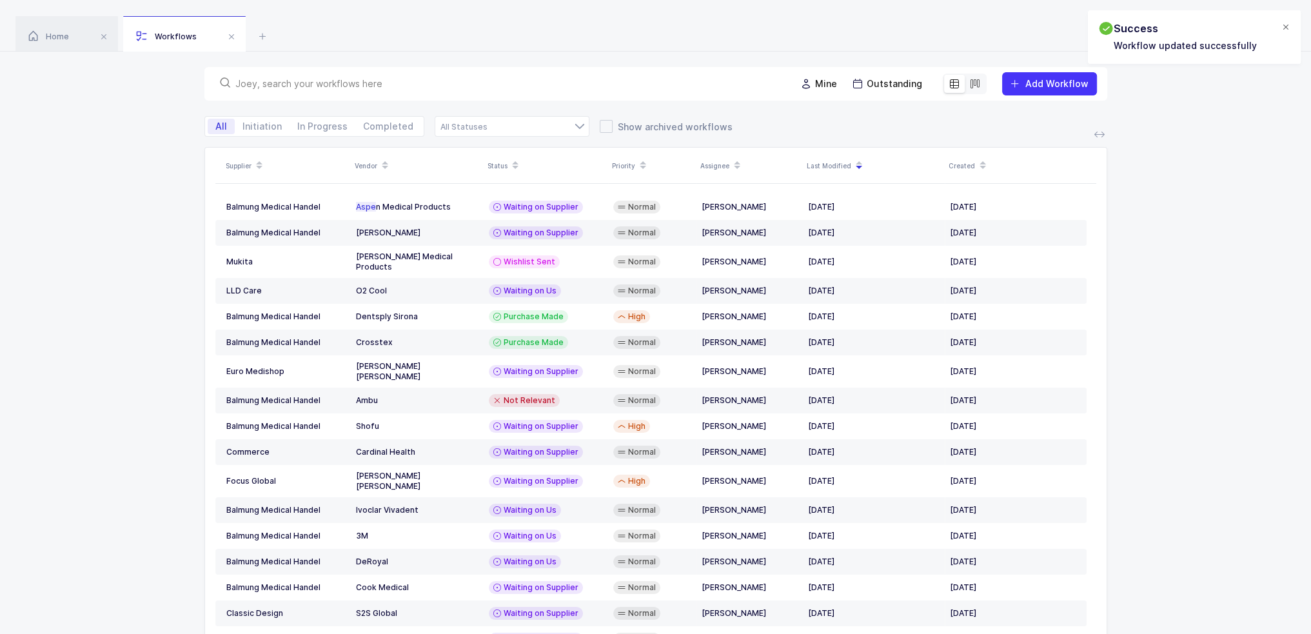
click at [1287, 27] on div at bounding box center [1286, 28] width 10 height 12
